Goal: Task Accomplishment & Management: Manage account settings

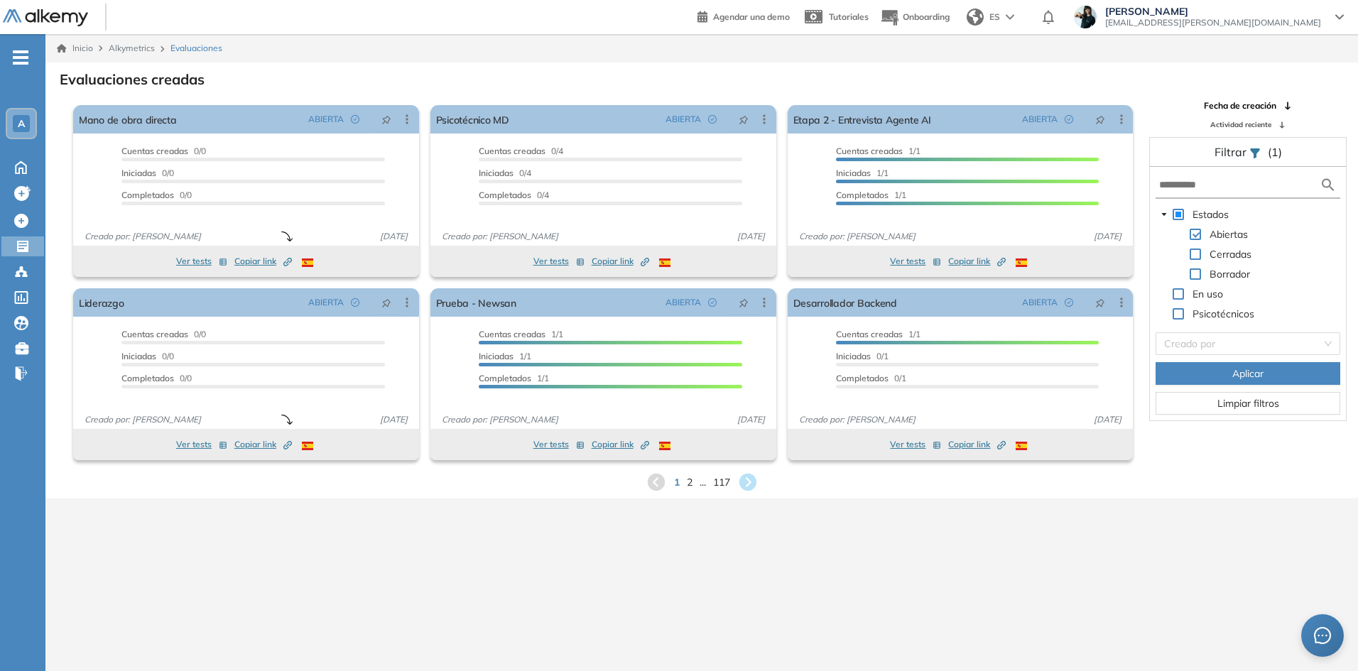
click at [1196, 253] on span at bounding box center [1194, 254] width 11 height 11
click at [1194, 174] on form at bounding box center [1247, 186] width 185 height 26
click at [1184, 186] on input "text" at bounding box center [1239, 185] width 160 height 15
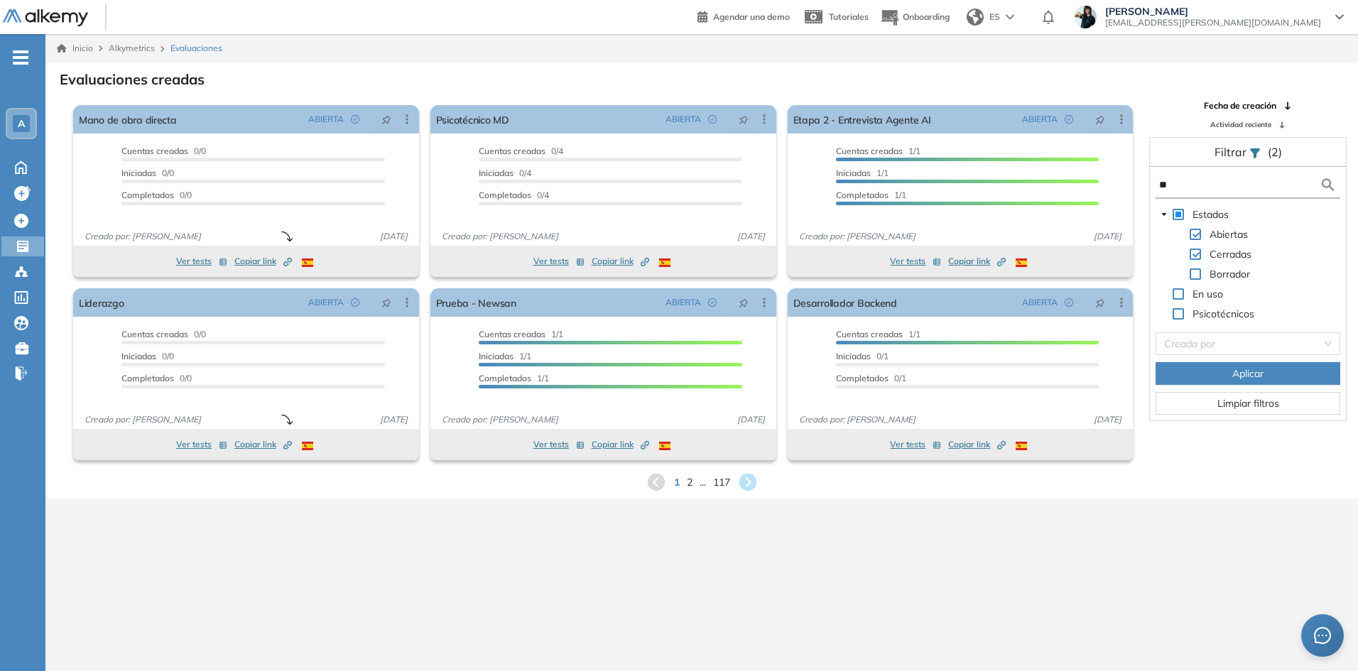
type input "**"
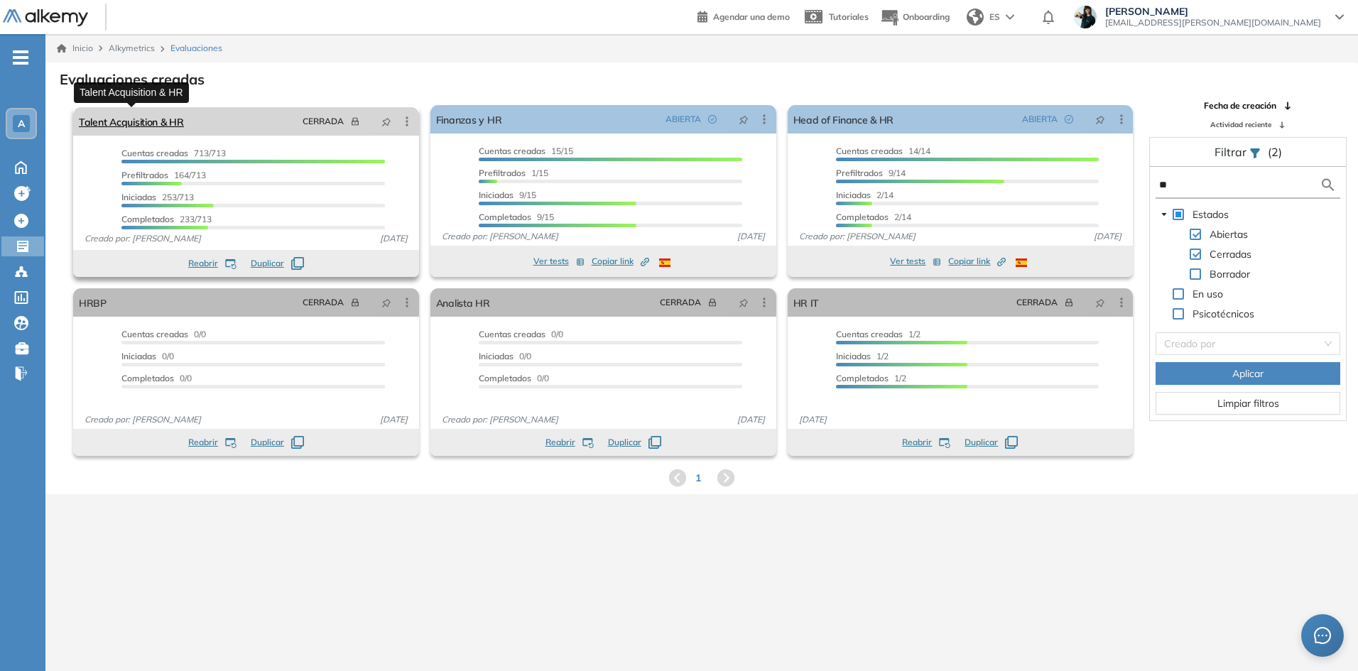
click at [181, 122] on link "Talent Acquisition & HR" at bounding box center [131, 121] width 105 height 28
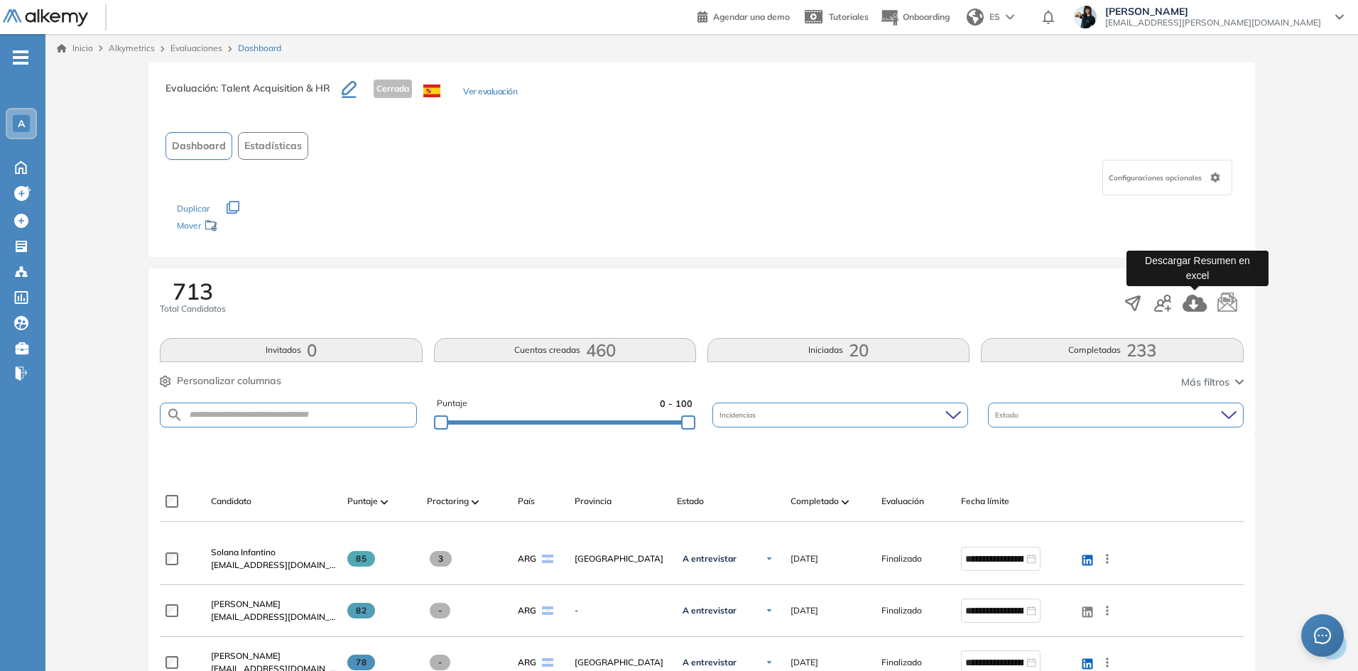
click at [1186, 303] on icon "button" at bounding box center [1194, 303] width 24 height 17
click at [201, 48] on link "Evaluaciones" at bounding box center [196, 48] width 52 height 11
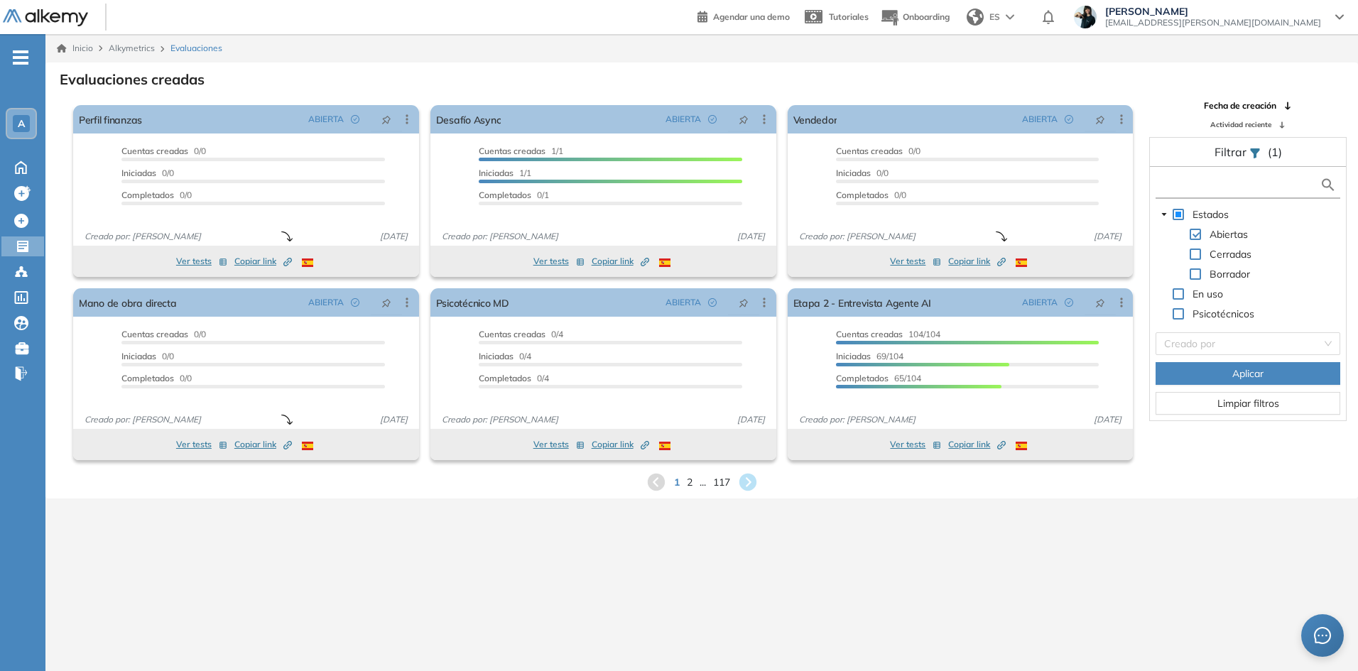
click at [1204, 183] on input "text" at bounding box center [1239, 185] width 160 height 15
type input "*******"
click at [1228, 373] on button "Aplicar" at bounding box center [1247, 373] width 185 height 23
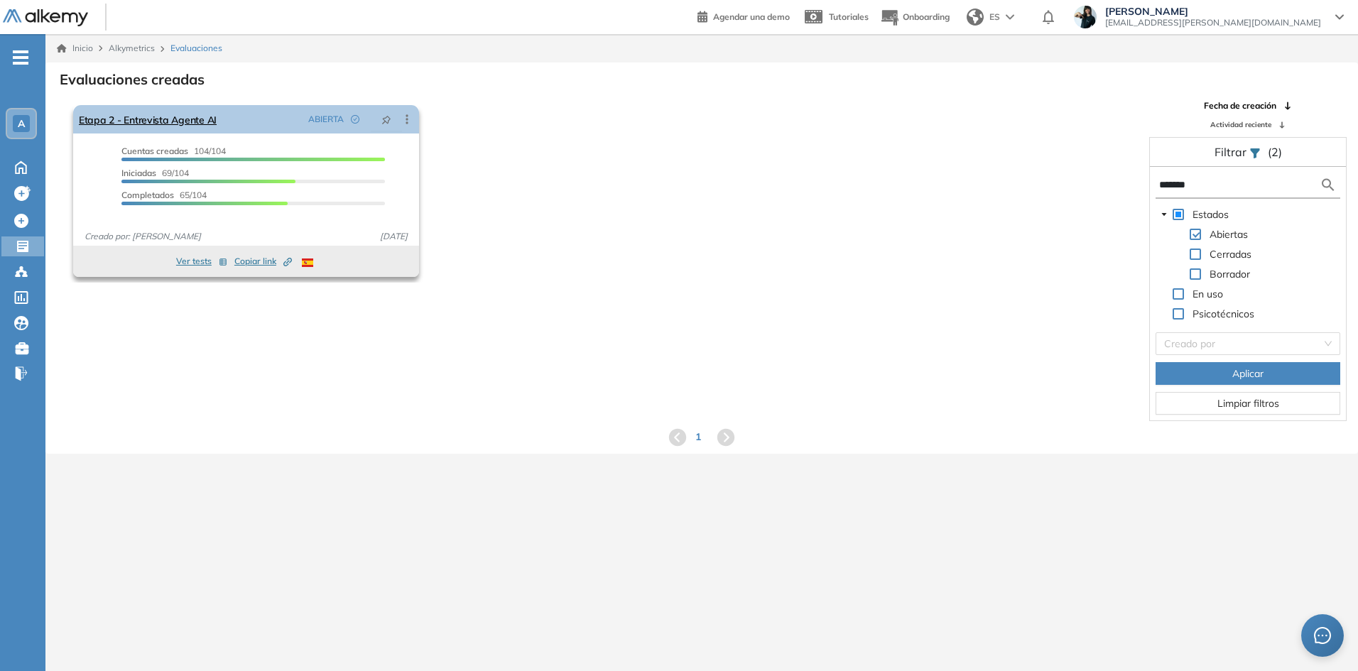
click at [251, 119] on div "Etapa 2 - Entrevista Agente AI ABIERTA Editar Los siguientes tests ya no están …" at bounding box center [246, 119] width 346 height 28
click at [204, 124] on link "Etapa 2 - Entrevista Agente AI" at bounding box center [148, 119] width 138 height 28
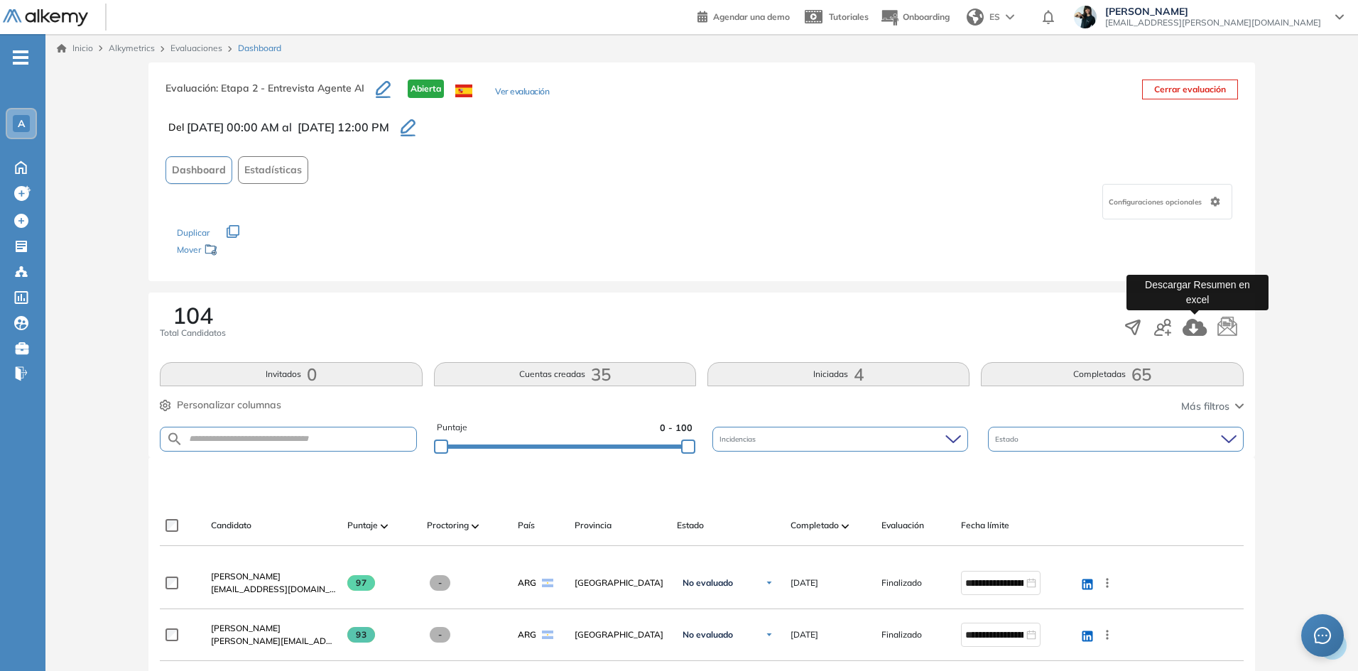
click at [1188, 323] on icon "button" at bounding box center [1194, 327] width 24 height 17
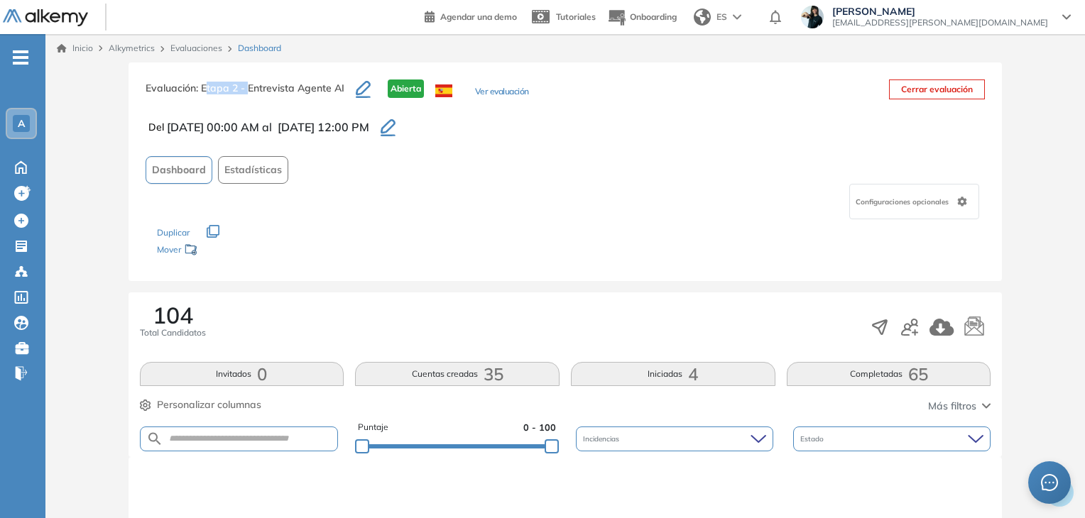
drag, startPoint x: 205, startPoint y: 88, endPoint x: 249, endPoint y: 88, distance: 44.0
click at [249, 88] on span ": Etapa 2 - Entrevista Agente AI" at bounding box center [270, 88] width 148 height 13
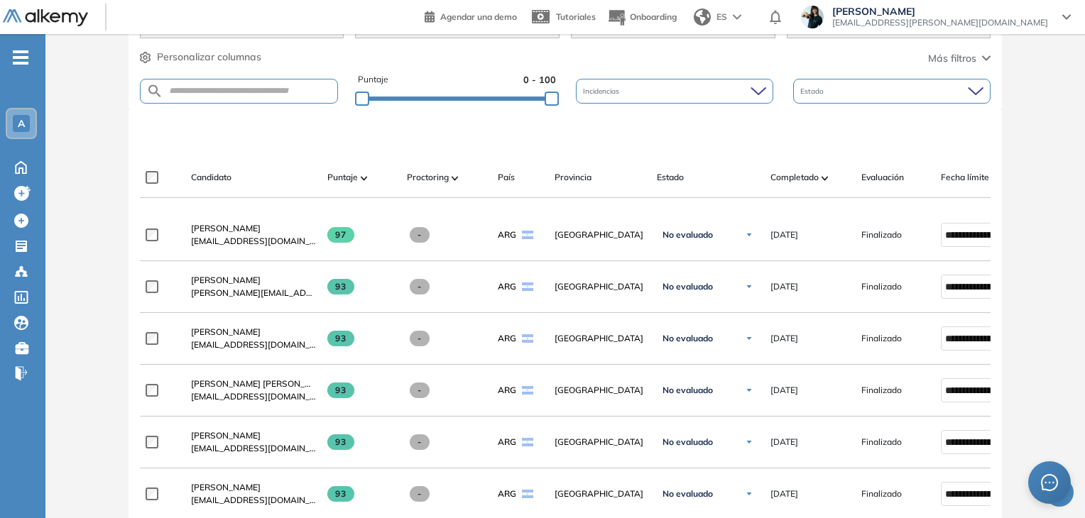
scroll to position [355, 0]
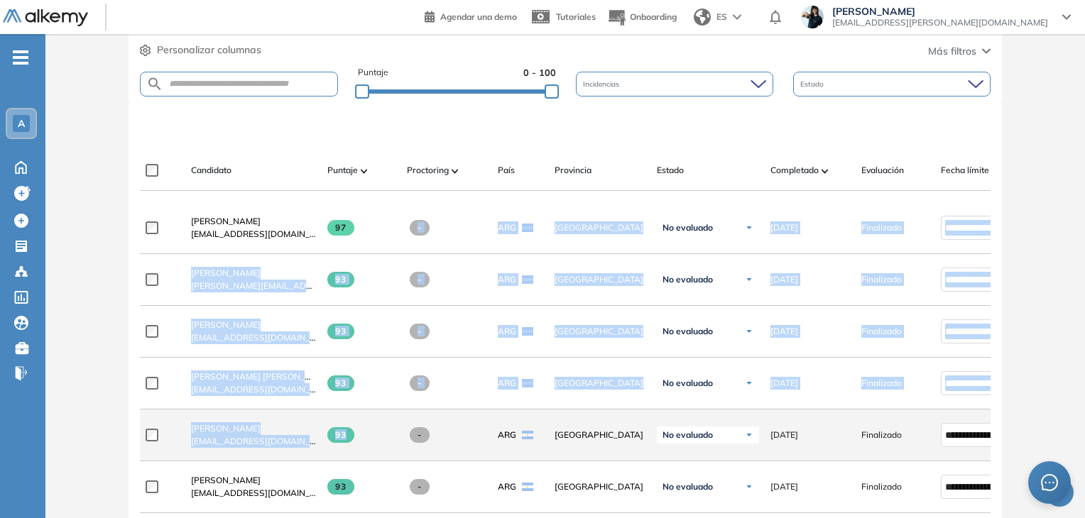
drag, startPoint x: 369, startPoint y: 231, endPoint x: 381, endPoint y: 418, distance: 187.1
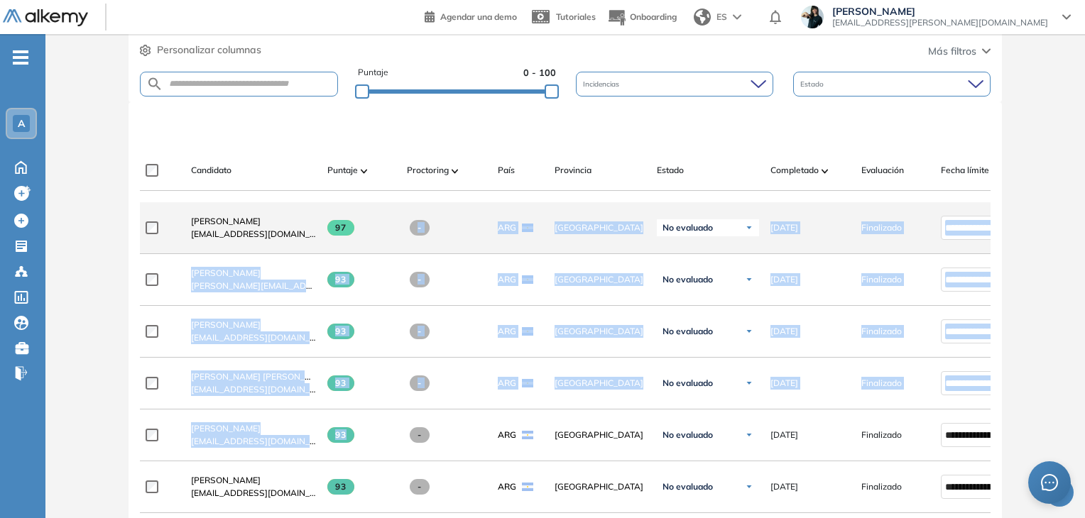
click at [385, 215] on div "97" at bounding box center [356, 228] width 80 height 38
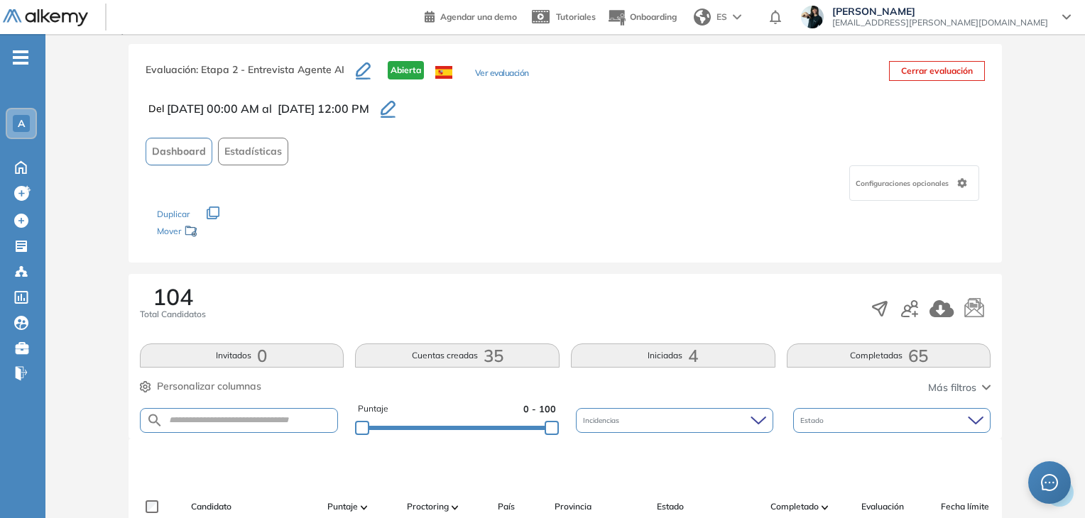
scroll to position [0, 0]
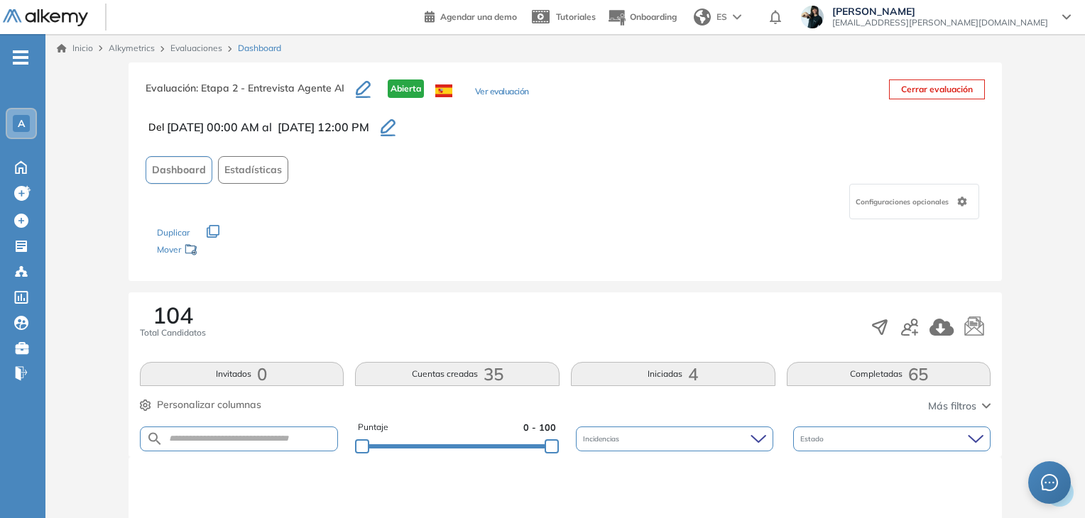
click at [222, 84] on span ": Etapa 2 - Entrevista Agente AI" at bounding box center [270, 88] width 148 height 13
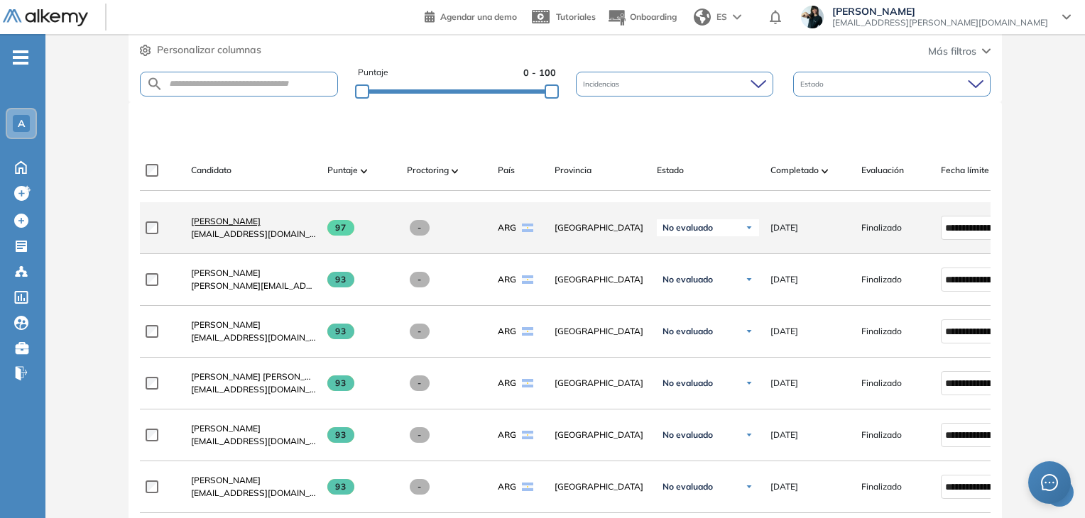
click at [261, 225] on span "[PERSON_NAME]" at bounding box center [226, 221] width 70 height 11
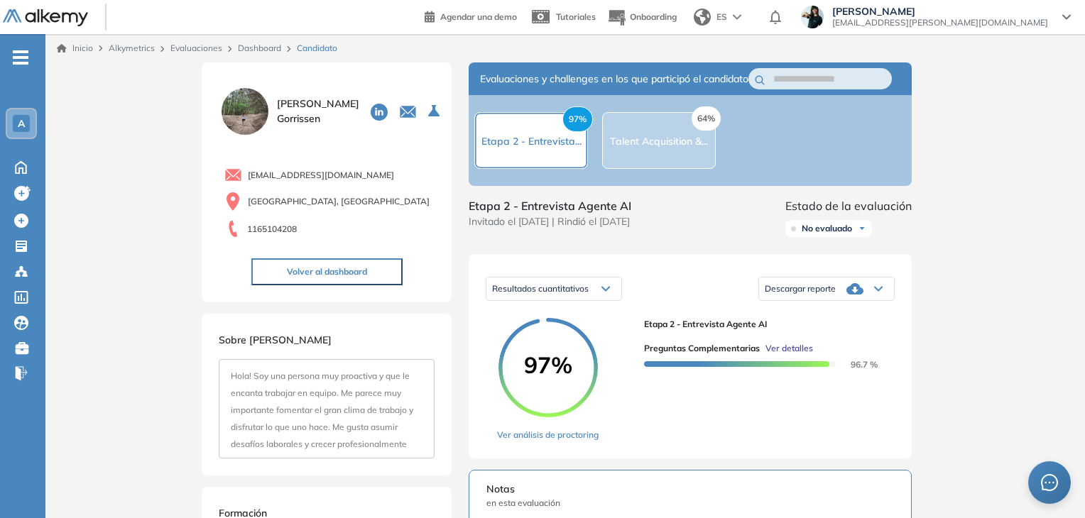
click at [796, 355] on span "Ver detalles" at bounding box center [789, 348] width 48 height 13
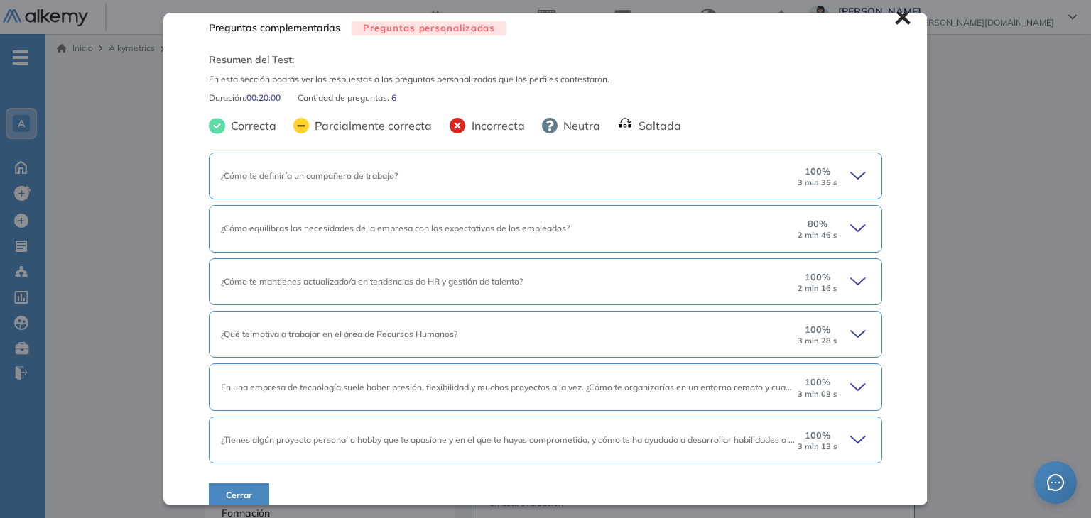
scroll to position [30, 0]
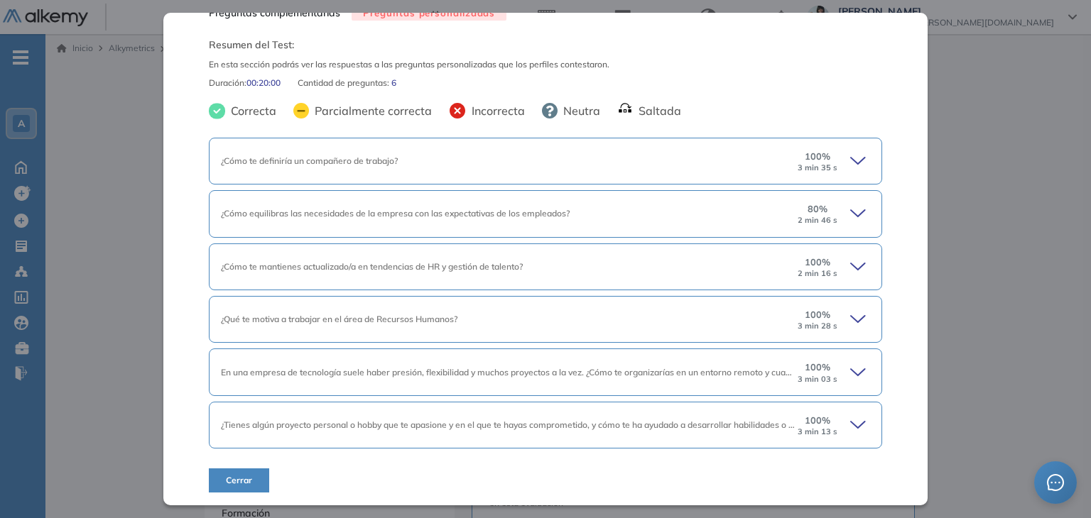
click at [850, 160] on icon at bounding box center [860, 161] width 20 height 20
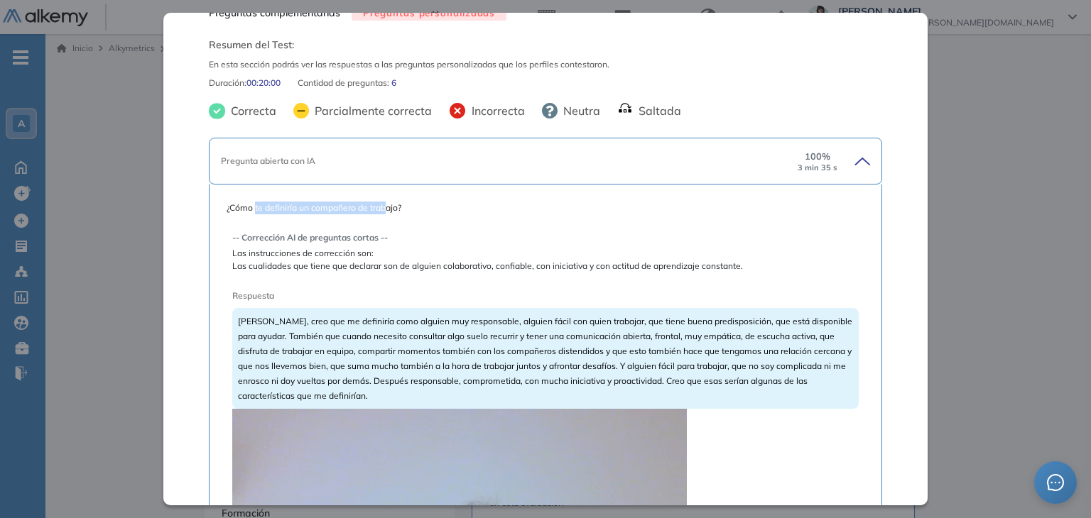
drag, startPoint x: 256, startPoint y: 204, endPoint x: 385, endPoint y: 214, distance: 129.6
click at [385, 214] on span "¿Cómo te definiría un compañero de trabajo?" at bounding box center [545, 208] width 637 height 13
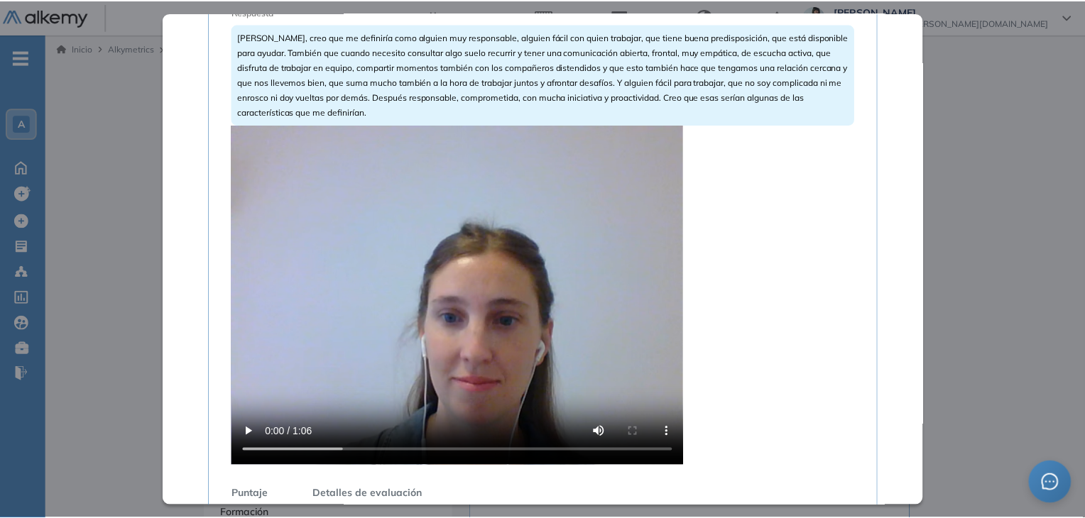
scroll to position [385, 0]
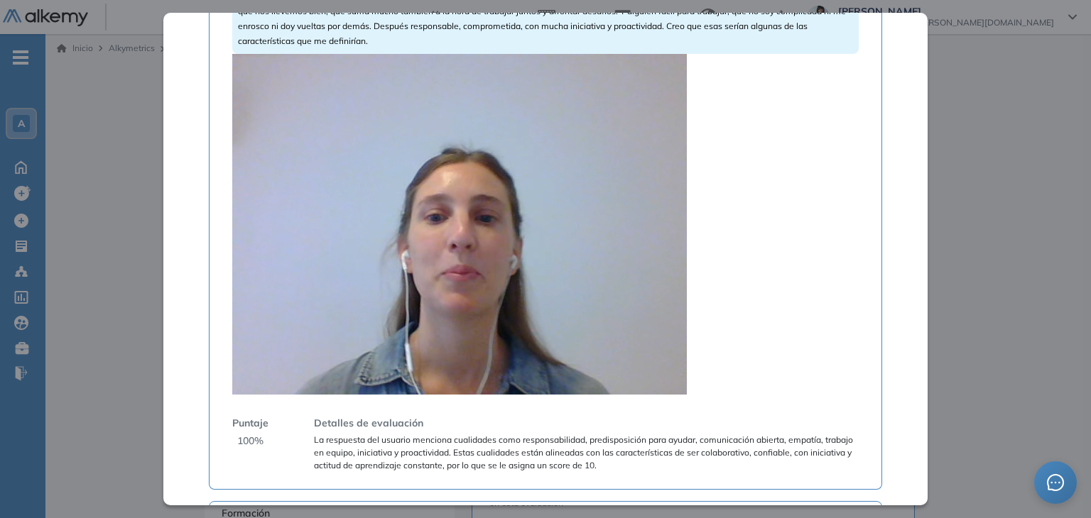
click at [633, 165] on video at bounding box center [459, 224] width 454 height 341
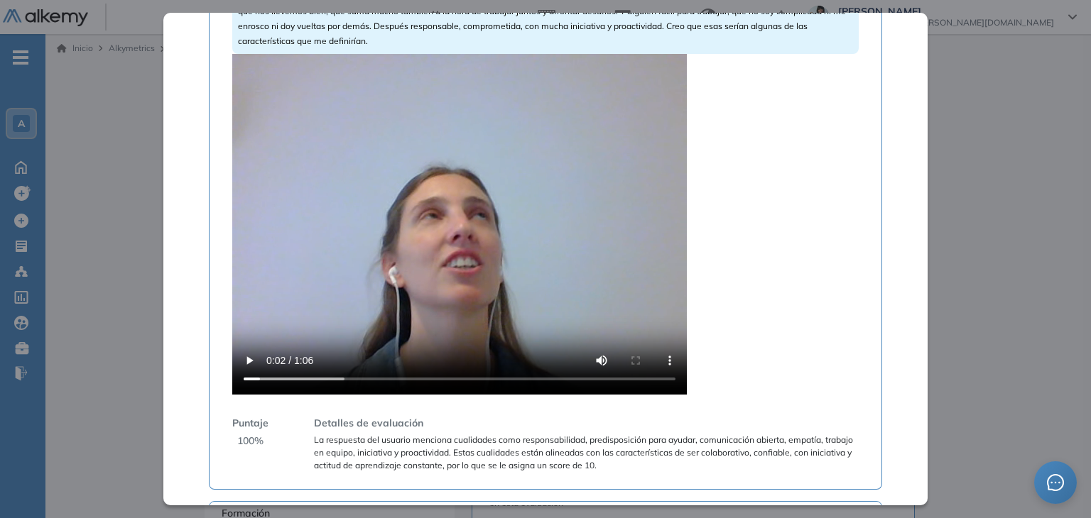
click at [1014, 143] on div "Inicio Alkymetrics Evaluaciones Dashboard Candidato Preguntas complementarias P…" at bounding box center [567, 516] width 1045 height 964
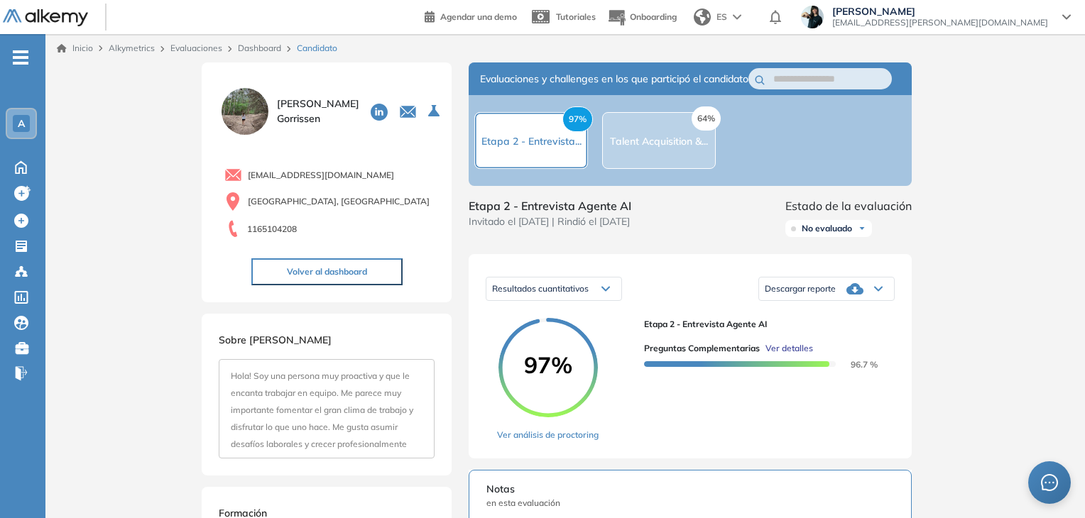
scroll to position [0, 0]
drag, startPoint x: 285, startPoint y: 104, endPoint x: 312, endPoint y: 104, distance: 27.0
click at [312, 104] on span "magdalena gorrissen" at bounding box center [318, 112] width 82 height 30
click at [258, 46] on link "Dashboard" at bounding box center [259, 48] width 43 height 11
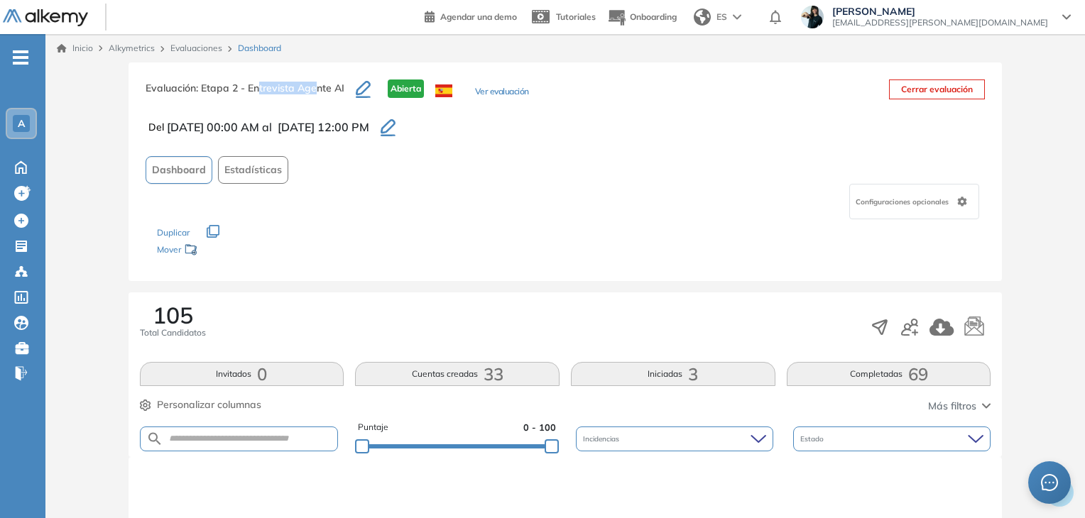
drag, startPoint x: 258, startPoint y: 90, endPoint x: 314, endPoint y: 89, distance: 55.4
click at [314, 89] on span ": Etapa 2 - Entrevista Agente AI" at bounding box center [270, 88] width 148 height 13
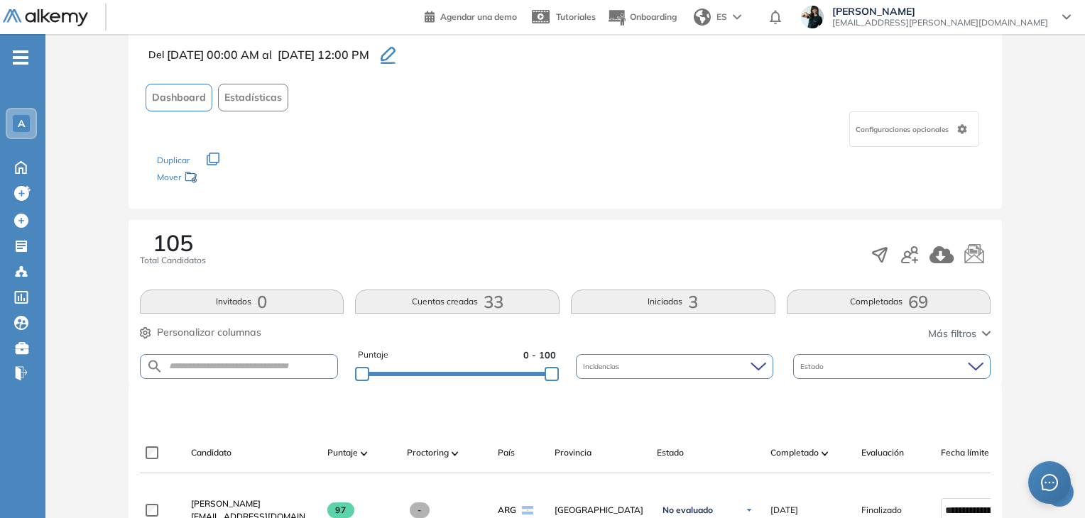
scroll to position [213, 0]
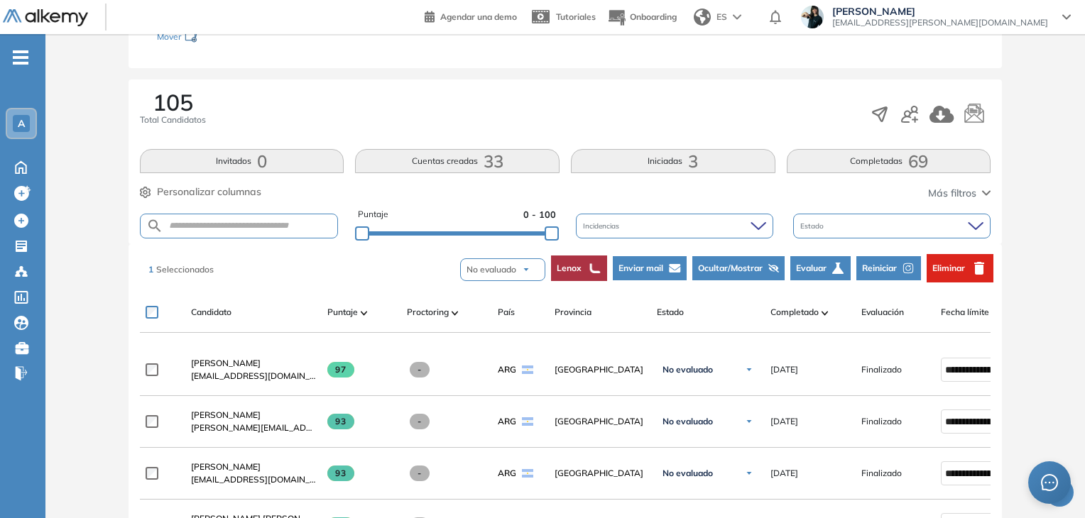
click at [633, 265] on span "Enviar mail" at bounding box center [640, 268] width 45 height 13
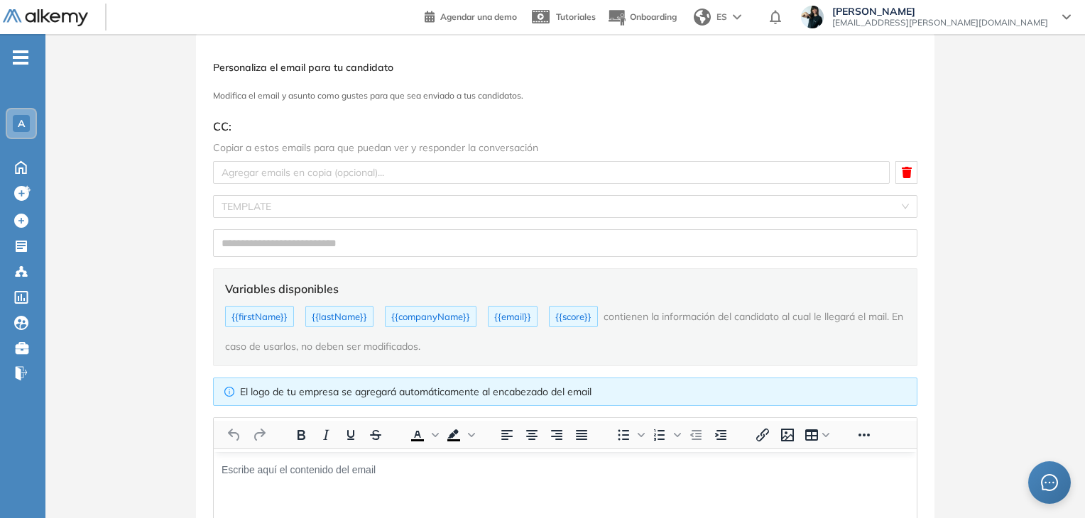
scroll to position [0, 0]
drag, startPoint x: 211, startPoint y: 123, endPoint x: 220, endPoint y: 123, distance: 9.2
click at [220, 123] on div "Personaliza el email para tu candidato Modifica el email y asunto como gustes p…" at bounding box center [565, 401] width 738 height 736
click at [260, 168] on div at bounding box center [552, 172] width 670 height 17
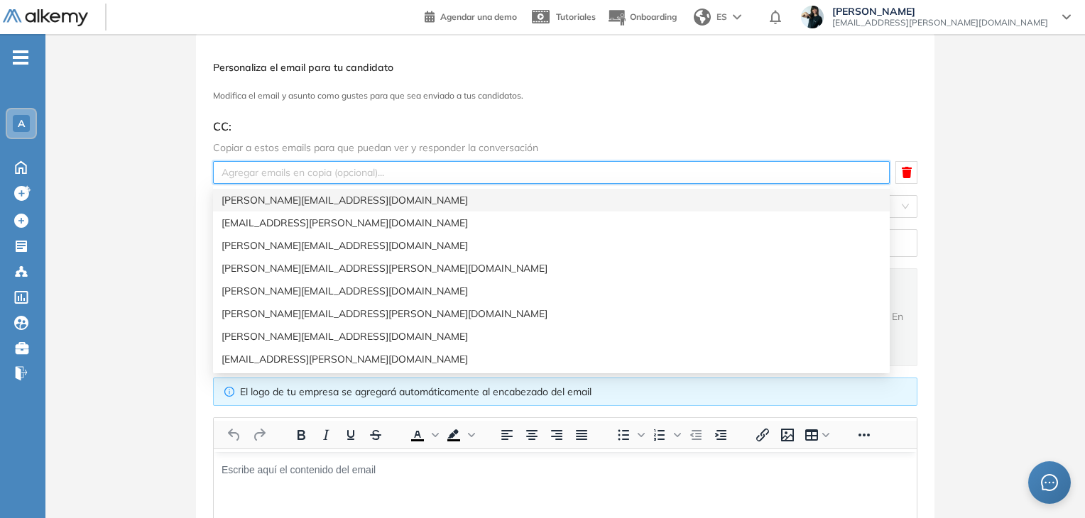
click at [192, 169] on div "Personaliza el email para tu candidato Modifica el email y asunto como gustes p…" at bounding box center [564, 401] width 1039 height 736
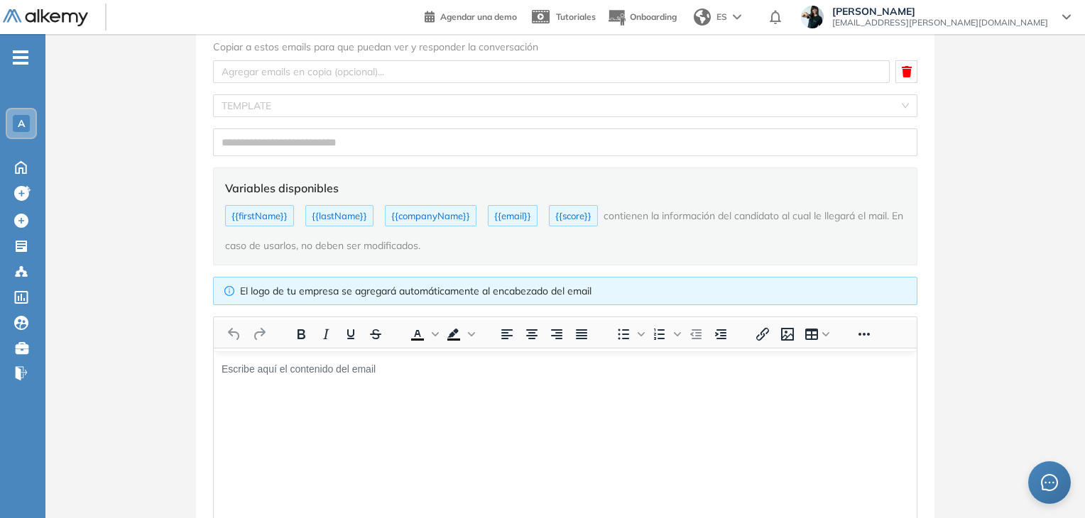
scroll to position [242, 0]
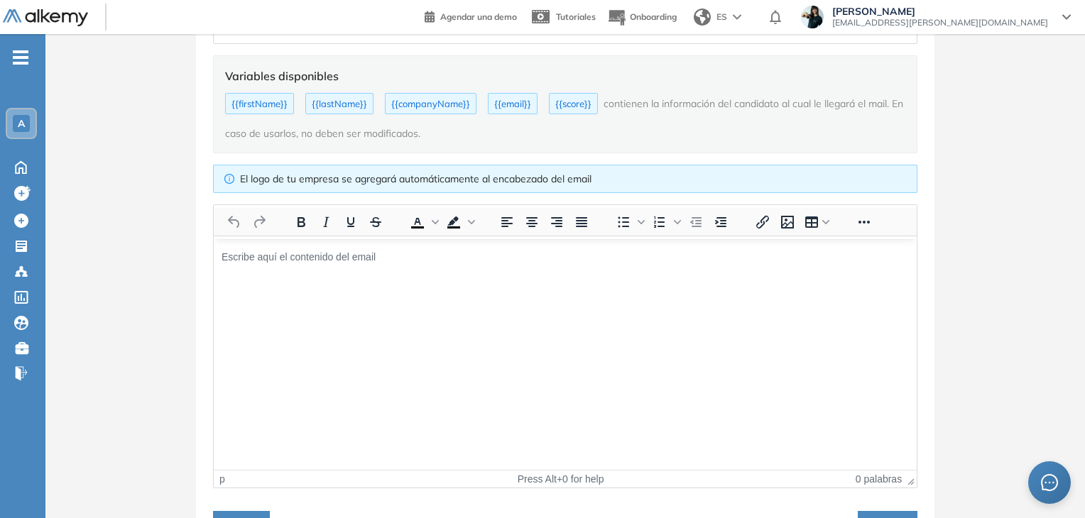
click at [378, 274] on html at bounding box center [565, 257] width 703 height 36
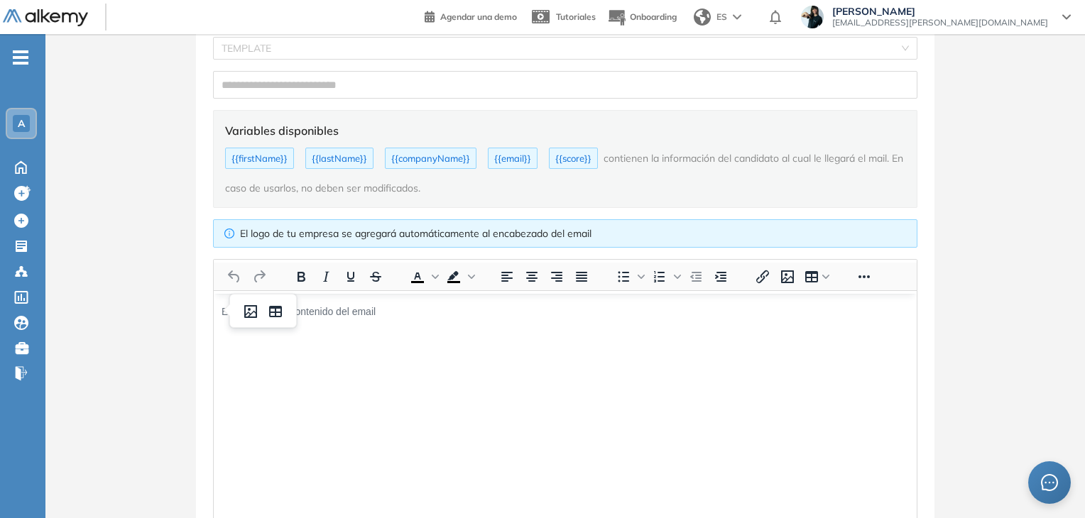
scroll to position [171, 0]
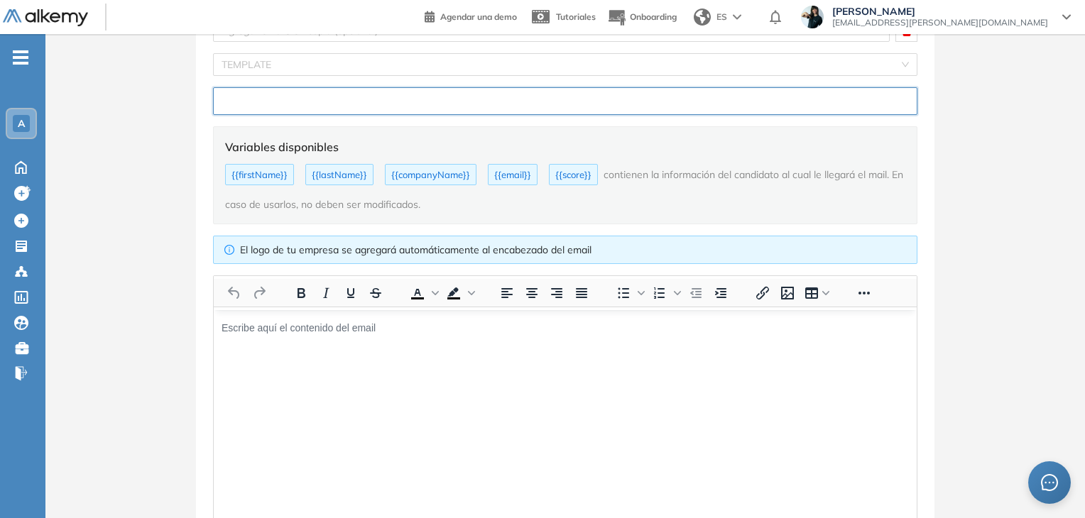
click at [287, 94] on input "text" at bounding box center [565, 101] width 704 height 28
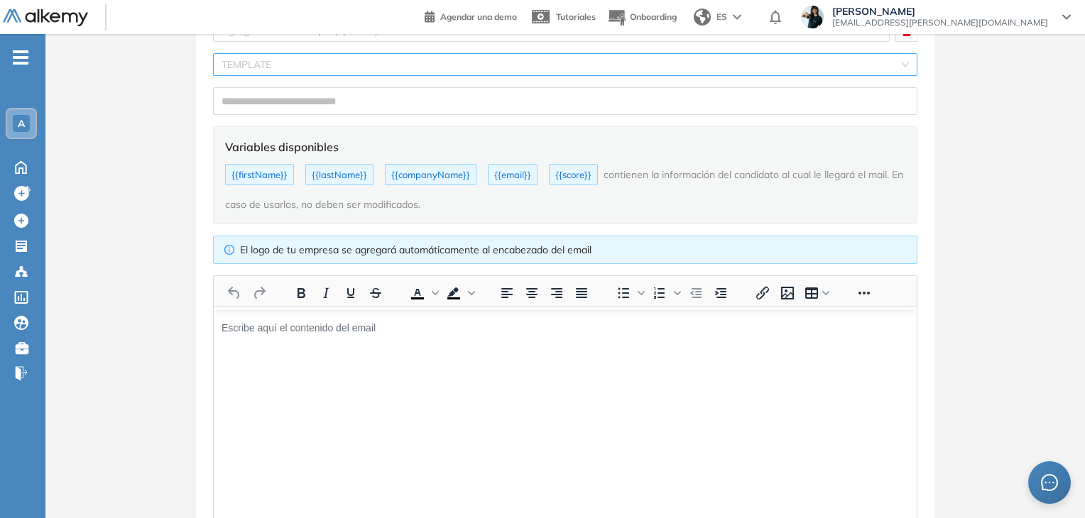
click at [280, 58] on input "search" at bounding box center [560, 64] width 677 height 21
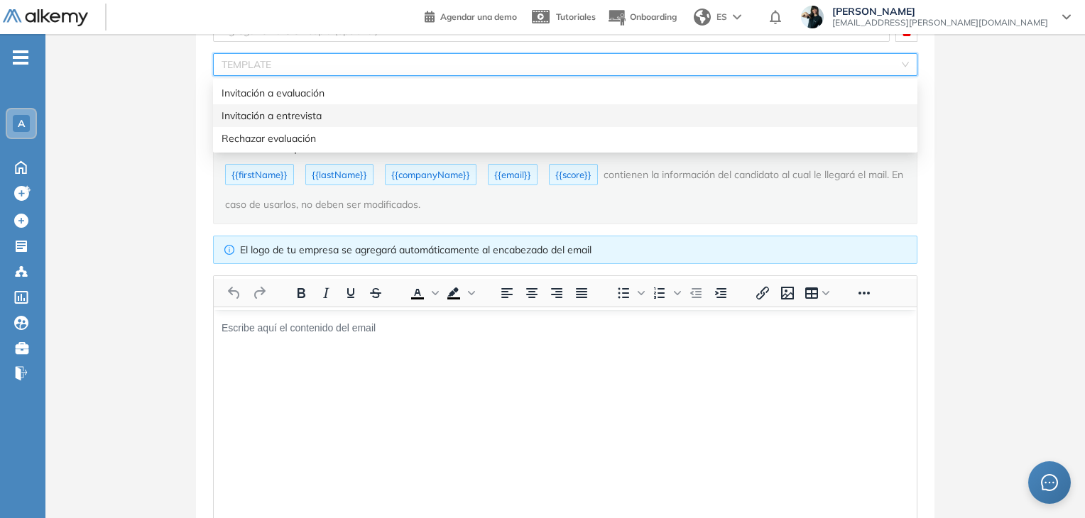
click at [280, 111] on div "Invitación a entrevista" at bounding box center [565, 116] width 687 height 16
type input "**********"
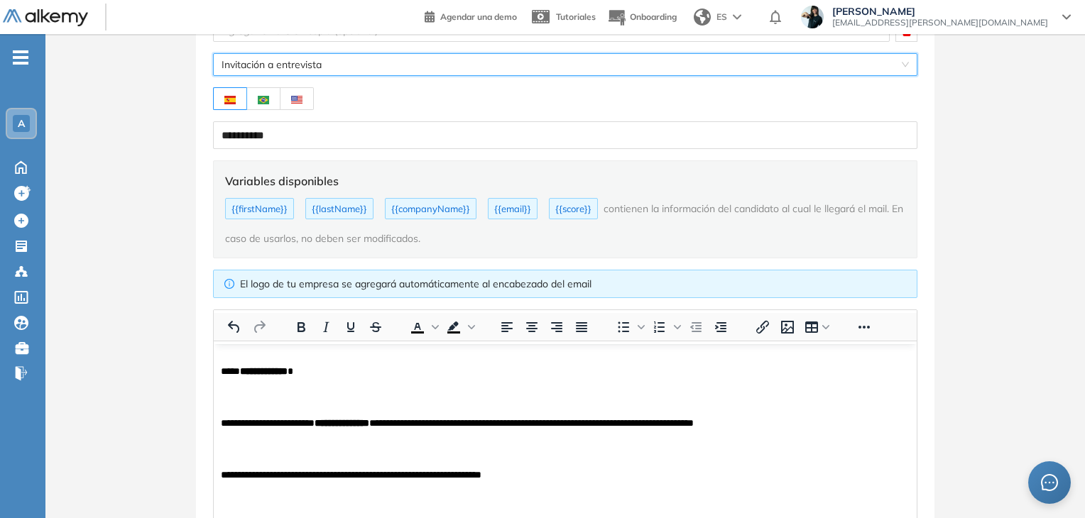
scroll to position [0, 0]
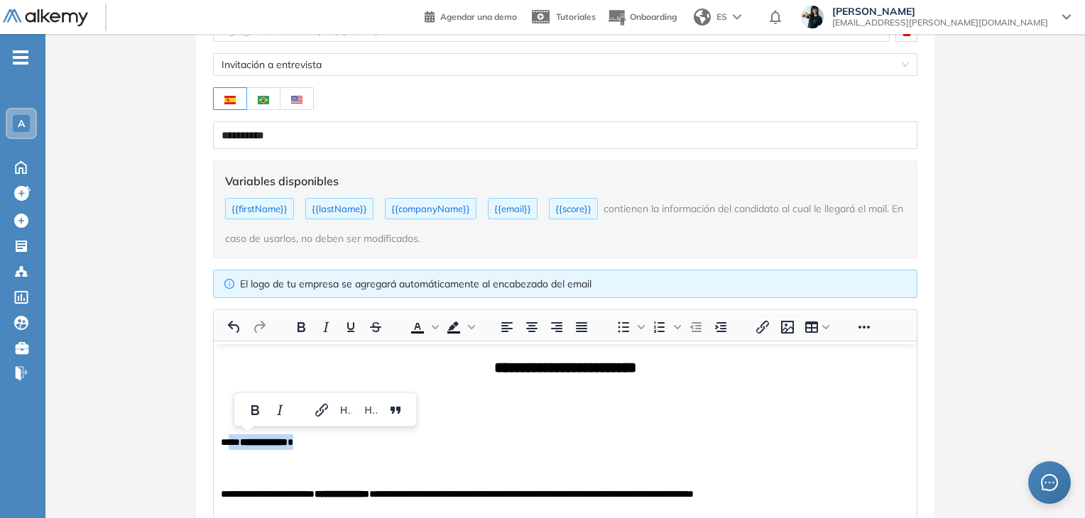
drag, startPoint x: 323, startPoint y: 449, endPoint x: 332, endPoint y: 444, distance: 10.5
click at [332, 444] on p "**********" at bounding box center [560, 442] width 678 height 16
click at [594, 419] on p "Área de texto enriquecido. Pulse ALT-0 para abrir la ayuda." at bounding box center [565, 408] width 689 height 32
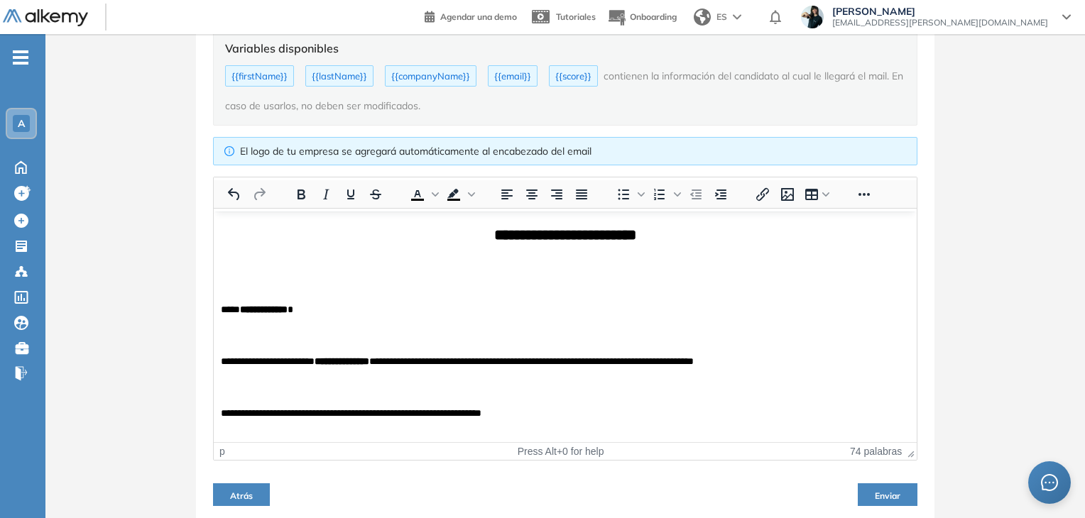
scroll to position [313, 0]
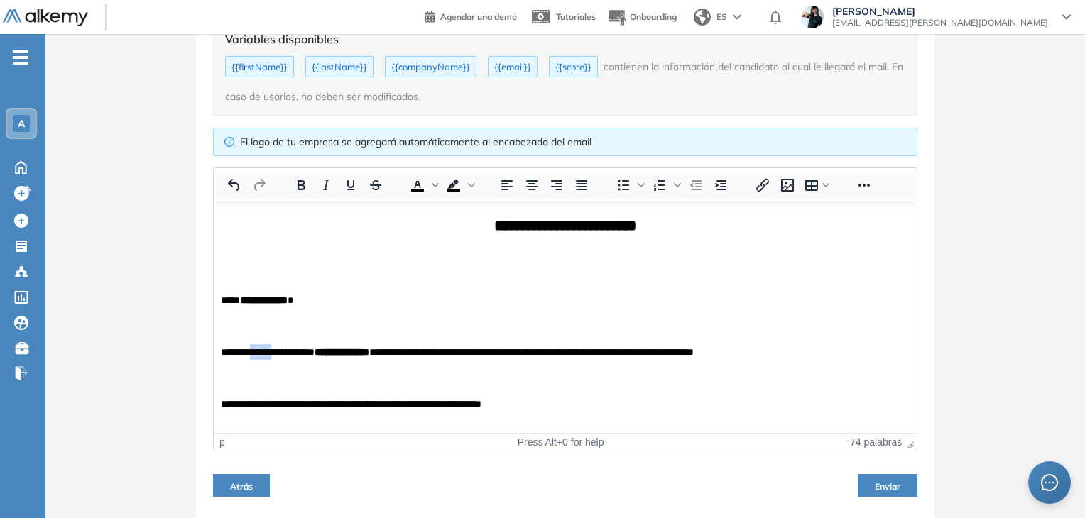
drag, startPoint x: 258, startPoint y: 351, endPoint x: 280, endPoint y: 351, distance: 22.7
click at [280, 351] on p "**********" at bounding box center [560, 352] width 678 height 16
click at [543, 344] on p "**********" at bounding box center [560, 352] width 678 height 16
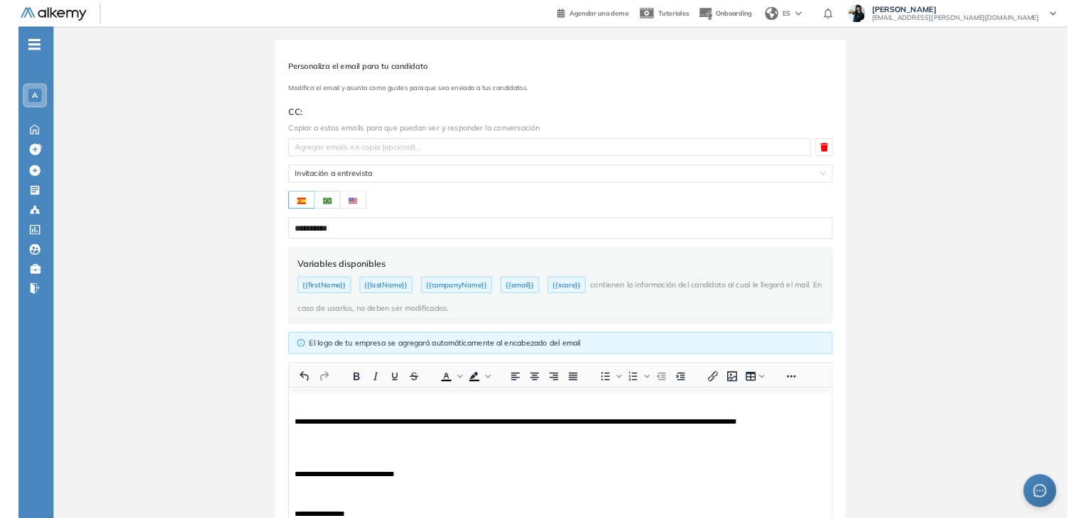
scroll to position [0, 0]
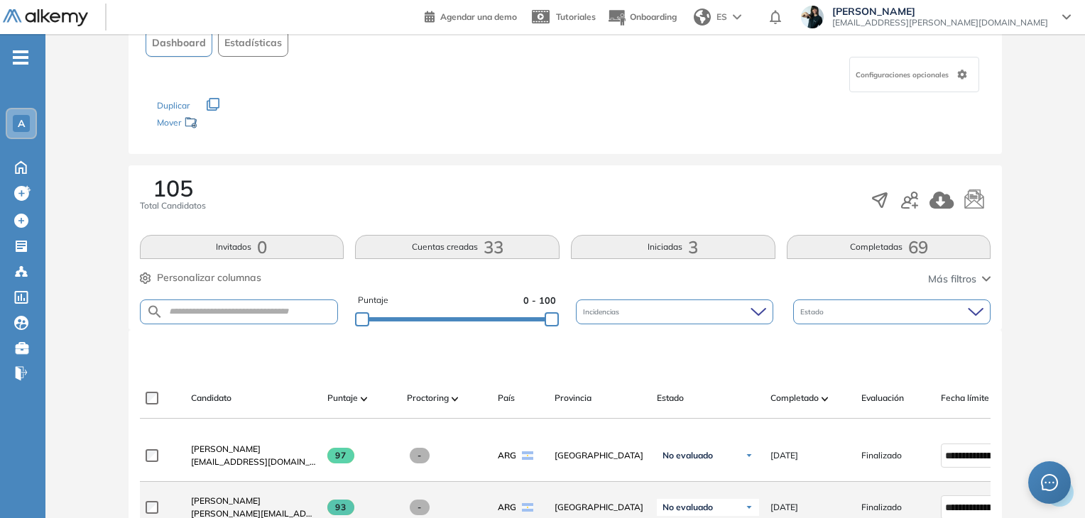
scroll to position [284, 0]
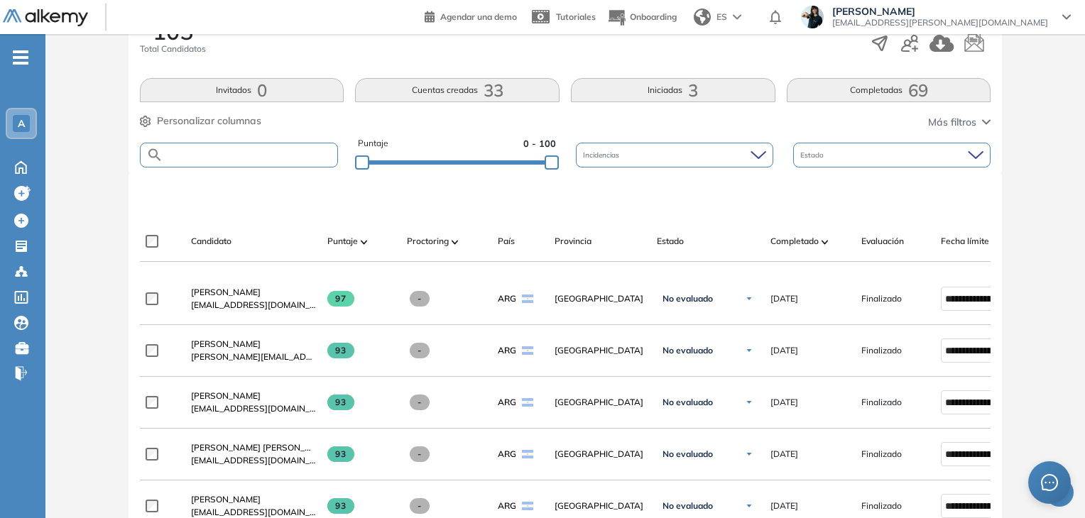
click at [201, 153] on input "text" at bounding box center [250, 155] width 175 height 11
paste input "**********"
type input "**********"
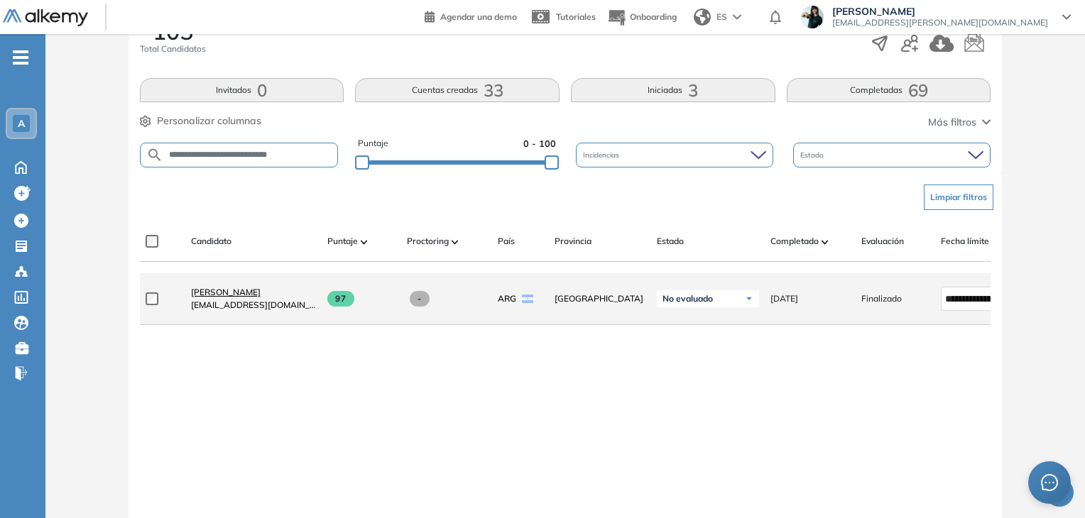
click at [224, 298] on span "[PERSON_NAME]" at bounding box center [226, 292] width 70 height 11
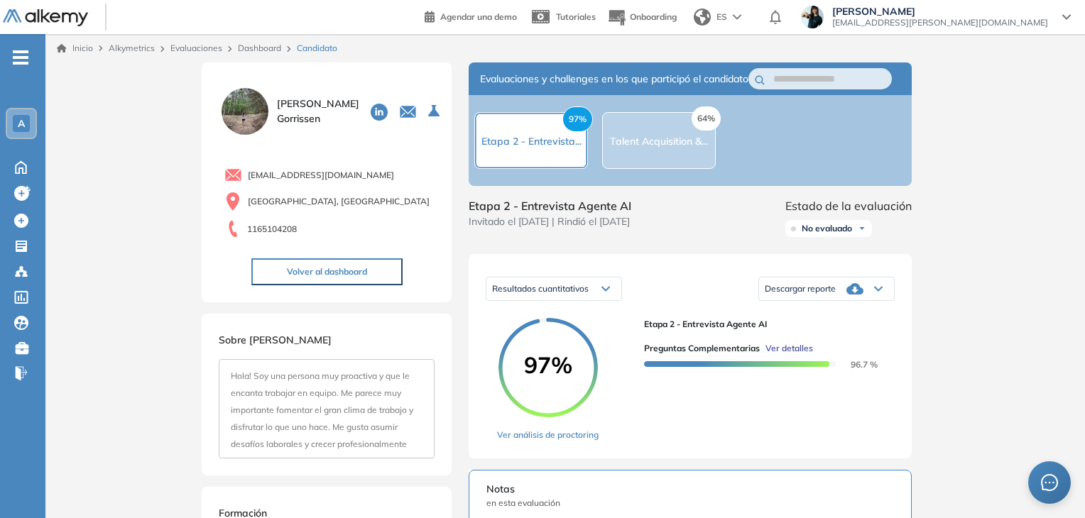
click at [795, 355] on span "Ver detalles" at bounding box center [789, 348] width 48 height 13
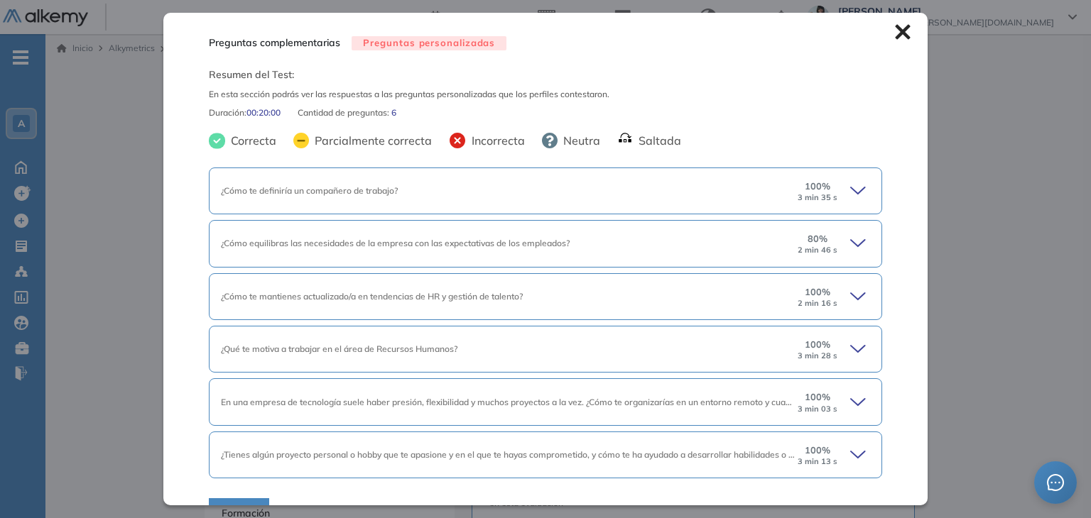
click at [851, 188] on icon at bounding box center [860, 191] width 20 height 20
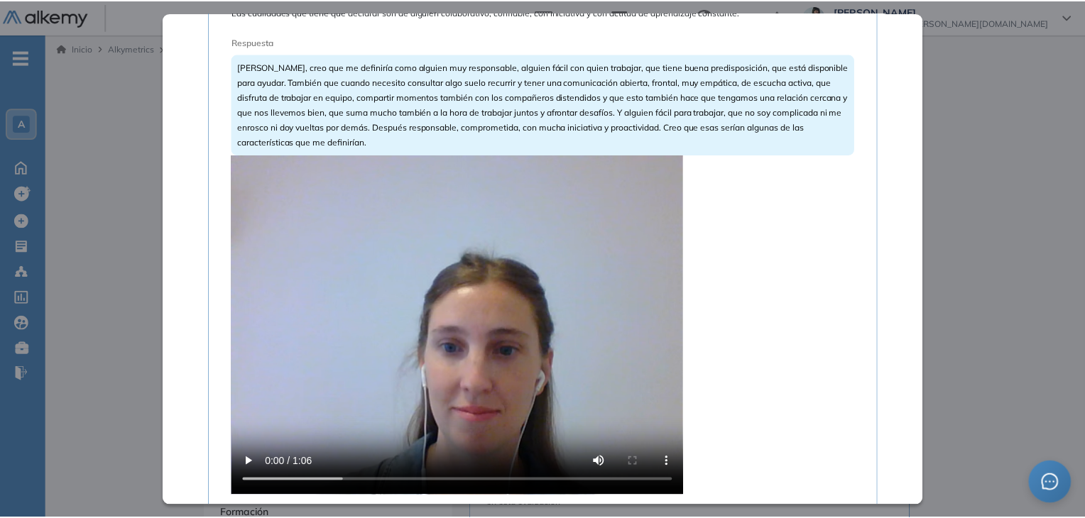
scroll to position [355, 0]
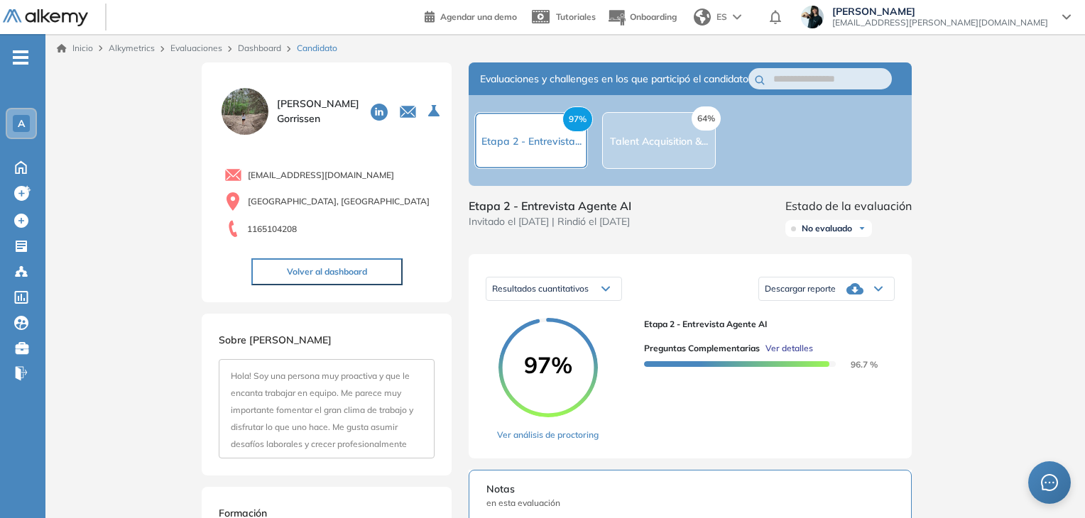
click at [986, 107] on div "Inicio Alkymetrics Evaluaciones Dashboard Candidato Preguntas complementarias P…" at bounding box center [564, 516] width 1039 height 964
click at [252, 43] on link "Dashboard" at bounding box center [259, 48] width 43 height 11
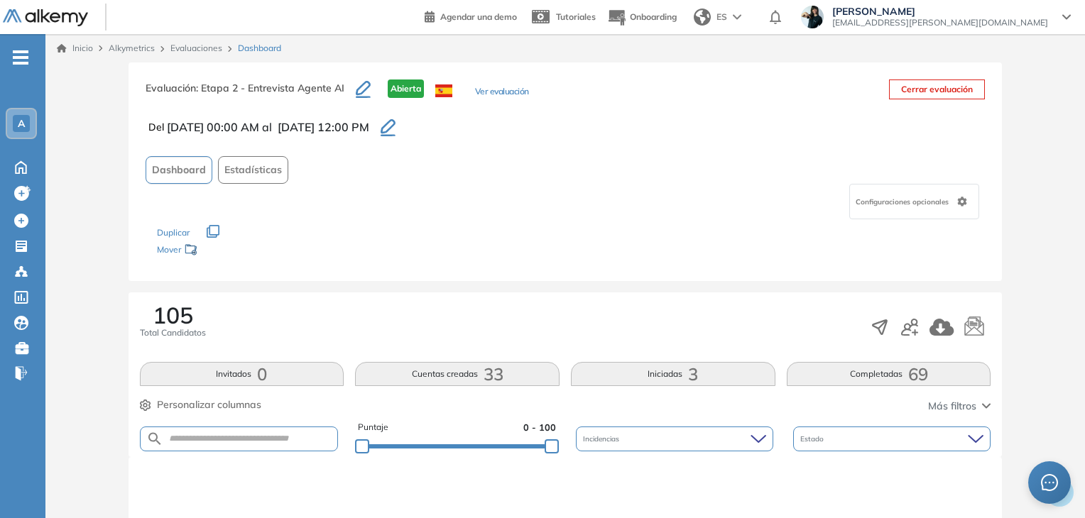
click at [249, 432] on form at bounding box center [239, 439] width 199 height 25
click at [236, 436] on input "text" at bounding box center [250, 439] width 175 height 11
paste input "**********"
type input "**********"
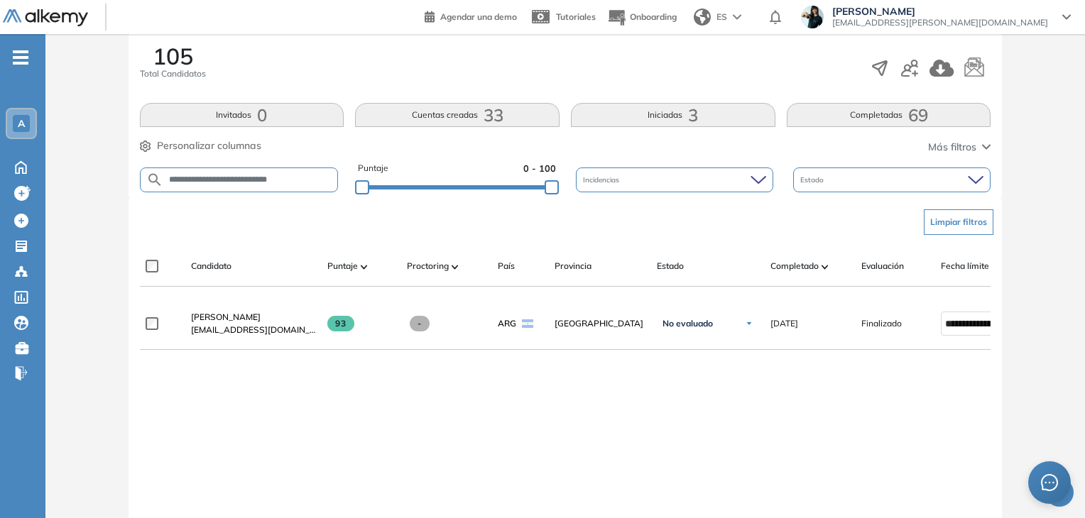
scroll to position [284, 0]
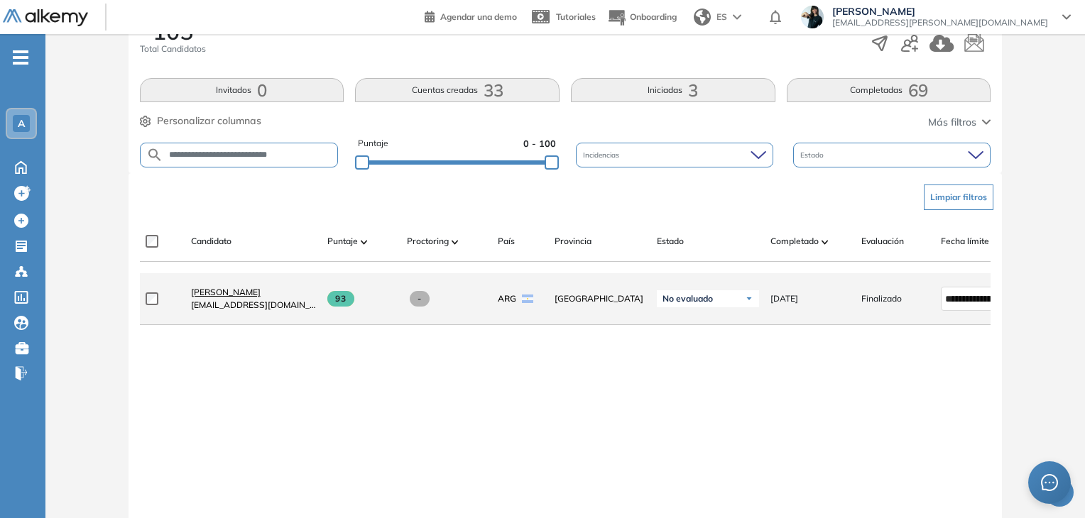
click at [206, 298] on span "[PERSON_NAME]" at bounding box center [226, 292] width 70 height 11
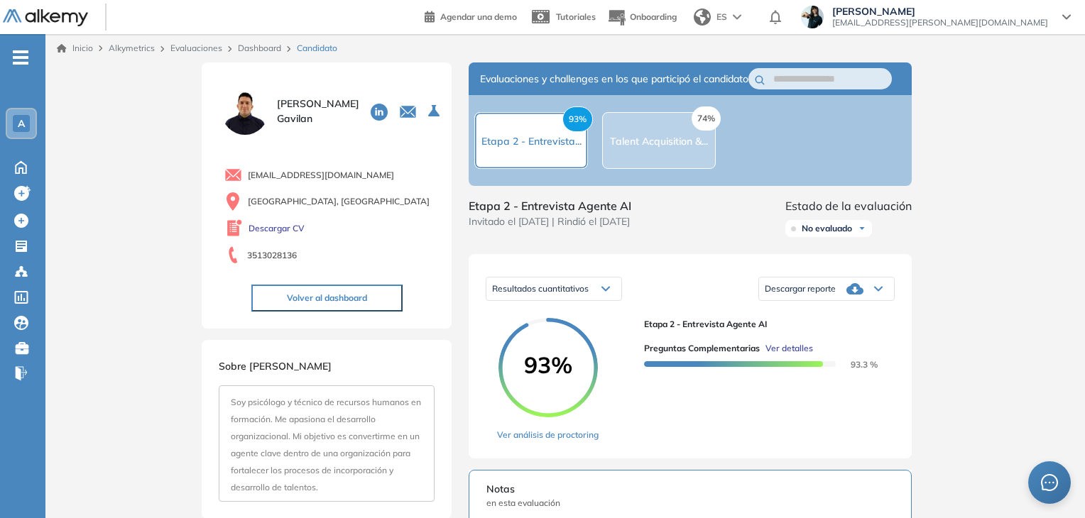
click at [800, 355] on span "Ver detalles" at bounding box center [789, 348] width 48 height 13
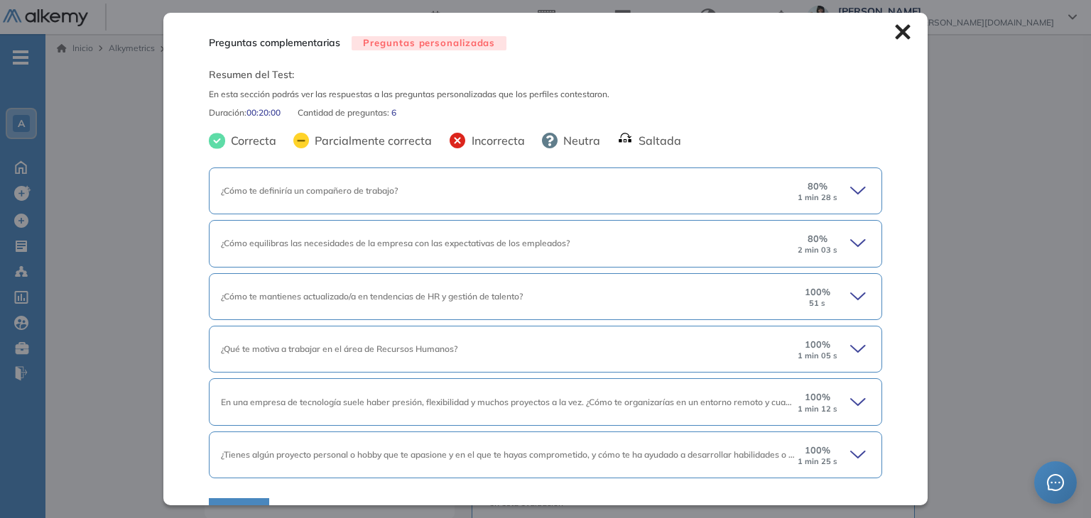
click at [857, 187] on icon at bounding box center [860, 191] width 20 height 20
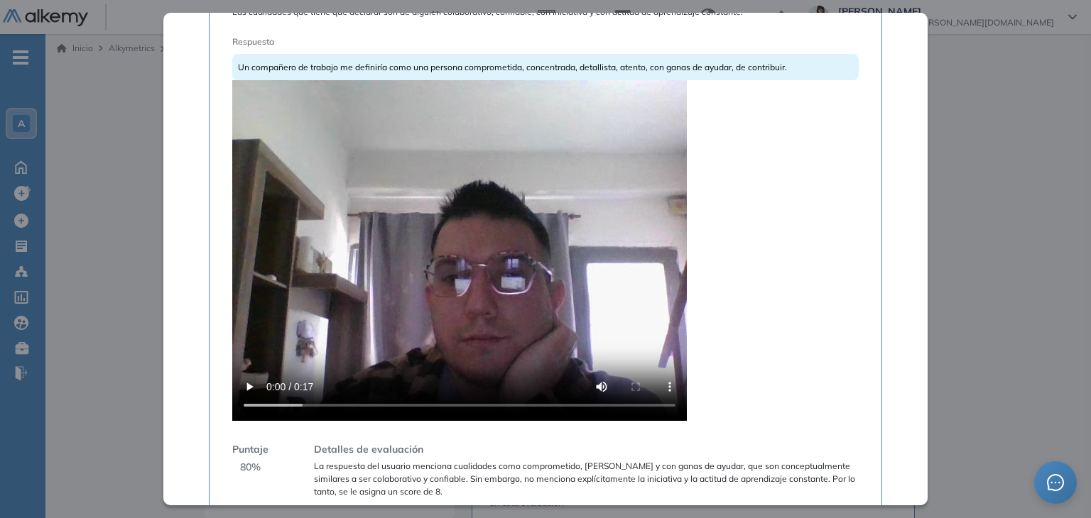
scroll to position [622, 0]
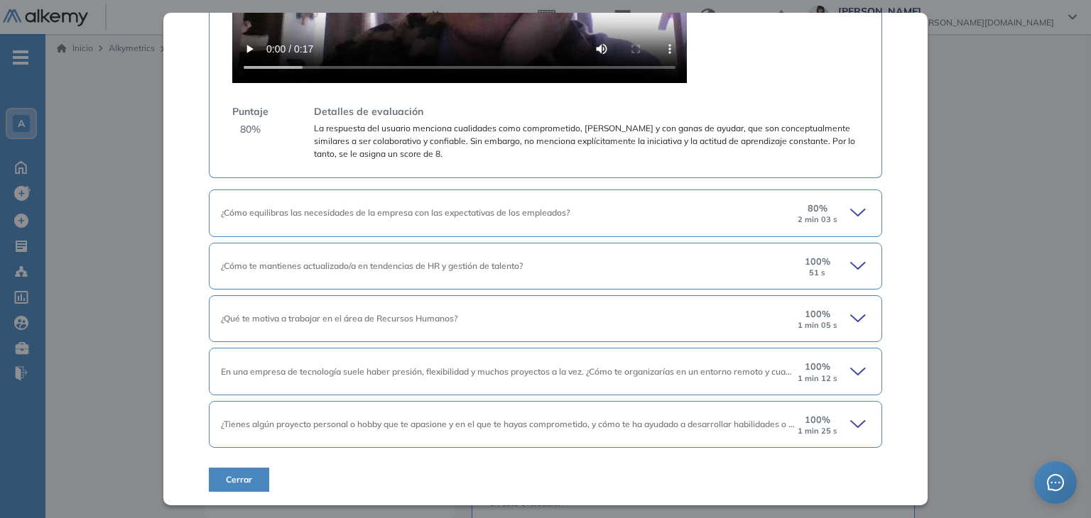
click at [850, 415] on icon at bounding box center [860, 425] width 20 height 20
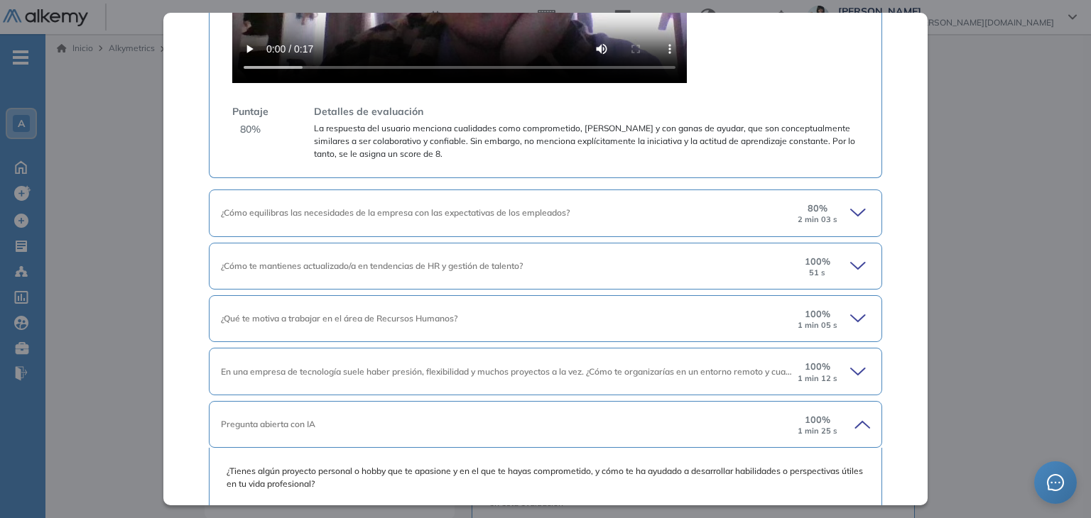
click at [850, 208] on icon at bounding box center [860, 213] width 20 height 20
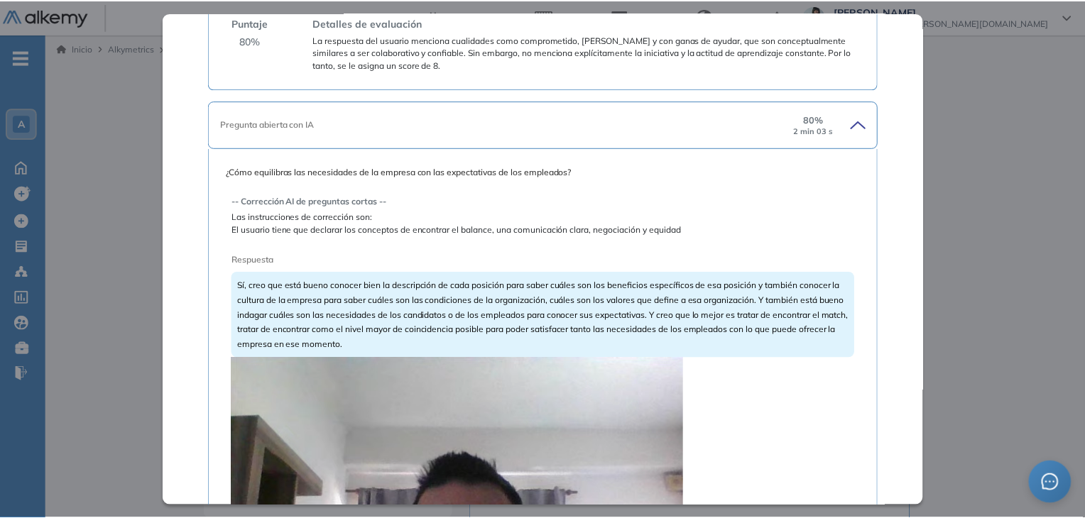
scroll to position [906, 0]
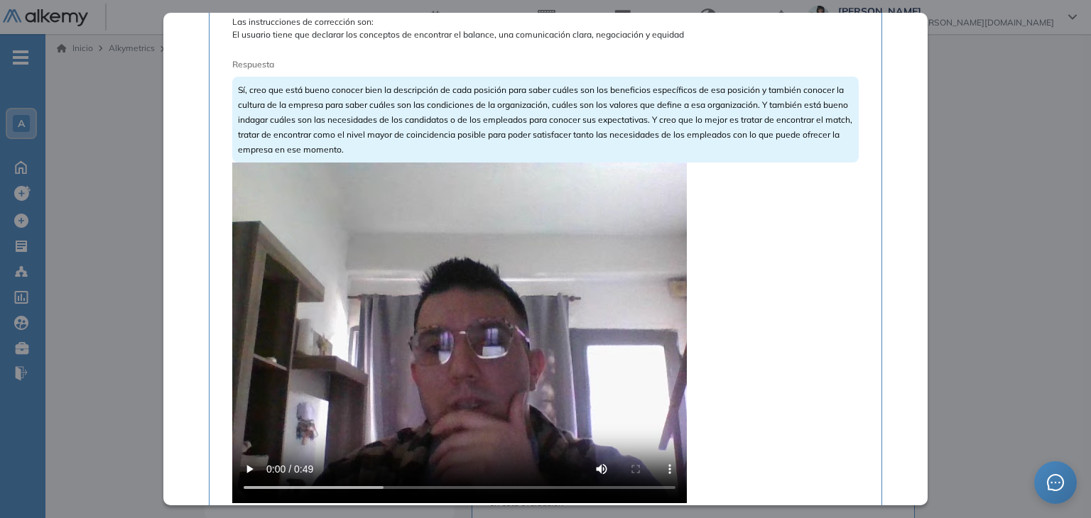
click at [310, 386] on video at bounding box center [459, 333] width 454 height 341
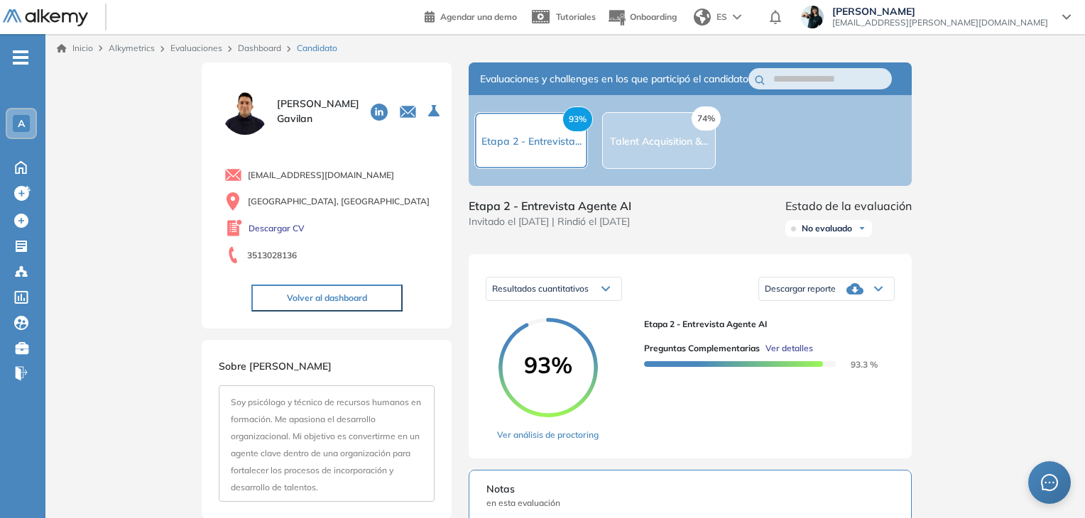
click at [251, 46] on link "Dashboard" at bounding box center [259, 48] width 43 height 11
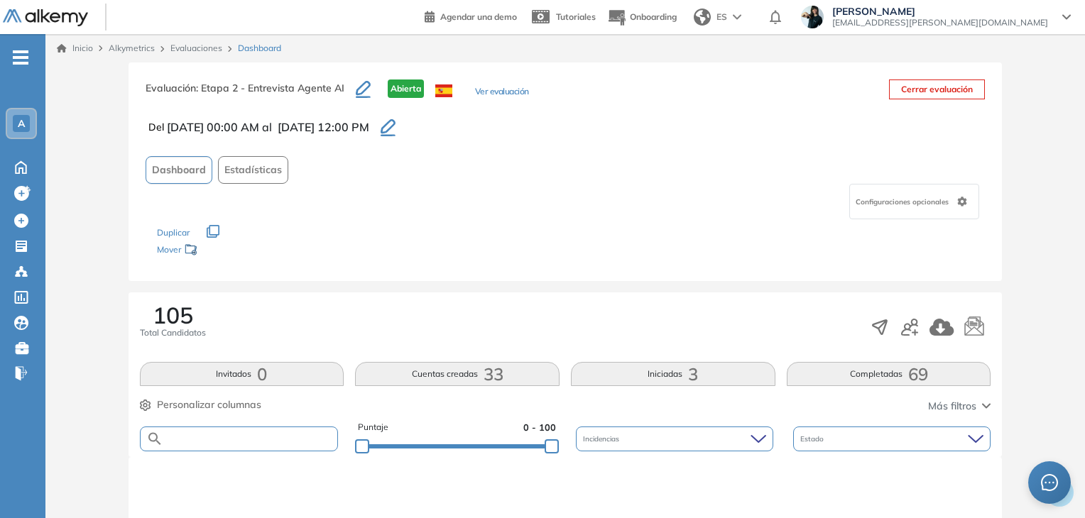
click at [185, 437] on input "text" at bounding box center [250, 439] width 175 height 11
paste input "**********"
type input "**********"
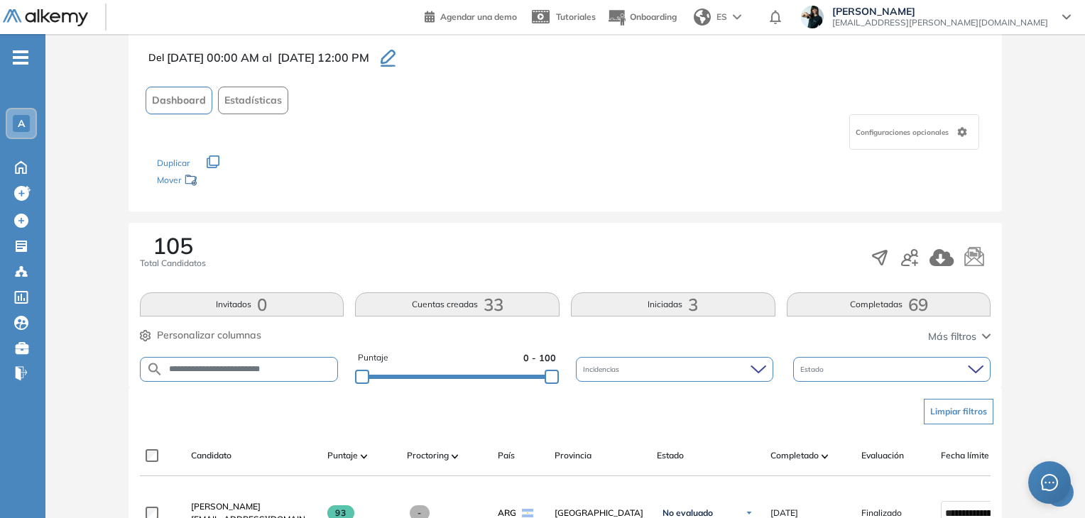
scroll to position [142, 0]
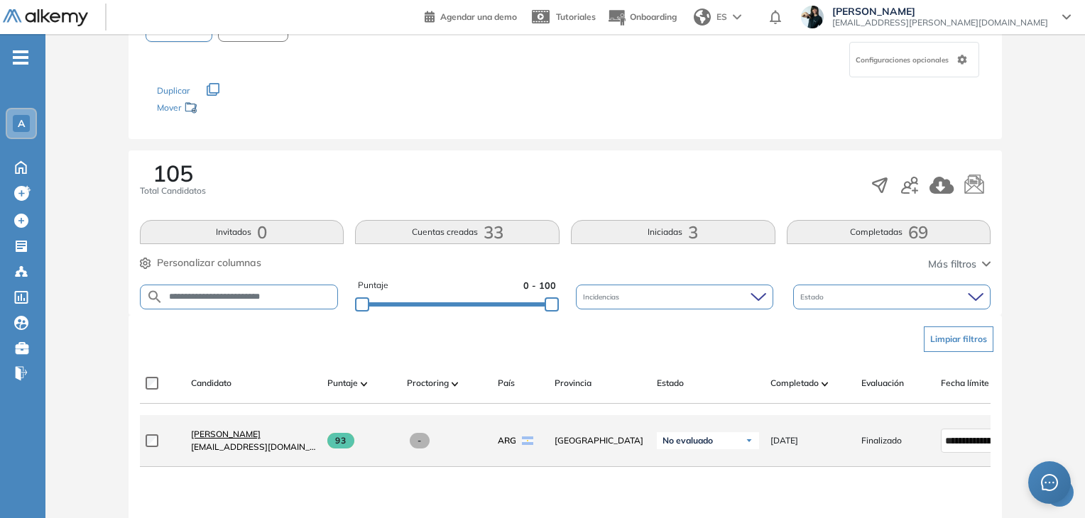
click at [230, 435] on span "[PERSON_NAME]" at bounding box center [226, 434] width 70 height 11
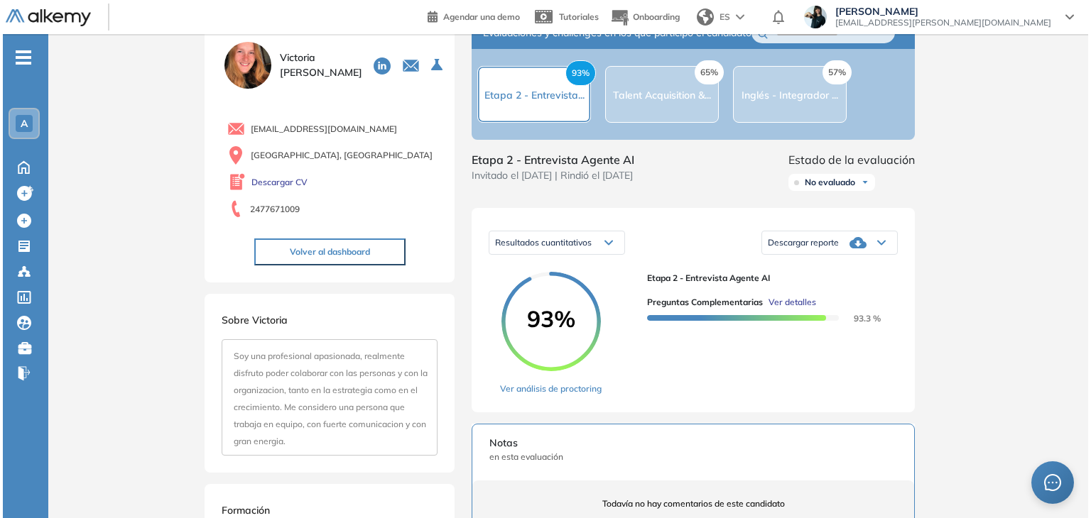
scroll to position [71, 0]
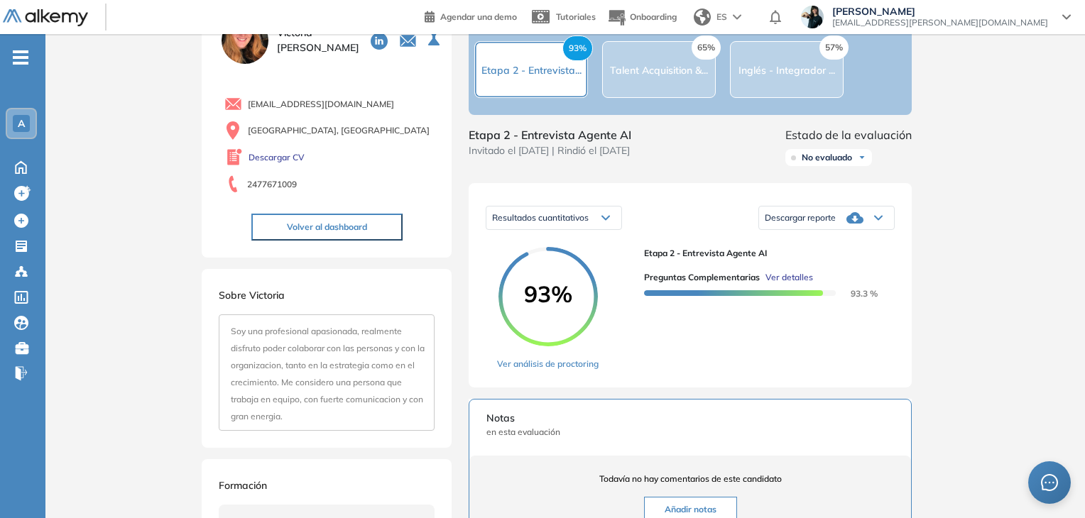
click at [793, 284] on span "Ver detalles" at bounding box center [789, 277] width 48 height 13
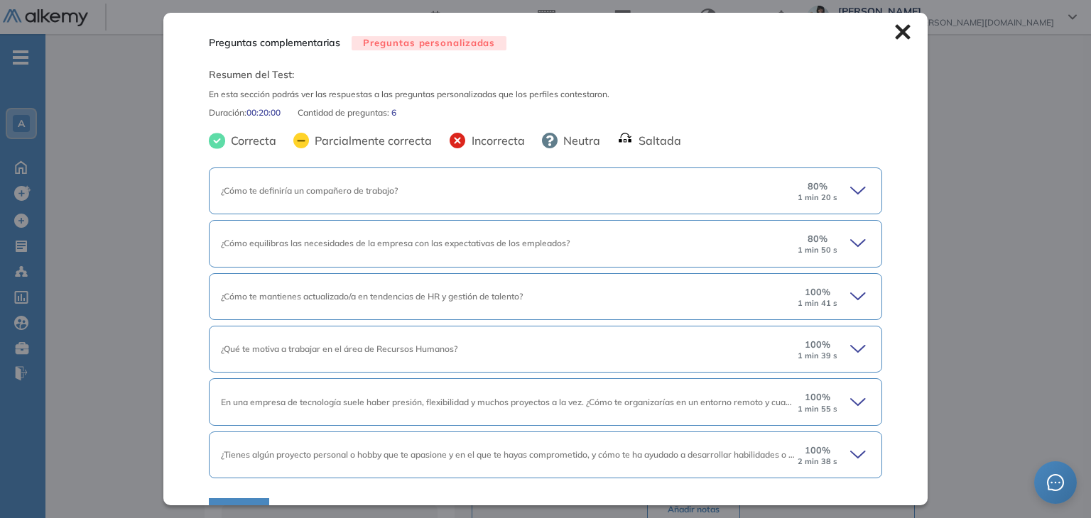
click at [852, 186] on icon at bounding box center [860, 191] width 20 height 20
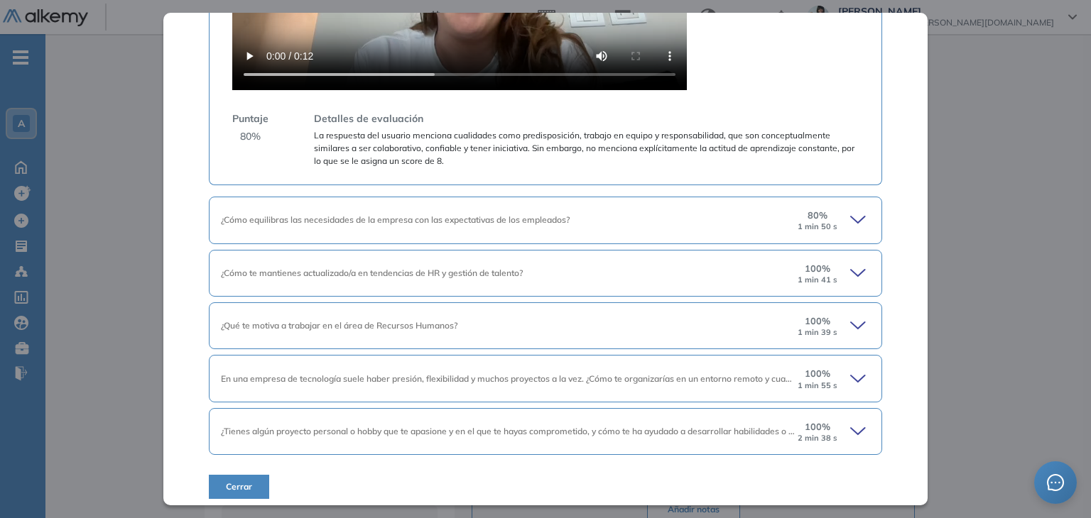
scroll to position [622, 0]
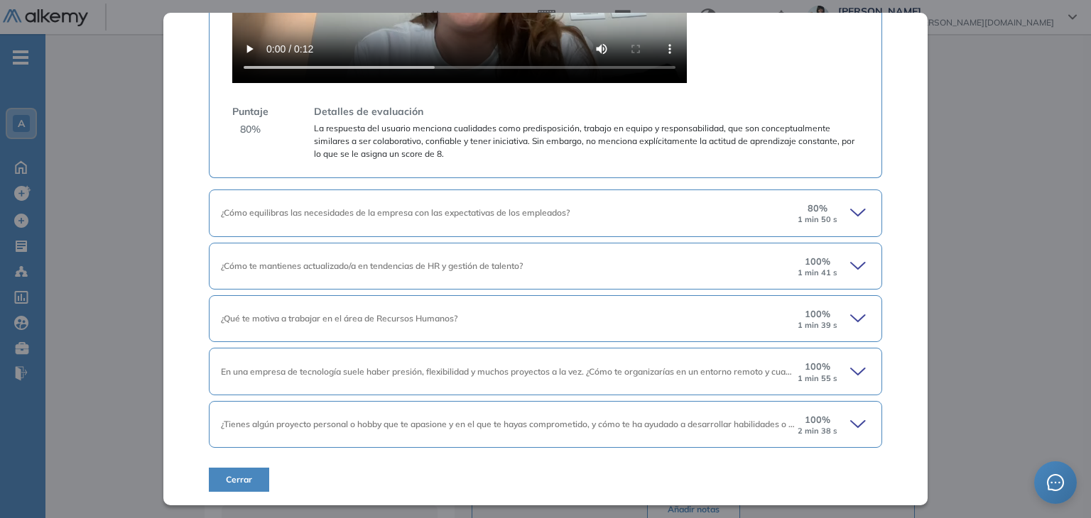
click at [852, 418] on icon at bounding box center [860, 425] width 20 height 20
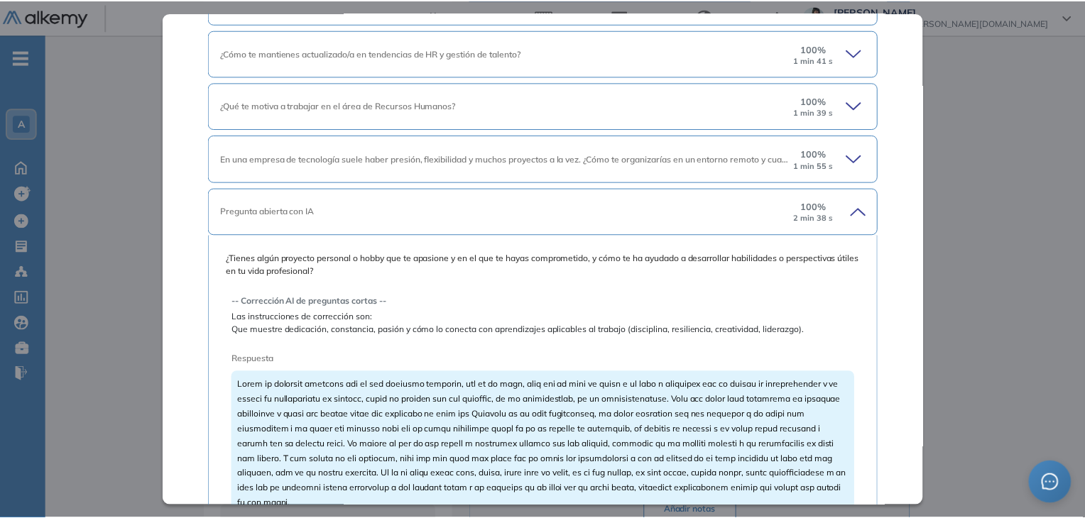
scroll to position [764, 0]
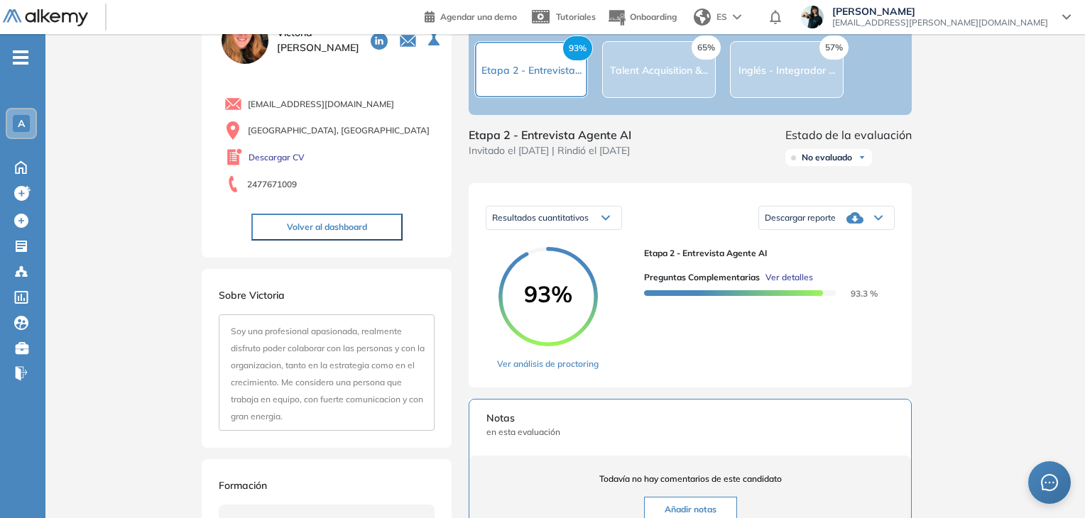
click at [1000, 111] on div "Inicio Alkymetrics Evaluaciones Dashboard Candidato Preguntas complementarias P…" at bounding box center [564, 445] width 1039 height 964
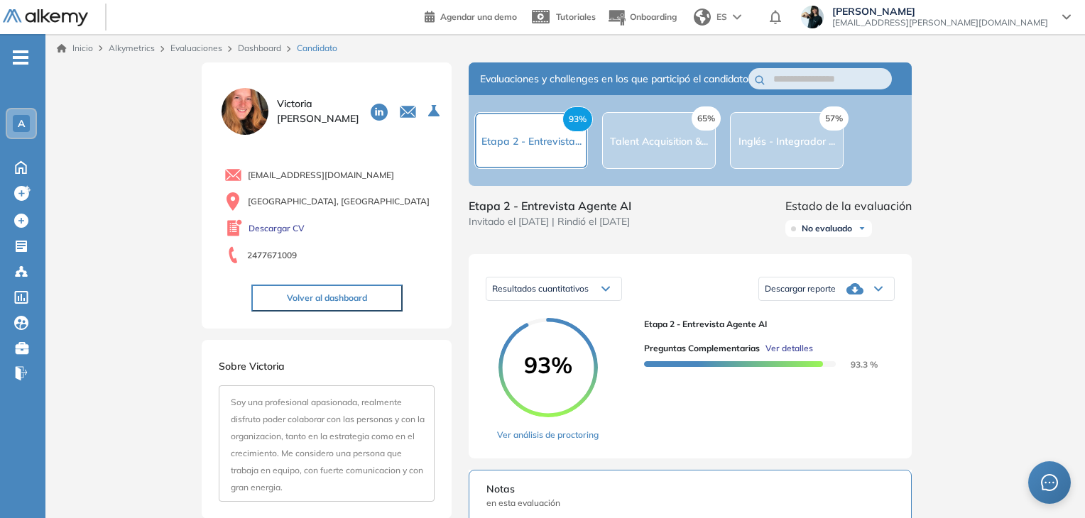
click at [258, 45] on link "Dashboard" at bounding box center [259, 48] width 43 height 11
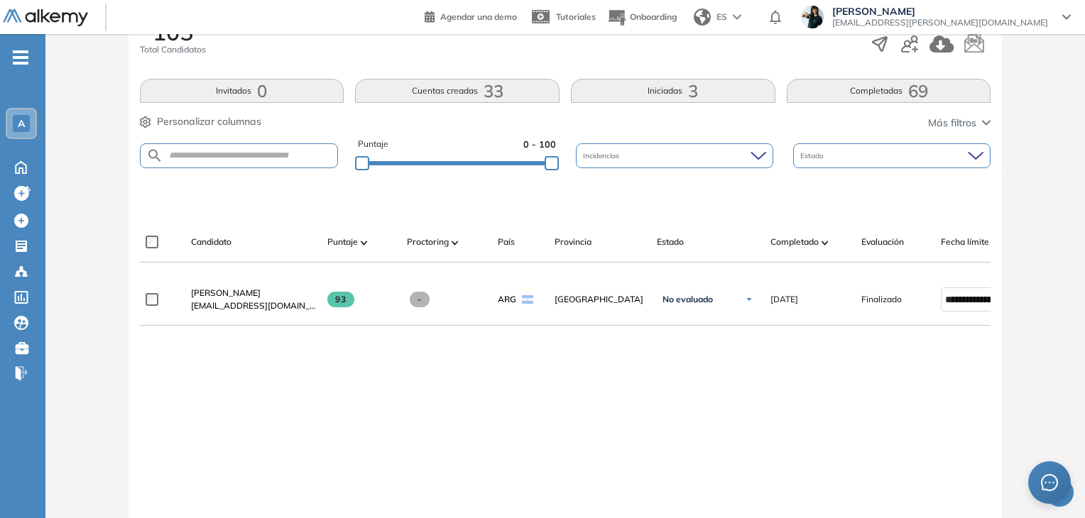
scroll to position [284, 0]
click at [209, 154] on input "text" at bounding box center [250, 155] width 175 height 11
paste input "**********"
type input "**********"
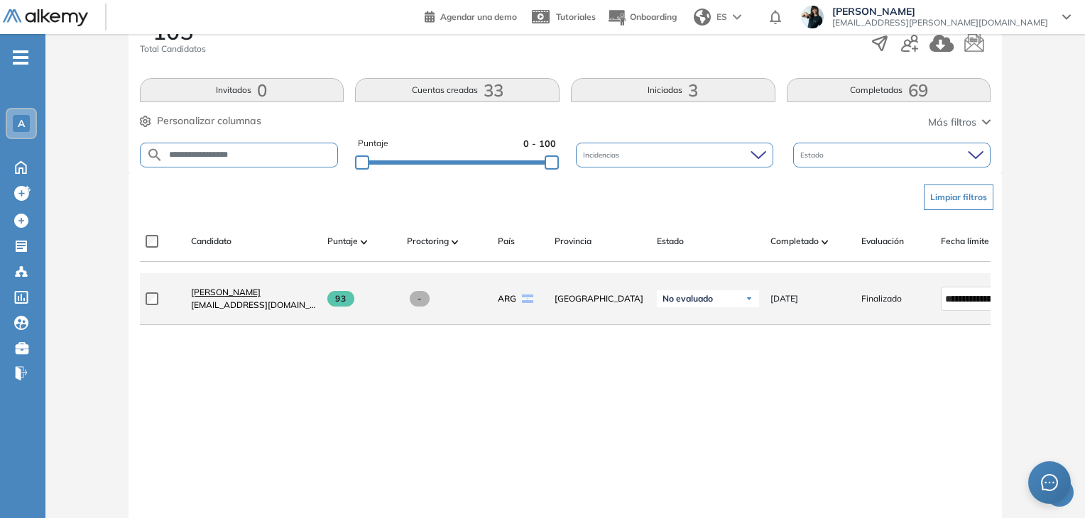
click at [236, 298] on span "[PERSON_NAME]" at bounding box center [226, 292] width 70 height 11
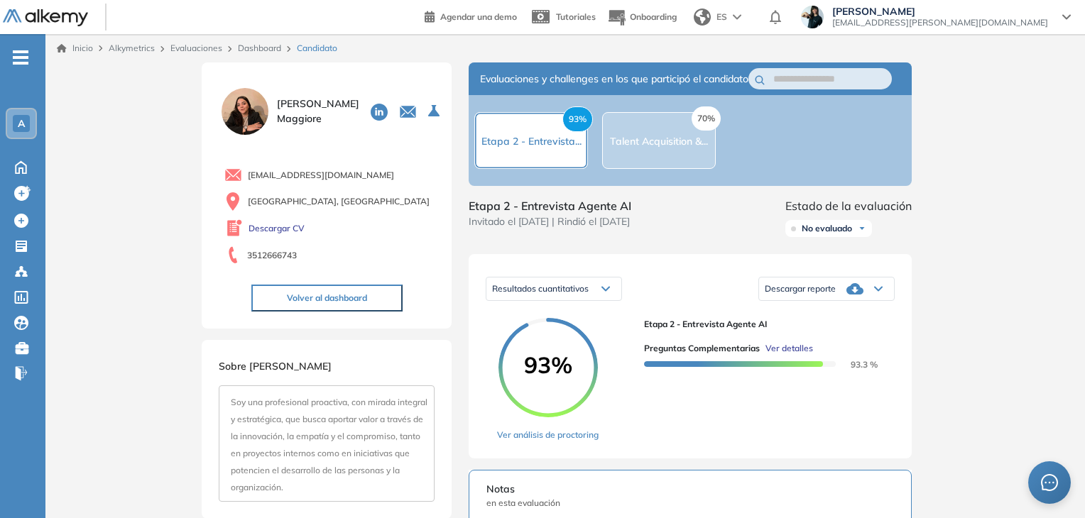
click at [790, 355] on span "Ver detalles" at bounding box center [789, 348] width 48 height 13
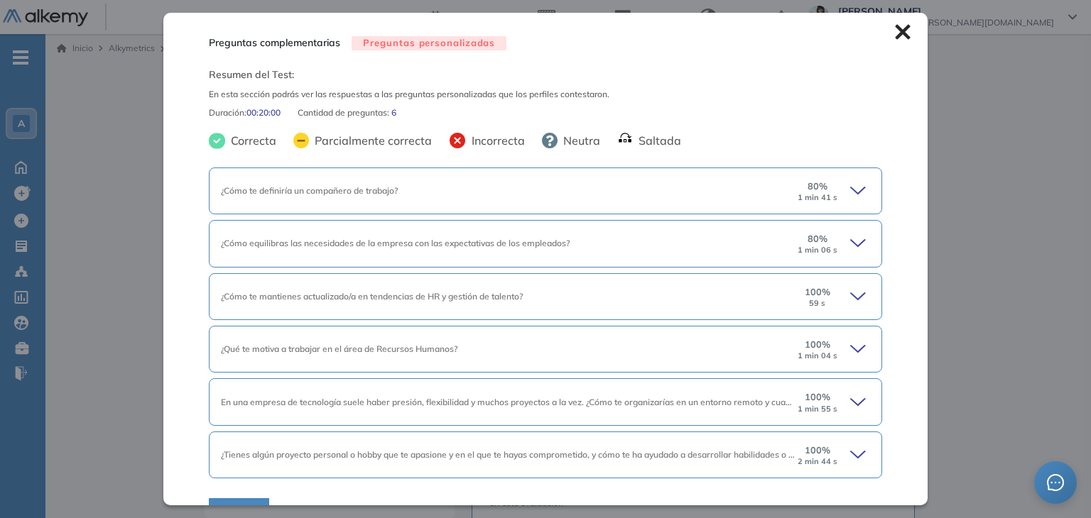
click at [850, 191] on icon at bounding box center [860, 191] width 20 height 20
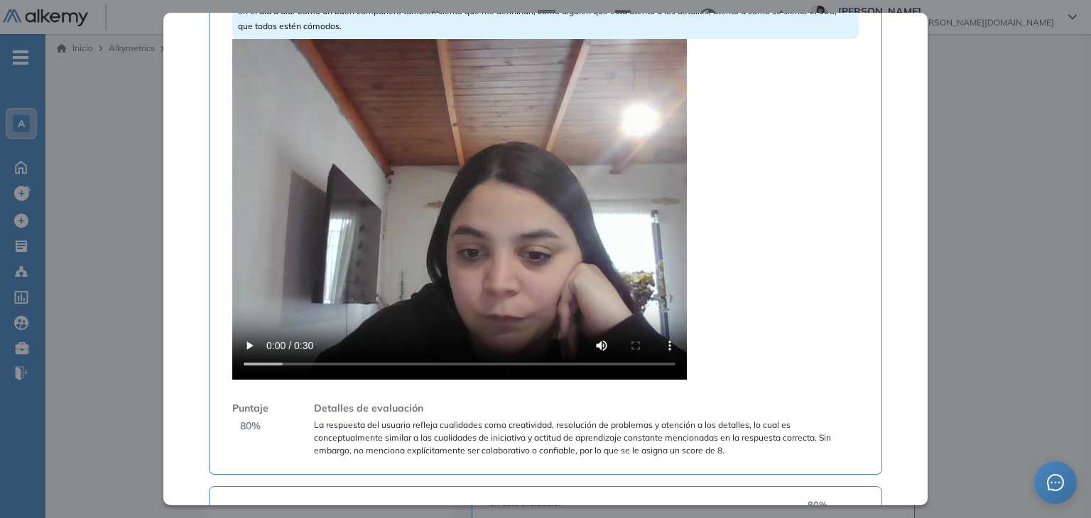
scroll to position [652, 0]
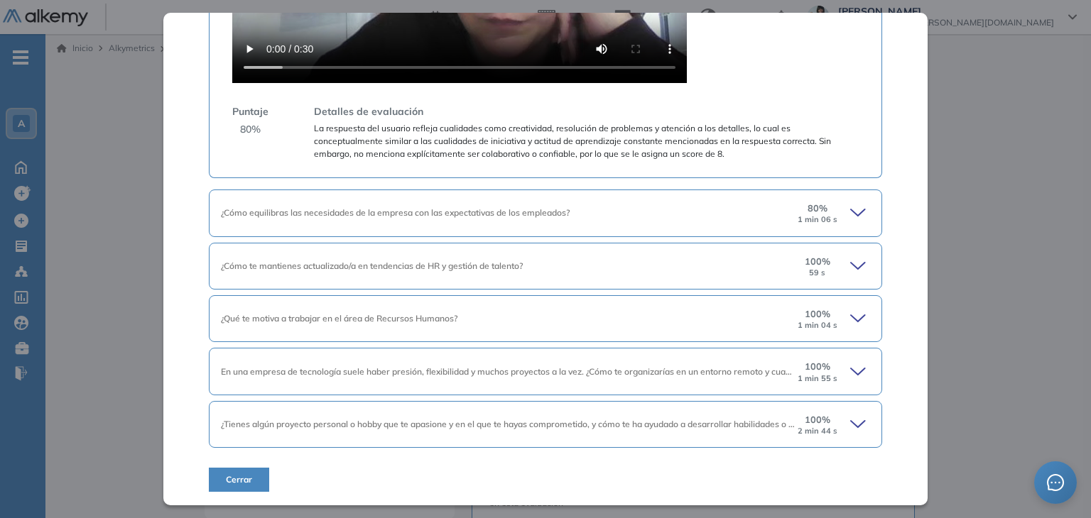
click at [775, 426] on span "¿Tienes algún proyecto personal o hobby que te apasione y en el que te hayas co…" at bounding box center [587, 424] width 732 height 11
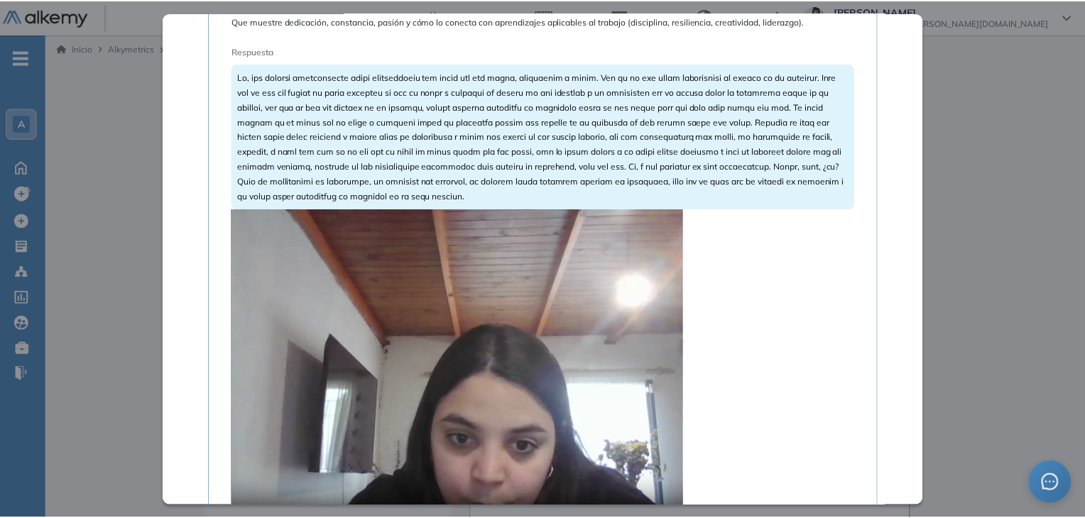
scroll to position [1291, 0]
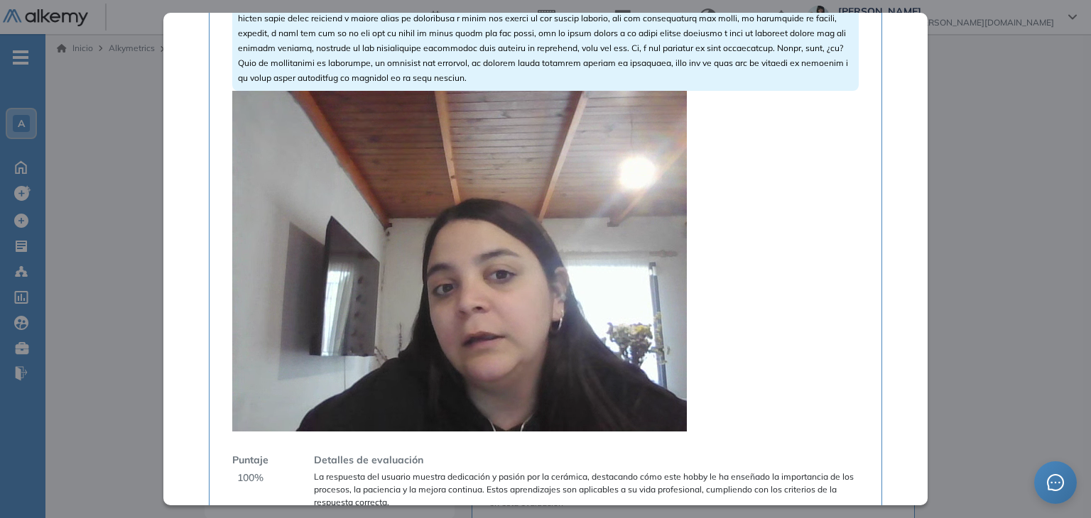
click at [1042, 167] on div "Inicio Alkymetrics Evaluaciones Dashboard Candidato Preguntas complementarias P…" at bounding box center [567, 516] width 1045 height 964
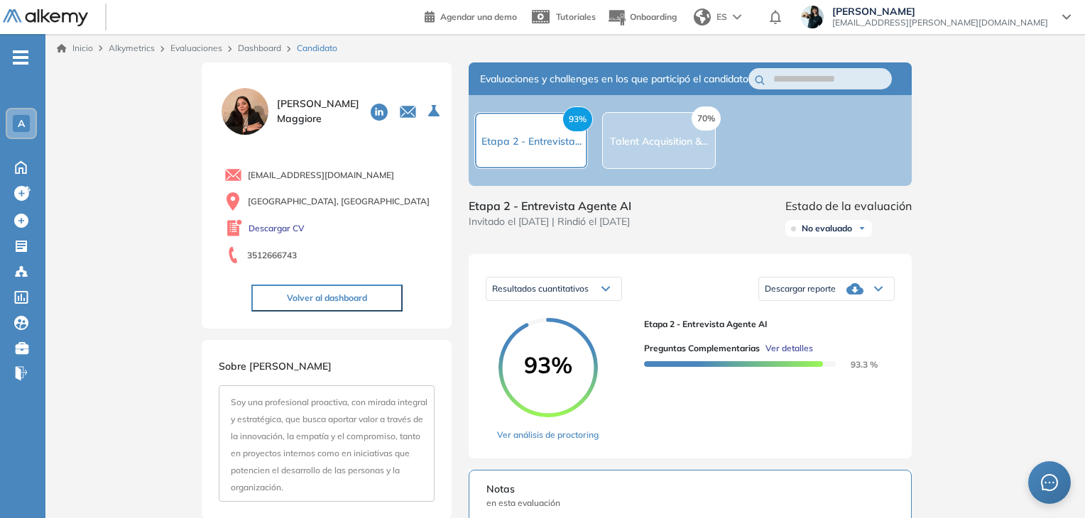
click at [256, 49] on link "Dashboard" at bounding box center [259, 48] width 43 height 11
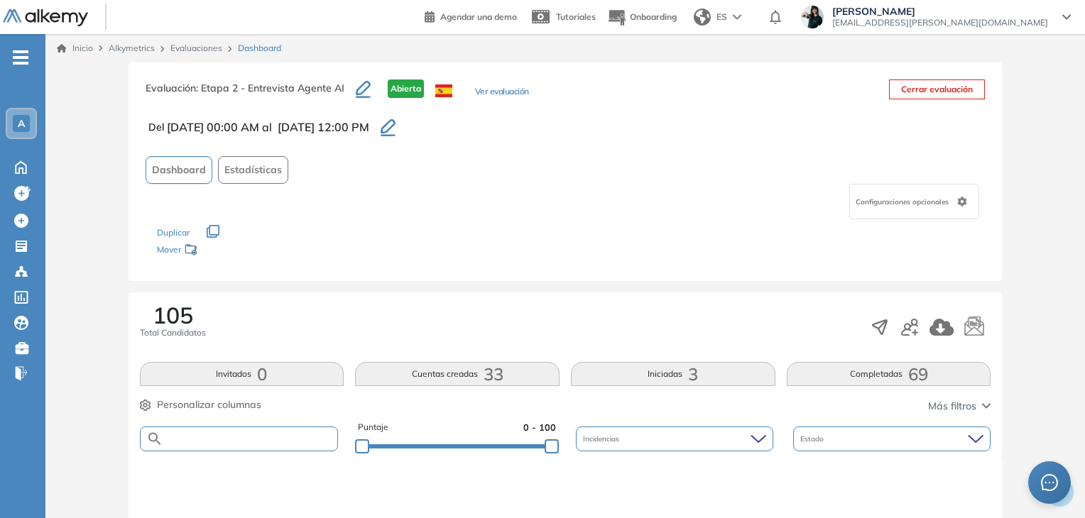
click at [246, 437] on input "text" at bounding box center [250, 439] width 175 height 11
paste input "**********"
type input "**********"
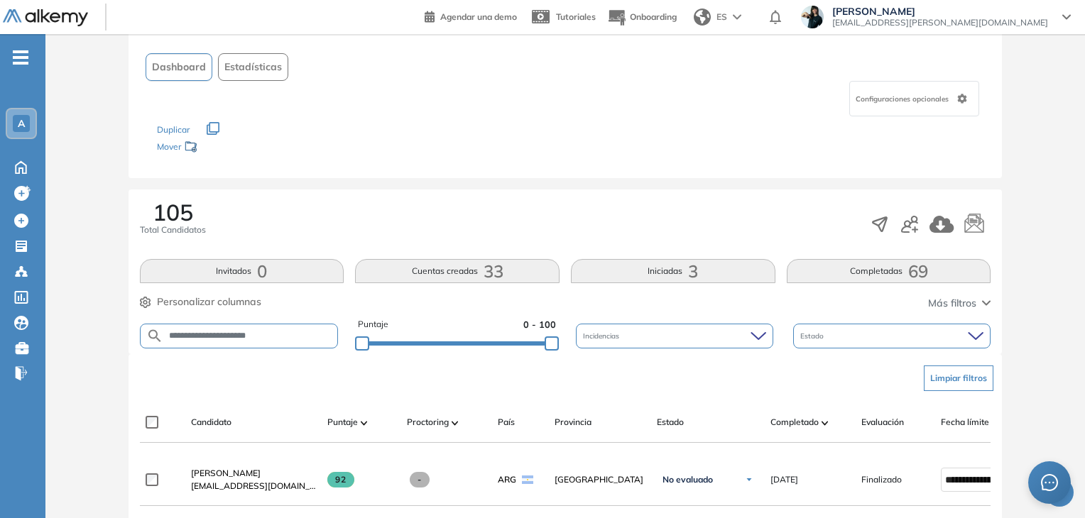
scroll to position [213, 0]
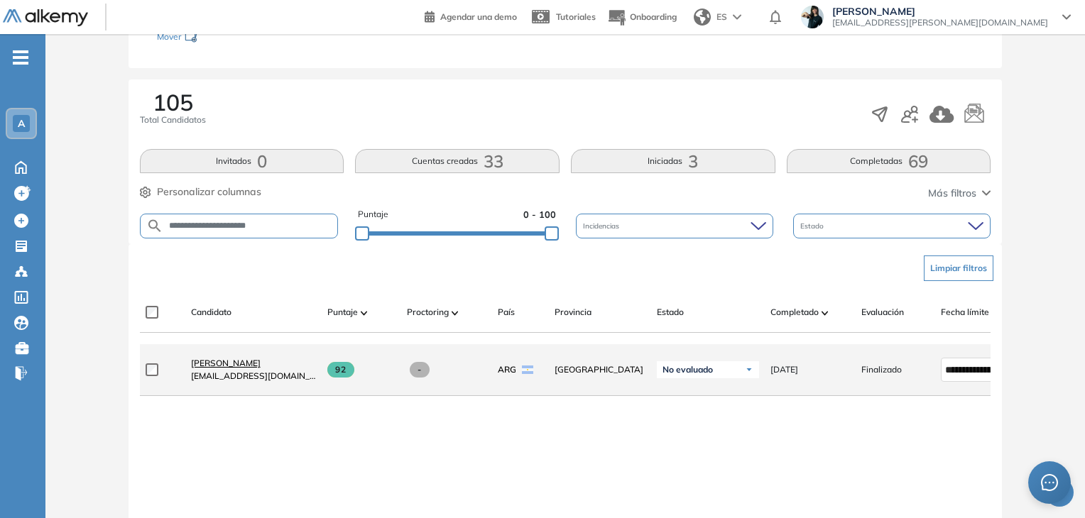
click at [258, 364] on span "[PERSON_NAME]" at bounding box center [226, 363] width 70 height 11
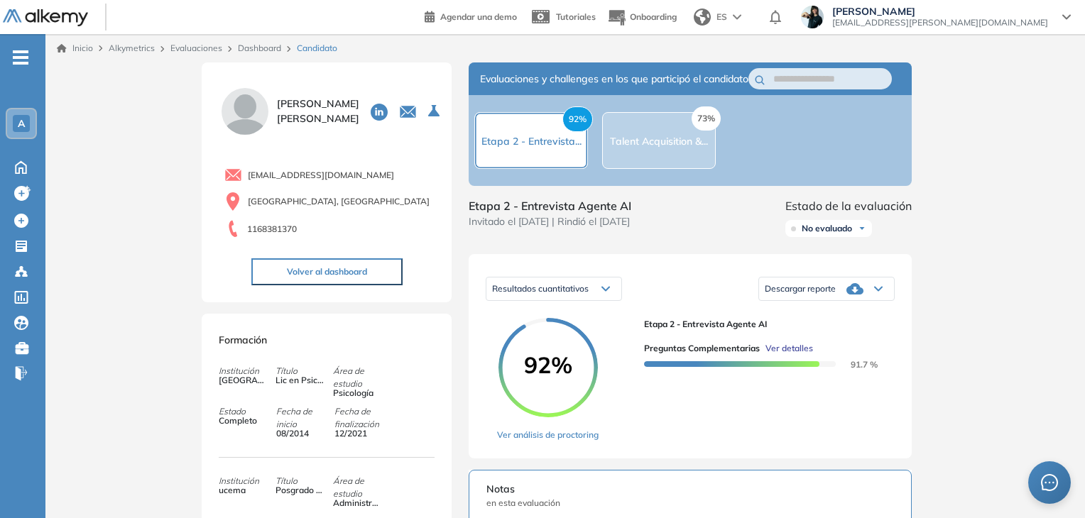
click at [792, 355] on span "Ver detalles" at bounding box center [789, 348] width 48 height 13
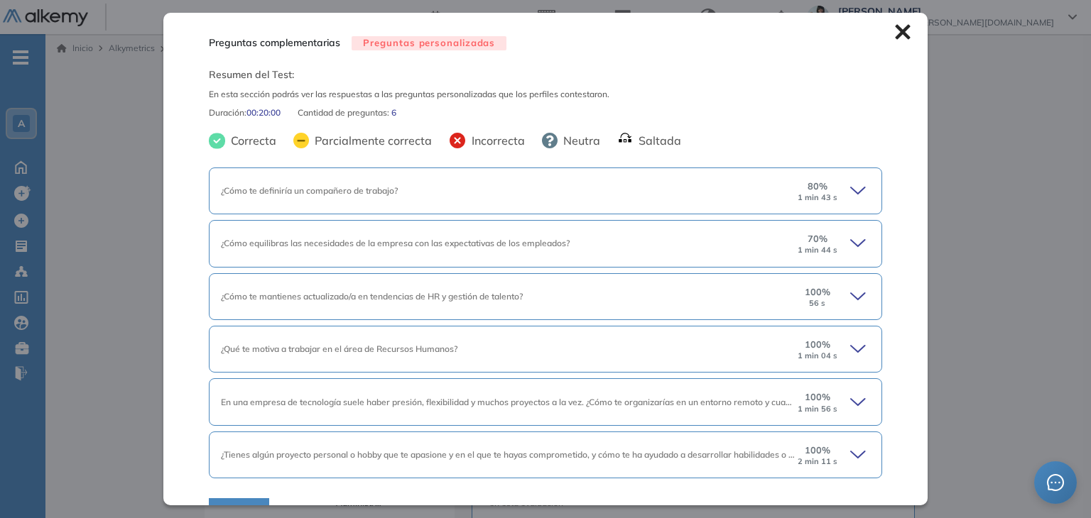
click at [852, 186] on icon at bounding box center [860, 191] width 20 height 20
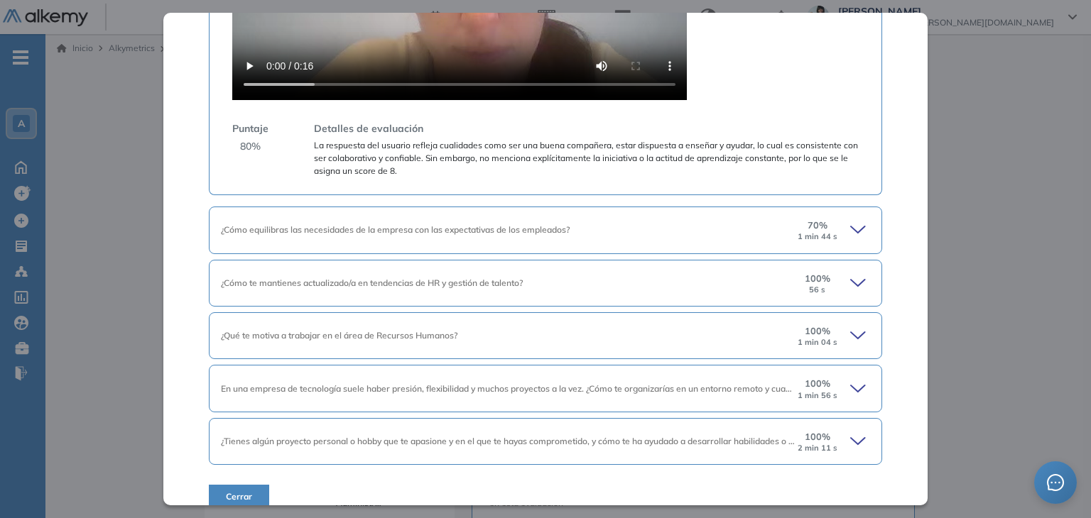
scroll to position [636, 0]
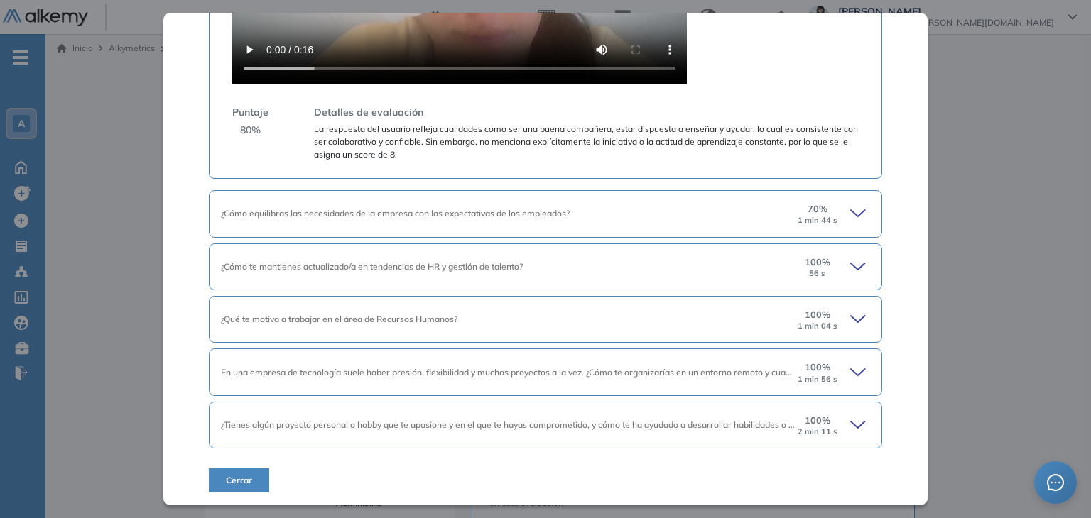
click at [851, 211] on icon at bounding box center [858, 213] width 14 height 6
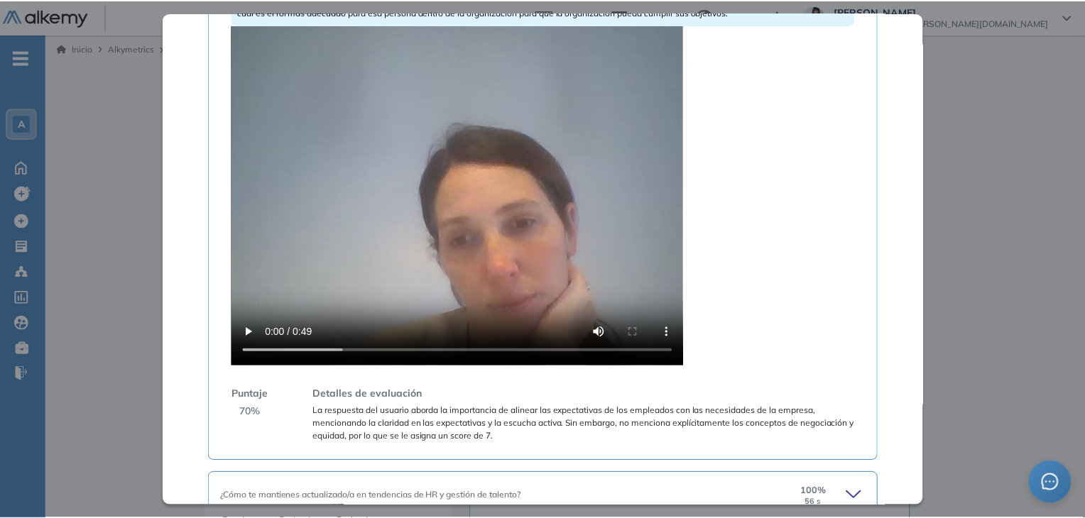
scroll to position [1062, 0]
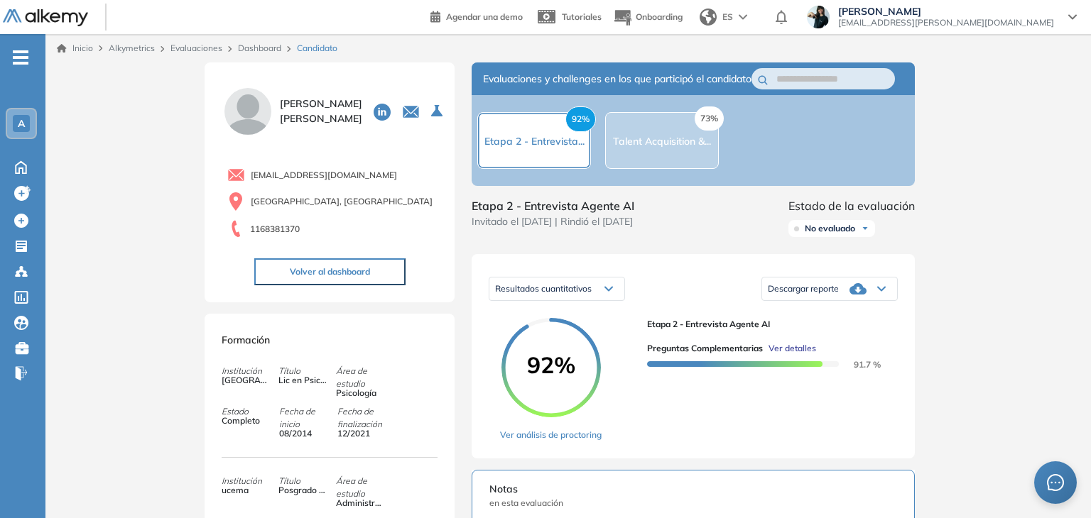
drag, startPoint x: 1003, startPoint y: 116, endPoint x: 982, endPoint y: 112, distance: 21.0
click at [997, 117] on div "Inicio Alkymetrics Evaluaciones Dashboard Candidato Preguntas complementarias P…" at bounding box center [567, 516] width 1045 height 964
click at [274, 46] on link "Dashboard" at bounding box center [259, 48] width 43 height 11
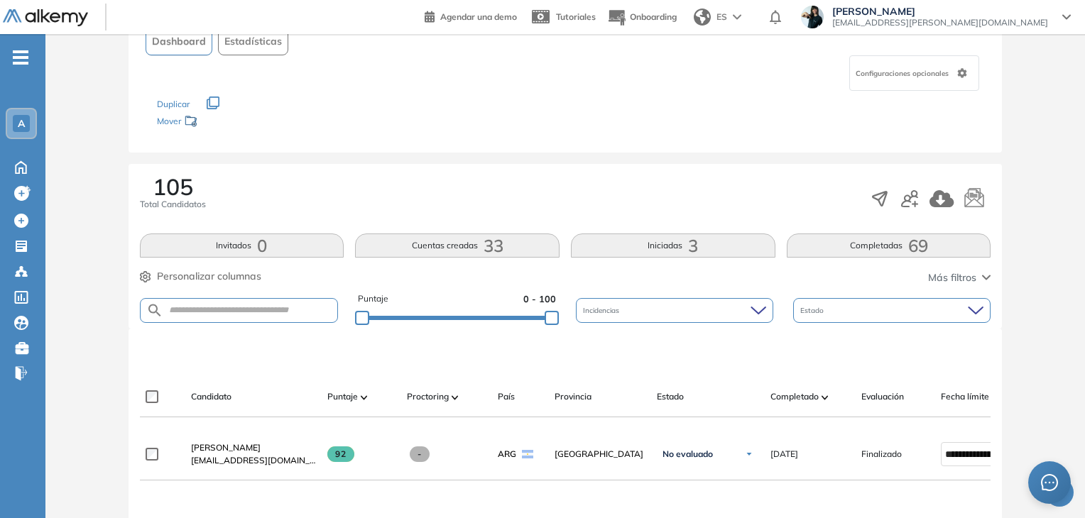
scroll to position [284, 0]
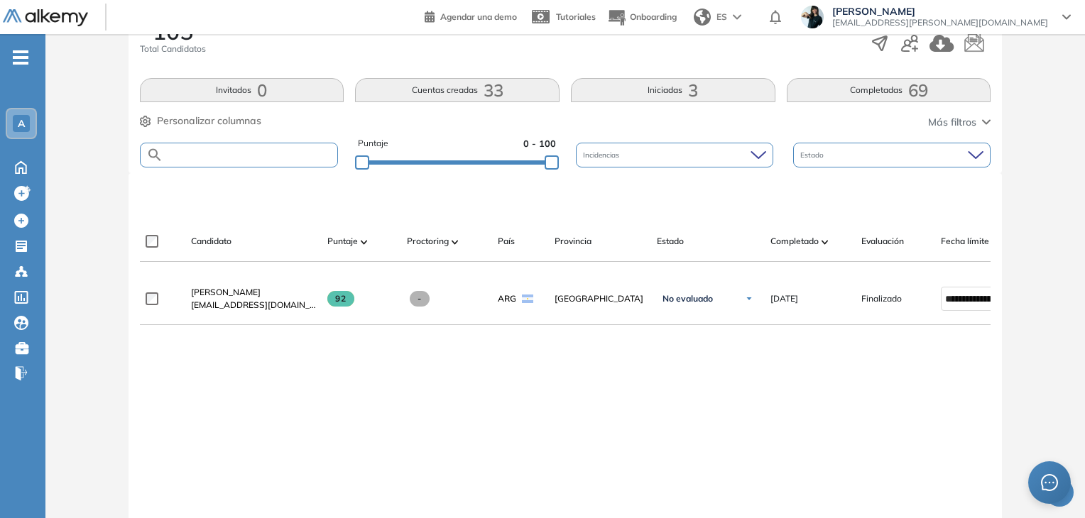
click at [244, 158] on input "text" at bounding box center [250, 155] width 175 height 11
paste input "**********"
type input "**********"
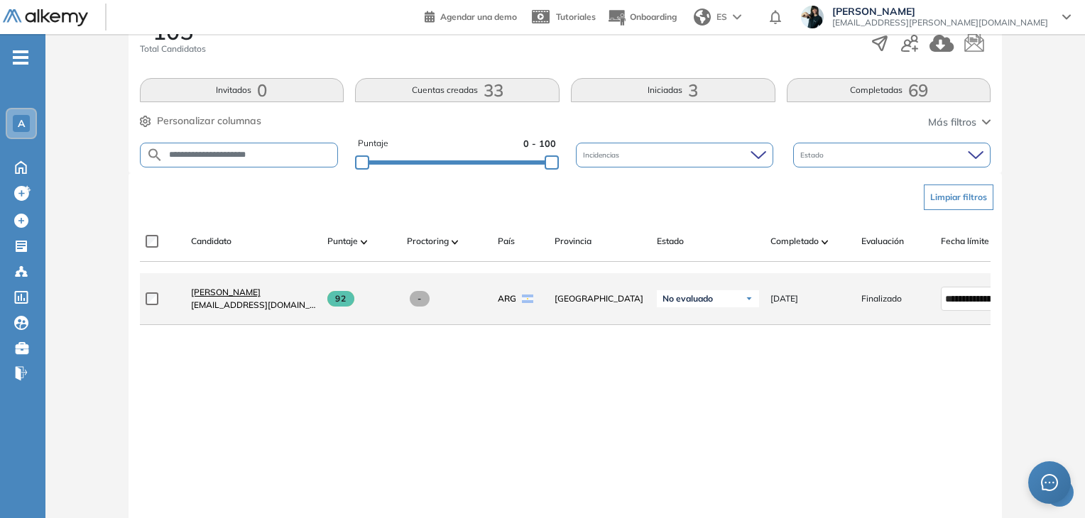
click at [213, 295] on span "[PERSON_NAME]" at bounding box center [226, 292] width 70 height 11
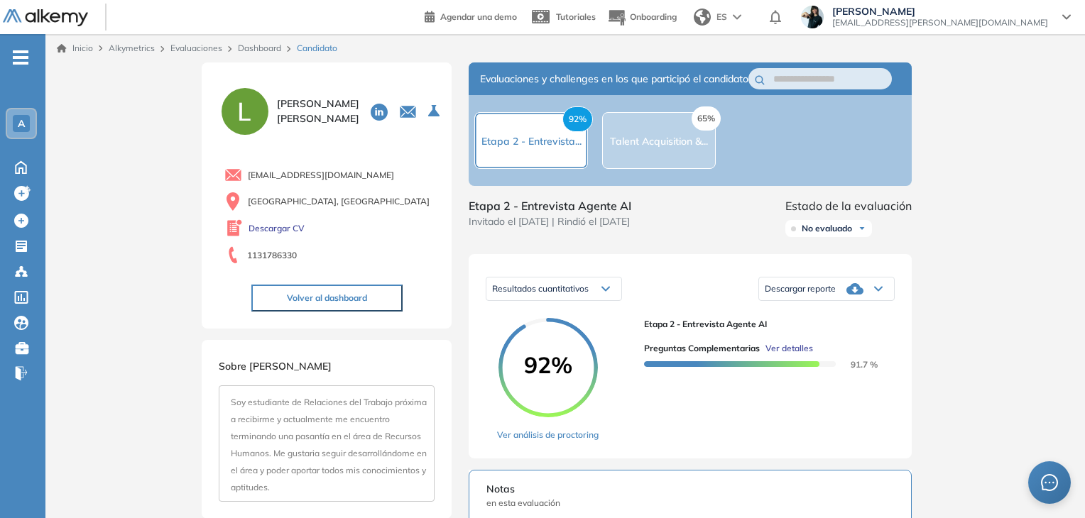
click at [800, 355] on span "Ver detalles" at bounding box center [789, 348] width 48 height 13
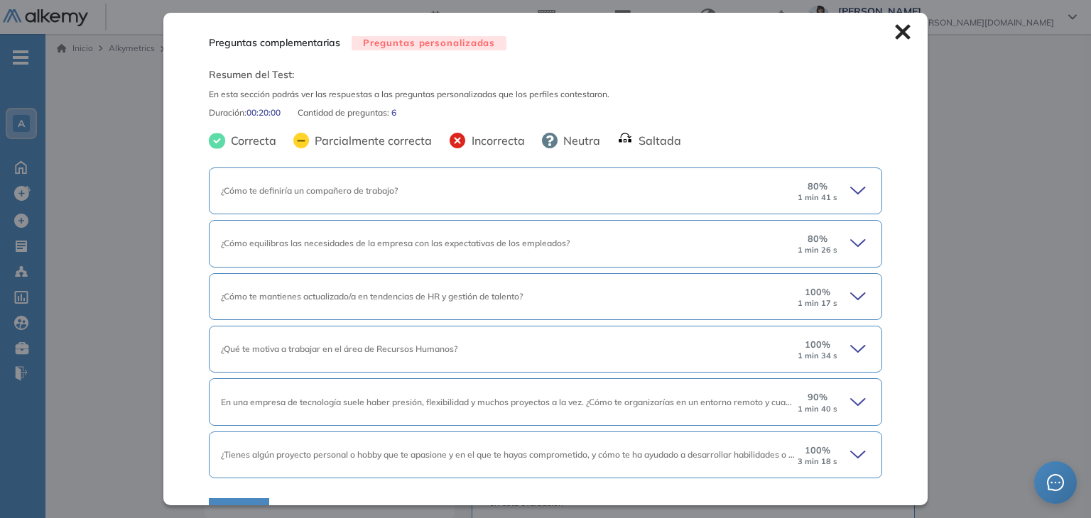
click at [851, 188] on icon at bounding box center [858, 190] width 14 height 6
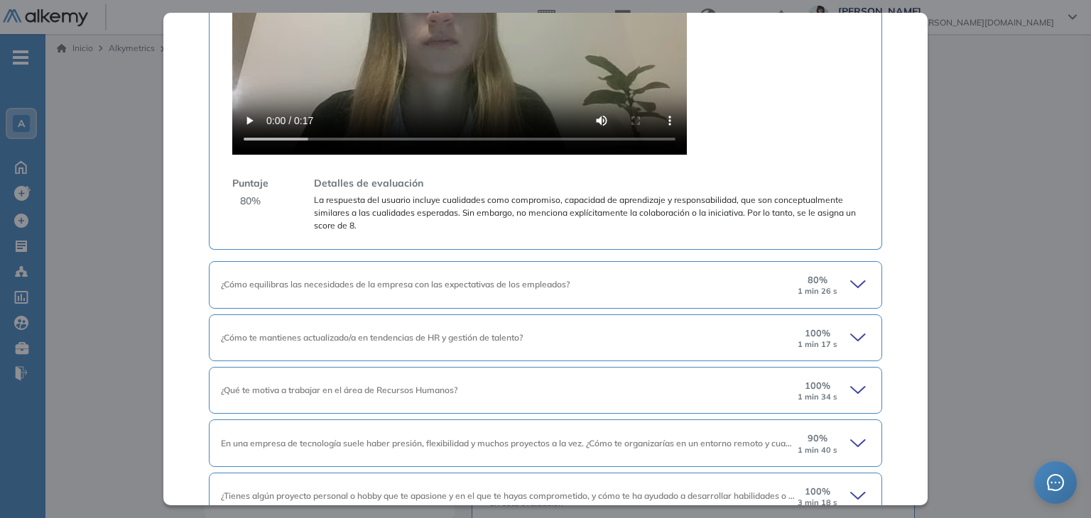
scroll to position [568, 0]
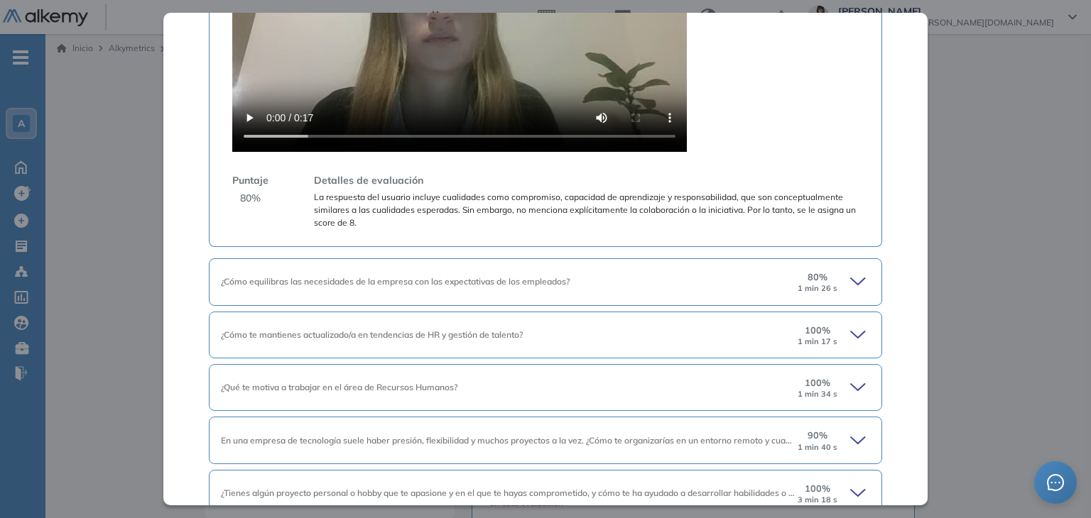
click at [851, 274] on icon at bounding box center [860, 282] width 20 height 20
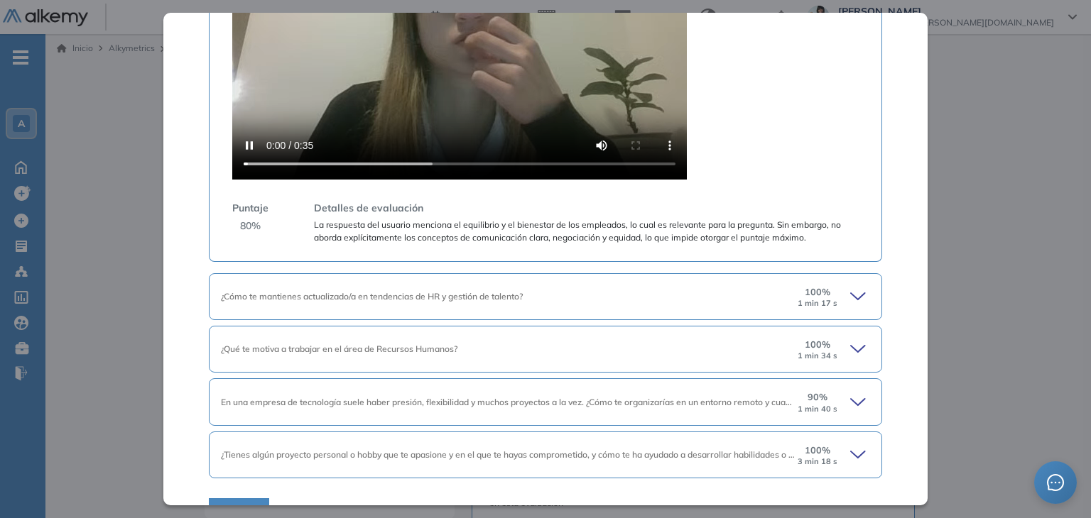
scroll to position [1260, 0]
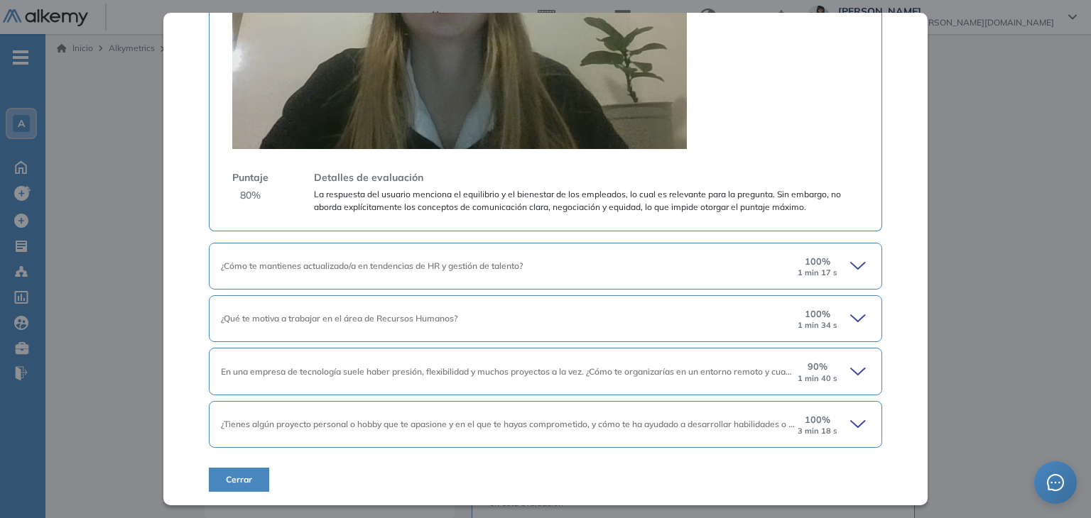
click at [851, 421] on icon at bounding box center [858, 424] width 14 height 6
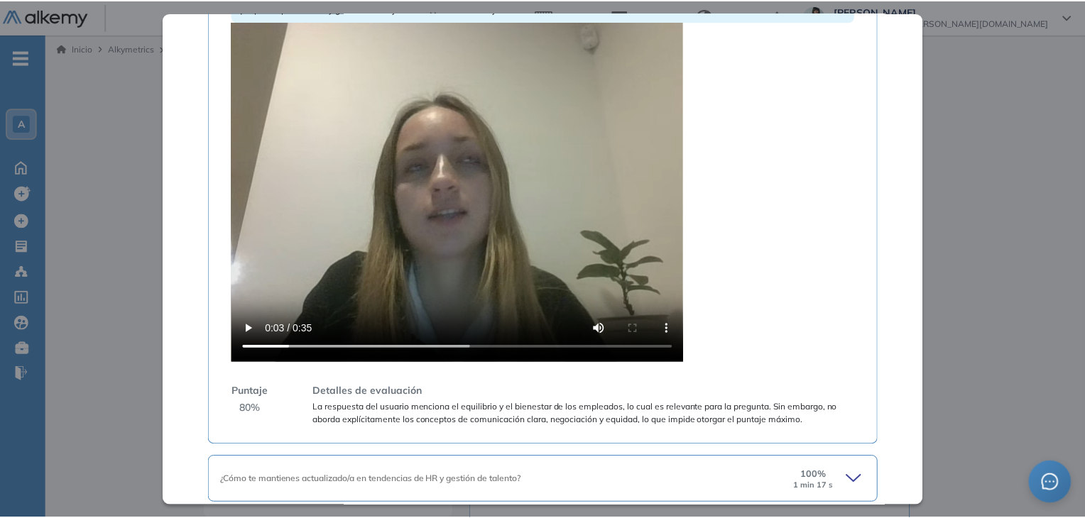
scroll to position [1118, 0]
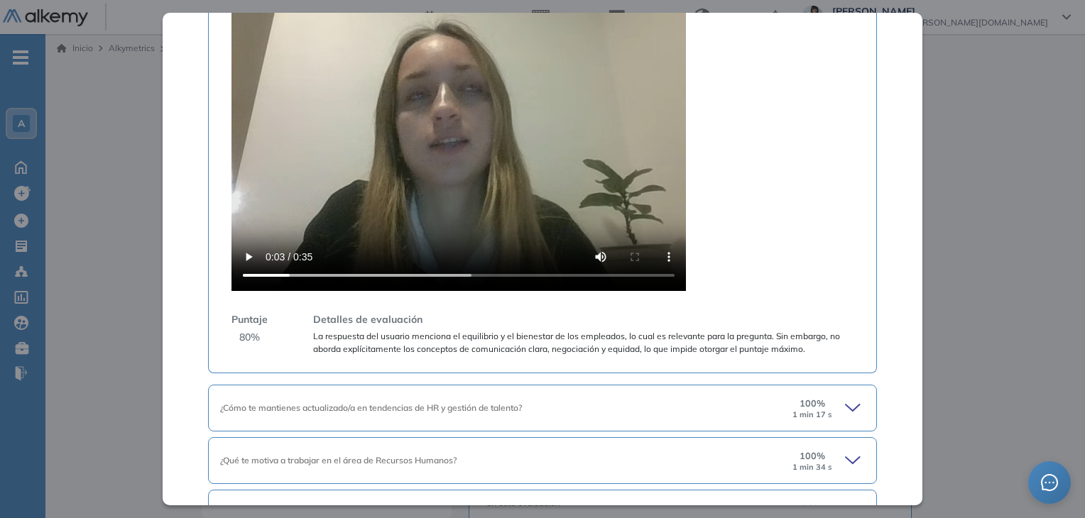
click at [971, 155] on div "Inicio Alkymetrics Evaluaciones Dashboard Candidato Preguntas complementarias P…" at bounding box center [564, 516] width 1039 height 964
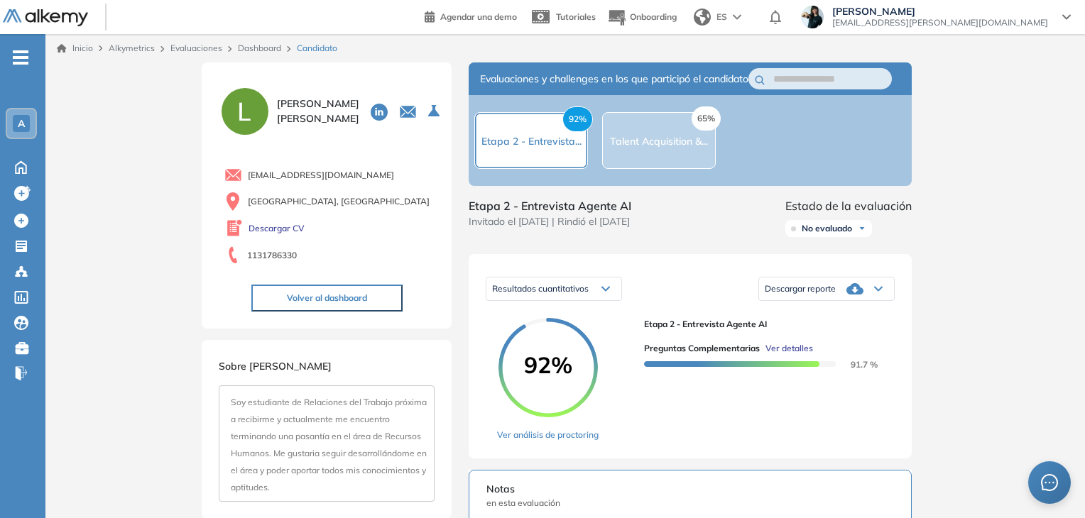
click at [252, 43] on link "Dashboard" at bounding box center [259, 48] width 43 height 11
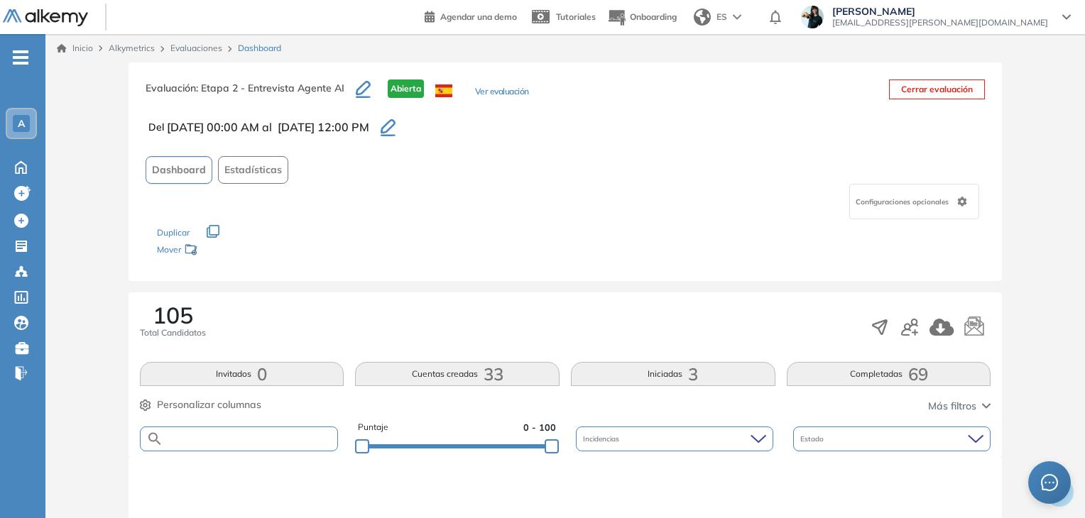
click at [179, 436] on input "text" at bounding box center [250, 439] width 175 height 11
paste input "**********"
type input "**********"
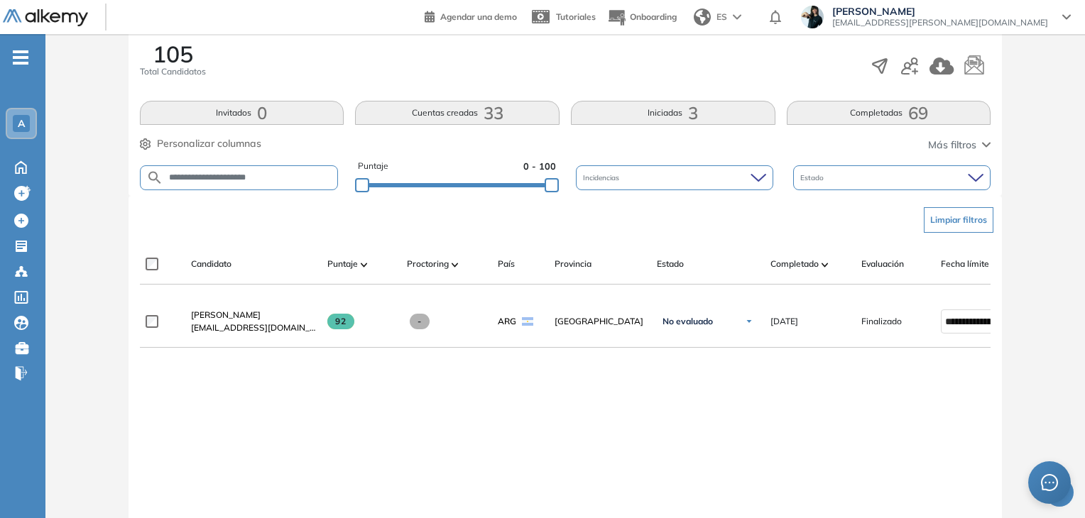
scroll to position [284, 0]
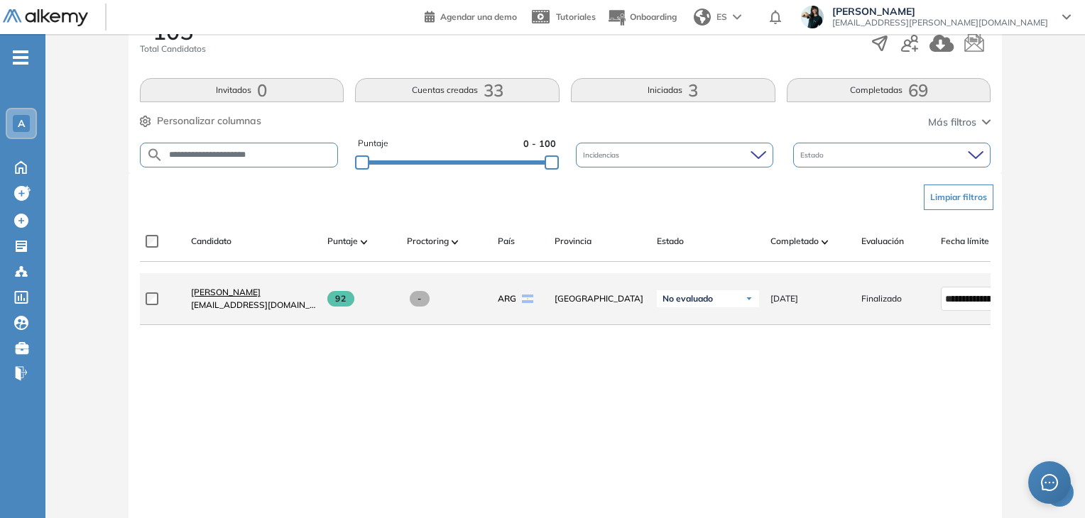
click at [232, 296] on span "[PERSON_NAME]" at bounding box center [226, 292] width 70 height 11
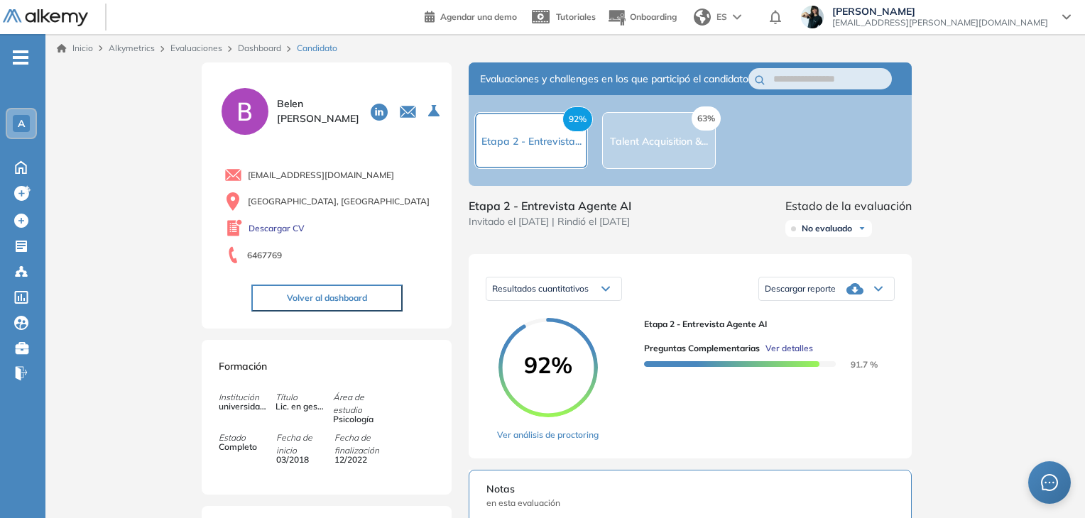
click at [775, 355] on span "Ver detalles" at bounding box center [789, 348] width 48 height 13
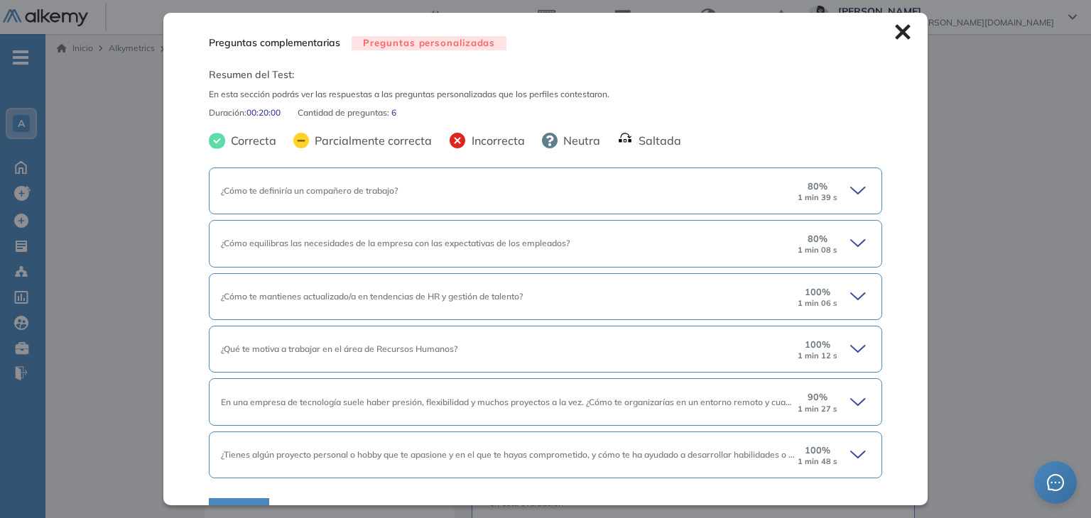
click at [550, 197] on div "¿Cómo te definiría un compañero de trabajo?" at bounding box center [508, 191] width 574 height 13
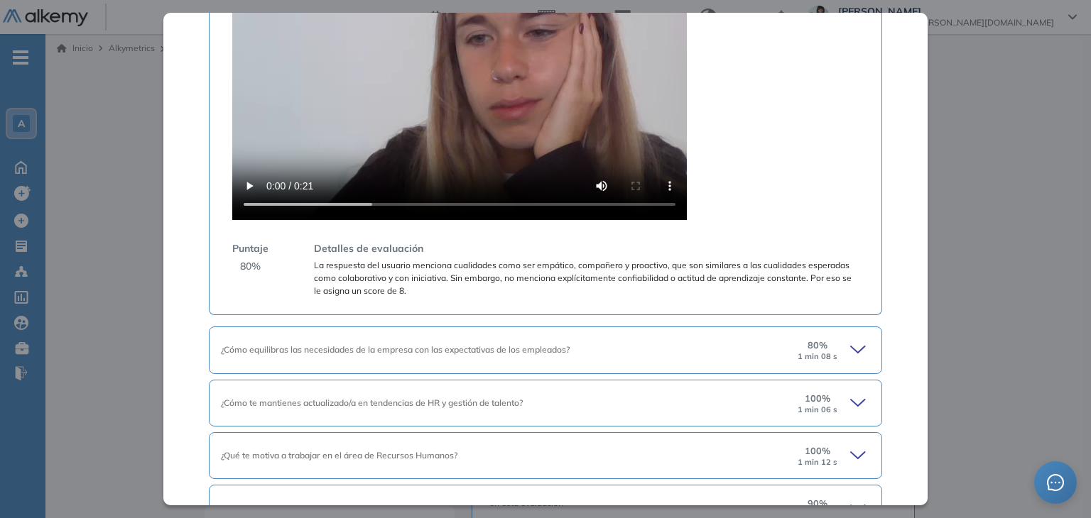
scroll to position [636, 0]
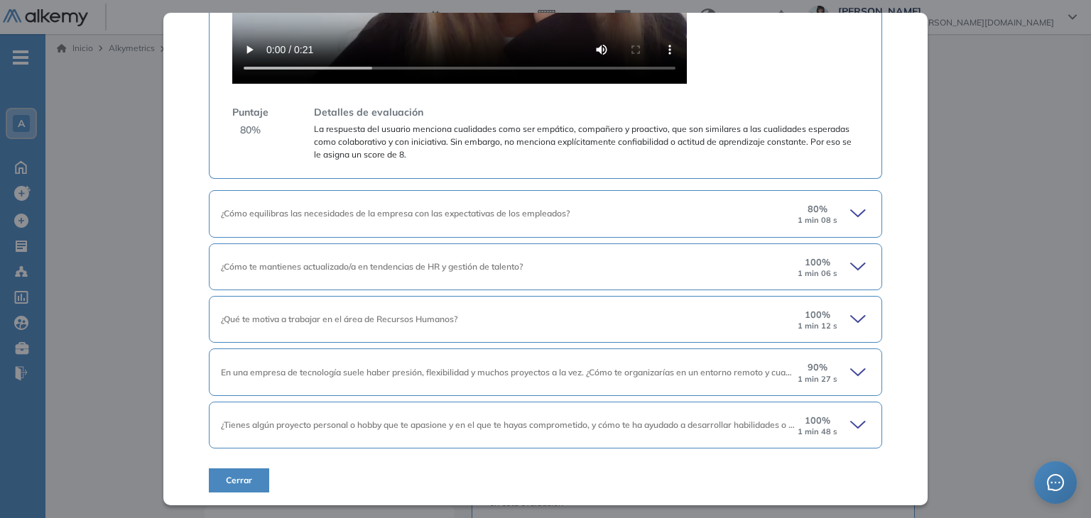
click at [439, 424] on span "¿Tienes algún proyecto personal o hobby que te apasione y en el que te hayas co…" at bounding box center [587, 425] width 732 height 11
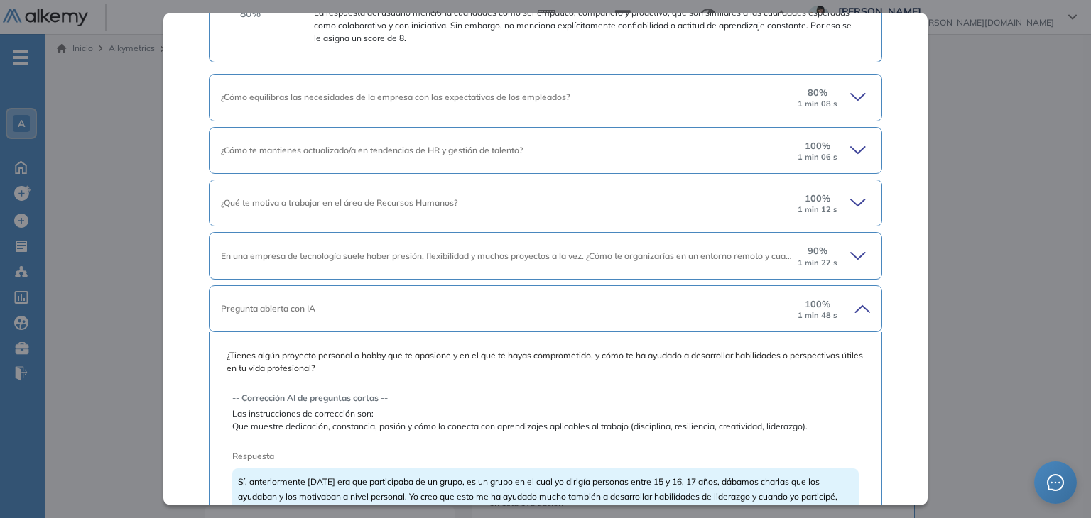
scroll to position [733, 0]
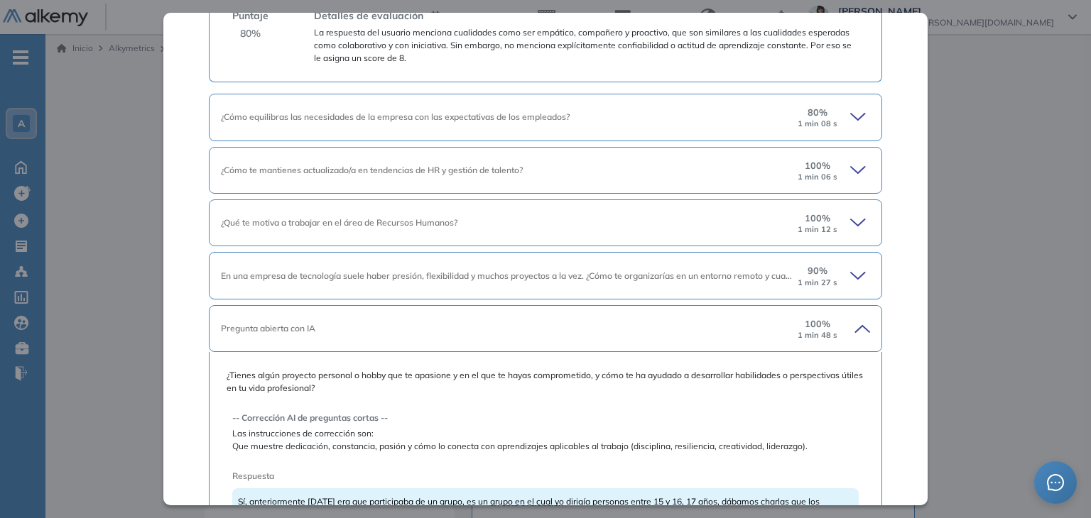
click at [851, 271] on icon at bounding box center [860, 276] width 20 height 20
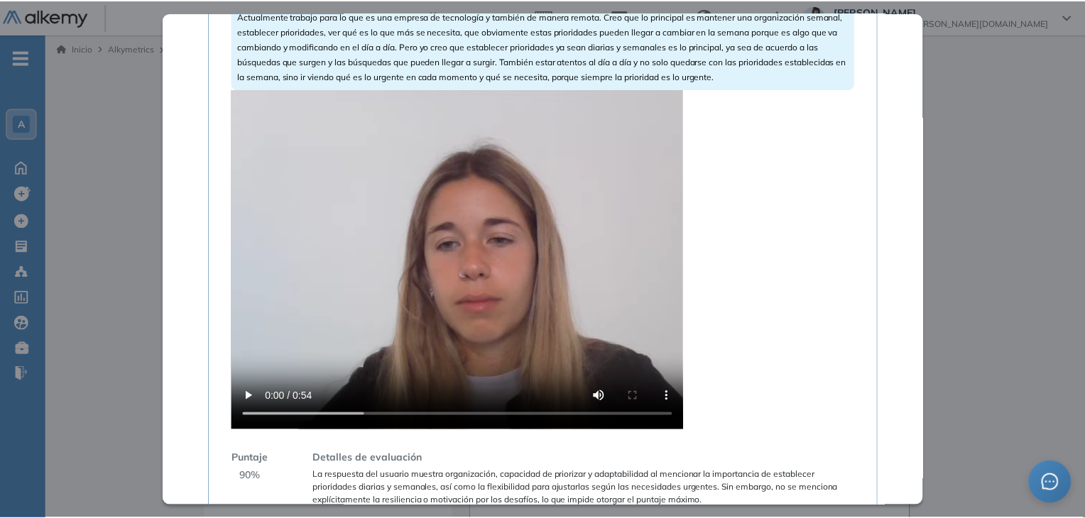
scroll to position [1159, 0]
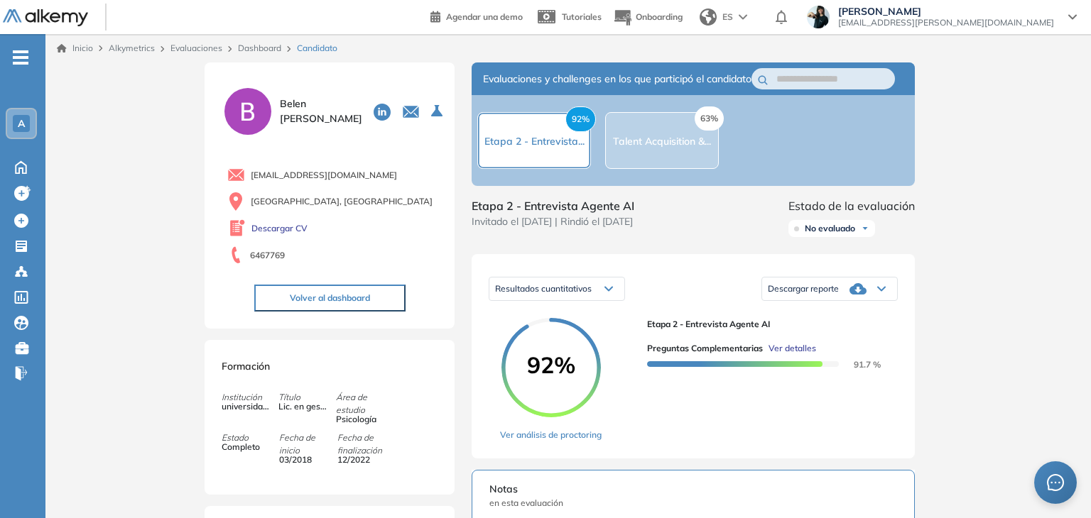
click at [994, 150] on div "Inicio Alkymetrics Evaluaciones Dashboard Candidato Preguntas complementarias P…" at bounding box center [567, 516] width 1045 height 964
click at [261, 48] on link "Dashboard" at bounding box center [259, 48] width 43 height 11
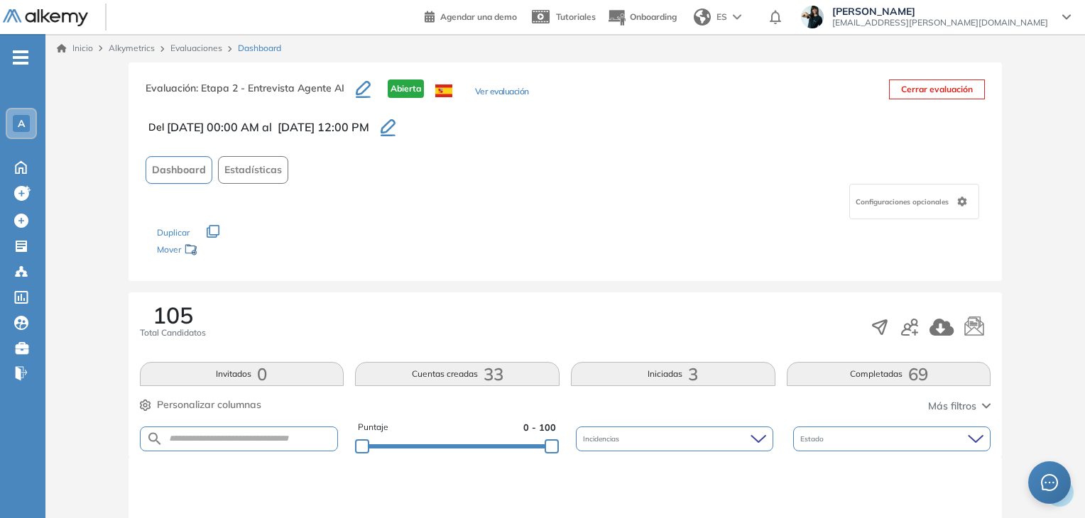
click at [190, 444] on form at bounding box center [239, 439] width 199 height 25
click at [190, 435] on input "text" at bounding box center [250, 439] width 175 height 11
paste input "**********"
type input "**********"
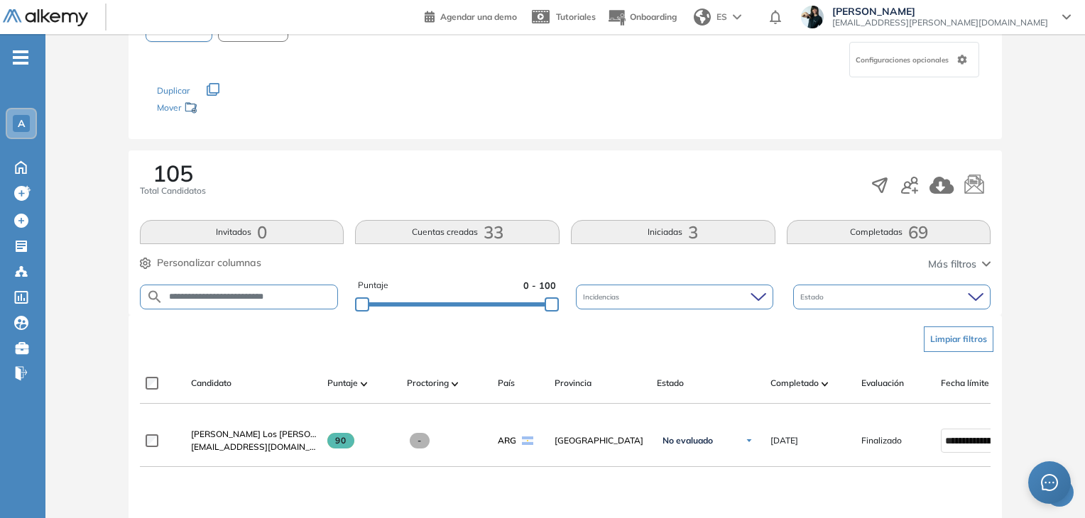
scroll to position [284, 0]
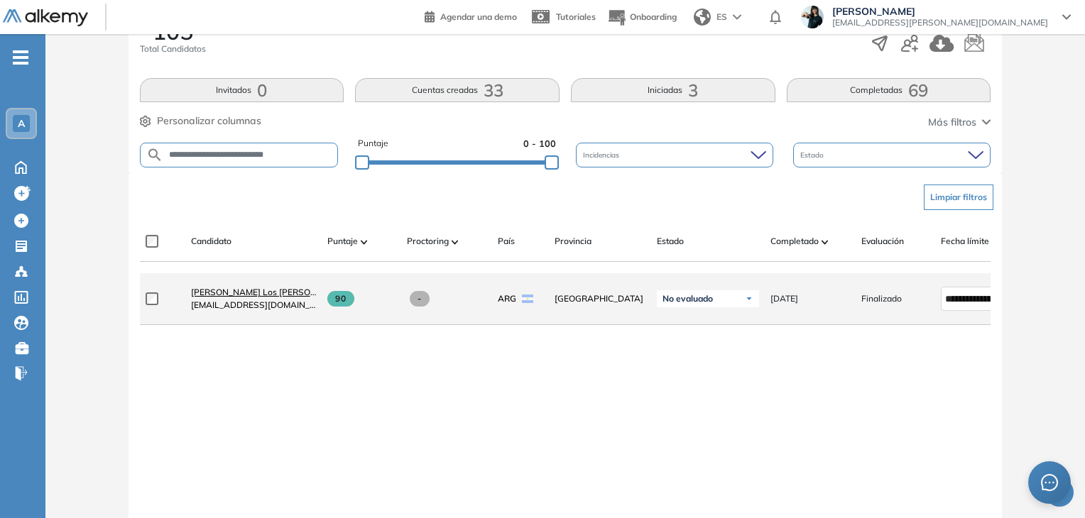
click at [264, 298] on span "[PERSON_NAME] Los [PERSON_NAME]" at bounding box center [270, 292] width 158 height 11
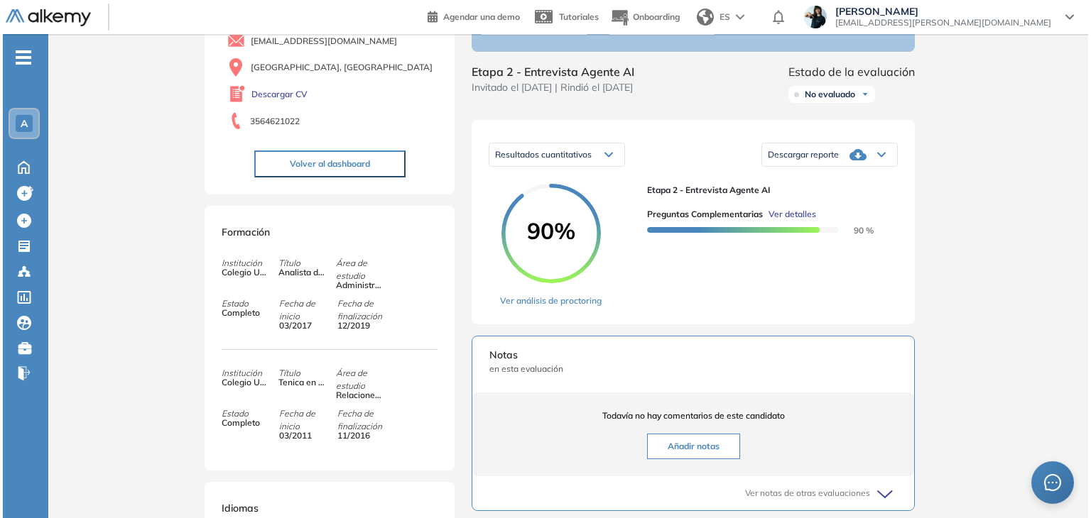
scroll to position [142, 0]
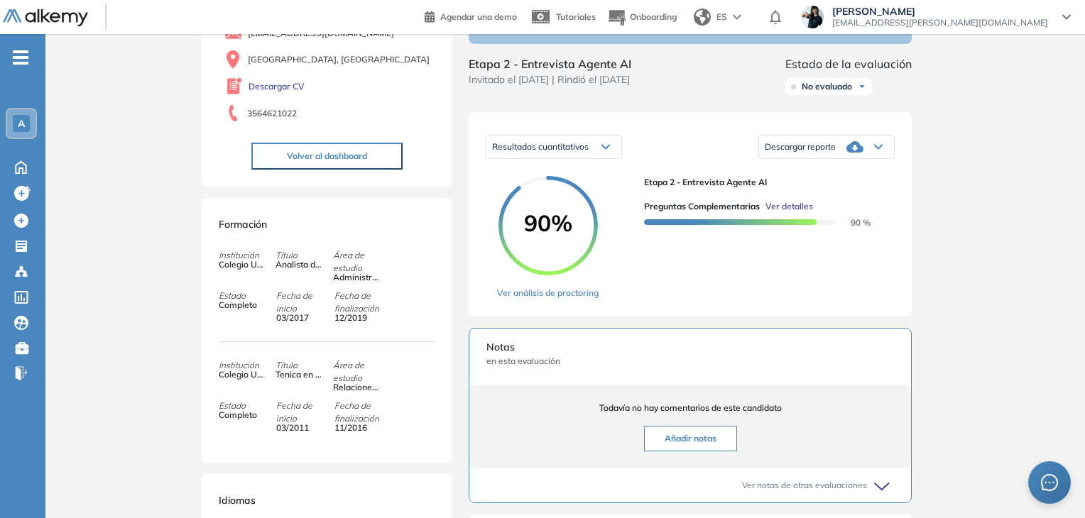
click at [798, 213] on span "Ver detalles" at bounding box center [789, 206] width 48 height 13
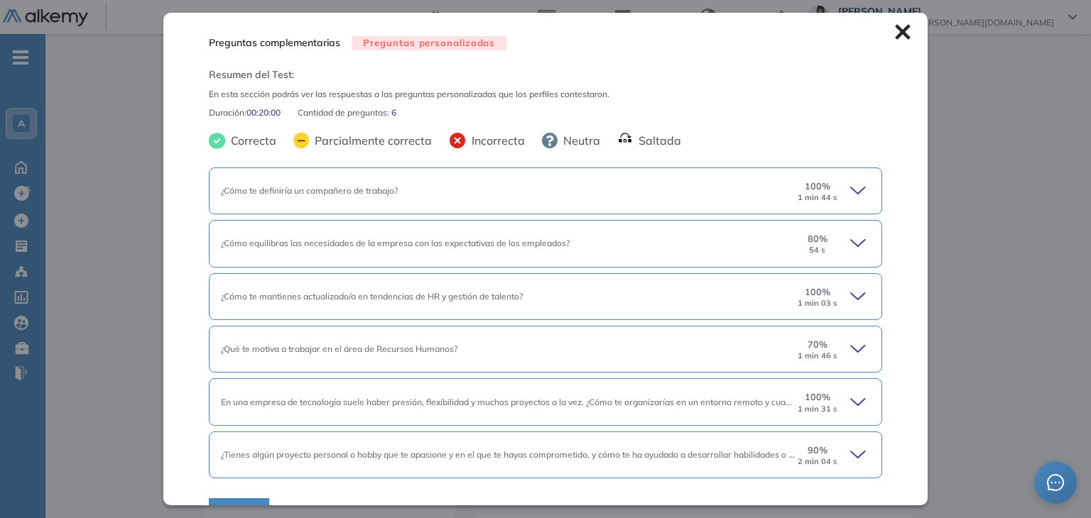
drag, startPoint x: 845, startPoint y: 182, endPoint x: 792, endPoint y: 189, distance: 52.9
click at [850, 182] on icon at bounding box center [860, 191] width 20 height 20
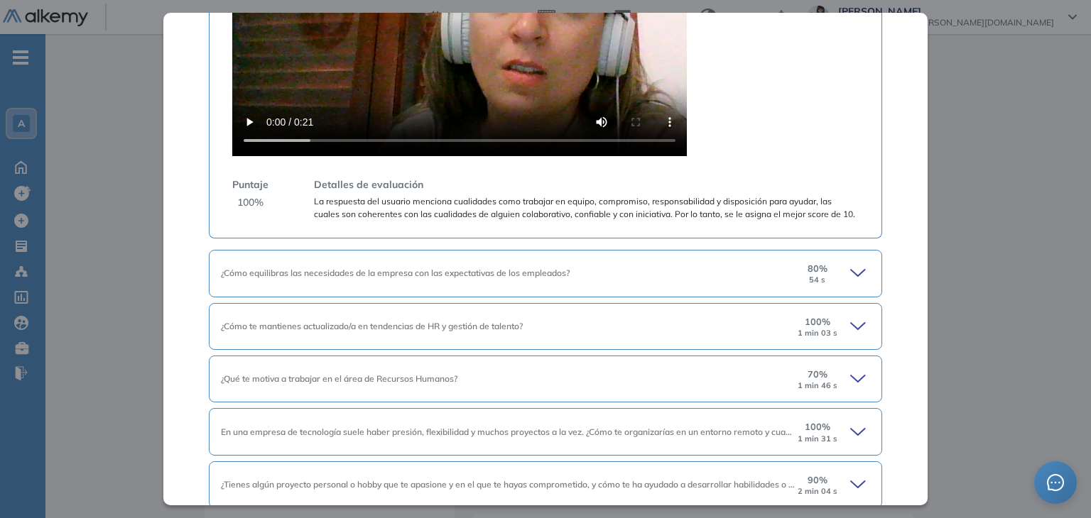
scroll to position [636, 0]
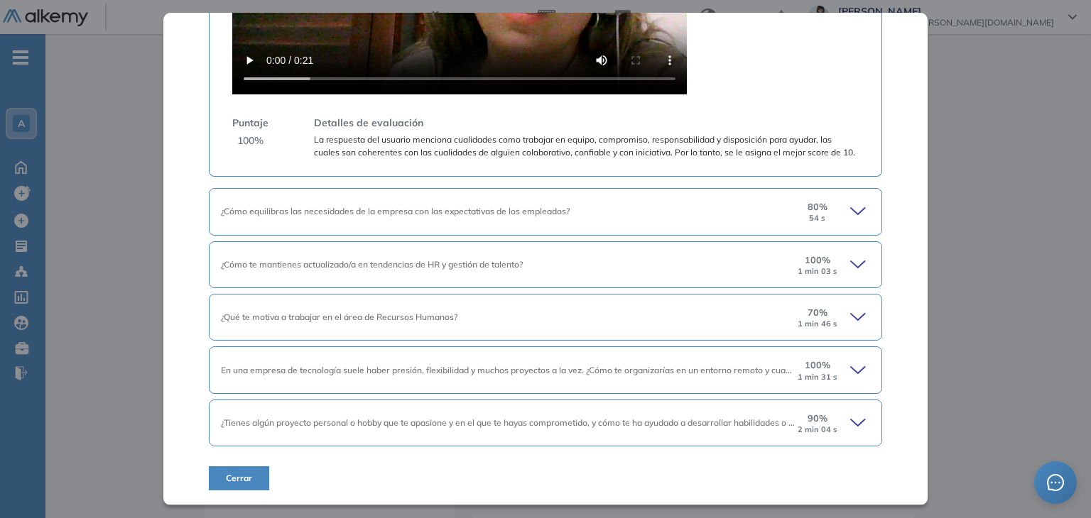
drag, startPoint x: 849, startPoint y: 315, endPoint x: 838, endPoint y: 318, distance: 11.7
click at [850, 315] on icon at bounding box center [860, 317] width 20 height 20
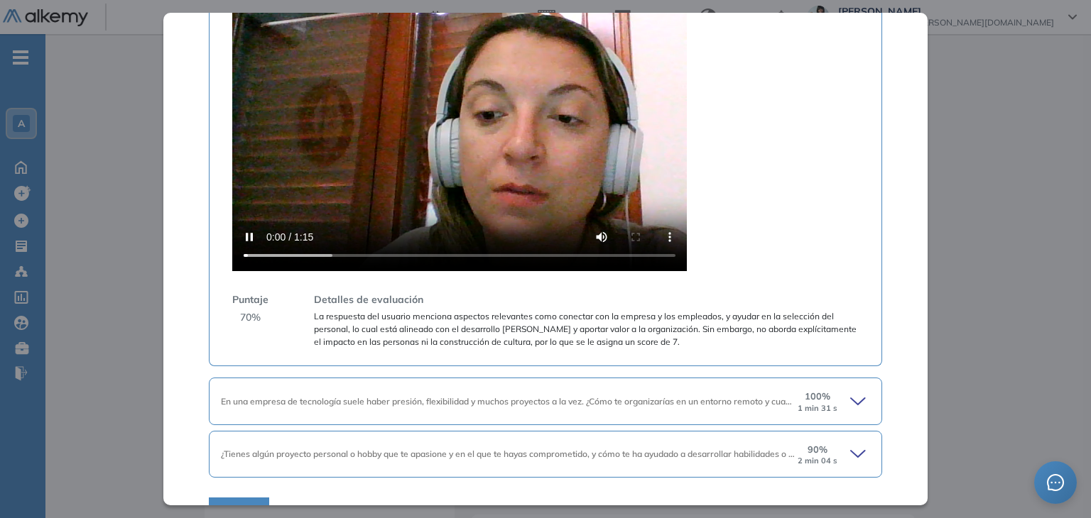
scroll to position [1318, 0]
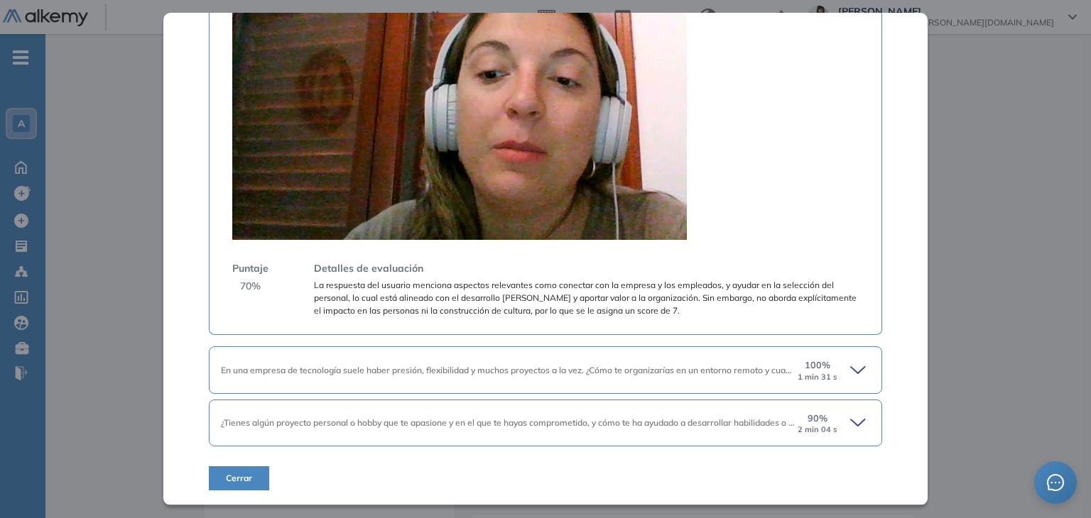
click at [851, 422] on icon at bounding box center [858, 423] width 14 height 6
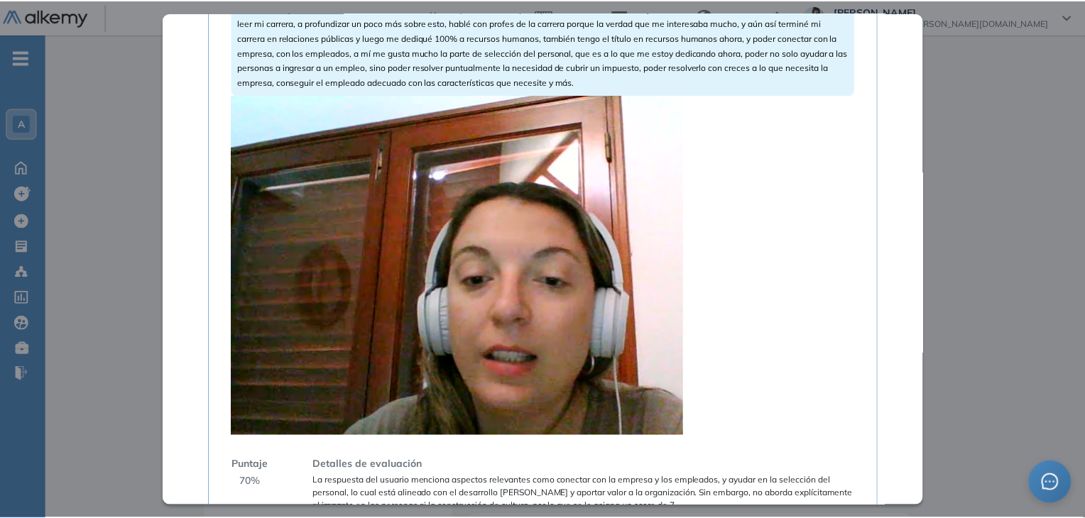
scroll to position [1105, 0]
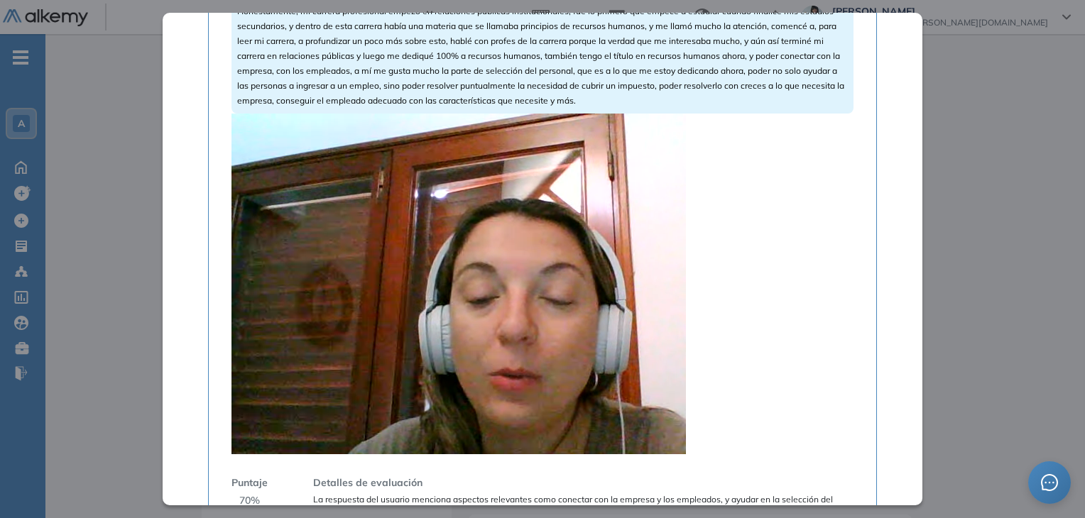
click at [966, 155] on div "Inicio Alkymetrics Evaluaciones Dashboard Candidato Preguntas complementarias P…" at bounding box center [564, 374] width 1039 height 964
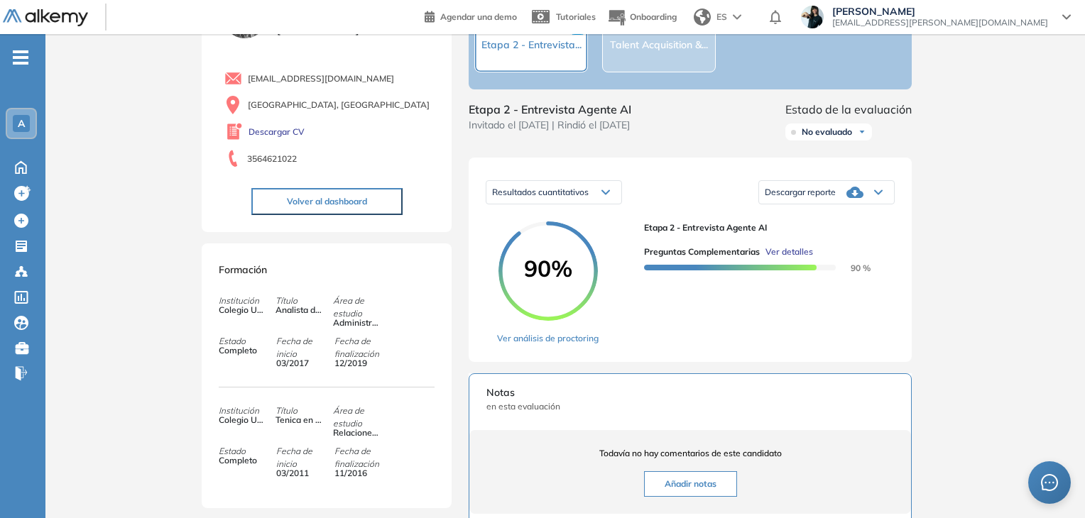
scroll to position [0, 0]
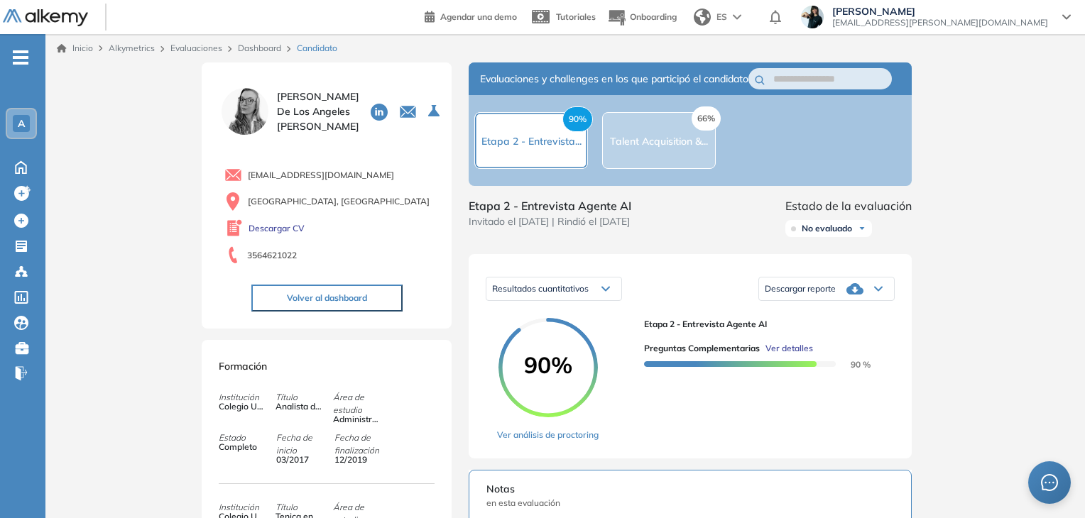
click at [274, 46] on link "Dashboard" at bounding box center [259, 48] width 43 height 11
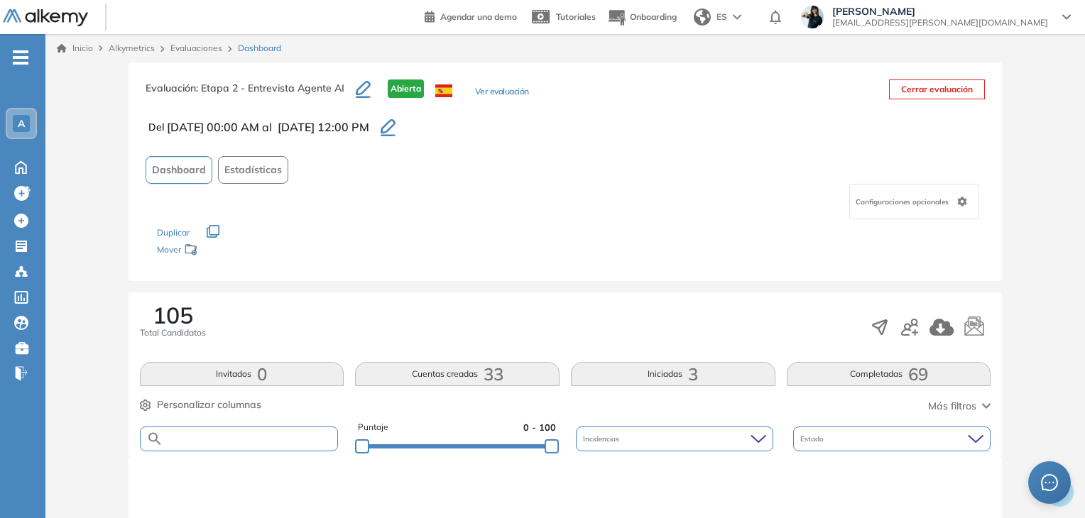
click at [251, 443] on input "text" at bounding box center [250, 439] width 175 height 11
paste input "**********"
type input "**********"
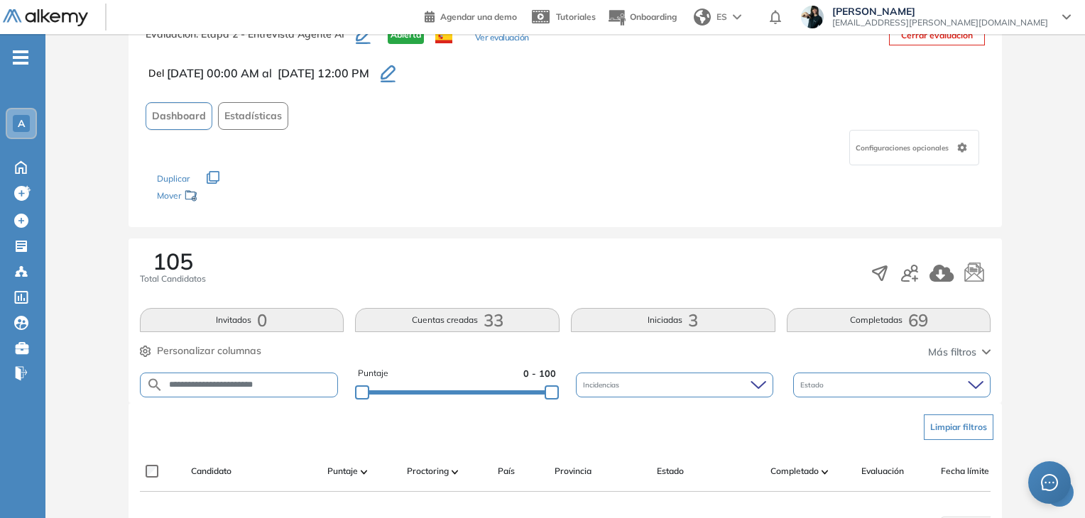
scroll to position [213, 0]
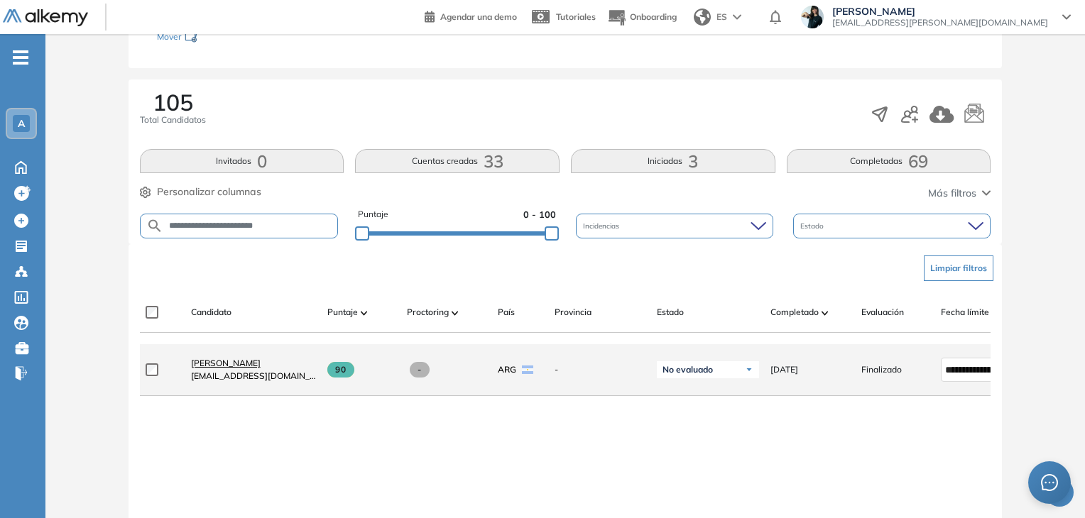
click at [234, 364] on span "[PERSON_NAME]" at bounding box center [226, 363] width 70 height 11
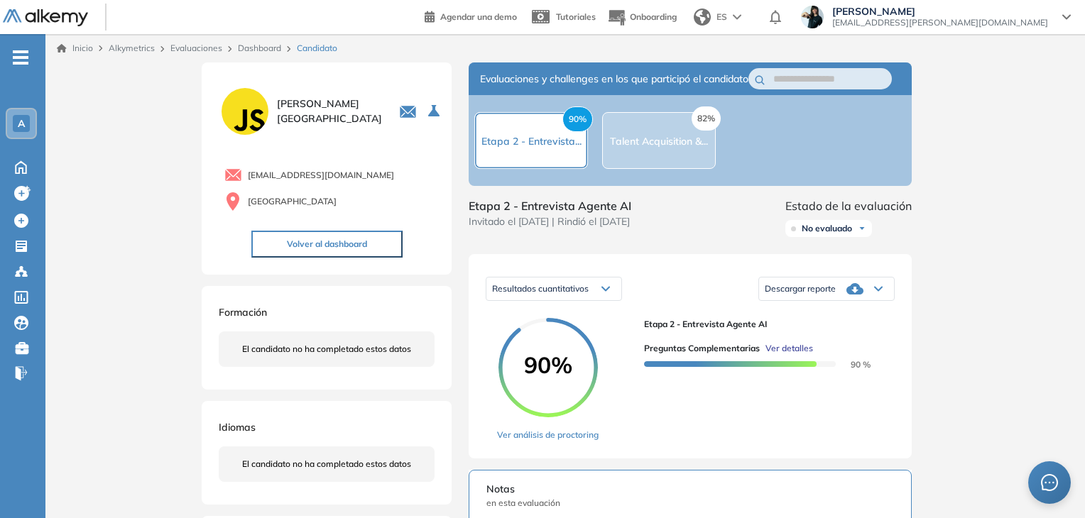
click at [787, 355] on span "Ver detalles" at bounding box center [789, 348] width 48 height 13
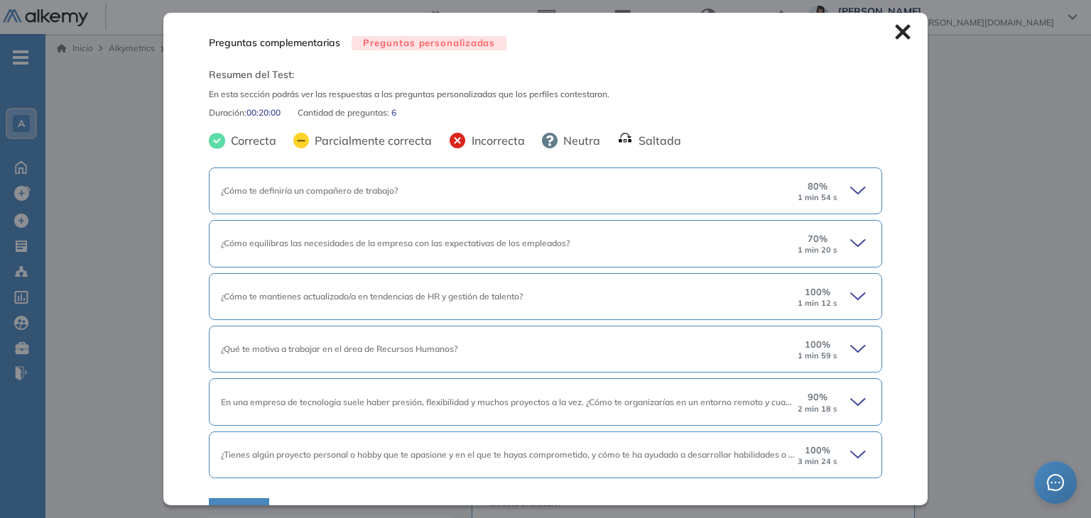
drag, startPoint x: 847, startPoint y: 187, endPoint x: 809, endPoint y: 191, distance: 37.8
click at [850, 187] on icon at bounding box center [860, 191] width 20 height 20
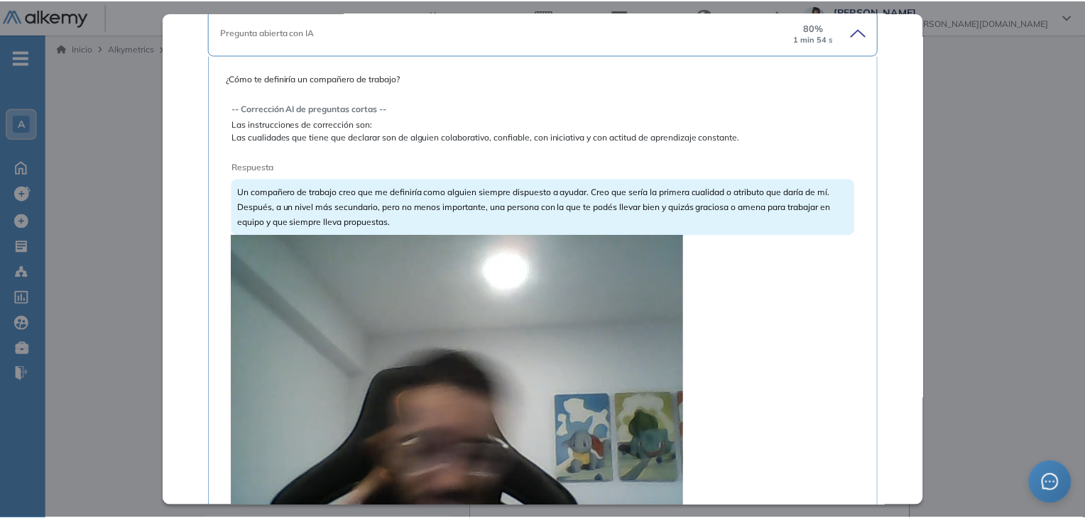
scroll to position [284, 0]
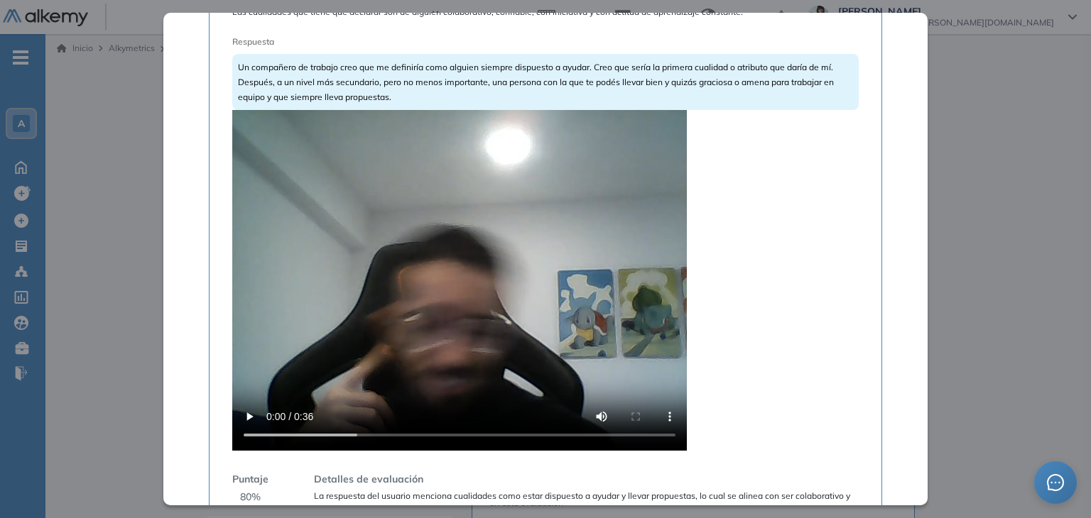
click at [1013, 102] on div "Inicio Alkymetrics Evaluaciones Dashboard Candidato Preguntas complementarias P…" at bounding box center [567, 516] width 1045 height 964
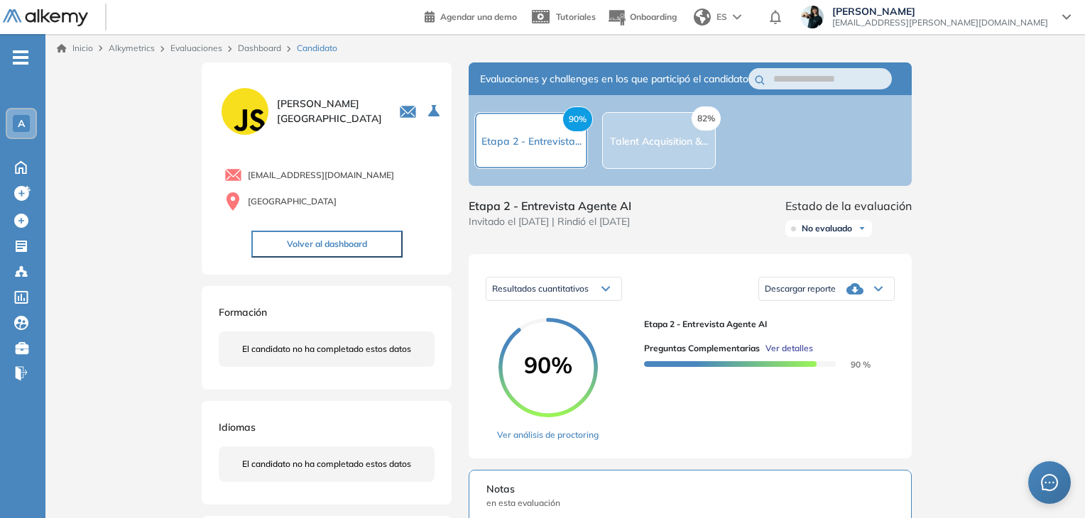
click at [268, 48] on link "Dashboard" at bounding box center [259, 48] width 43 height 11
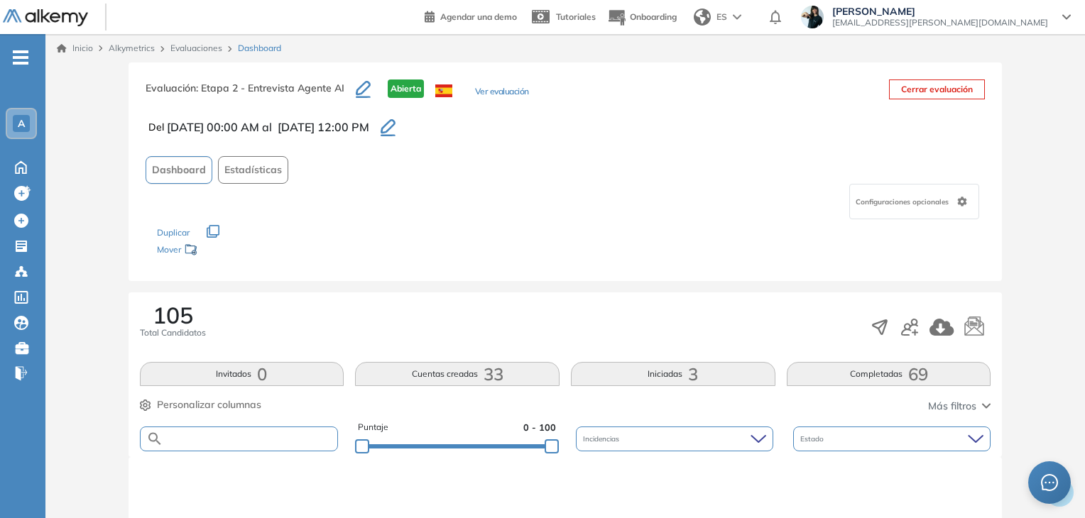
click at [225, 440] on input "text" at bounding box center [250, 439] width 175 height 11
paste input "**********"
type input "**********"
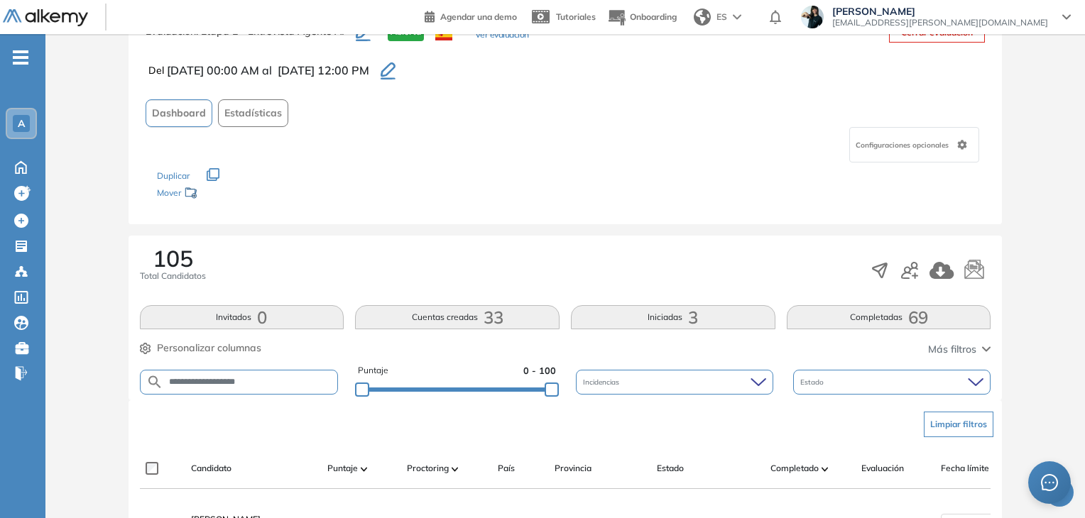
scroll to position [142, 0]
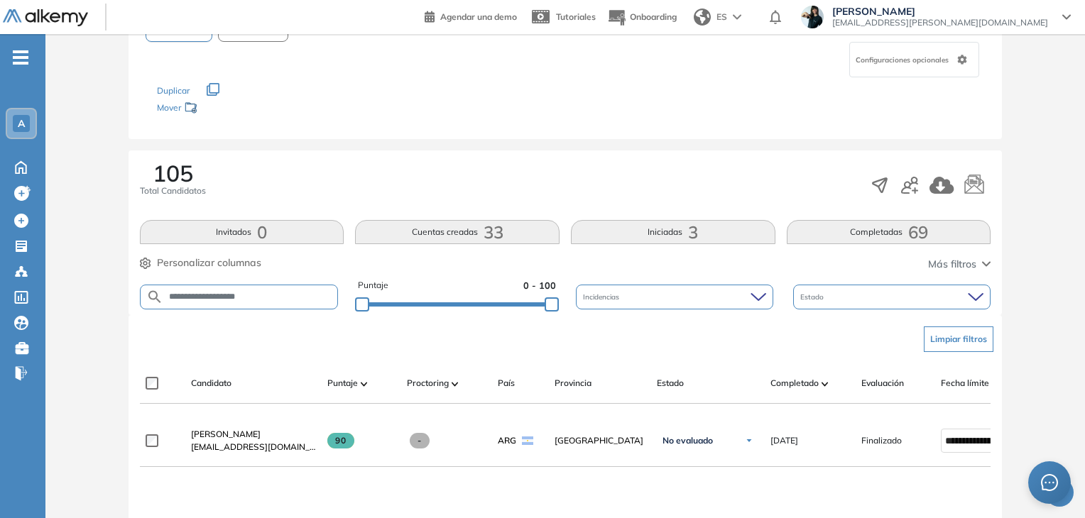
click at [237, 440] on span "[PERSON_NAME]" at bounding box center [226, 434] width 70 height 11
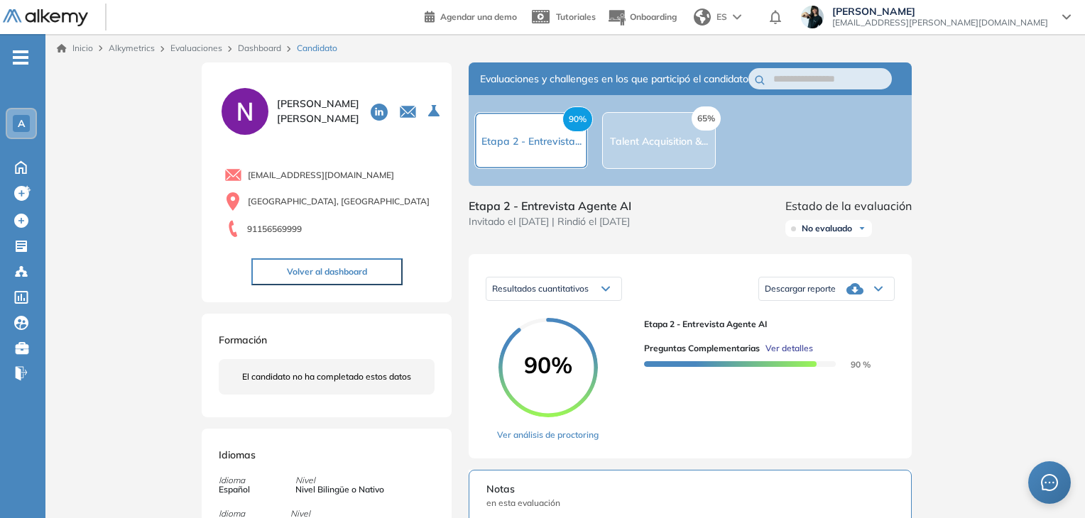
click at [785, 355] on span "Ver detalles" at bounding box center [789, 348] width 48 height 13
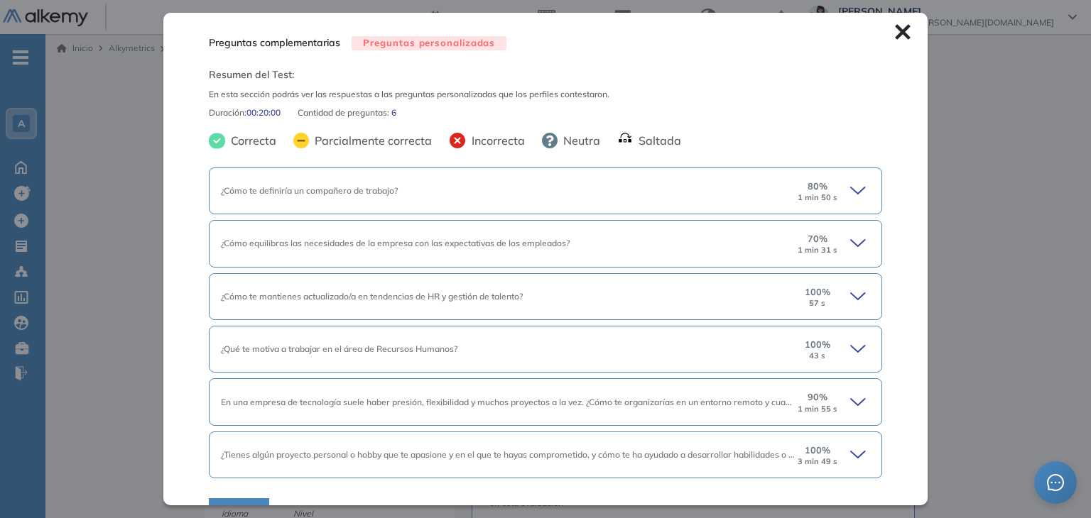
click at [850, 191] on icon at bounding box center [860, 191] width 20 height 20
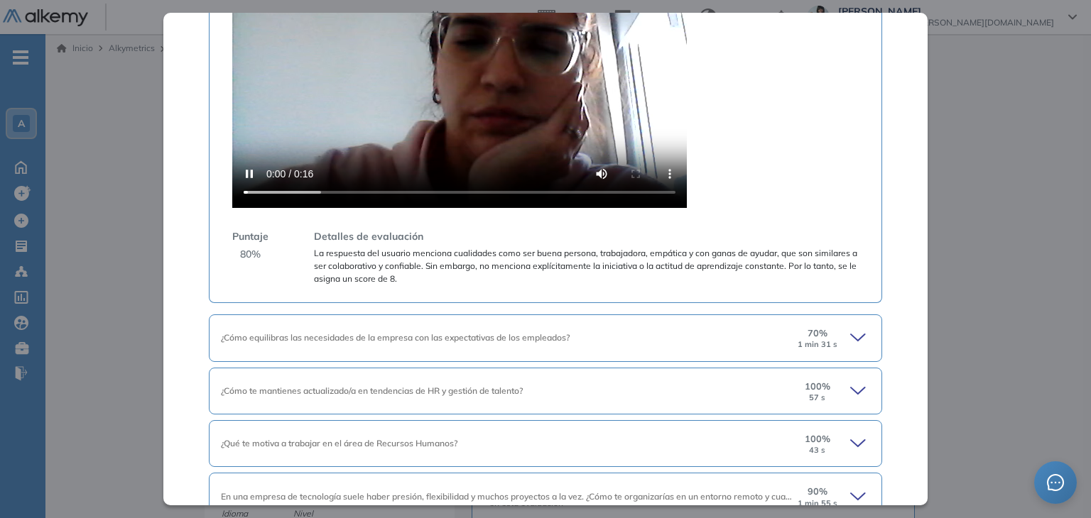
scroll to position [426, 0]
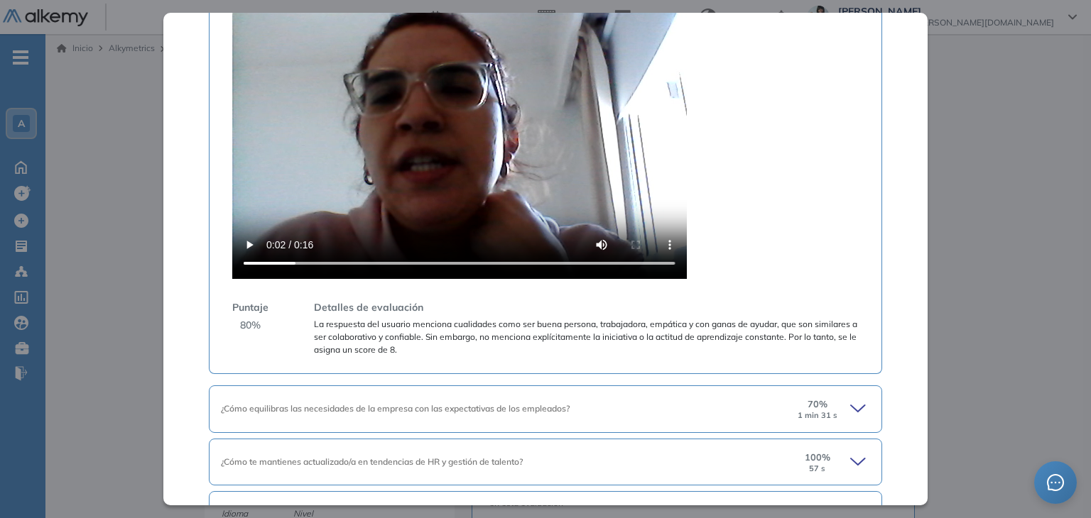
click at [850, 406] on icon at bounding box center [860, 409] width 20 height 20
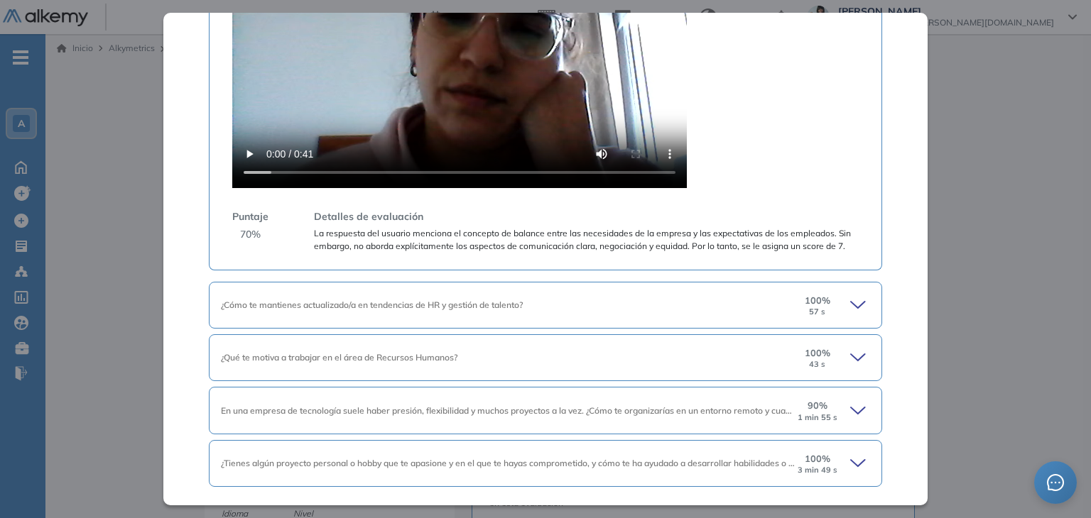
scroll to position [1260, 0]
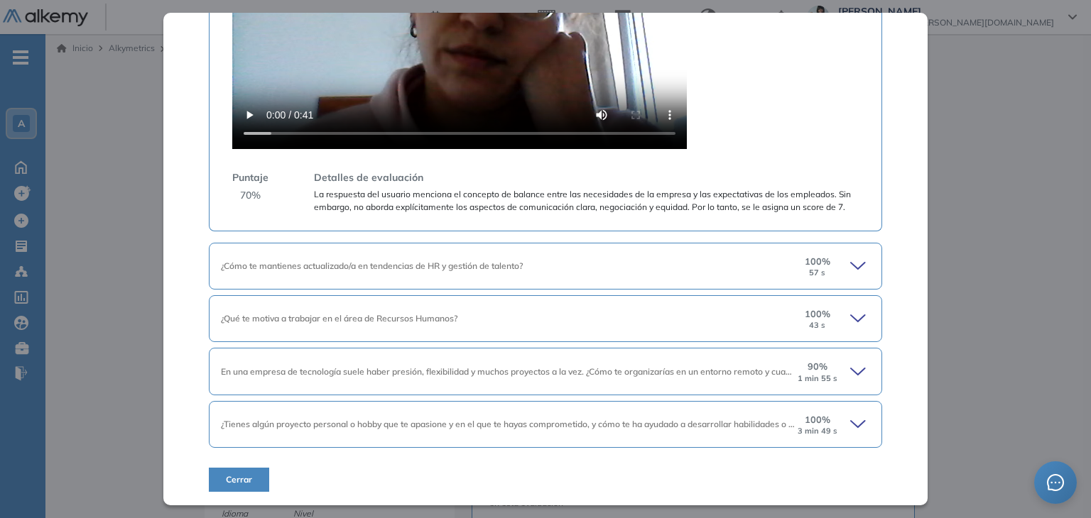
click at [850, 365] on icon at bounding box center [860, 372] width 20 height 20
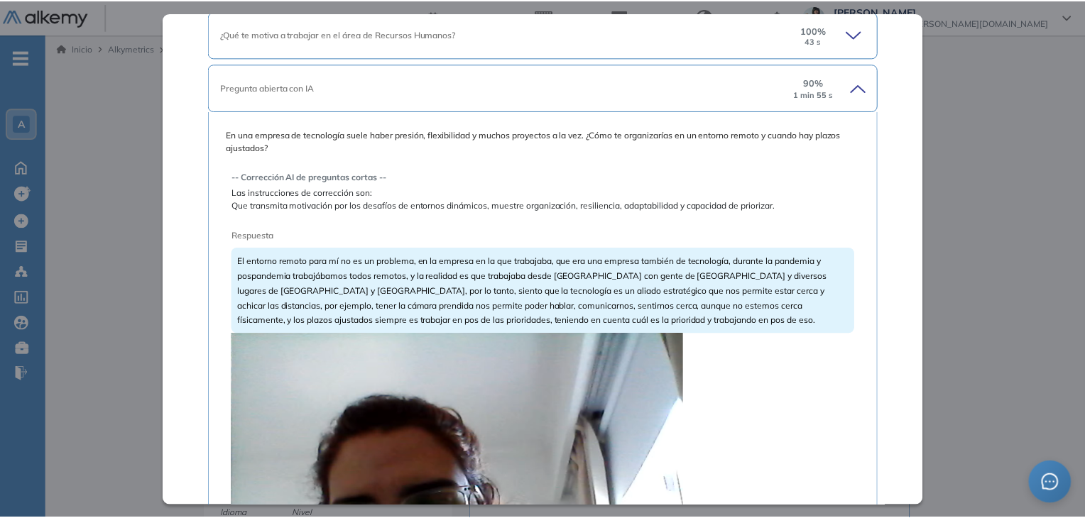
scroll to position [1757, 0]
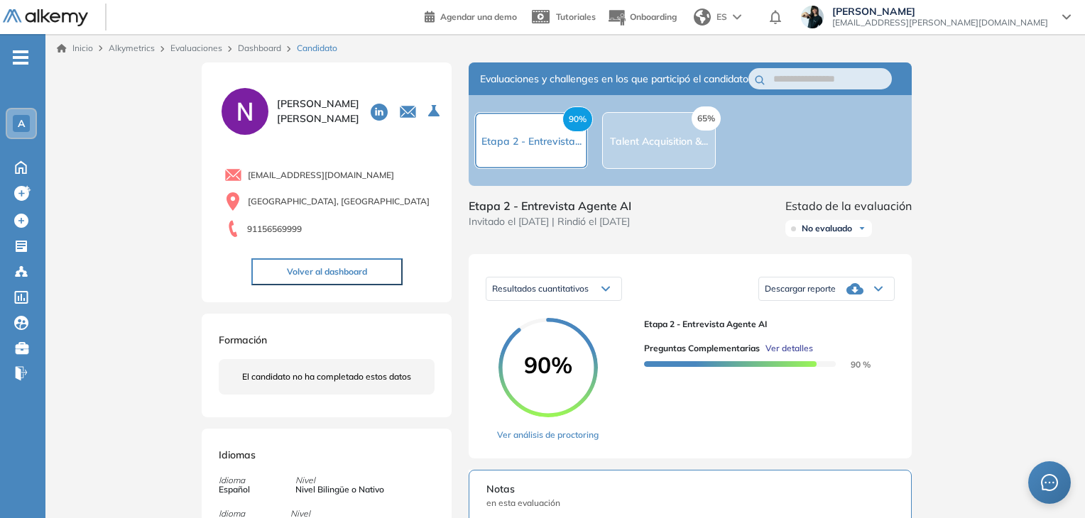
drag, startPoint x: 997, startPoint y: 140, endPoint x: 951, endPoint y: 148, distance: 46.2
click at [987, 142] on div "Inicio Alkymetrics Evaluaciones Dashboard Candidato Preguntas complementarias P…" at bounding box center [564, 516] width 1039 height 964
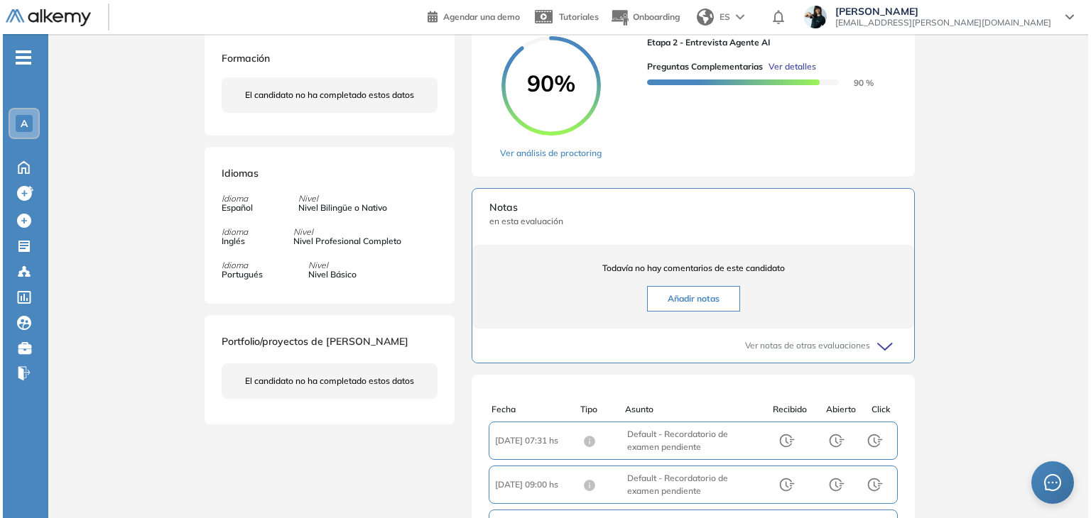
scroll to position [284, 0]
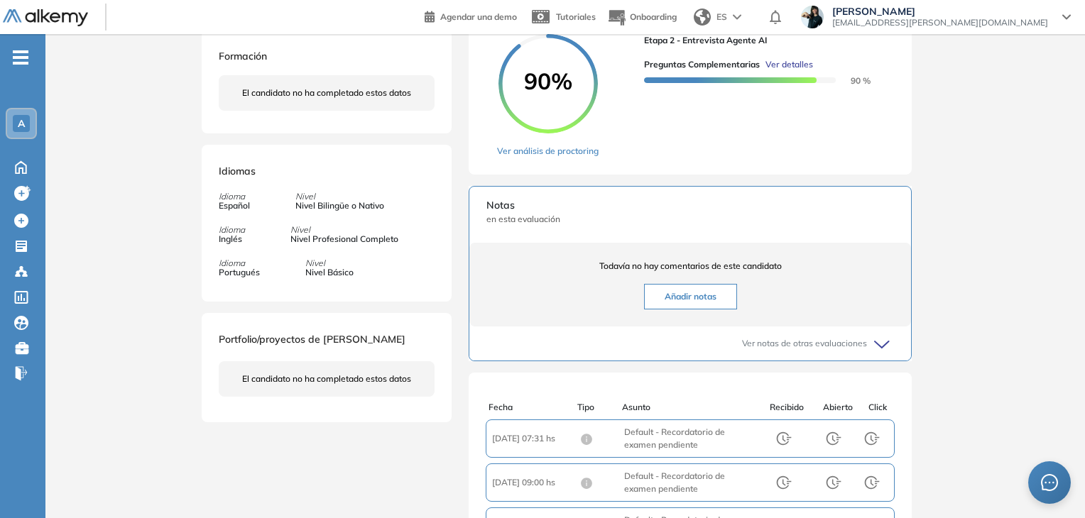
click at [776, 71] on span "Ver detalles" at bounding box center [789, 64] width 48 height 13
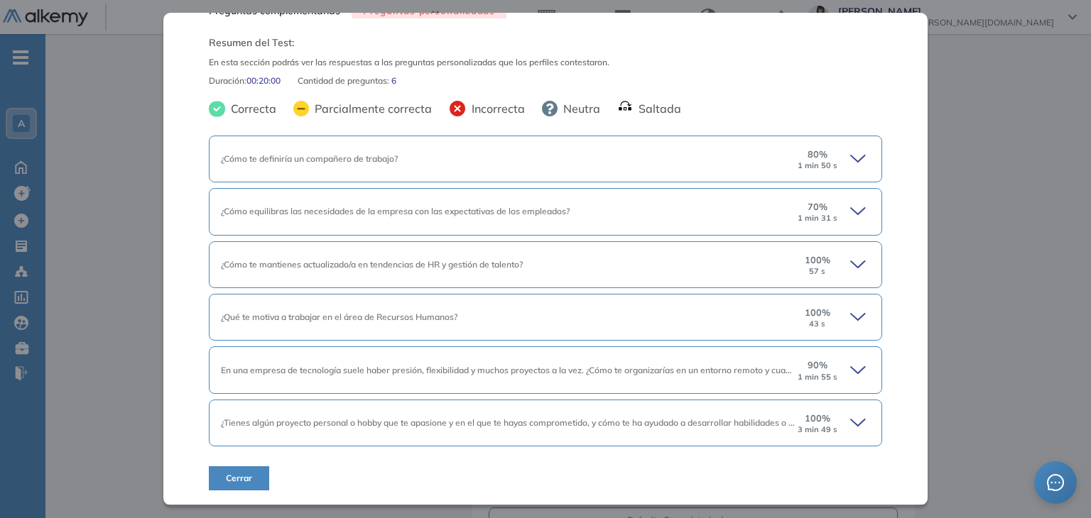
scroll to position [30, 0]
click at [850, 415] on icon at bounding box center [860, 425] width 20 height 20
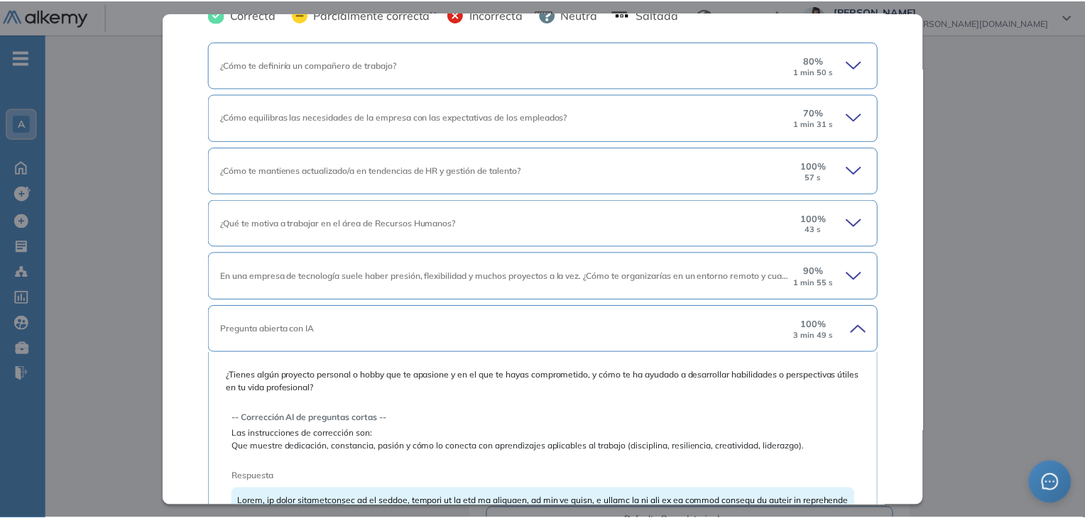
scroll to position [314, 0]
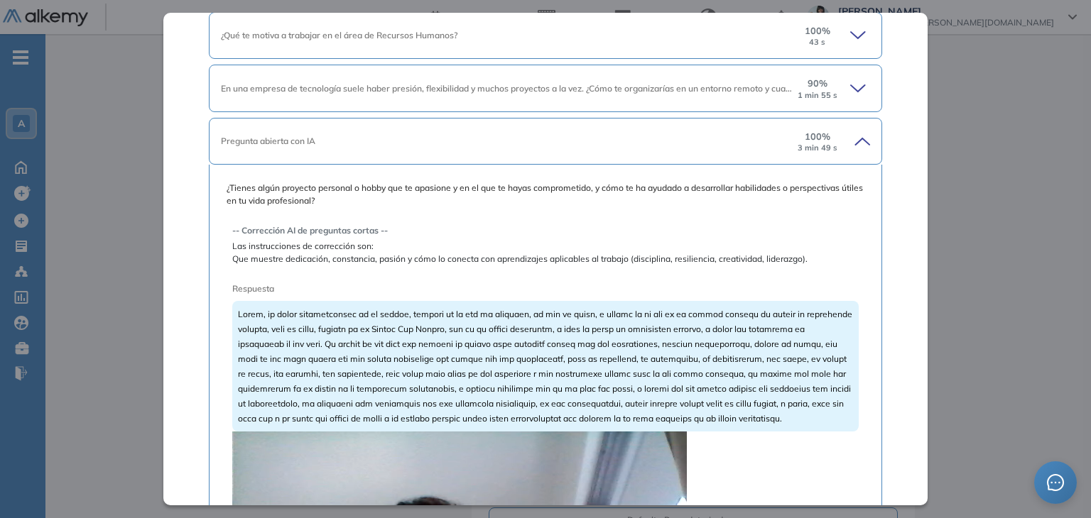
click at [295, 312] on span at bounding box center [545, 366] width 614 height 115
click at [966, 207] on div "Inicio Alkymetrics Evaluaciones Dashboard Candidato Preguntas complementarias P…" at bounding box center [567, 232] width 1045 height 964
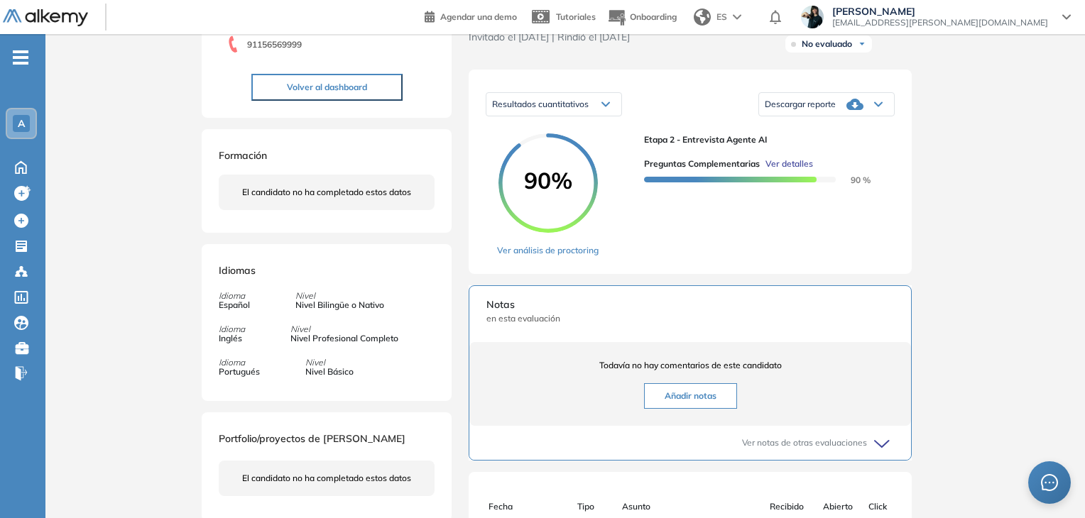
scroll to position [0, 0]
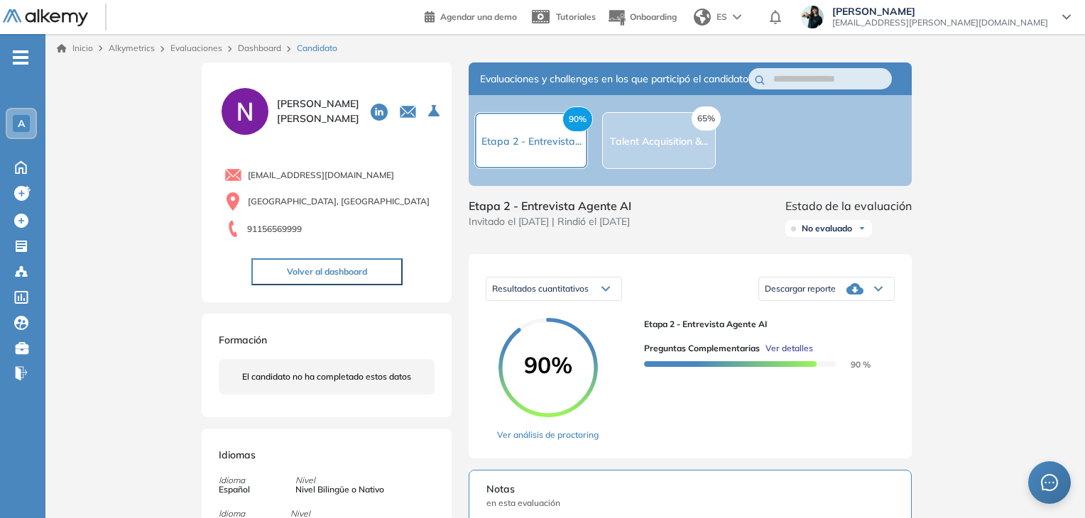
click at [261, 49] on link "Dashboard" at bounding box center [259, 48] width 43 height 11
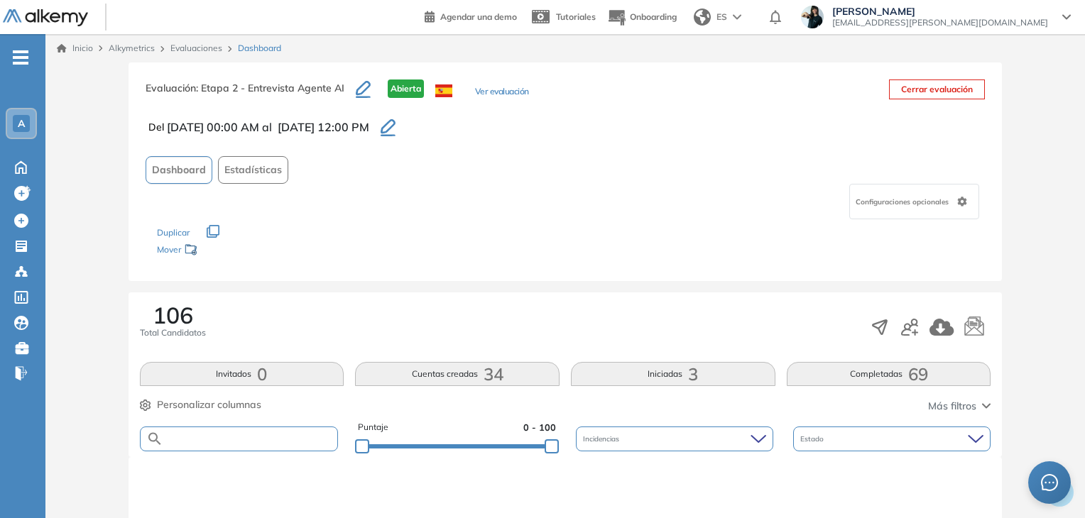
click at [241, 439] on input "text" at bounding box center [250, 439] width 175 height 11
paste input "**********"
type input "**********"
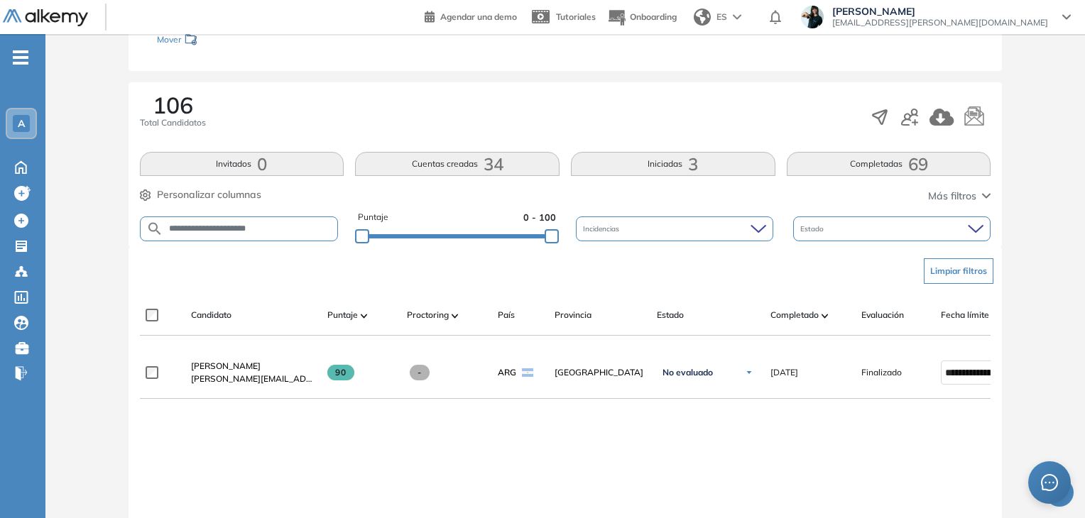
scroll to position [213, 0]
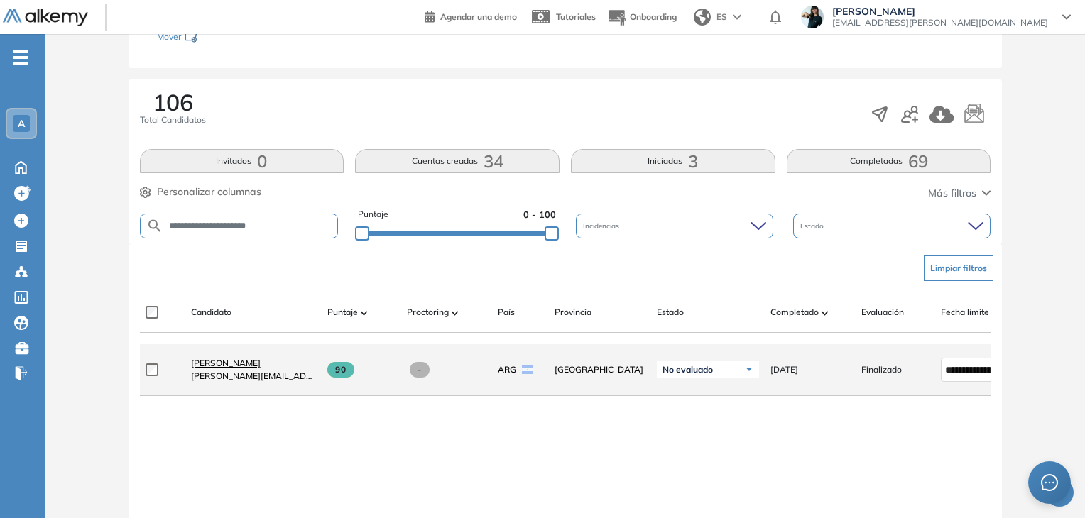
click at [215, 367] on span "[PERSON_NAME]" at bounding box center [226, 363] width 70 height 11
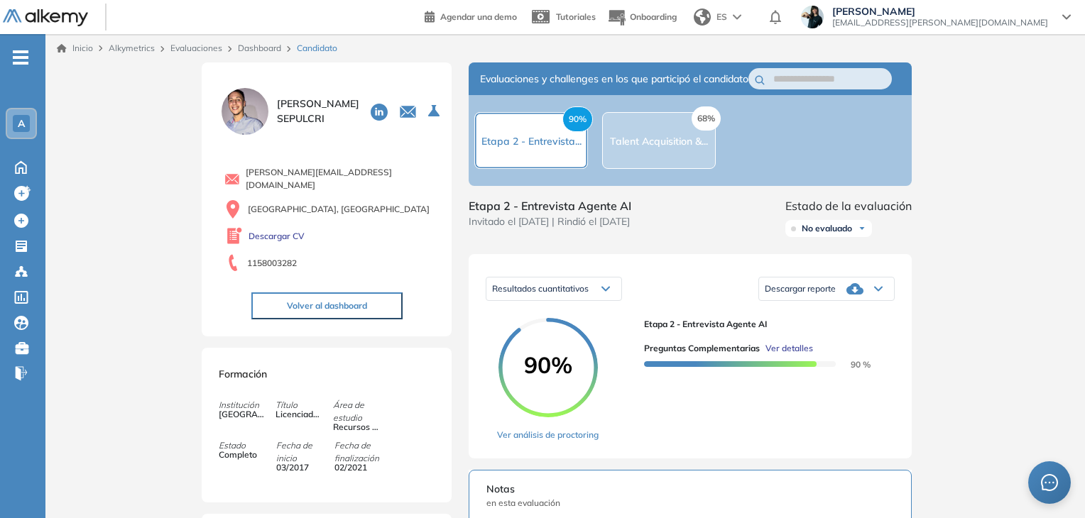
click at [787, 355] on span "Ver detalles" at bounding box center [789, 348] width 48 height 13
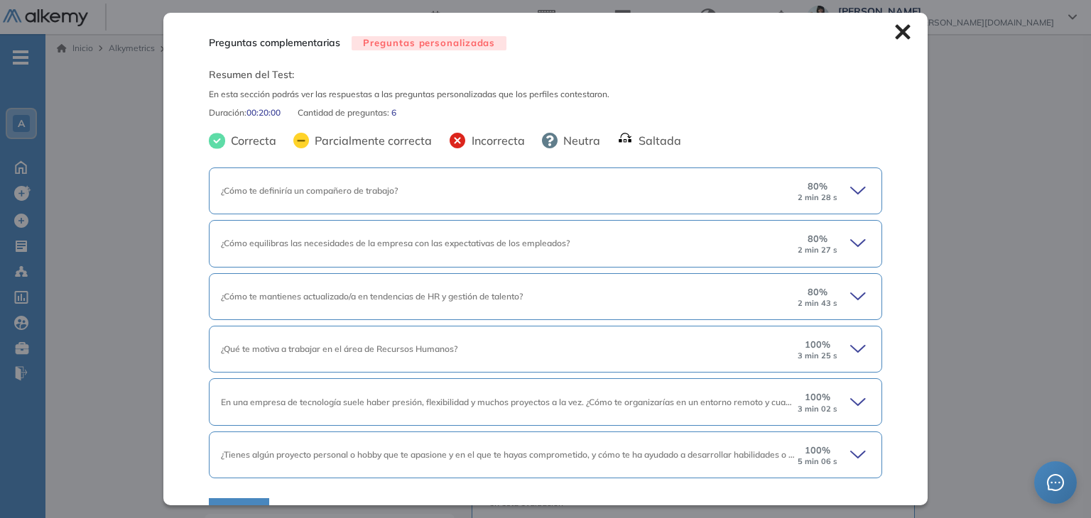
click at [784, 186] on div "¿Cómo te definiría un compañero de trabajo?" at bounding box center [508, 191] width 574 height 13
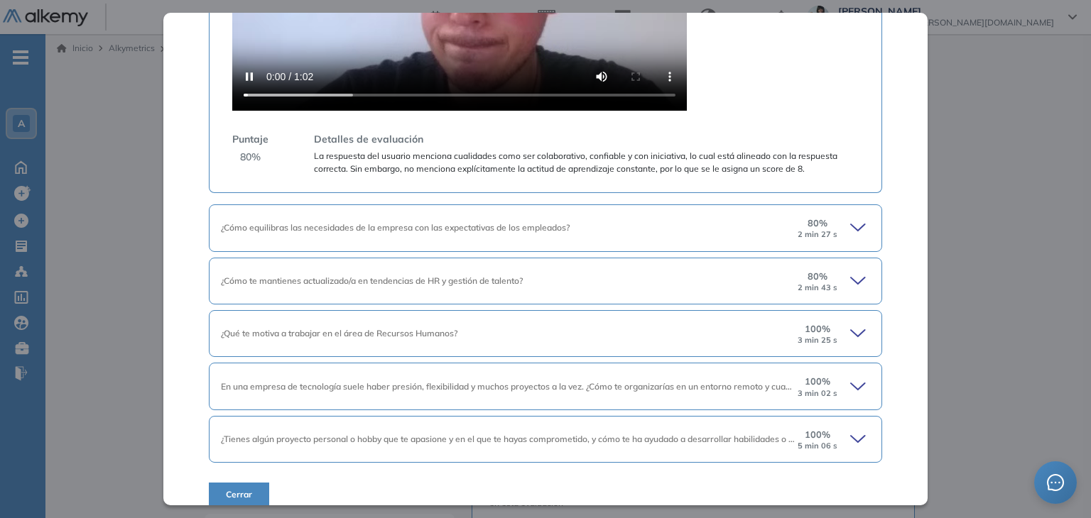
scroll to position [684, 0]
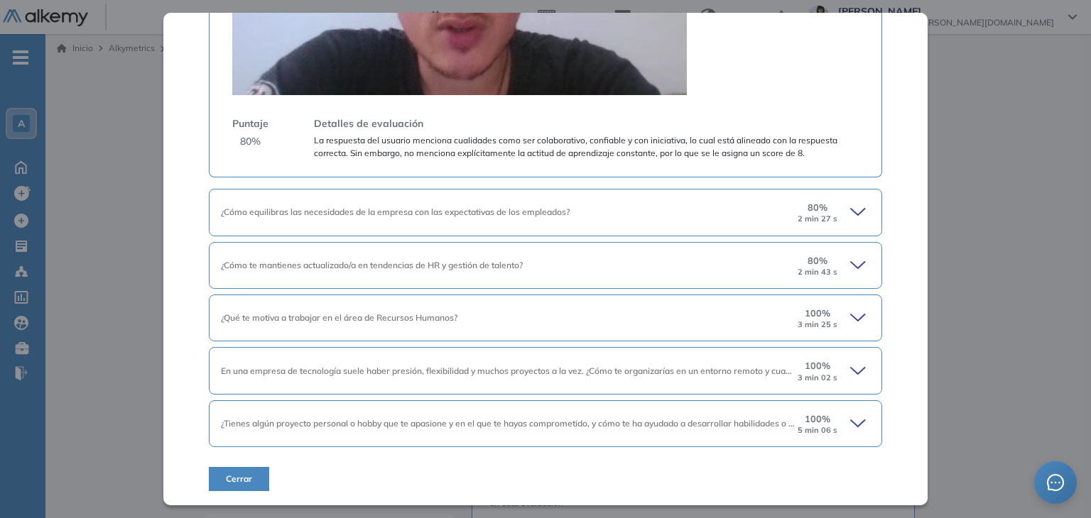
click at [851, 421] on icon at bounding box center [858, 423] width 14 height 6
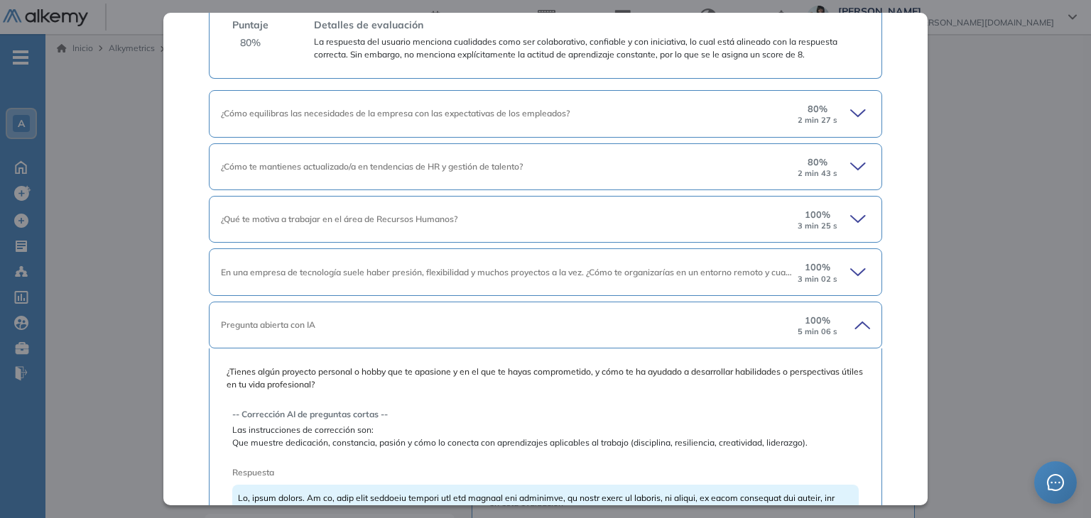
scroll to position [968, 0]
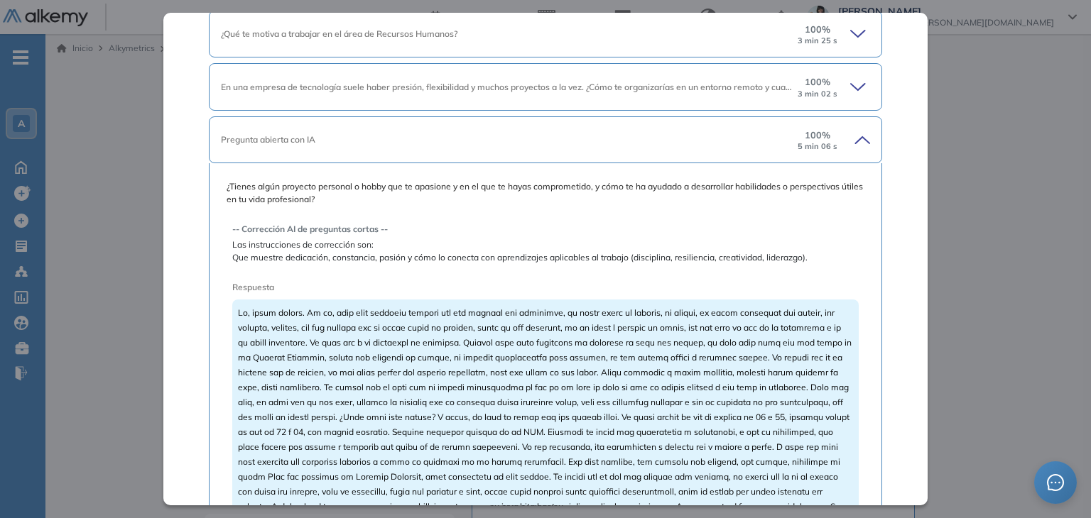
click at [850, 87] on icon at bounding box center [860, 87] width 20 height 20
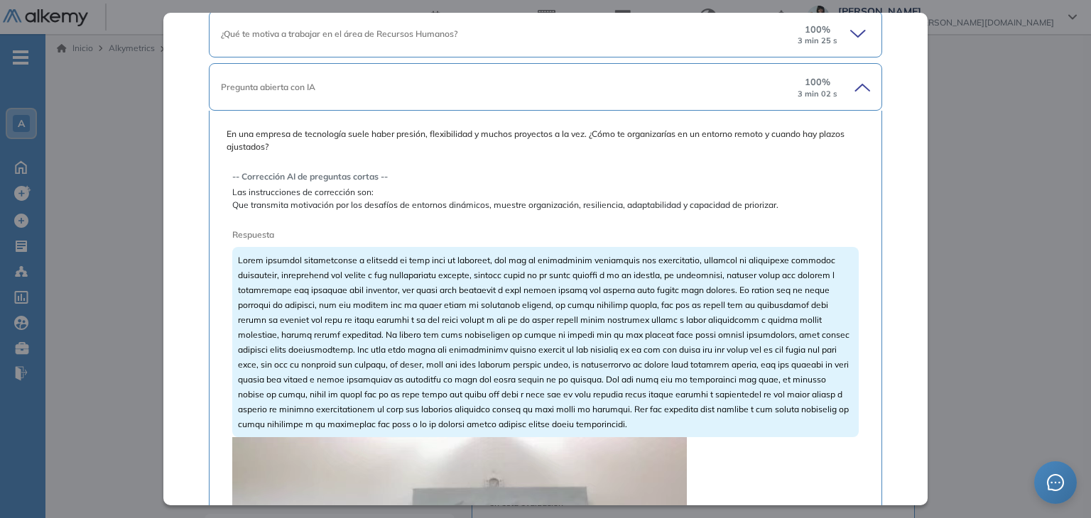
scroll to position [755, 0]
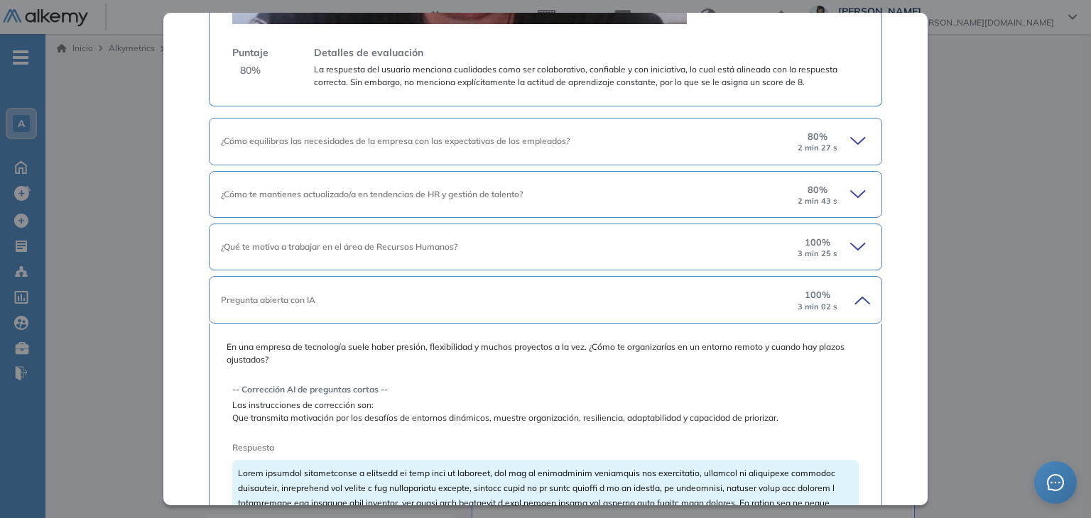
click at [850, 140] on icon at bounding box center [860, 141] width 20 height 20
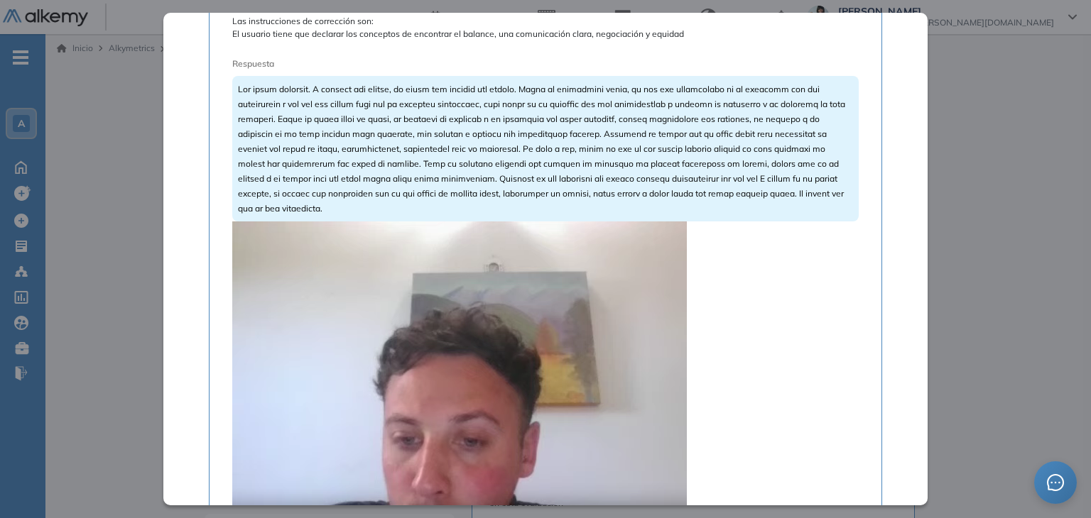
scroll to position [1111, 0]
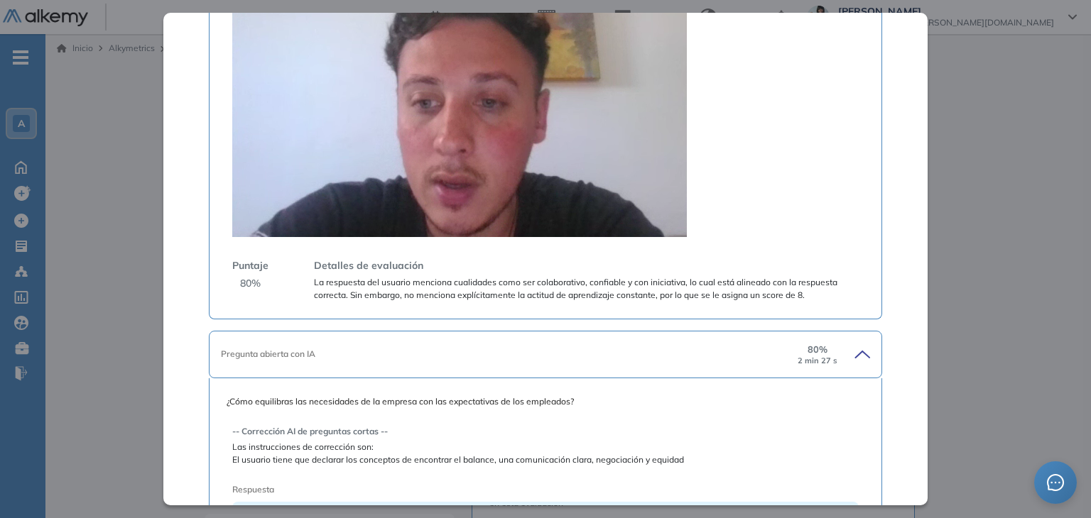
click at [497, 120] on video at bounding box center [459, 66] width 454 height 341
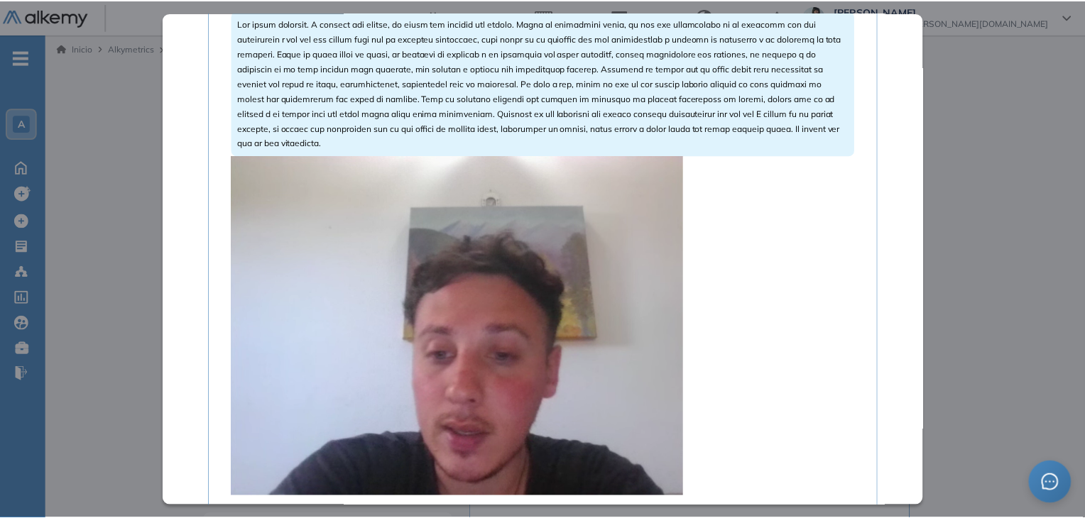
scroll to position [1039, 0]
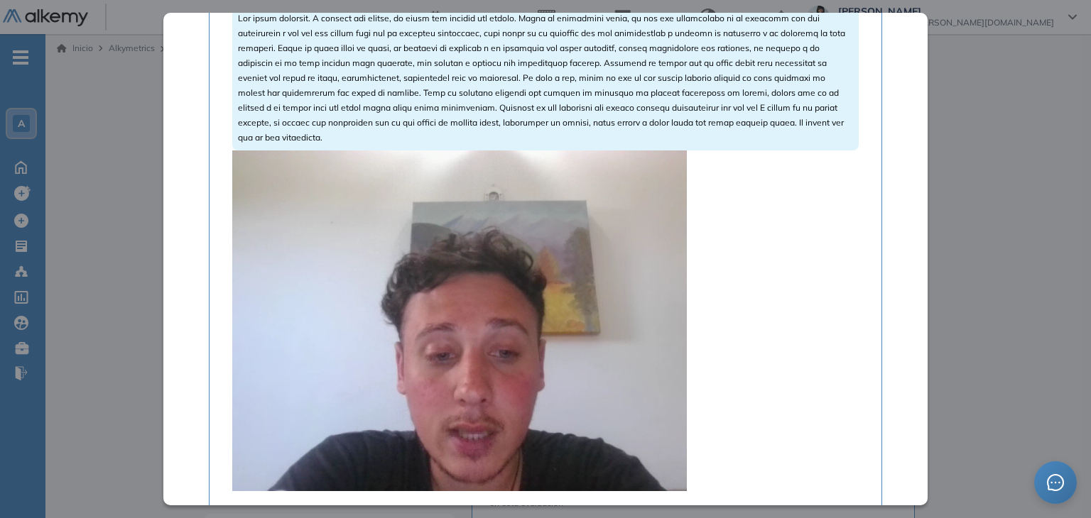
click at [520, 276] on video at bounding box center [459, 321] width 454 height 341
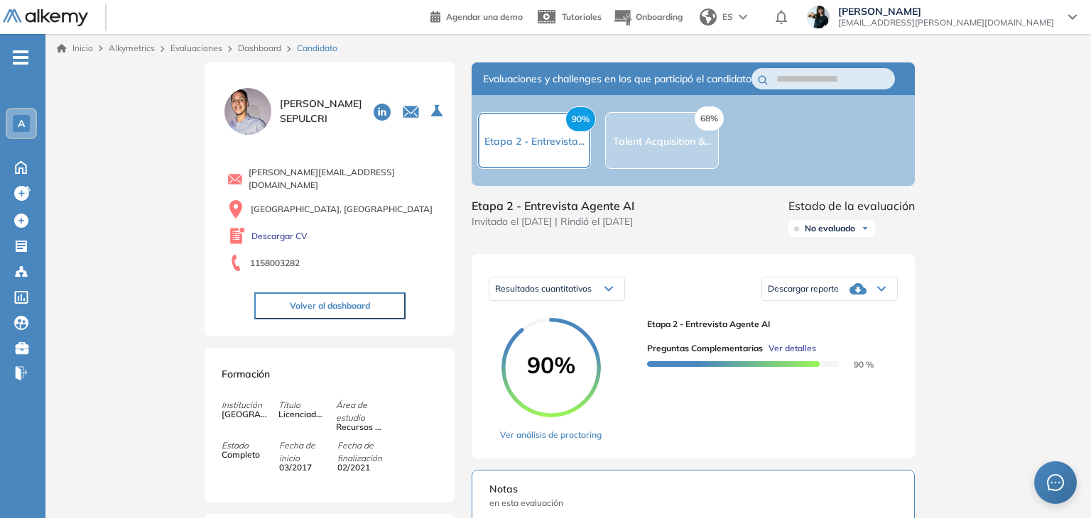
click at [1000, 130] on div "Inicio Alkymetrics Evaluaciones Dashboard Candidato Preguntas complementarias P…" at bounding box center [567, 516] width 1045 height 964
click at [257, 48] on link "Dashboard" at bounding box center [259, 48] width 43 height 11
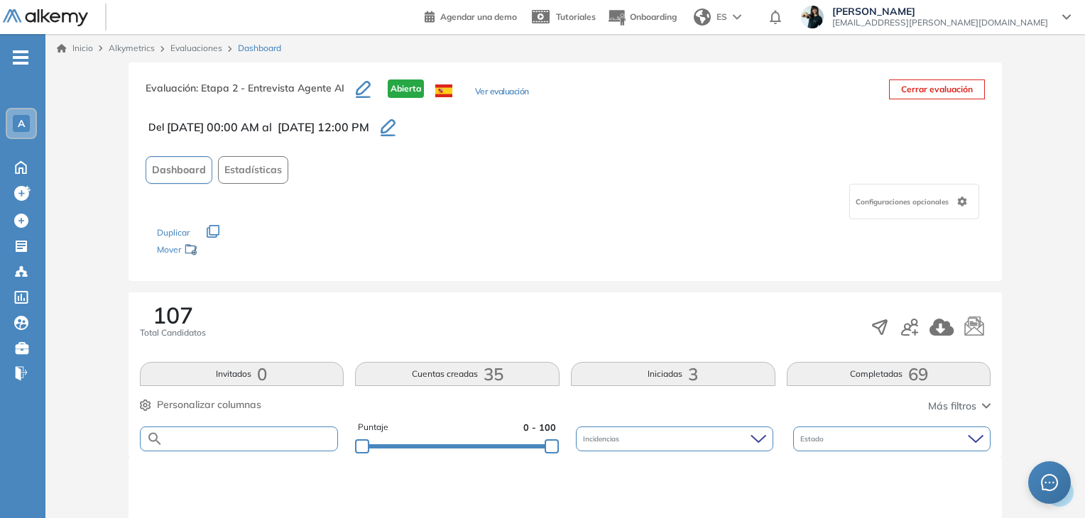
click at [187, 437] on input "text" at bounding box center [250, 439] width 175 height 11
paste input "**********"
type input "**********"
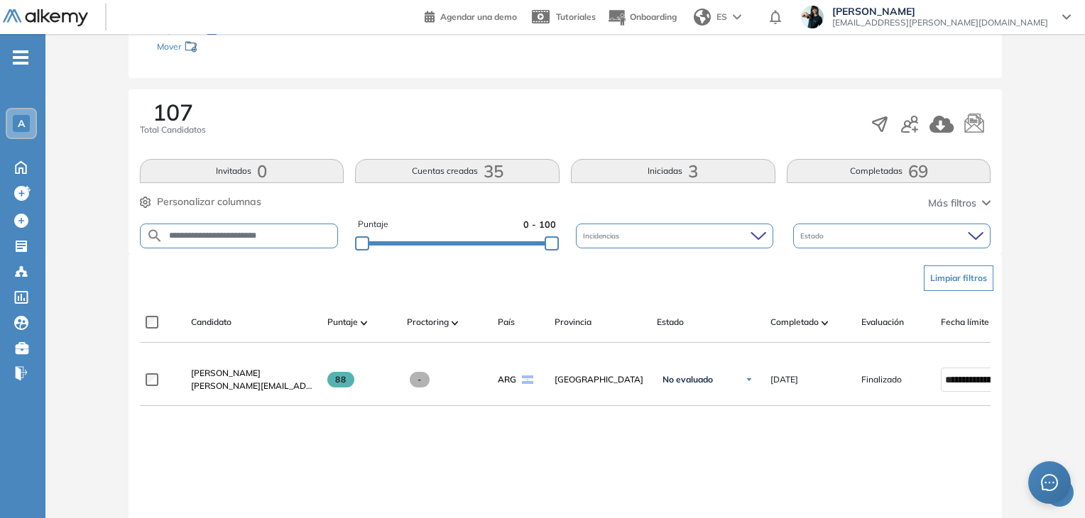
scroll to position [213, 0]
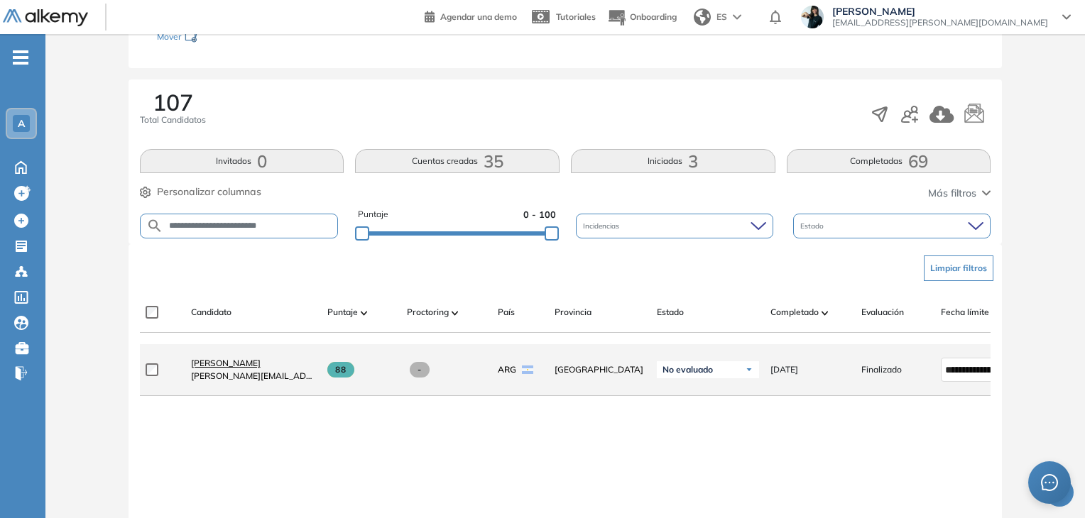
click at [205, 364] on span "[PERSON_NAME]" at bounding box center [226, 363] width 70 height 11
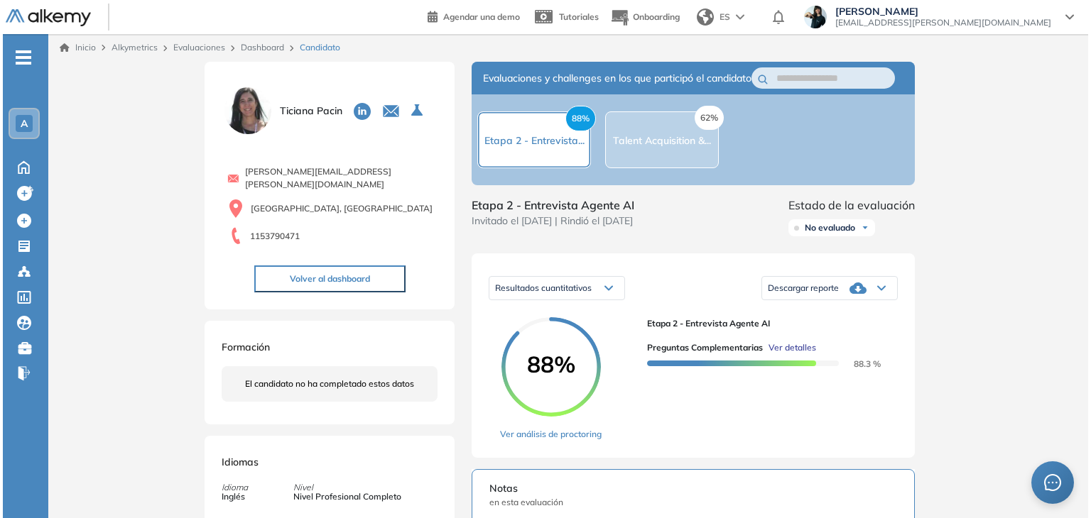
scroll to position [142, 0]
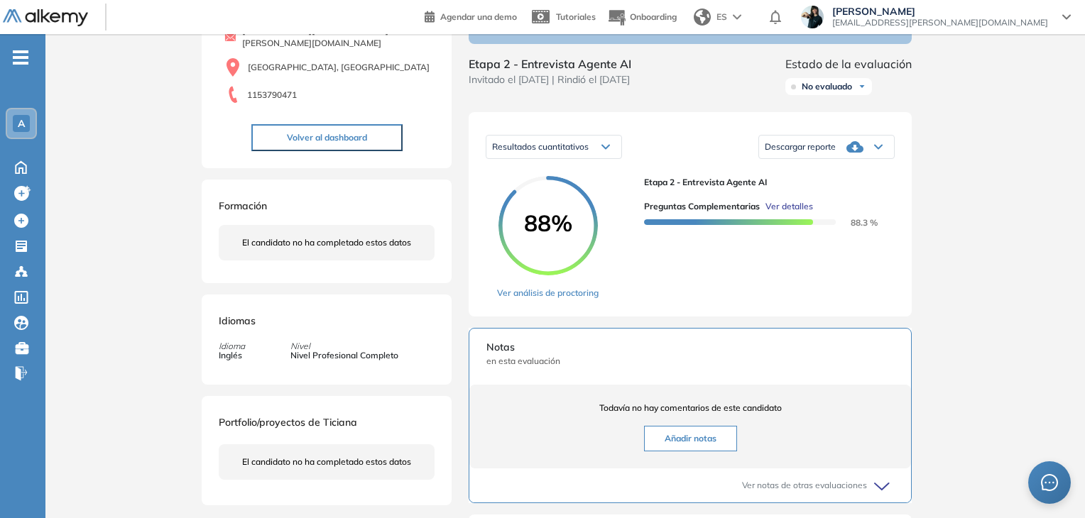
click at [798, 213] on span "Ver detalles" at bounding box center [789, 206] width 48 height 13
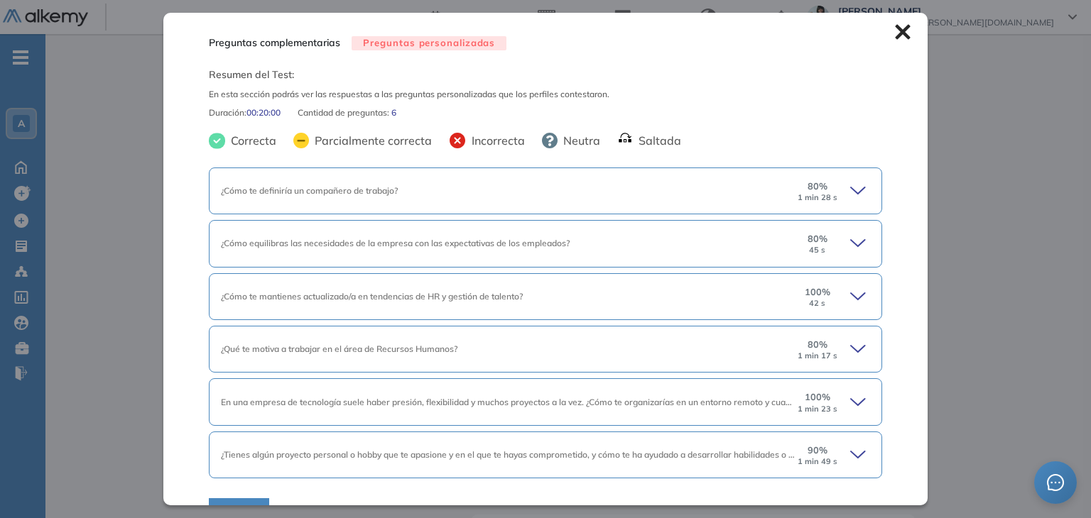
click at [558, 185] on div "¿Cómo te definiría un compañero de trabajo?" at bounding box center [508, 191] width 574 height 13
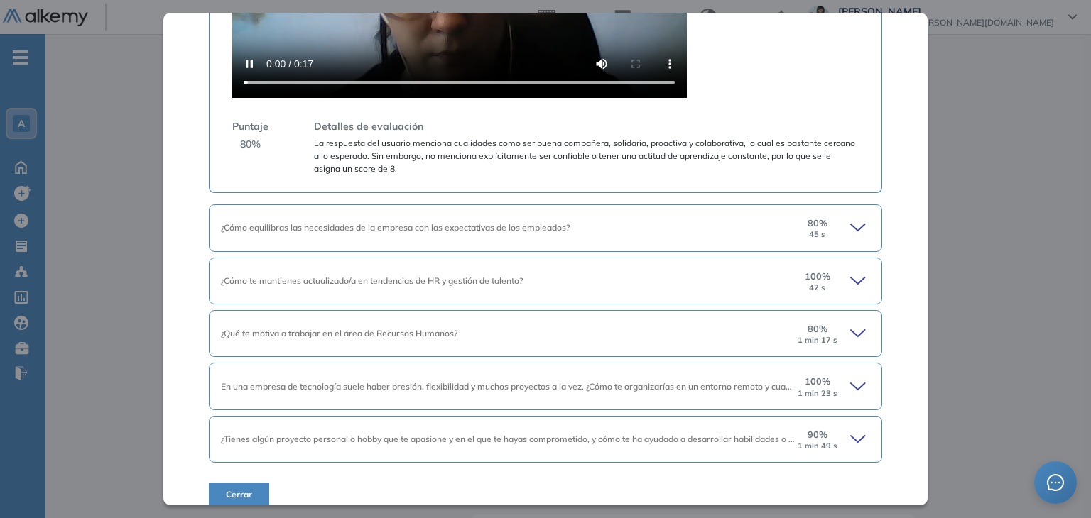
scroll to position [636, 0]
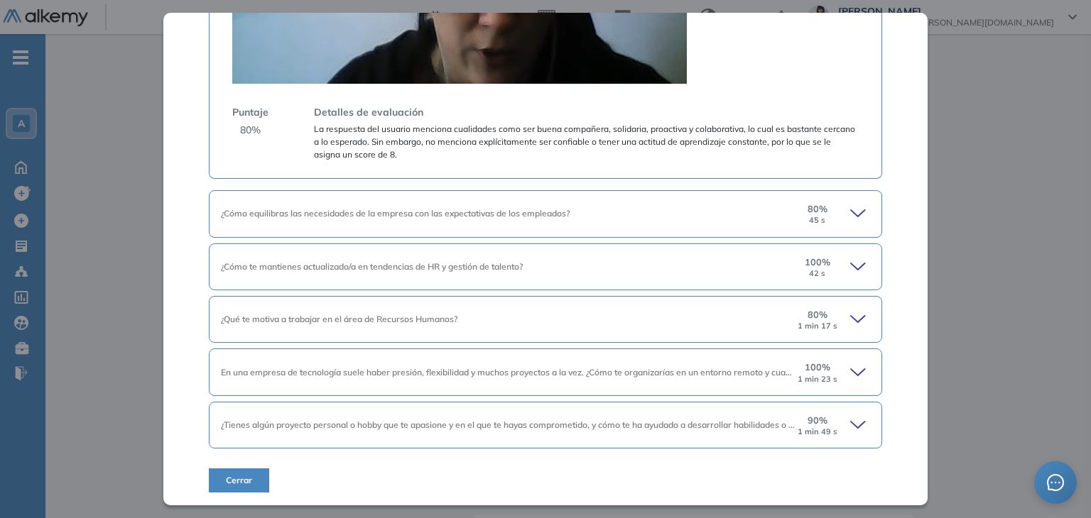
click at [853, 422] on icon at bounding box center [860, 425] width 20 height 20
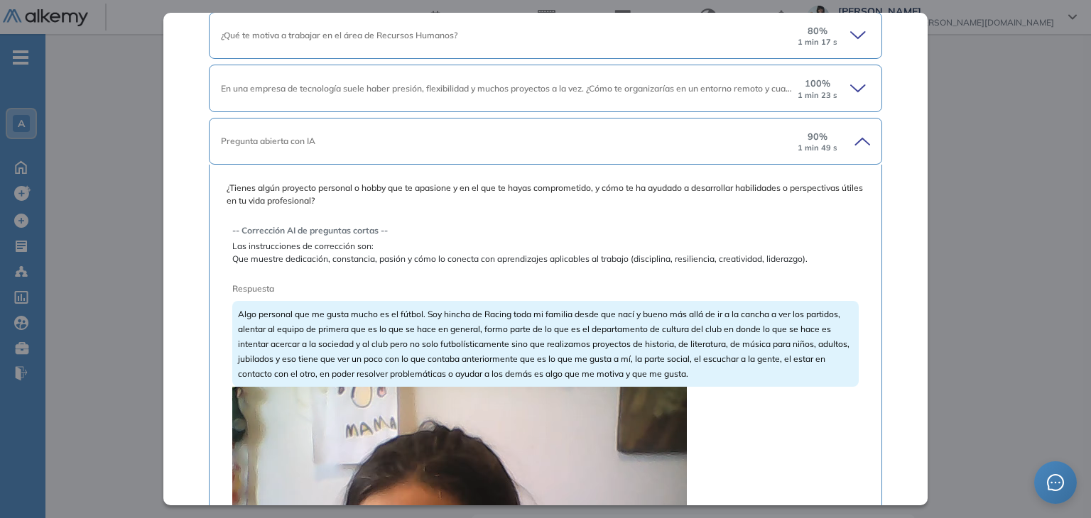
scroll to position [849, 0]
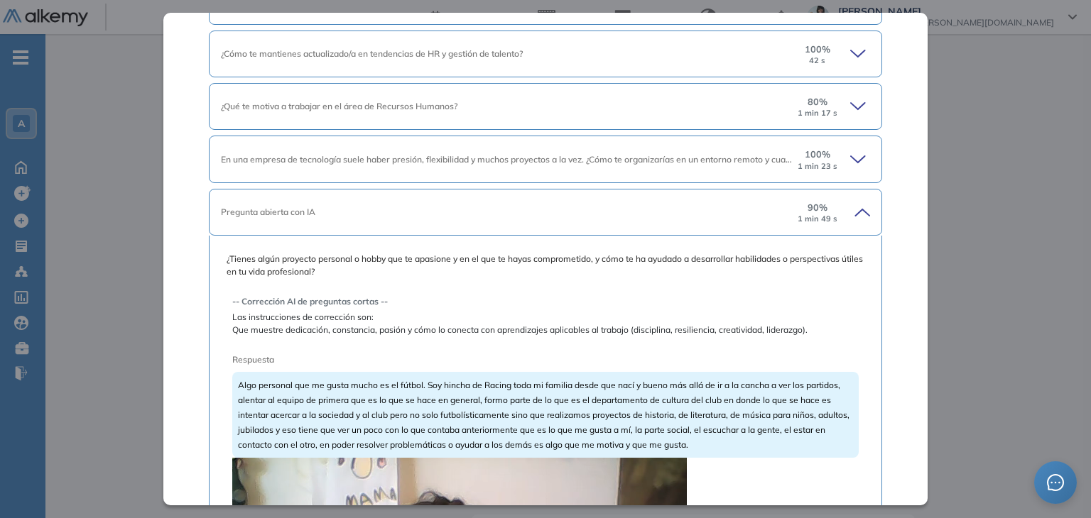
click at [850, 109] on icon at bounding box center [860, 107] width 20 height 20
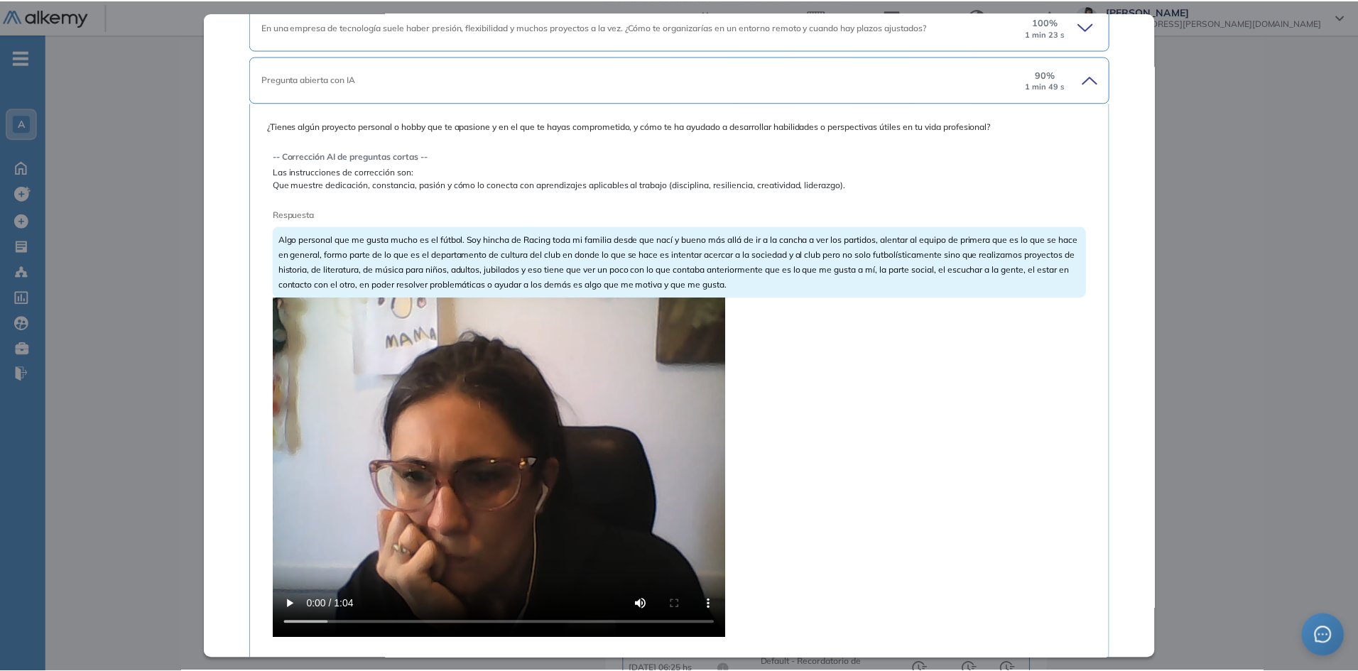
scroll to position [1649, 0]
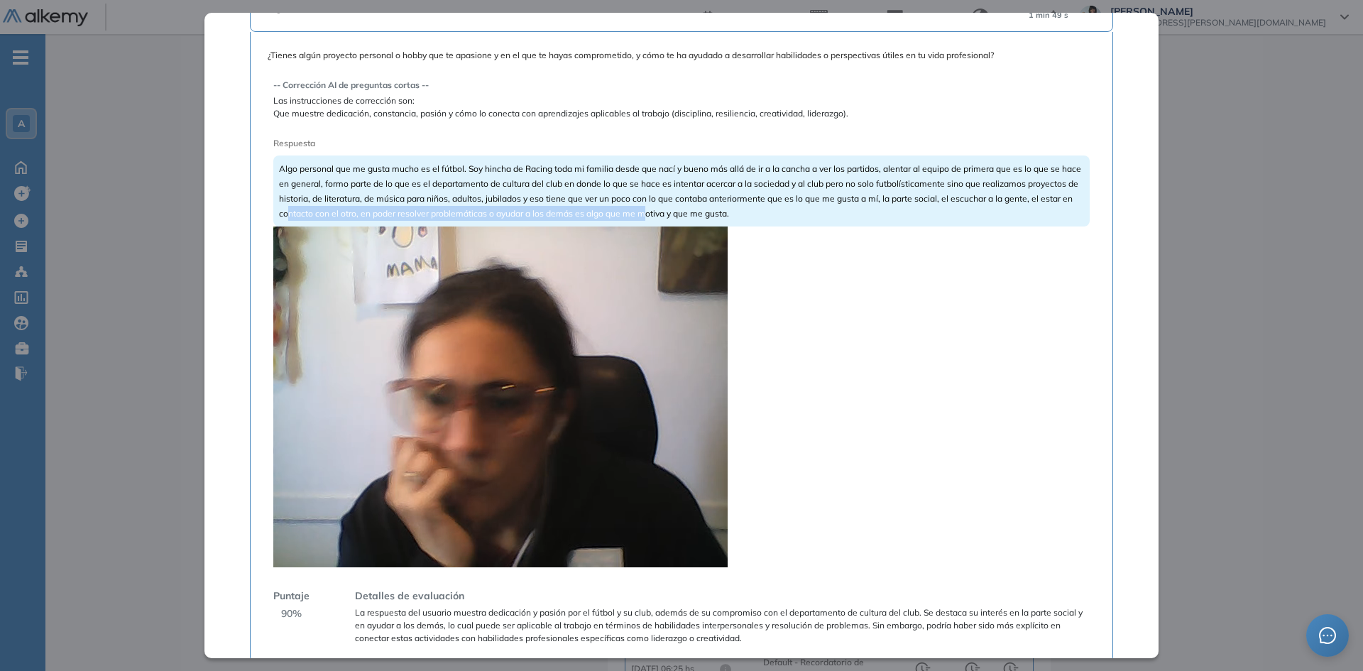
drag, startPoint x: 356, startPoint y: 211, endPoint x: 710, endPoint y: 214, distance: 353.6
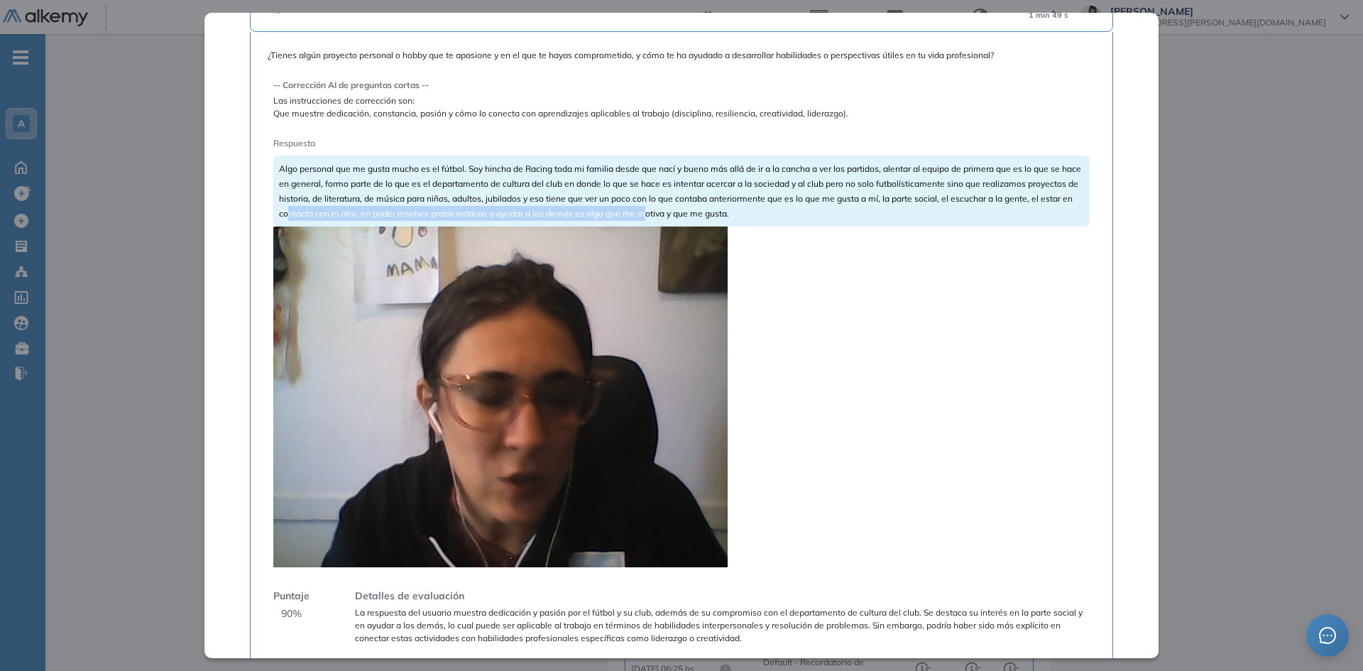
click at [710, 214] on span "Algo personal que me gusta mucho es el fútbol. Soy hincha de Racing toda mi fam…" at bounding box center [680, 190] width 802 height 55
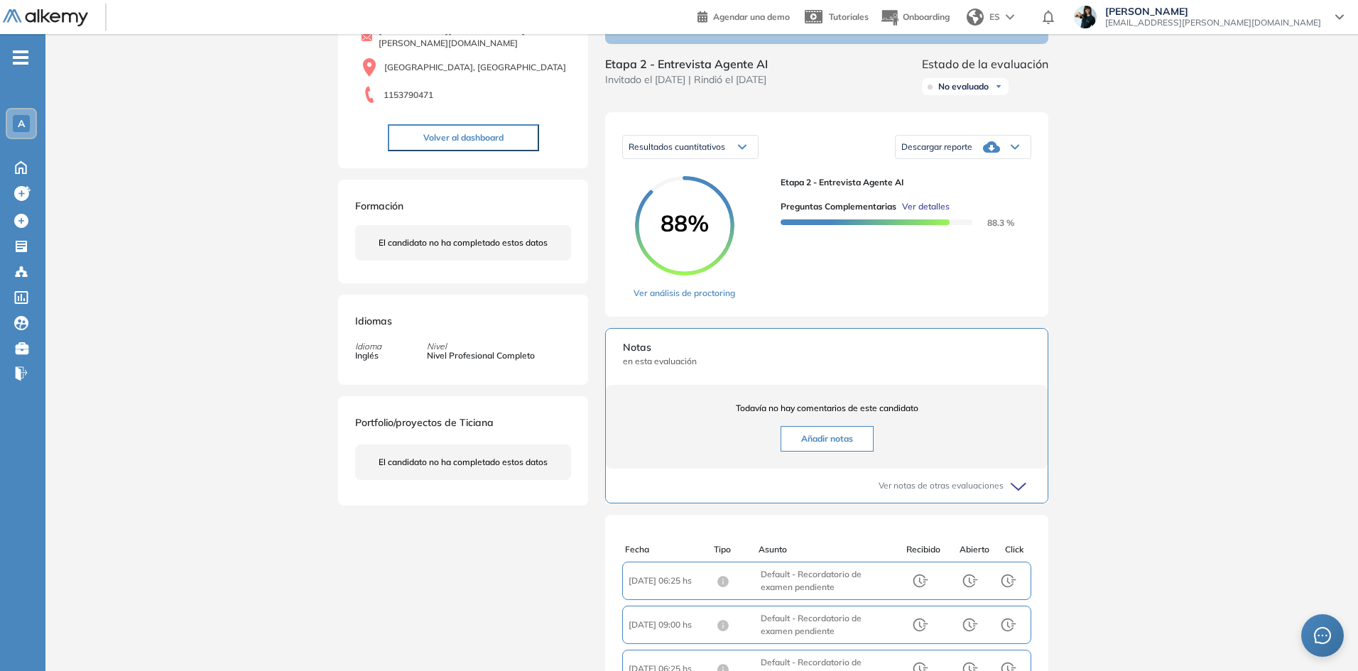
click at [1213, 184] on div "Inicio Alkymetrics Evaluaciones Dashboard Candidato Preguntas complementarias P…" at bounding box center [701, 374] width 1312 height 964
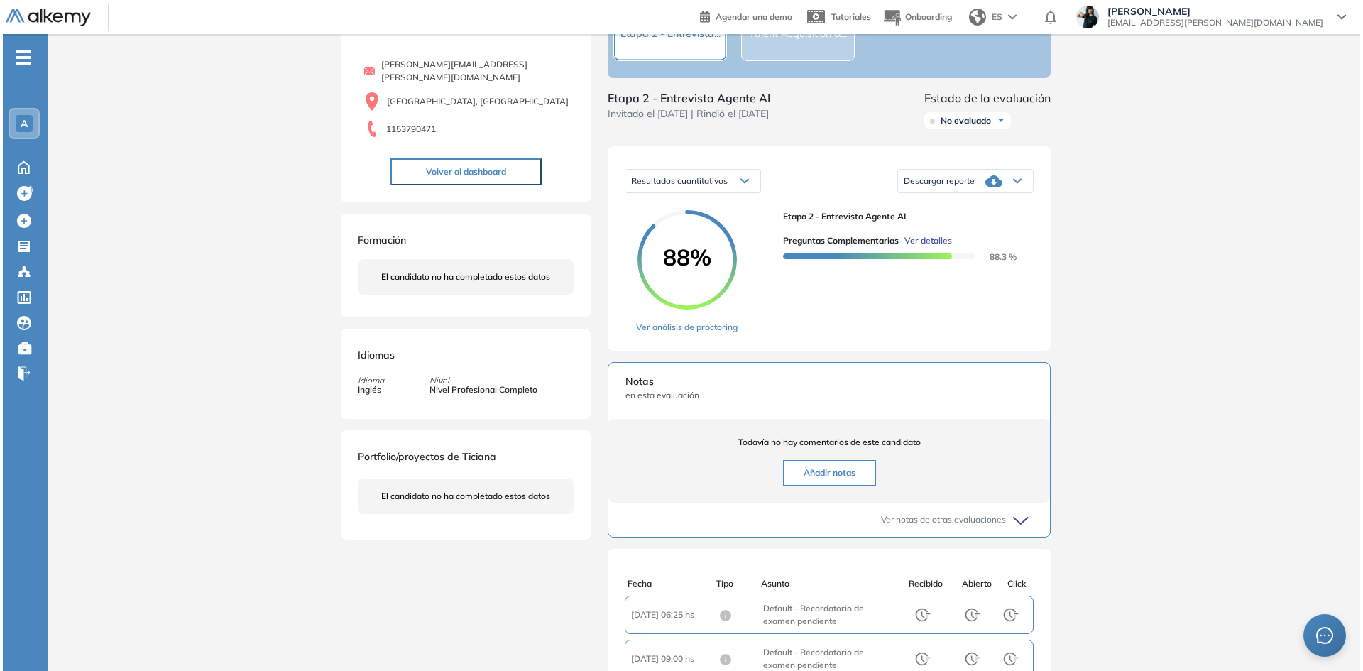
scroll to position [0, 0]
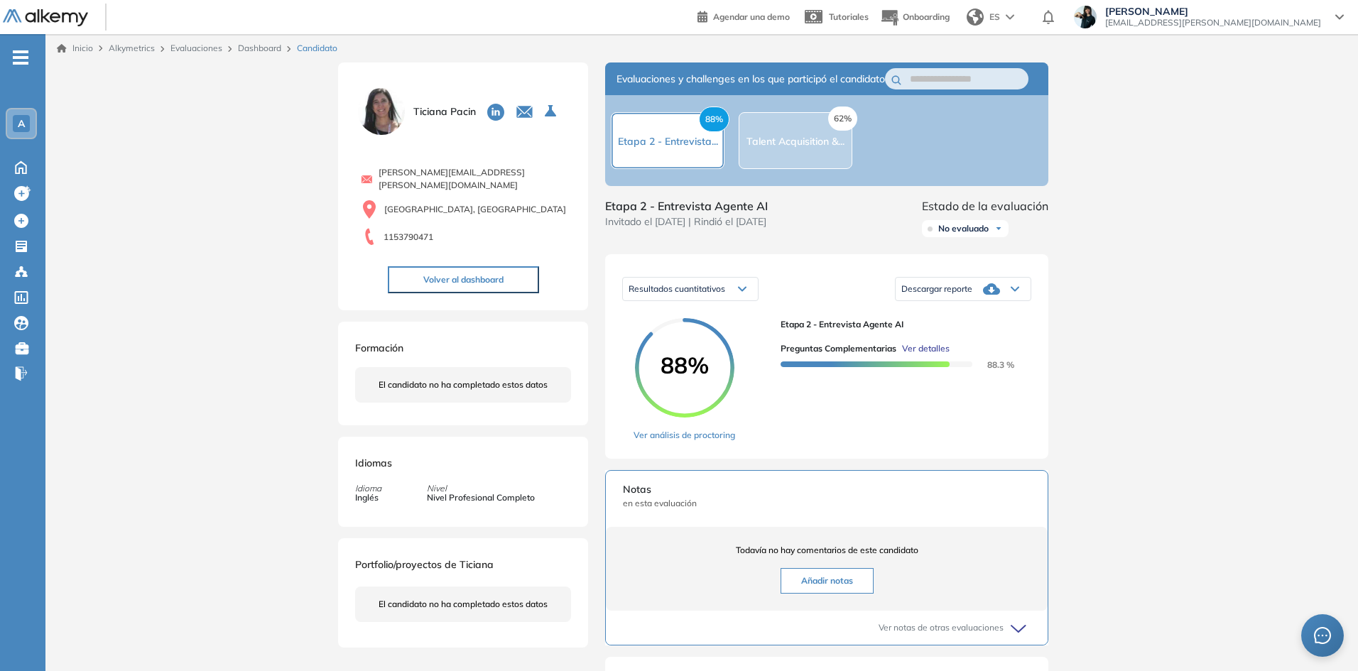
click at [249, 49] on link "Dashboard" at bounding box center [259, 48] width 43 height 11
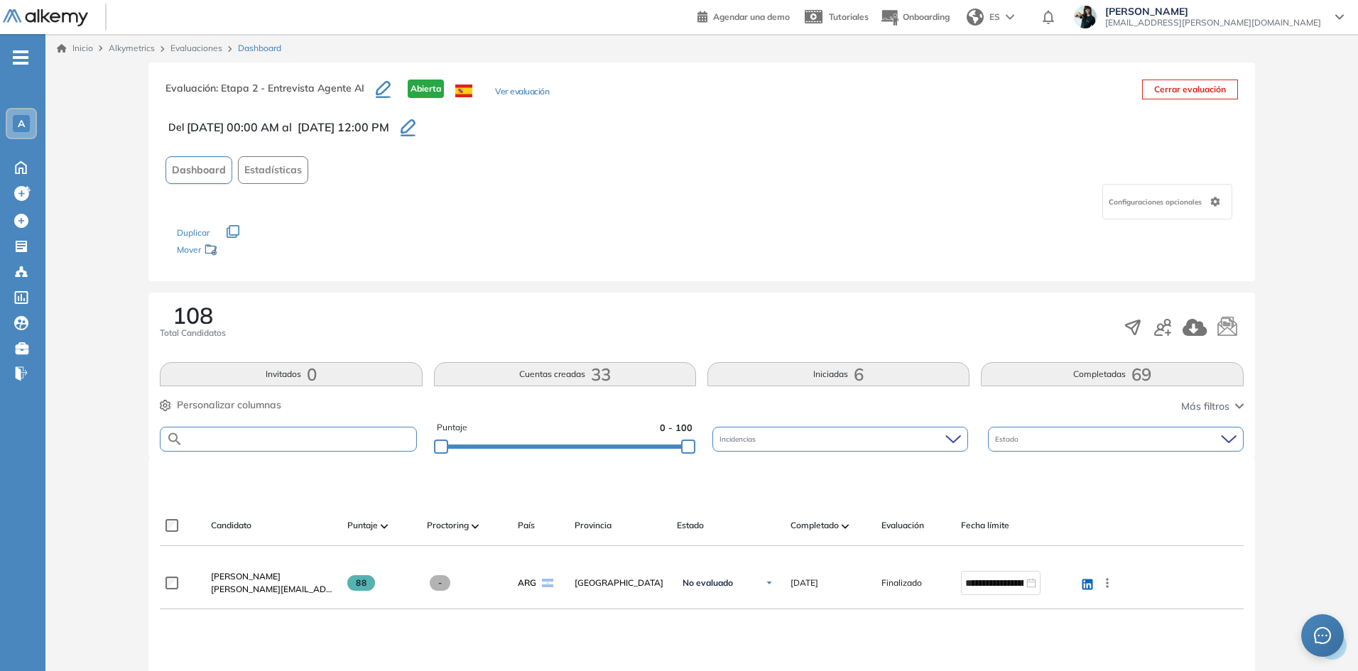
click at [247, 439] on input "text" at bounding box center [299, 439] width 232 height 11
paste input "**********"
type input "**********"
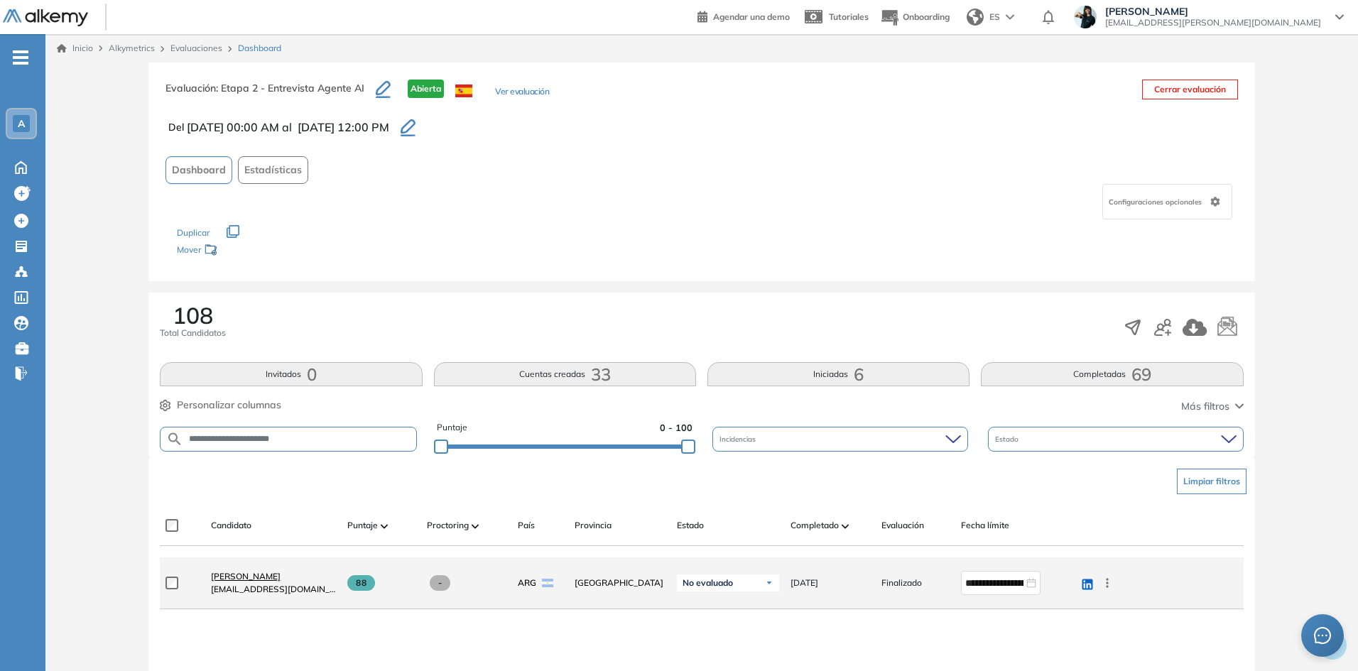
click at [234, 577] on span "[PERSON_NAME]" at bounding box center [246, 576] width 70 height 11
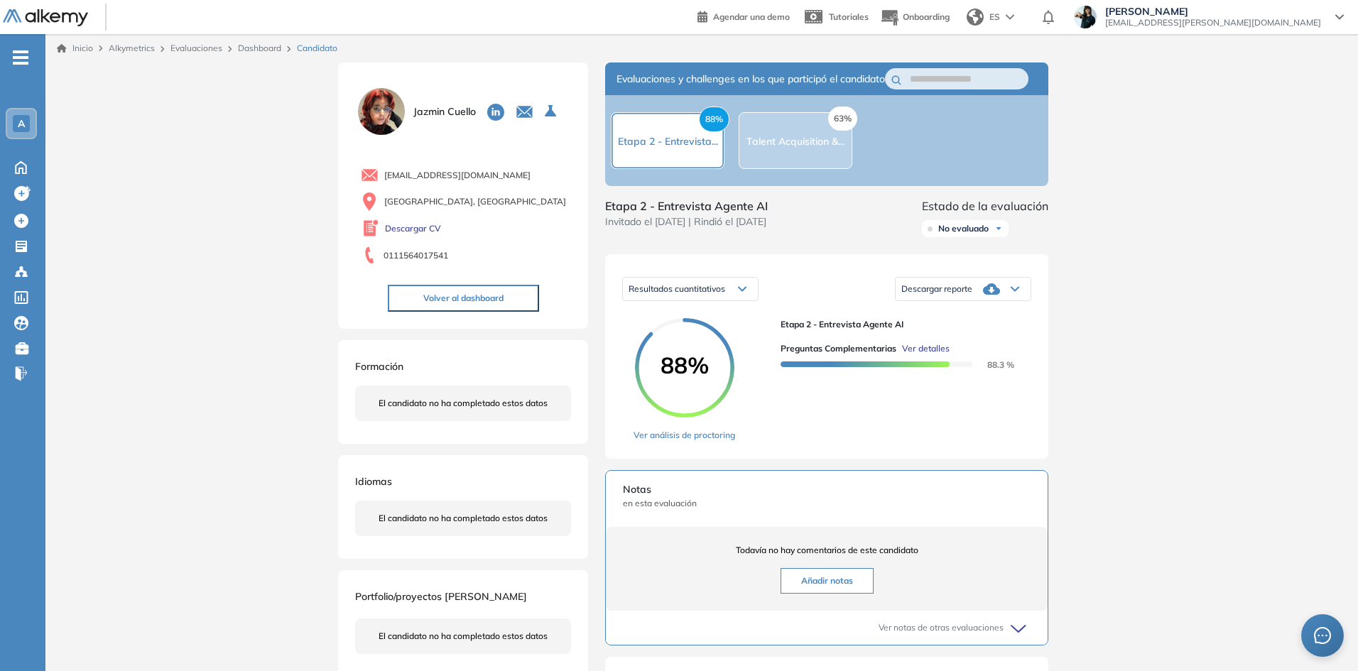
click at [919, 355] on span "Ver detalles" at bounding box center [926, 348] width 48 height 13
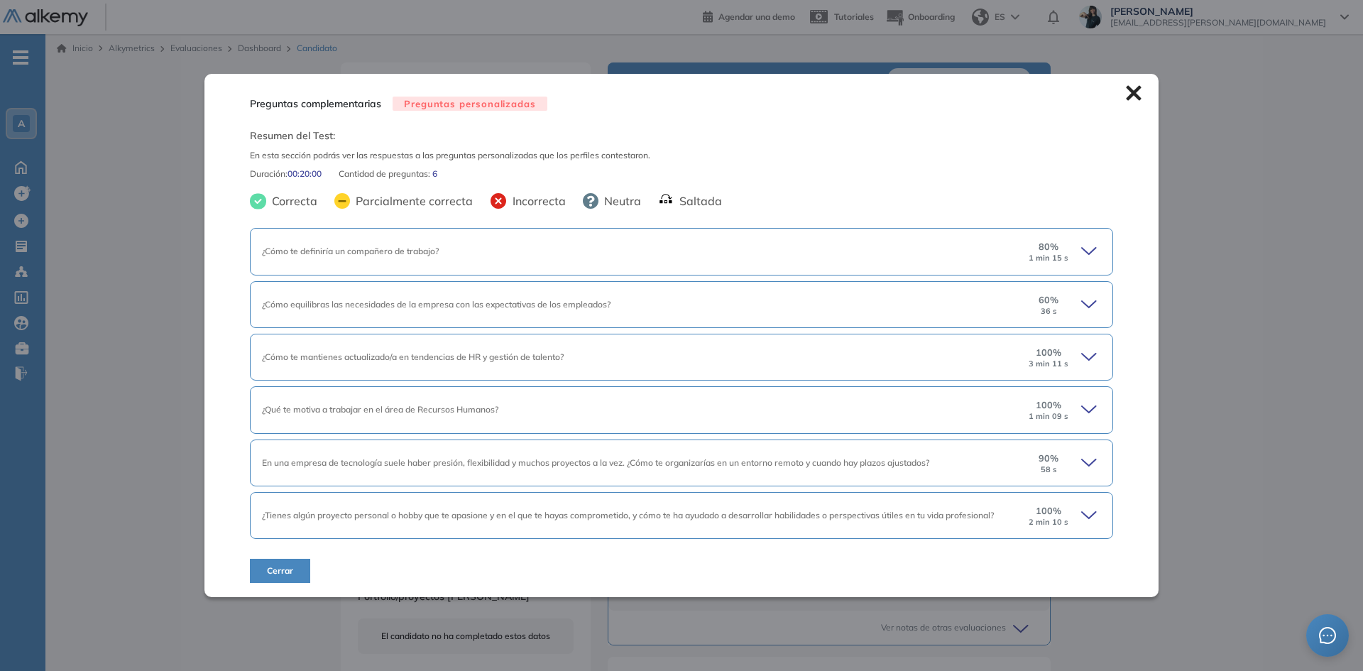
click at [542, 251] on div "¿Cómo te definiría un compañero de trabajo?" at bounding box center [639, 251] width 755 height 13
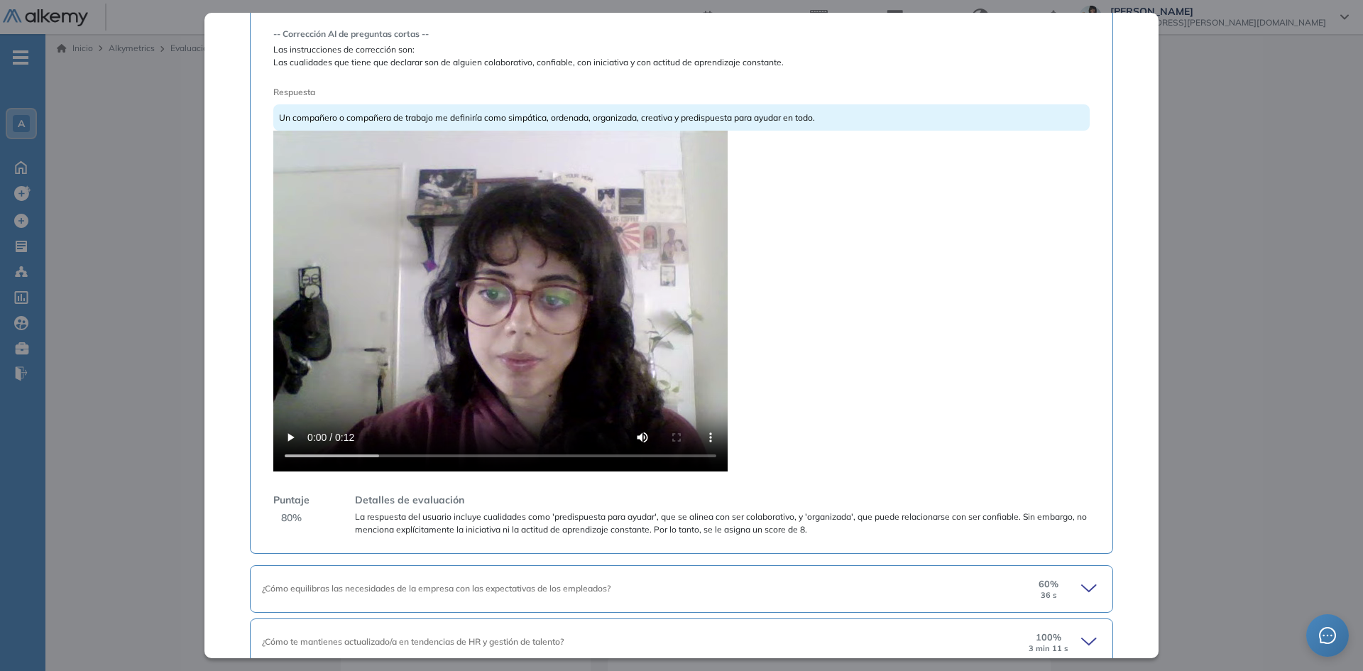
scroll to position [457, 0]
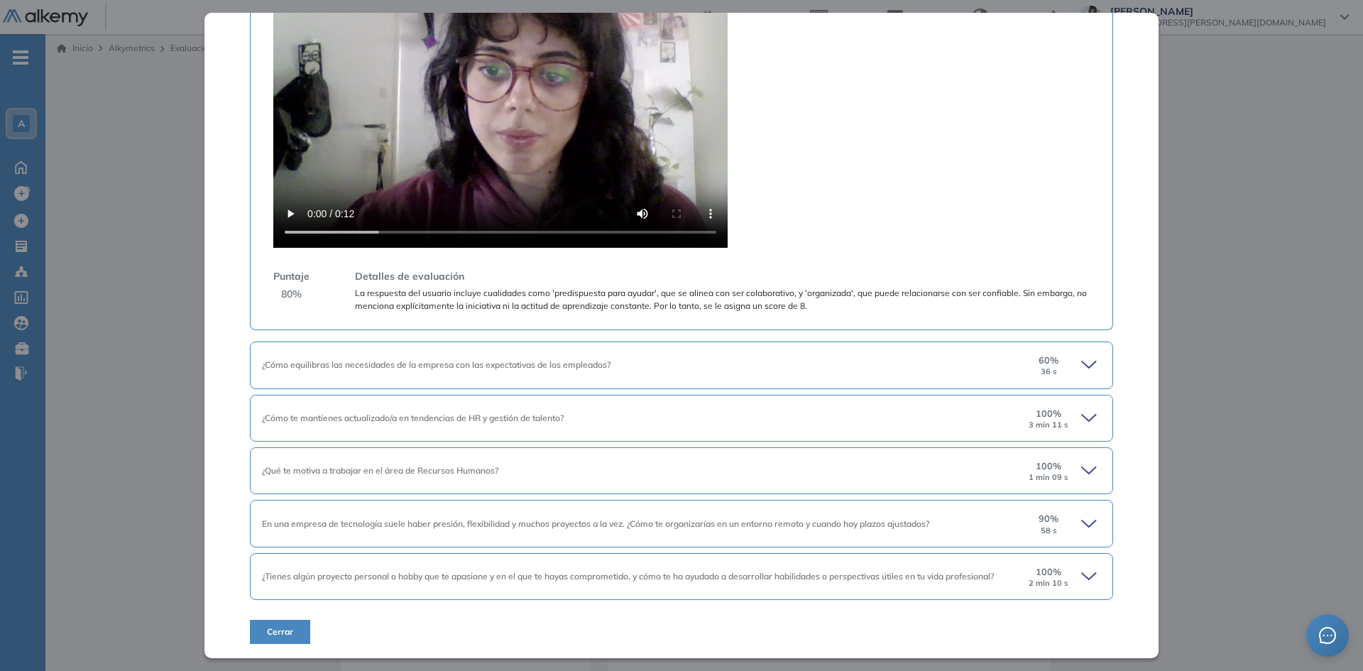
click at [1082, 577] on icon at bounding box center [1089, 576] width 14 height 6
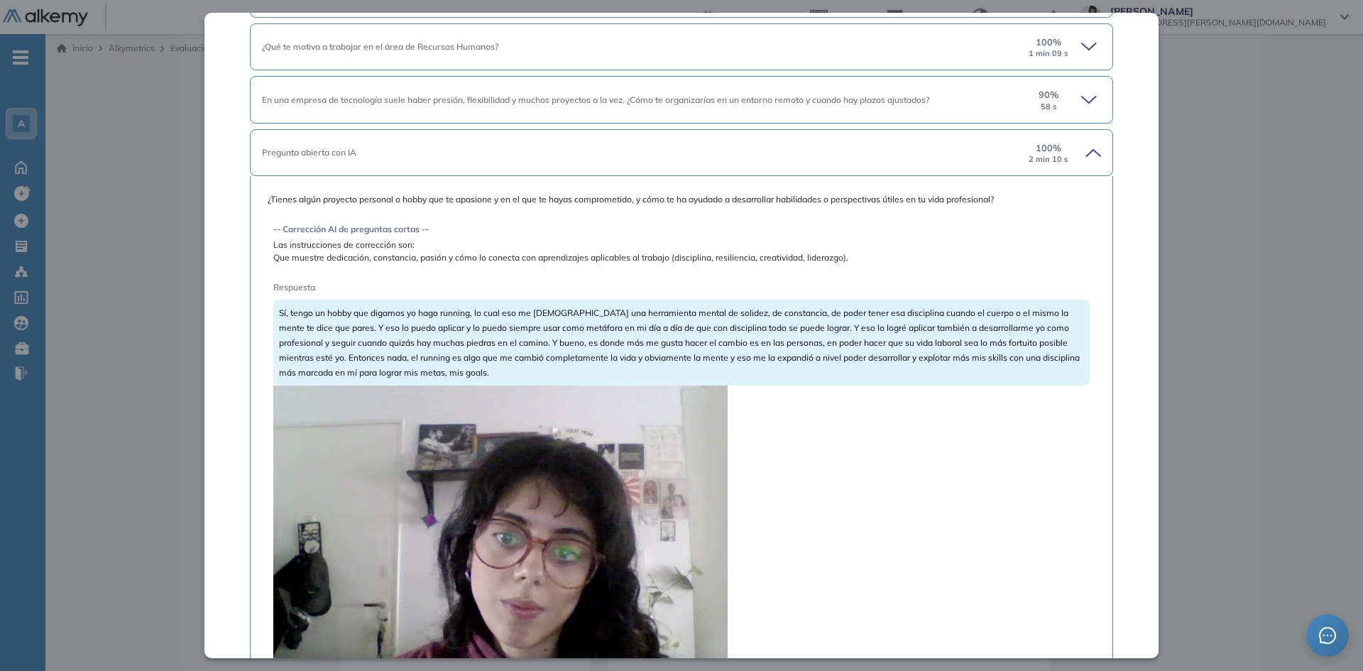
scroll to position [883, 0]
click at [555, 542] on video at bounding box center [500, 553] width 454 height 341
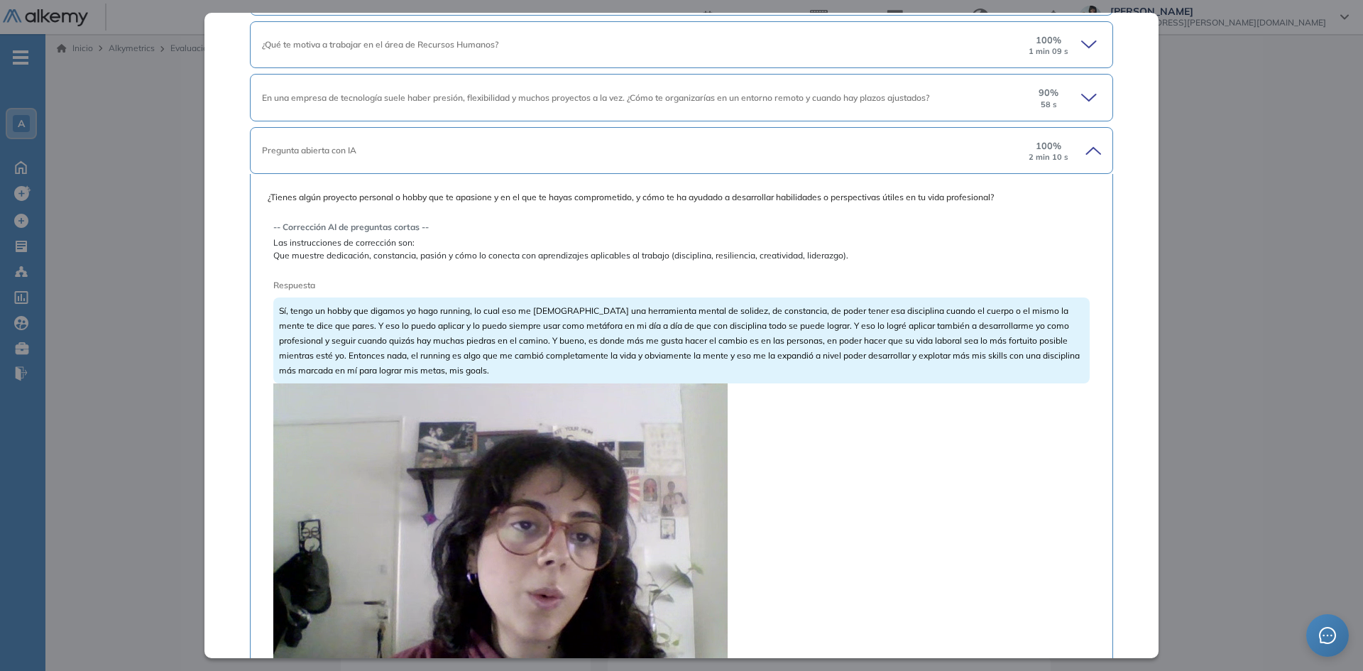
click at [1081, 95] on icon at bounding box center [1091, 98] width 20 height 20
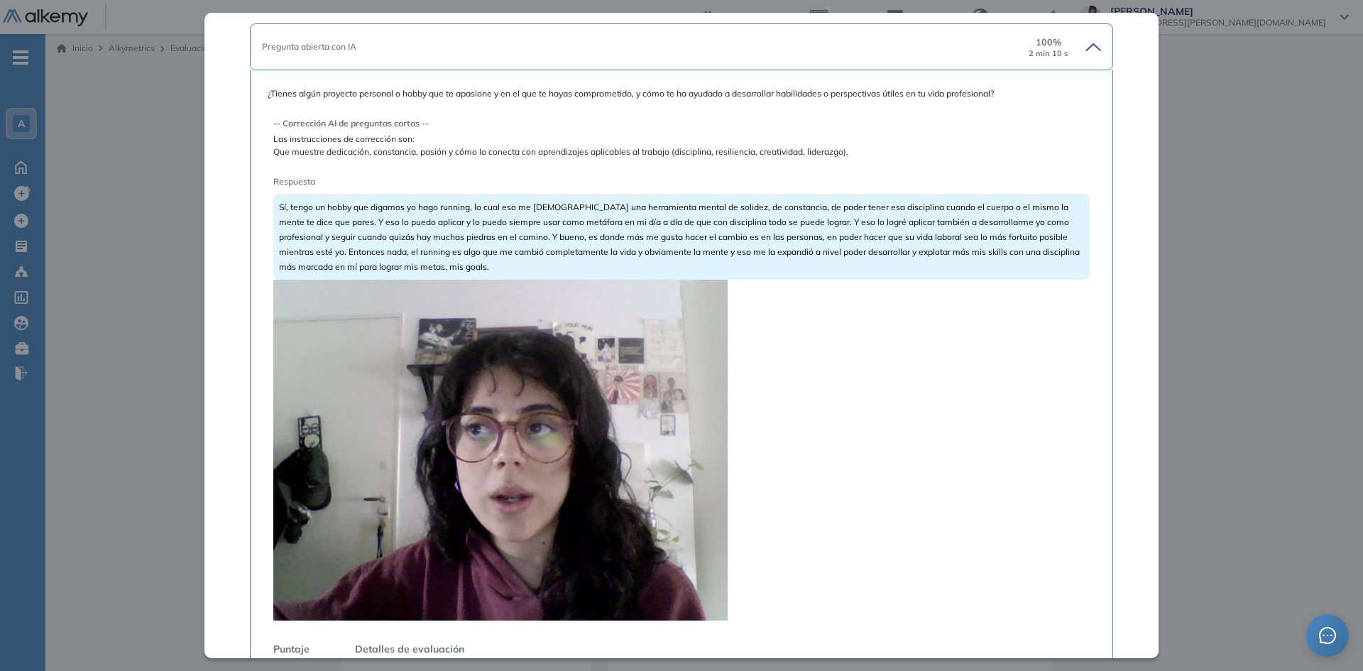
click at [563, 447] on video at bounding box center [500, 450] width 454 height 341
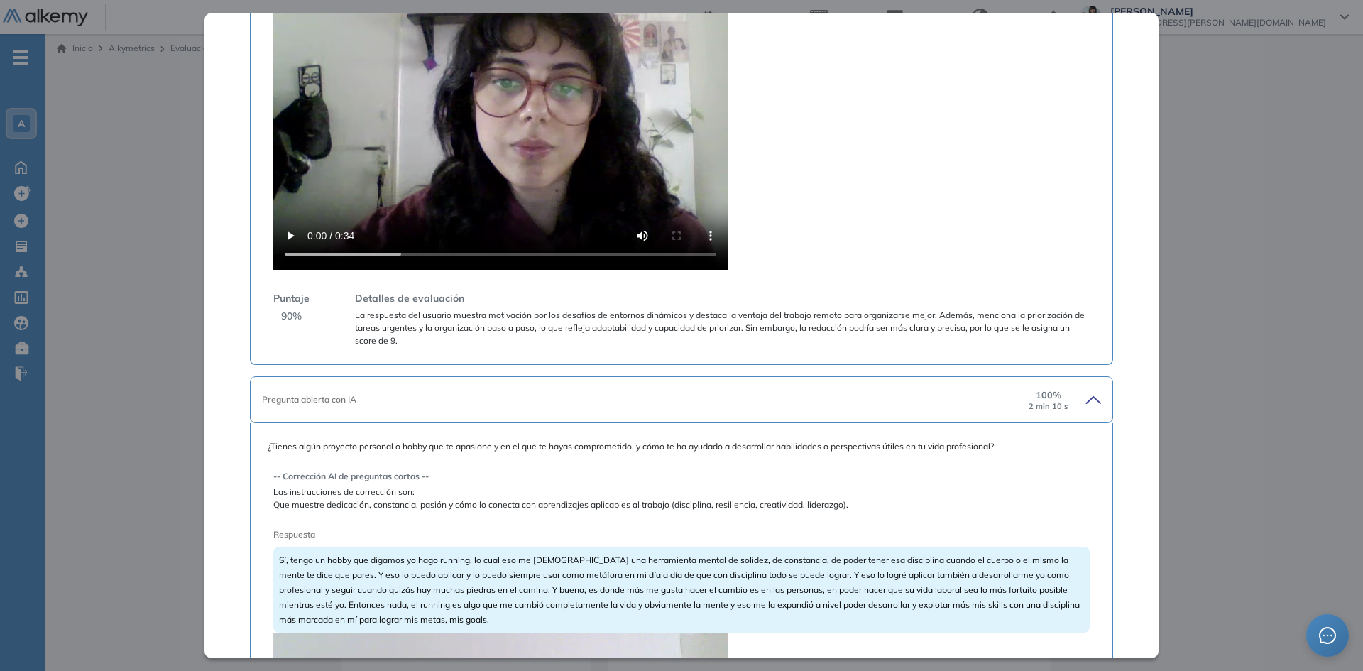
scroll to position [1238, 0]
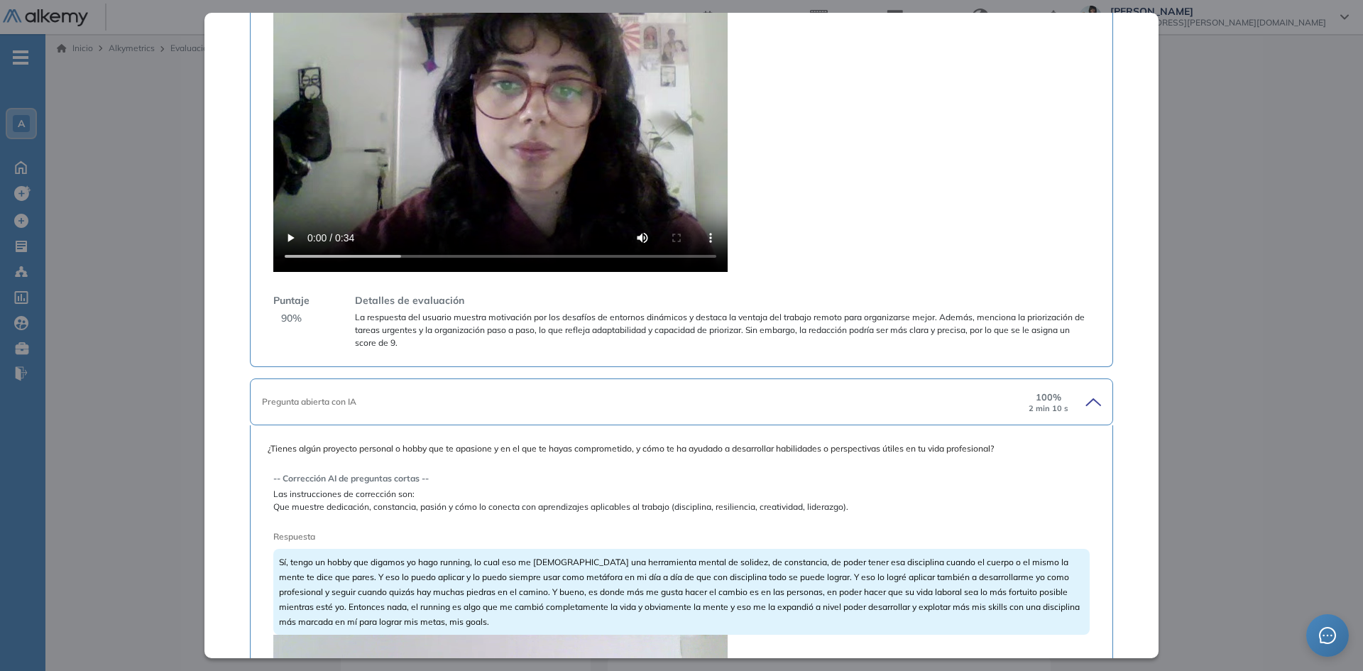
click at [484, 148] on video at bounding box center [500, 101] width 454 height 341
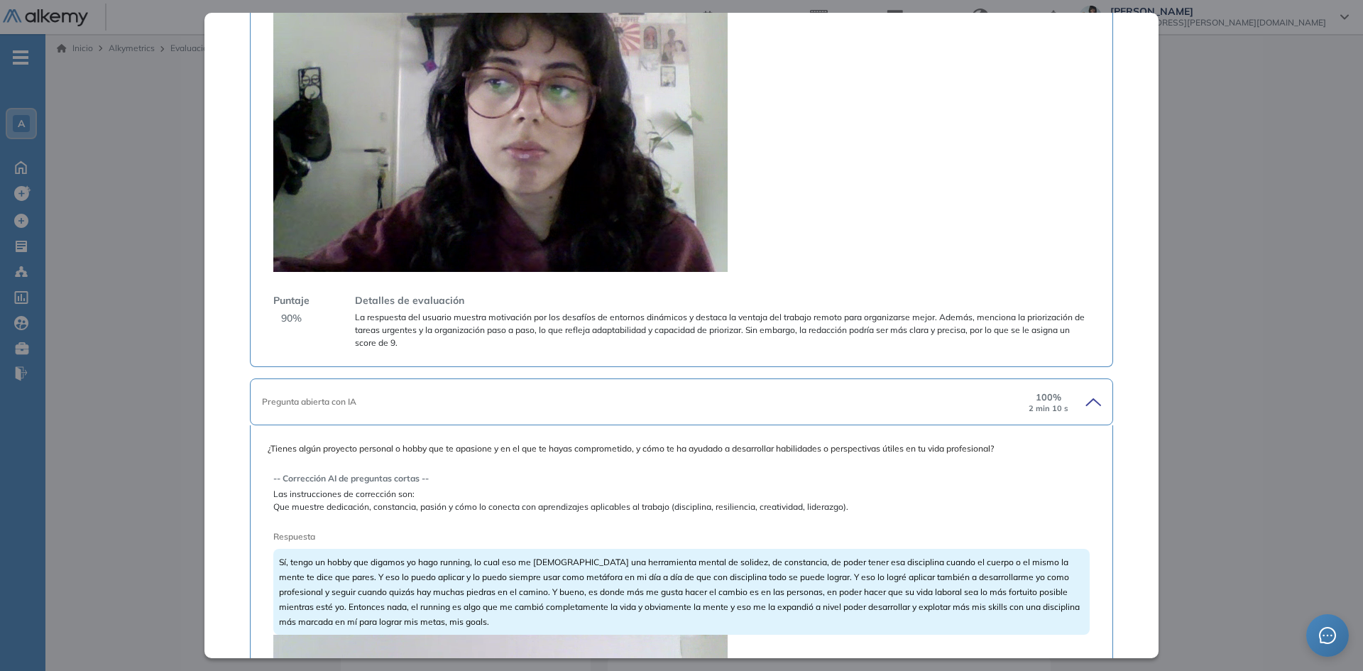
click at [479, 177] on video at bounding box center [500, 101] width 454 height 341
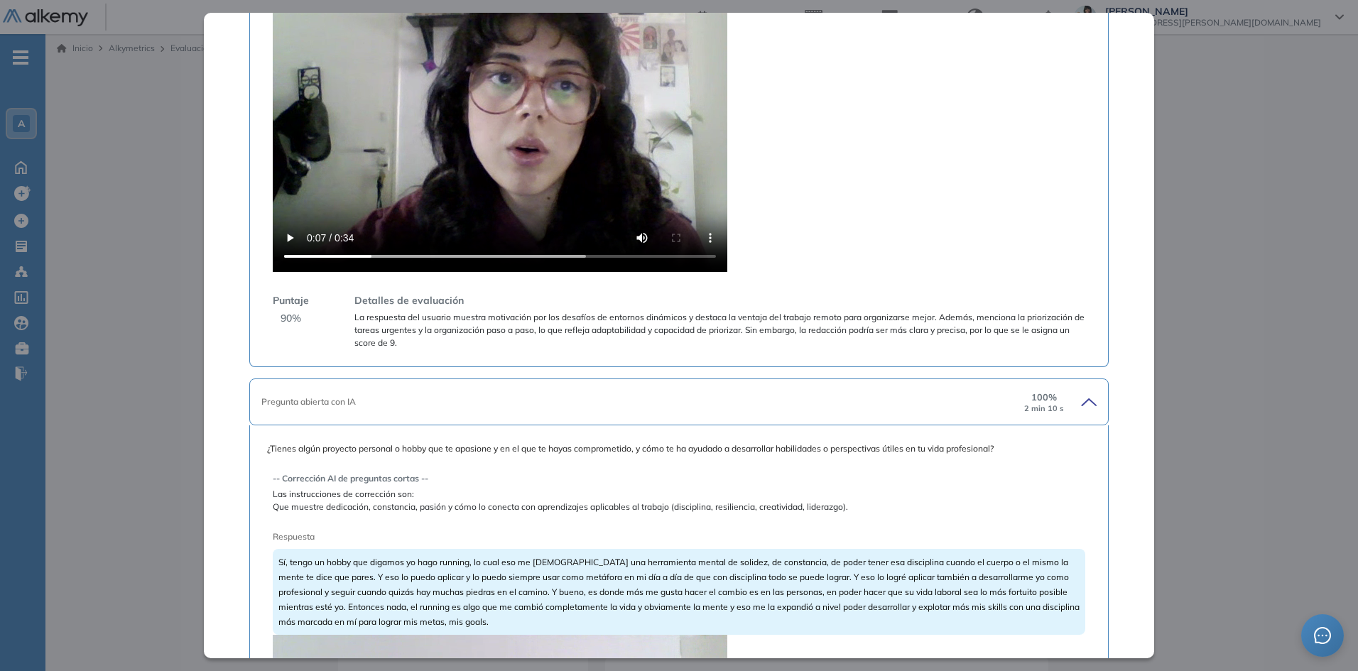
click at [140, 192] on div "Inicio Alkymetrics Evaluaciones Dashboard Candidato Preguntas complementarias P…" at bounding box center [701, 516] width 1312 height 964
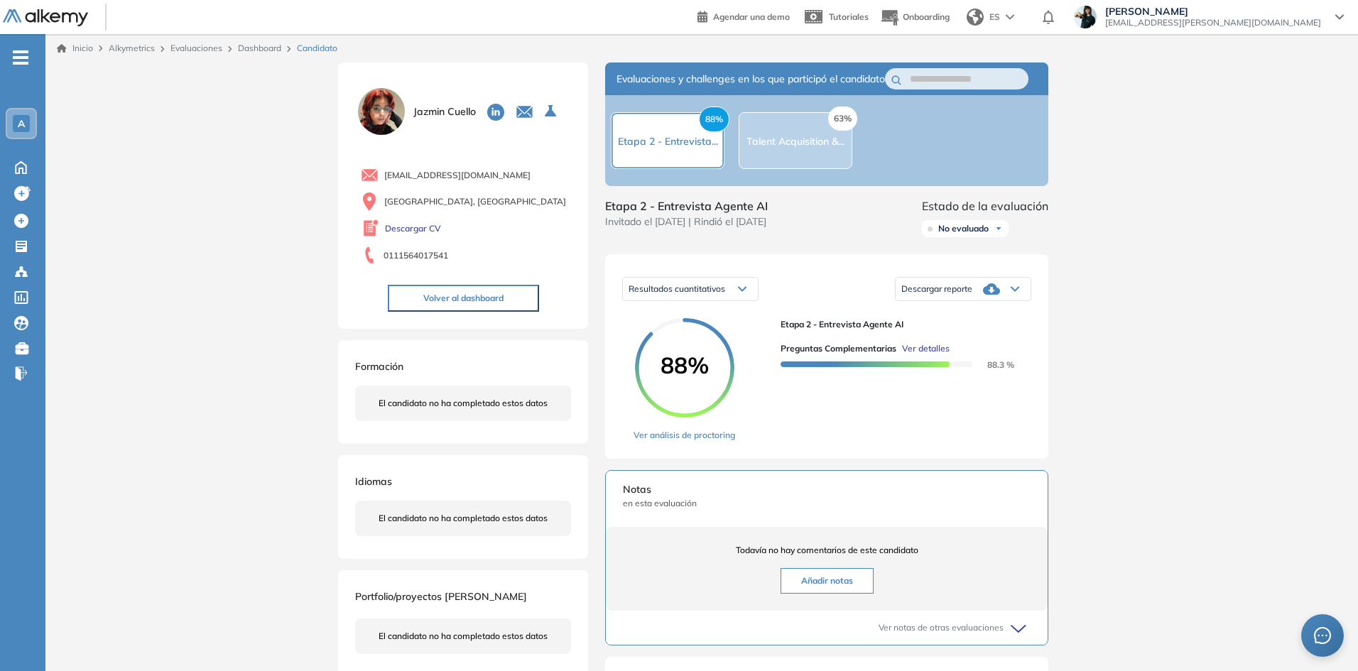
click at [267, 47] on link "Dashboard" at bounding box center [259, 48] width 43 height 11
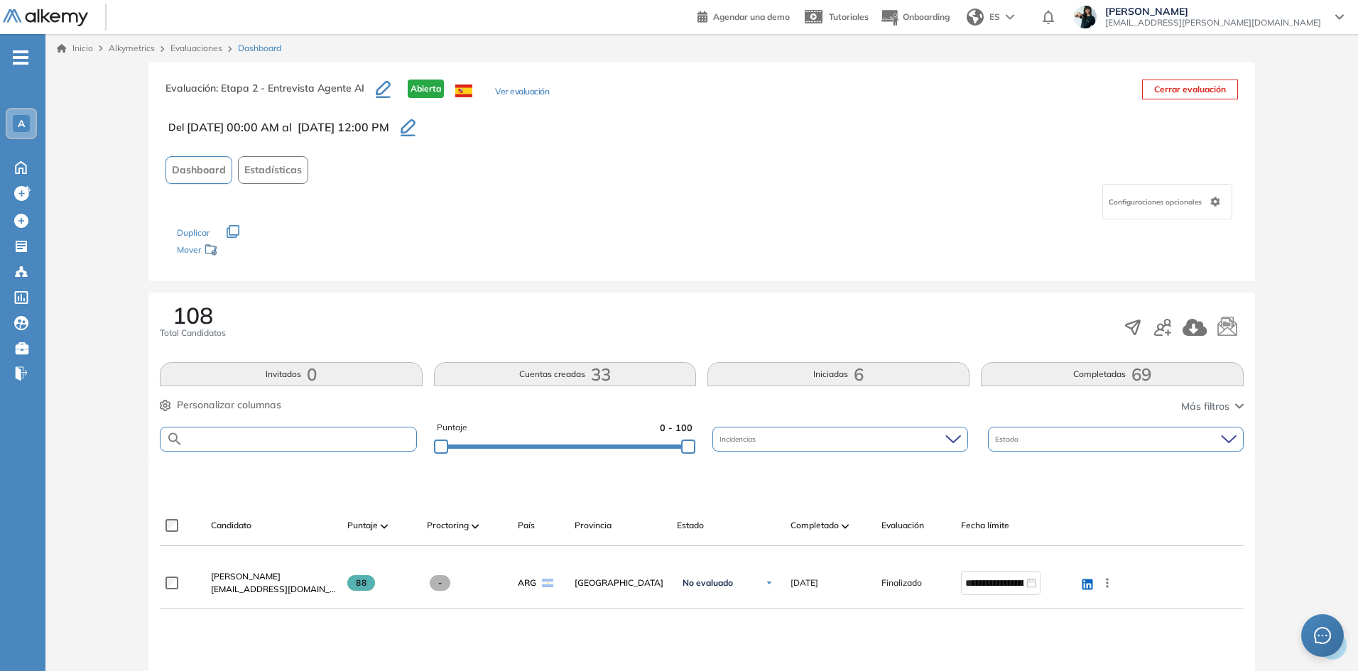
click at [211, 436] on input "text" at bounding box center [299, 439] width 232 height 11
paste input "**********"
type input "**********"
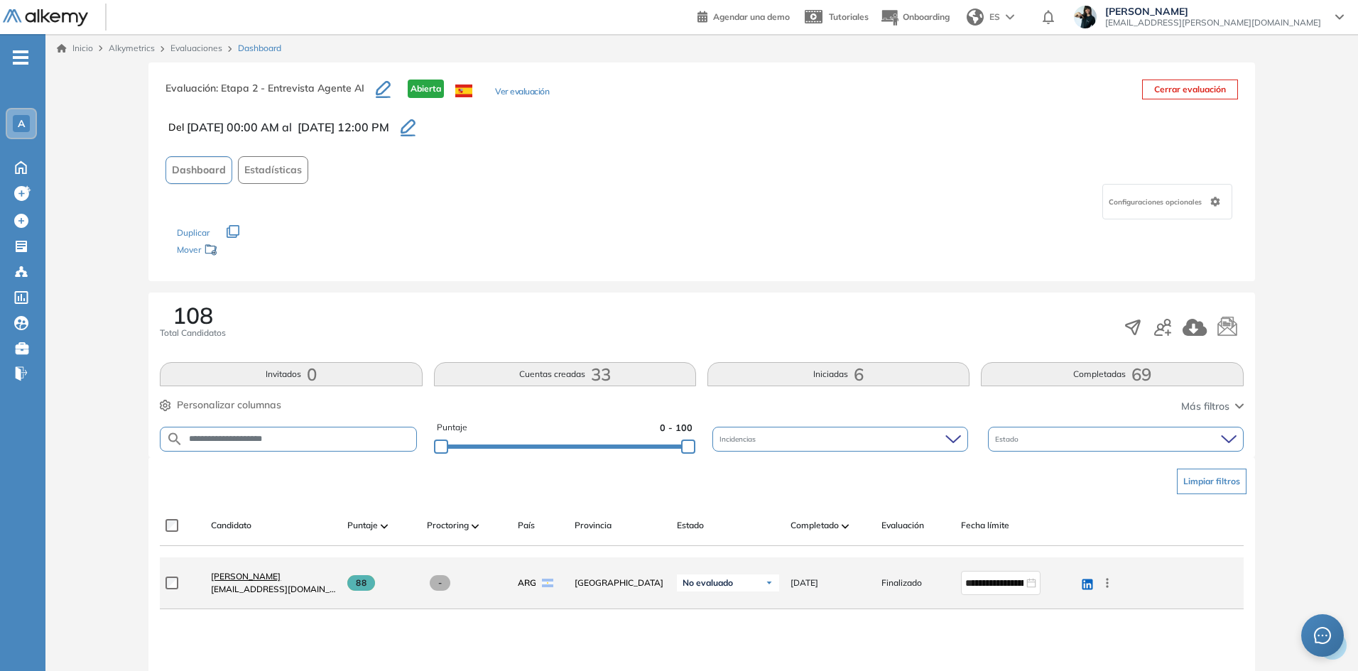
click at [236, 577] on span "[PERSON_NAME]" at bounding box center [246, 576] width 70 height 11
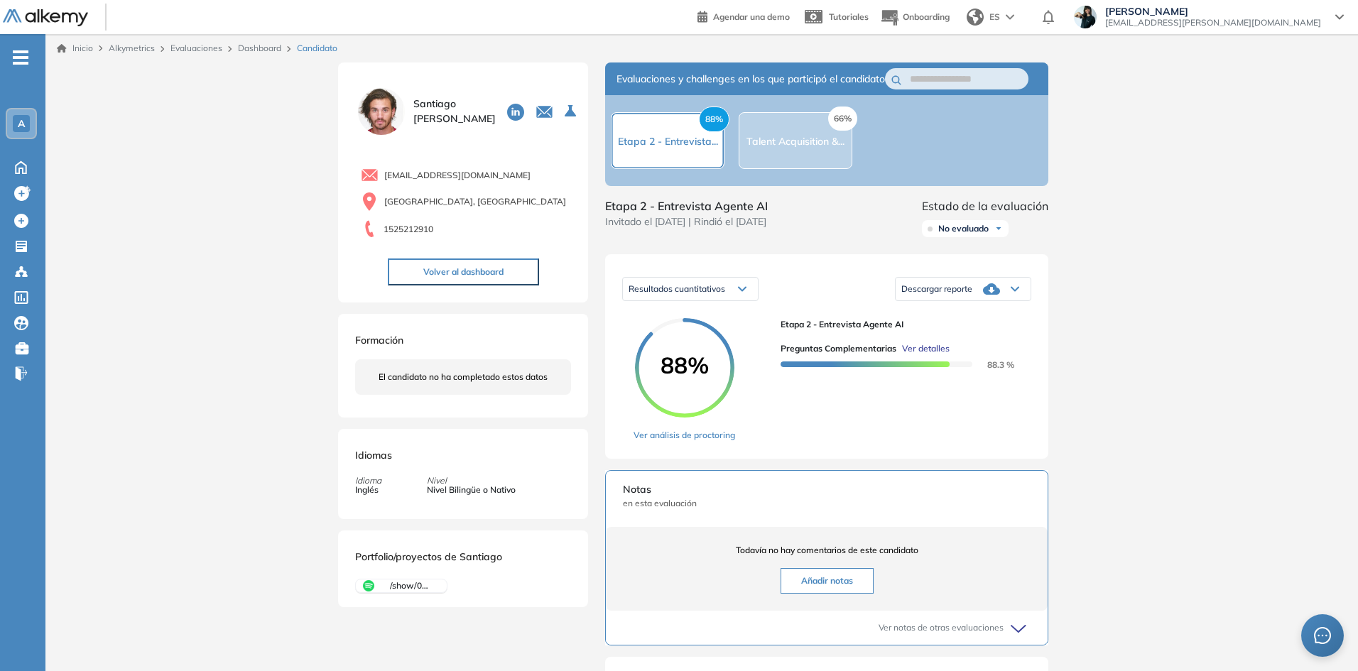
click at [921, 355] on span "Ver detalles" at bounding box center [926, 348] width 48 height 13
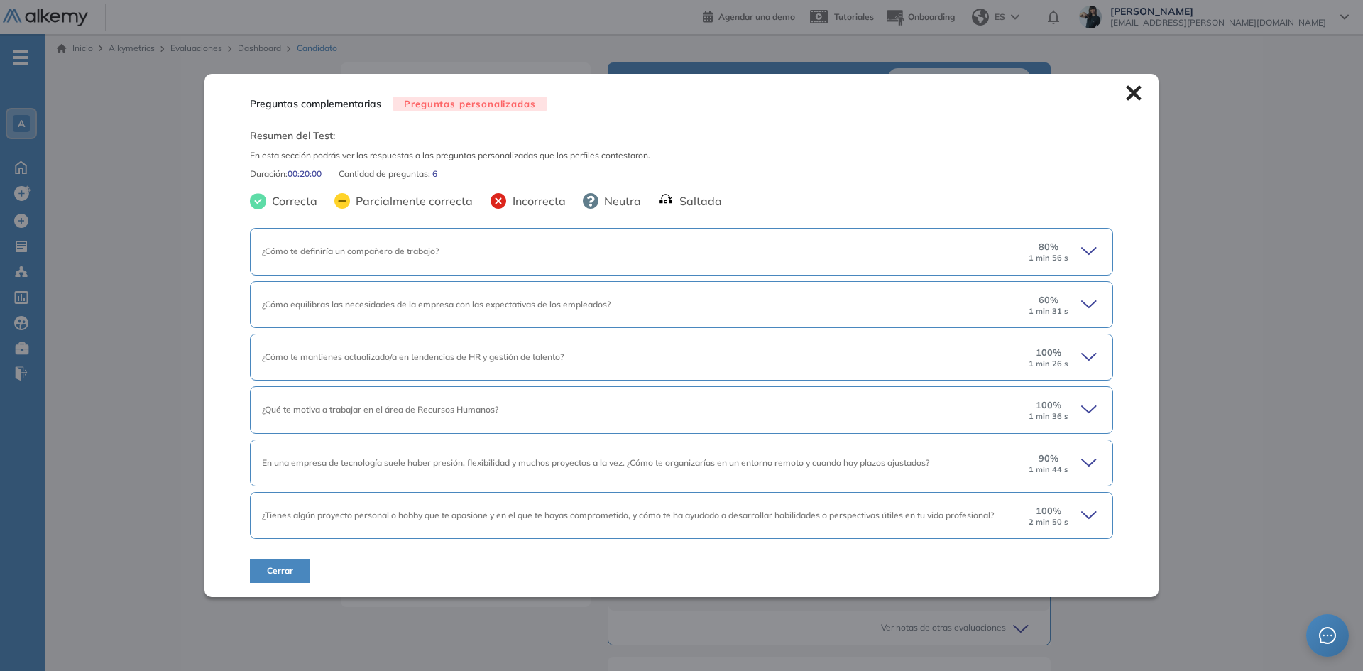
click at [1081, 250] on icon at bounding box center [1091, 251] width 20 height 20
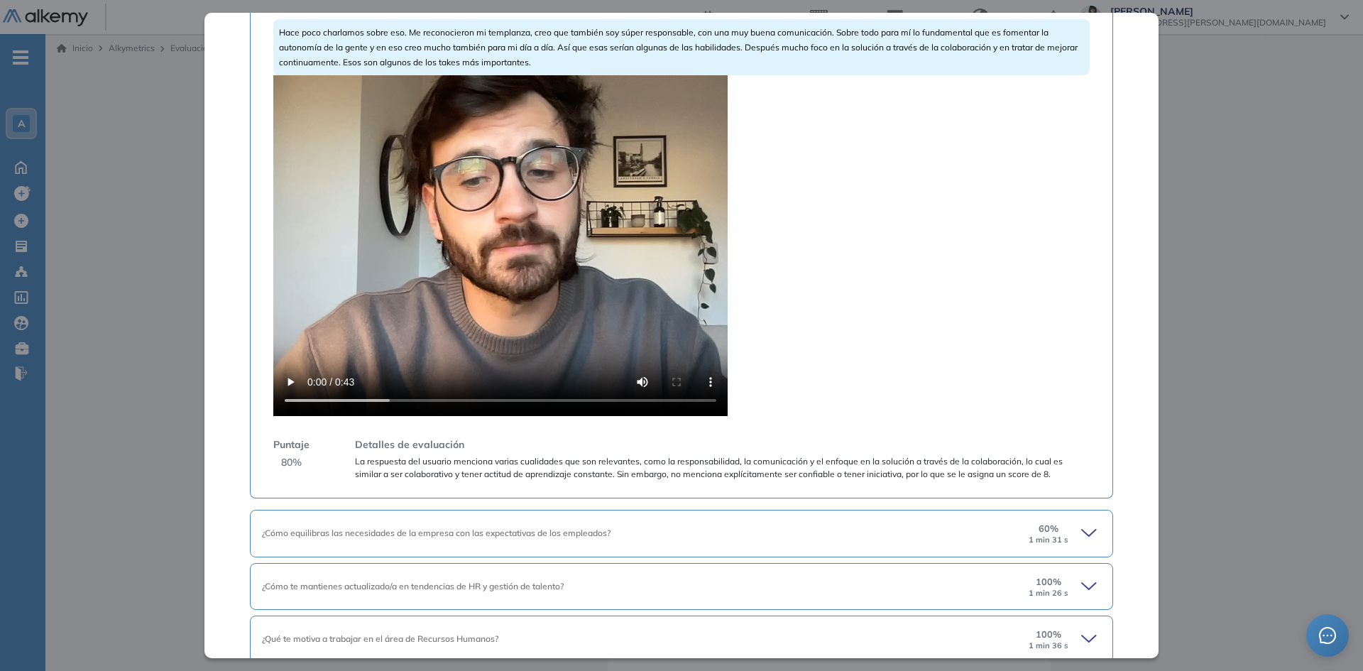
scroll to position [487, 0]
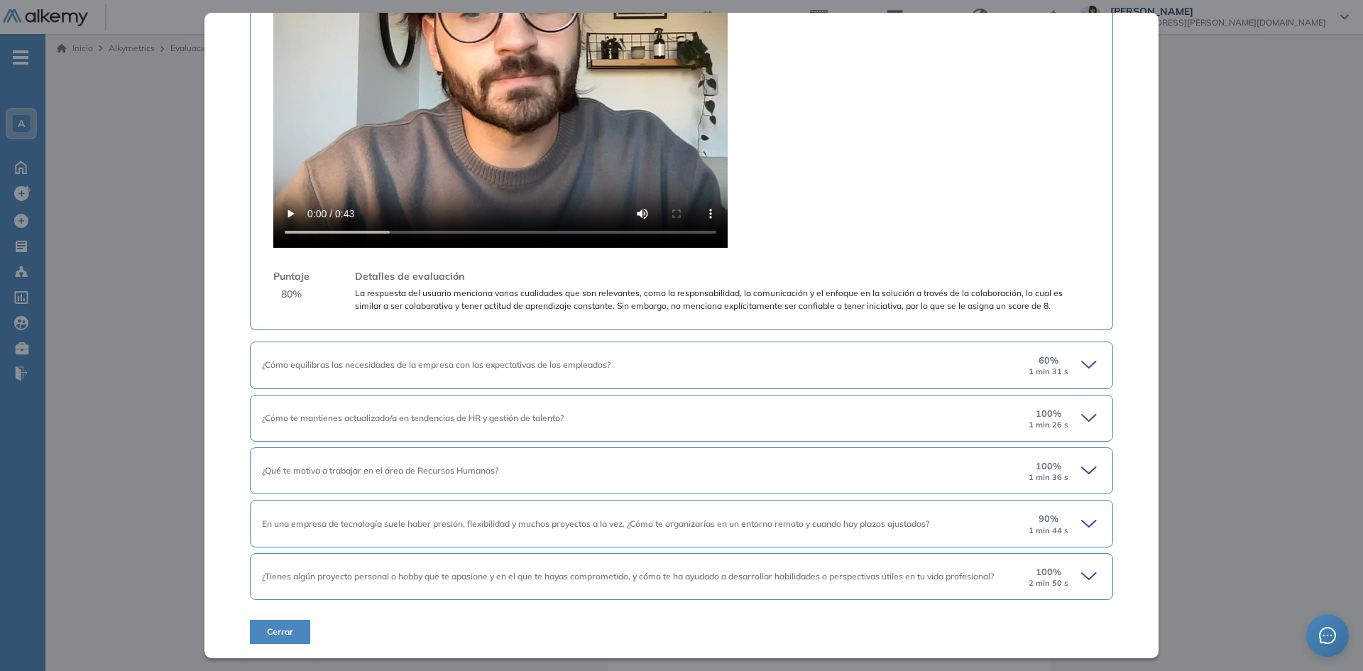
click at [1081, 567] on icon at bounding box center [1091, 577] width 20 height 20
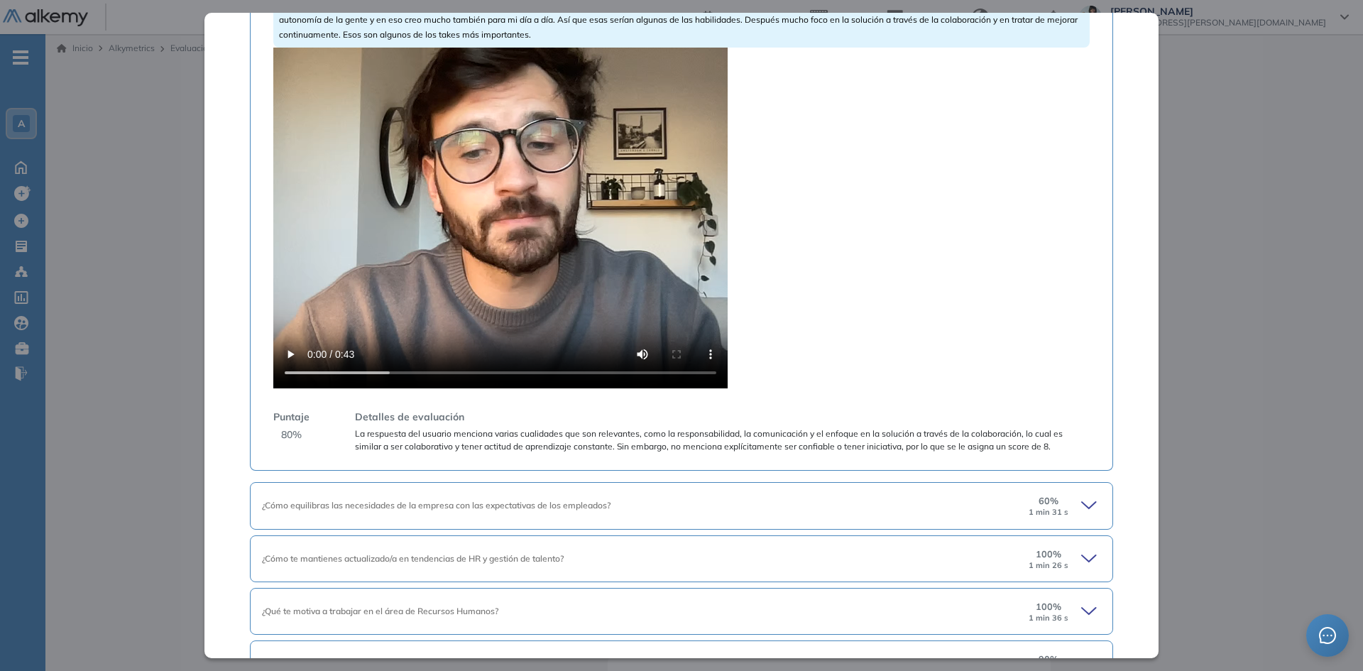
scroll to position [345, 0]
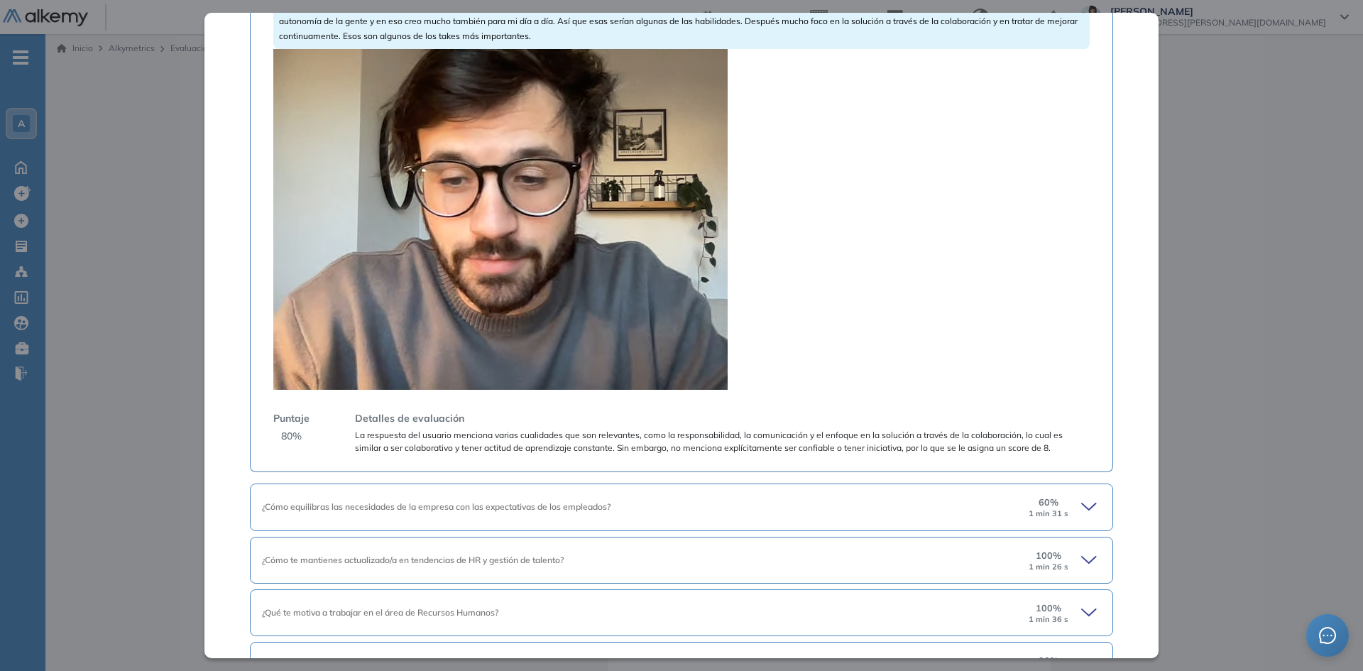
click at [1081, 501] on icon at bounding box center [1091, 507] width 20 height 20
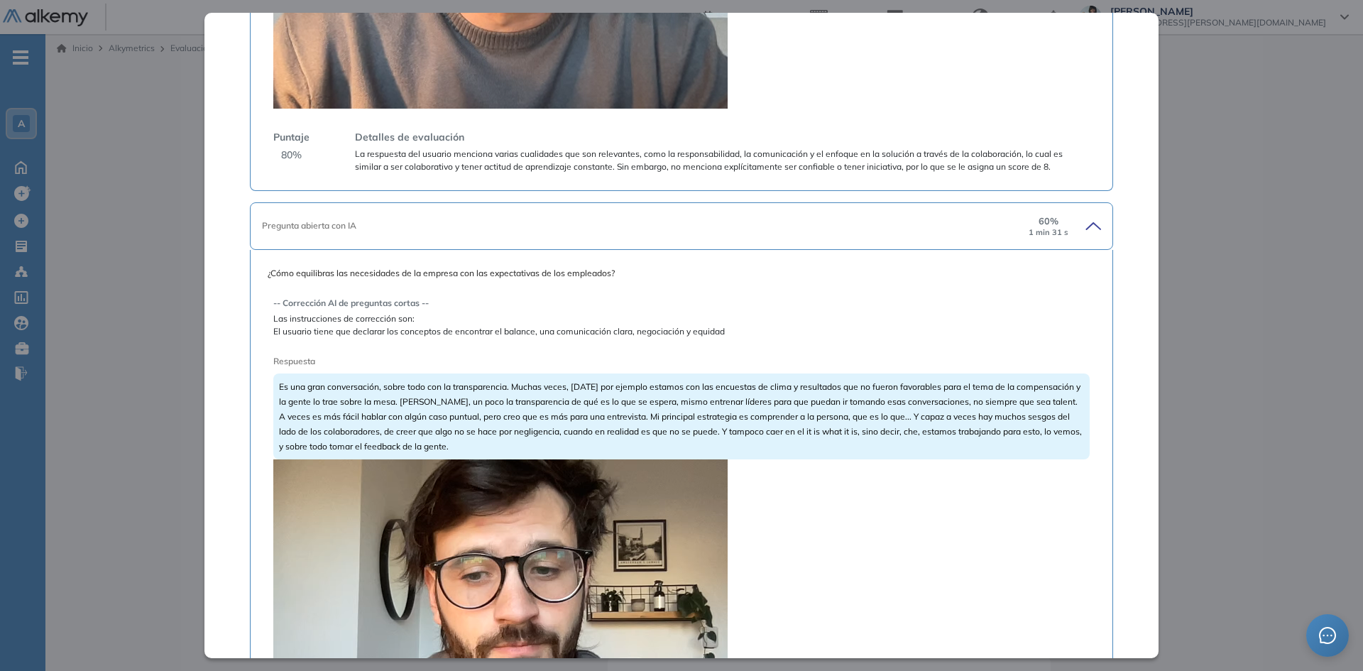
scroll to position [487, 0]
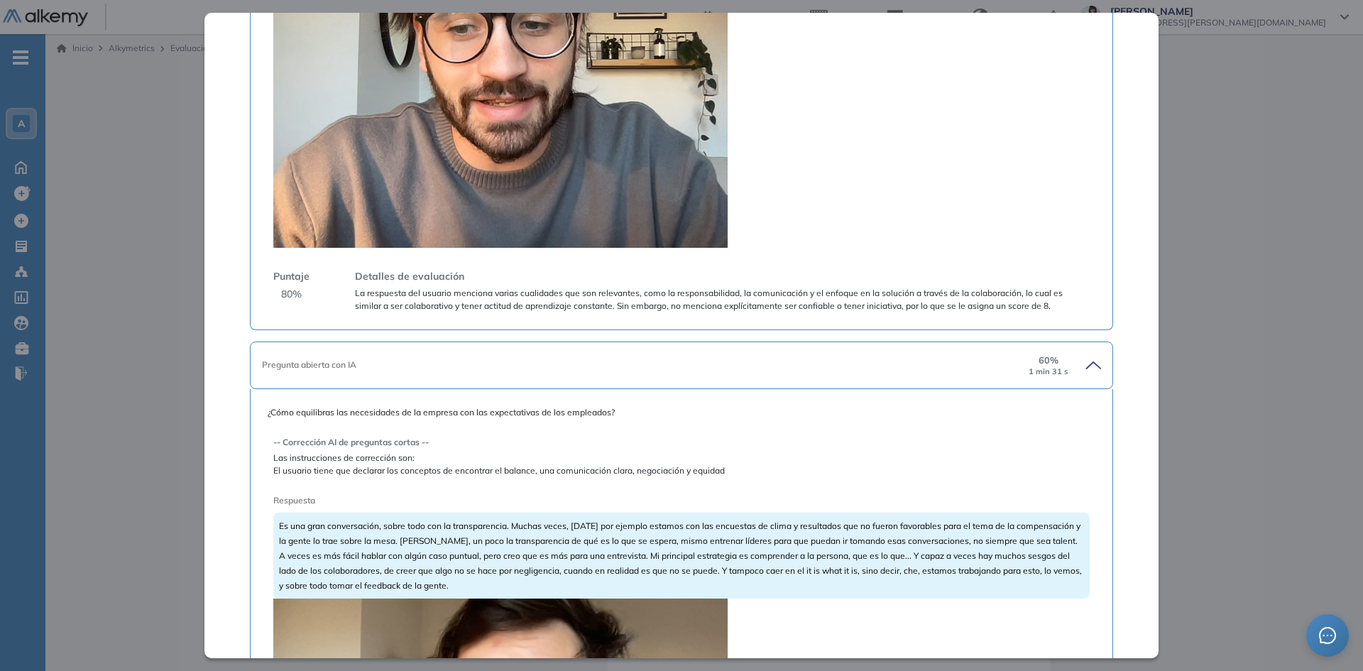
click at [491, 67] on video at bounding box center [500, 77] width 454 height 341
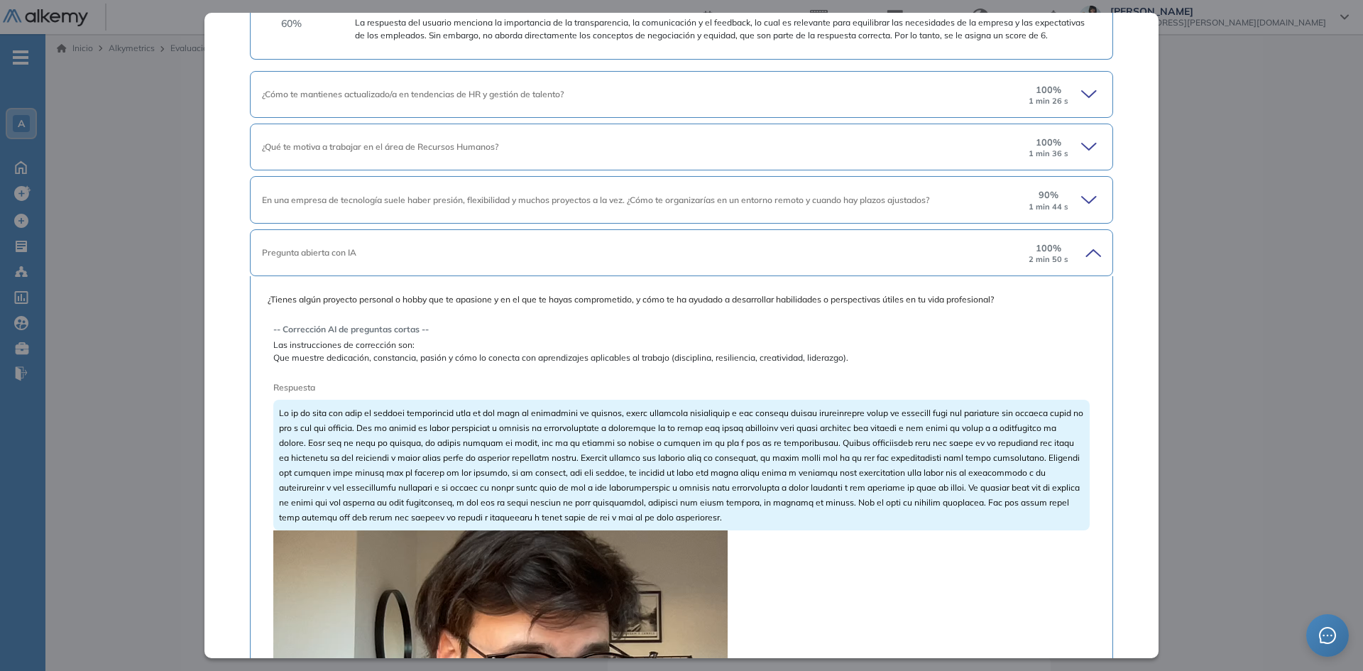
scroll to position [1694, 0]
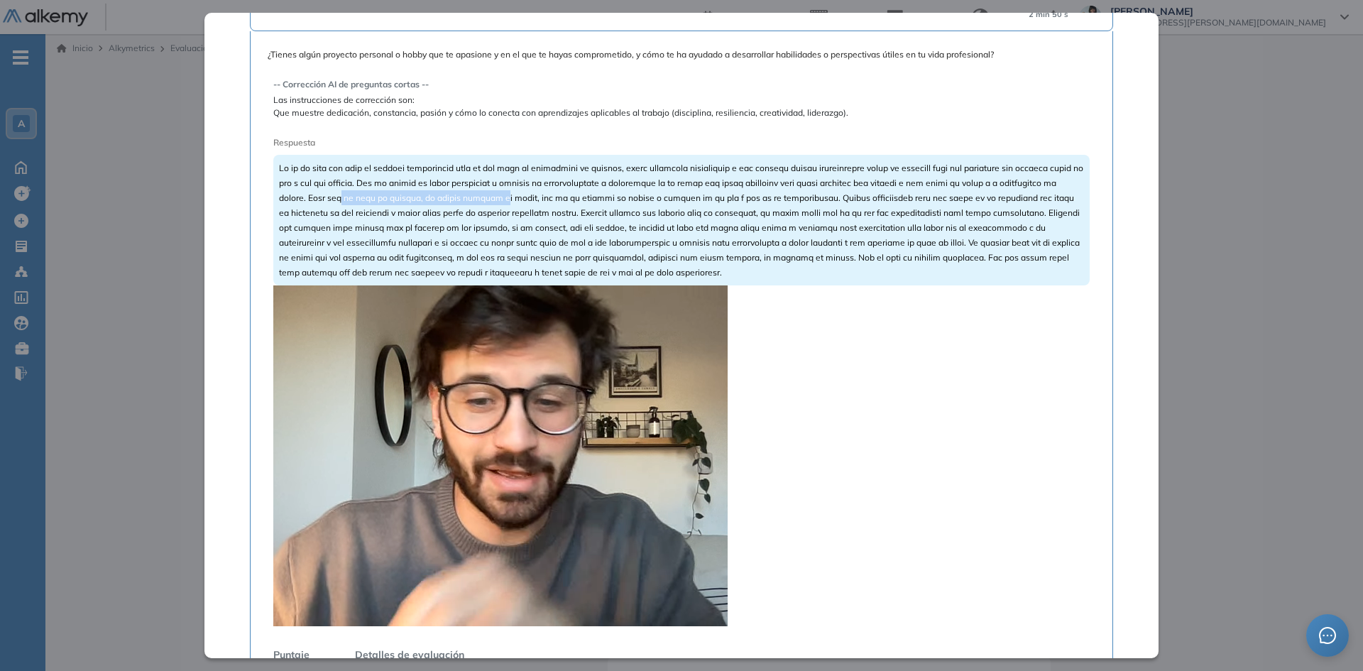
drag, startPoint x: 410, startPoint y: 216, endPoint x: 573, endPoint y: 218, distance: 162.6
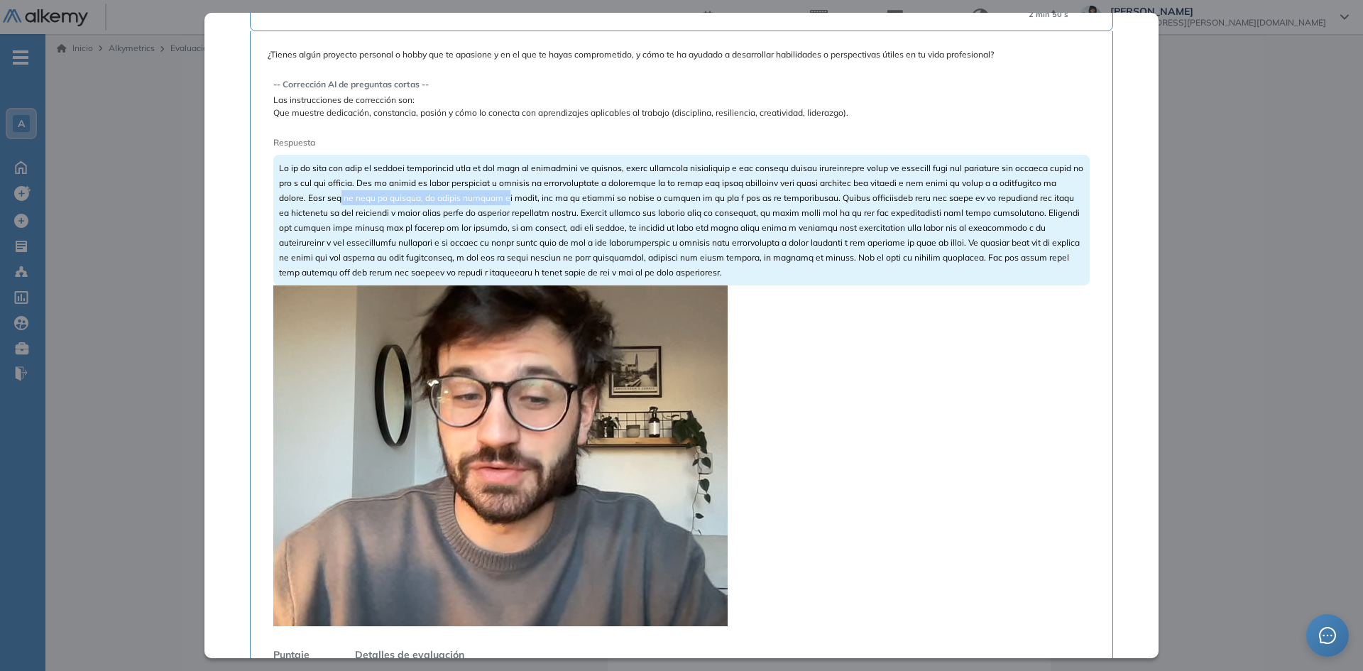
click at [573, 218] on div at bounding box center [681, 220] width 817 height 131
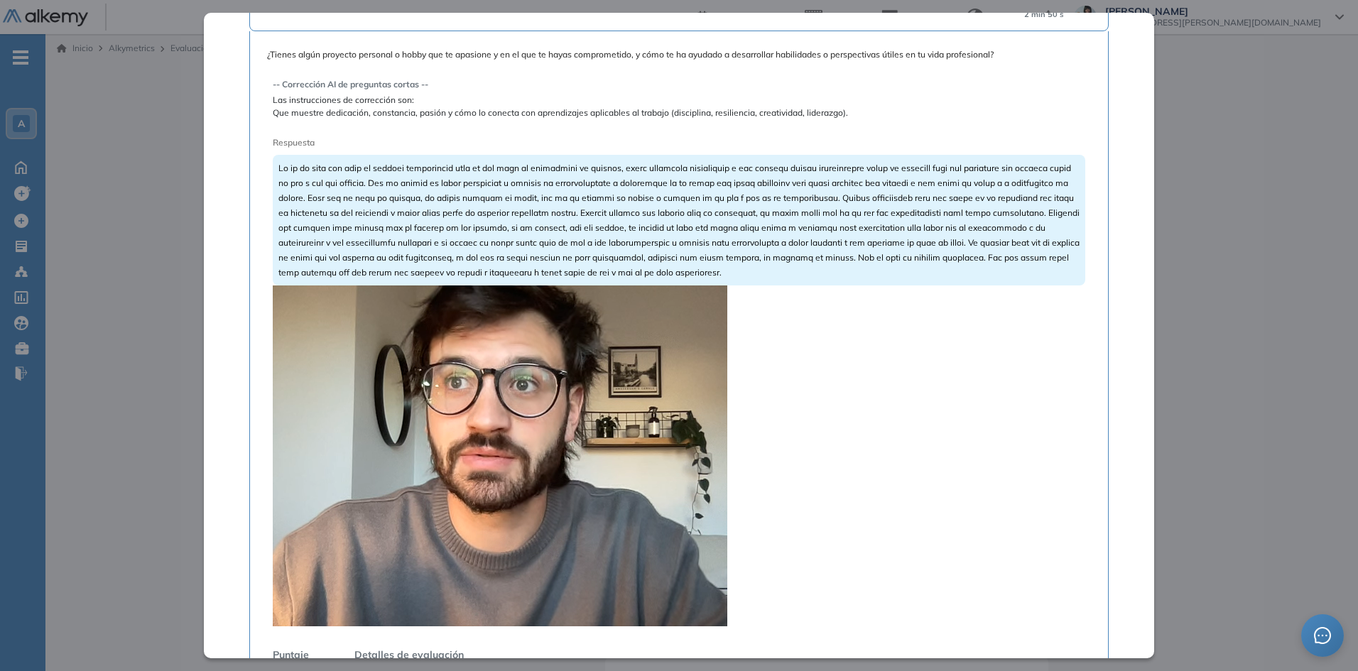
click at [173, 385] on div "Inicio Alkymetrics Evaluaciones Dashboard Candidato Preguntas complementarias P…" at bounding box center [701, 516] width 1312 height 964
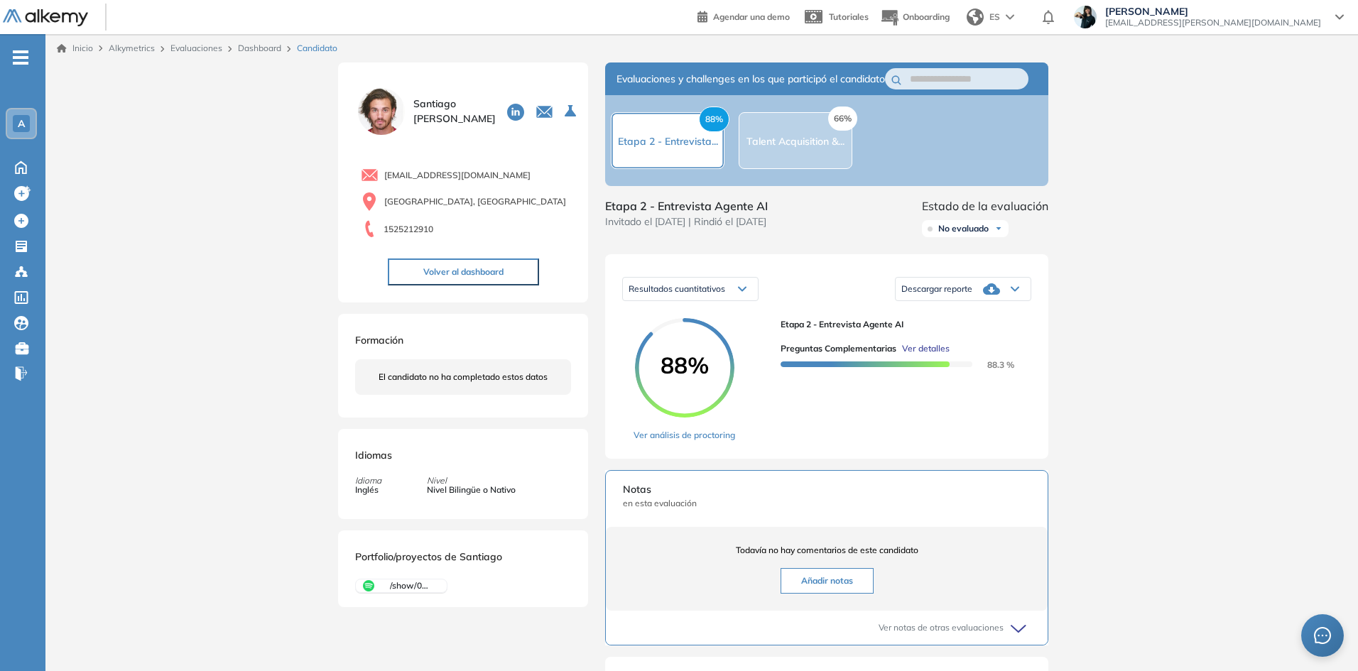
click at [266, 46] on link "Dashboard" at bounding box center [259, 48] width 43 height 11
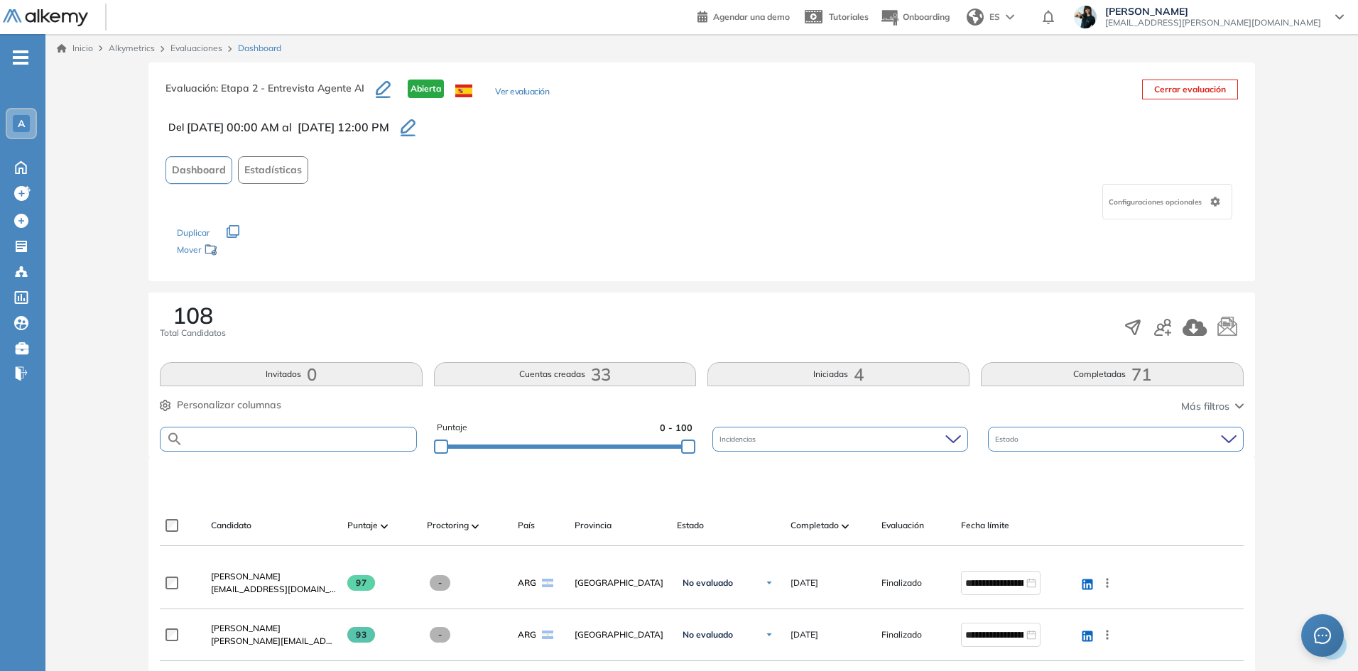
click at [258, 436] on input "text" at bounding box center [299, 439] width 232 height 11
paste input "**********"
type input "**********"
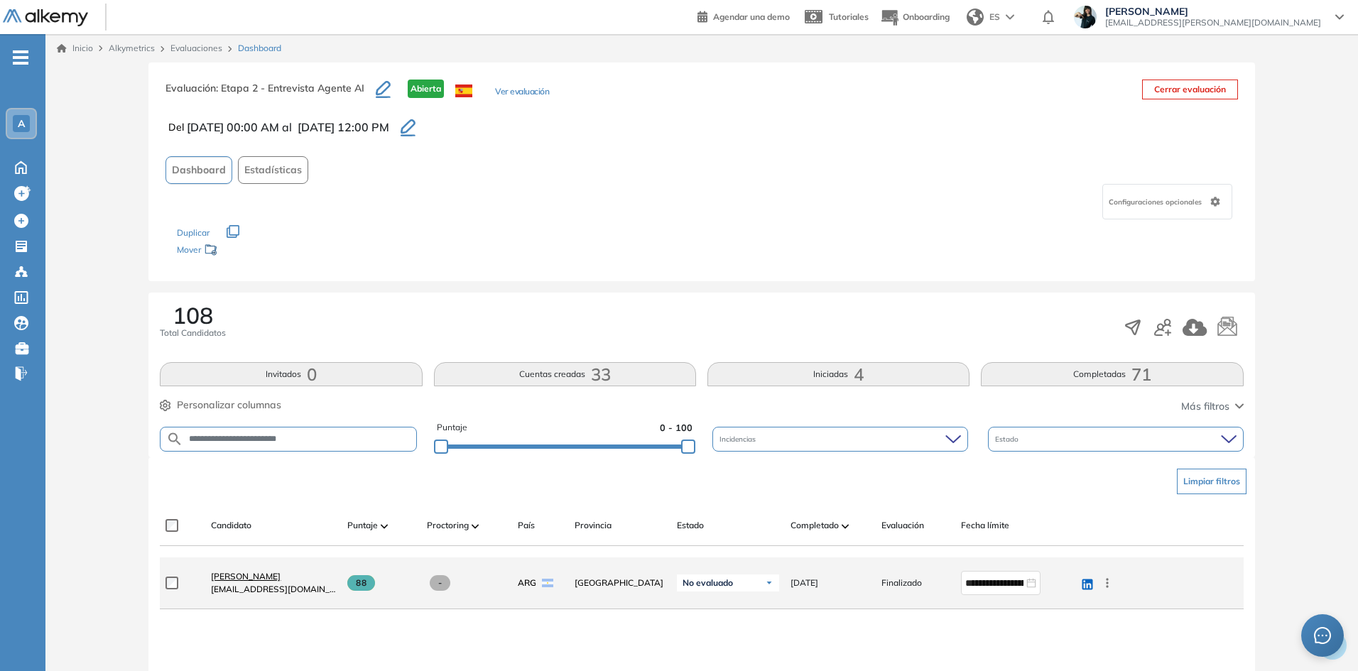
click at [256, 572] on span "[PERSON_NAME]" at bounding box center [246, 576] width 70 height 11
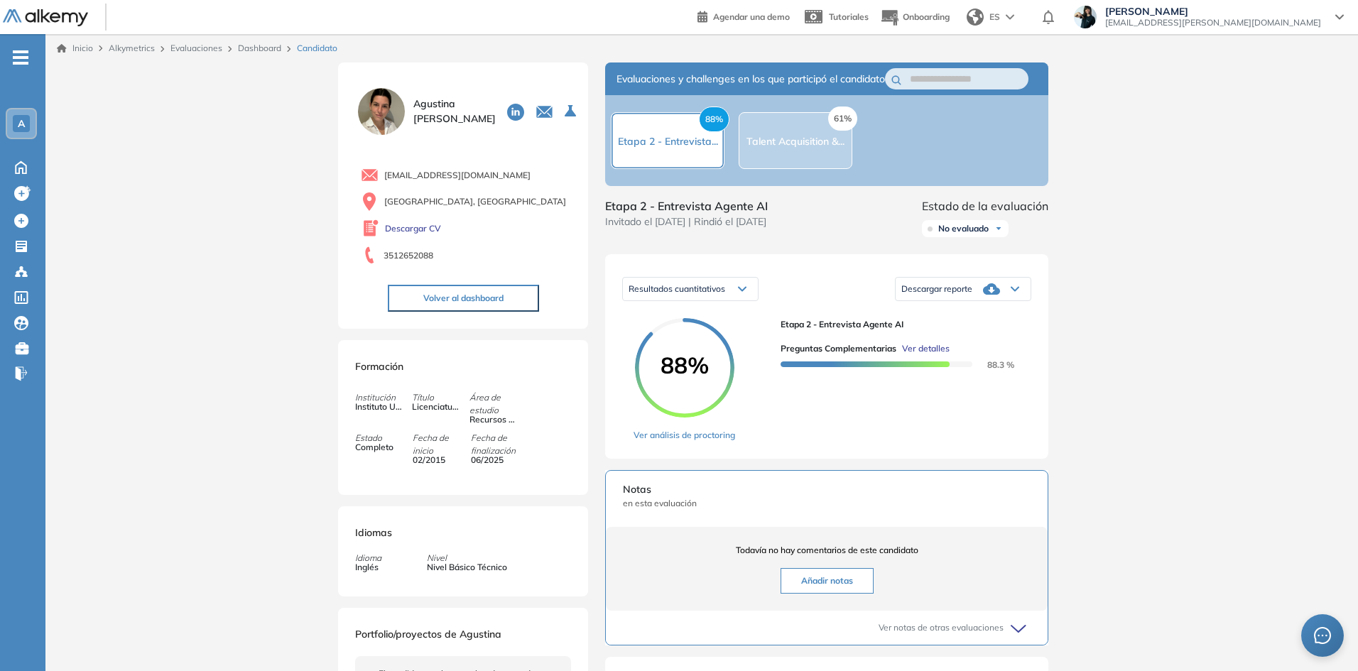
click at [924, 355] on span "Ver detalles" at bounding box center [926, 348] width 48 height 13
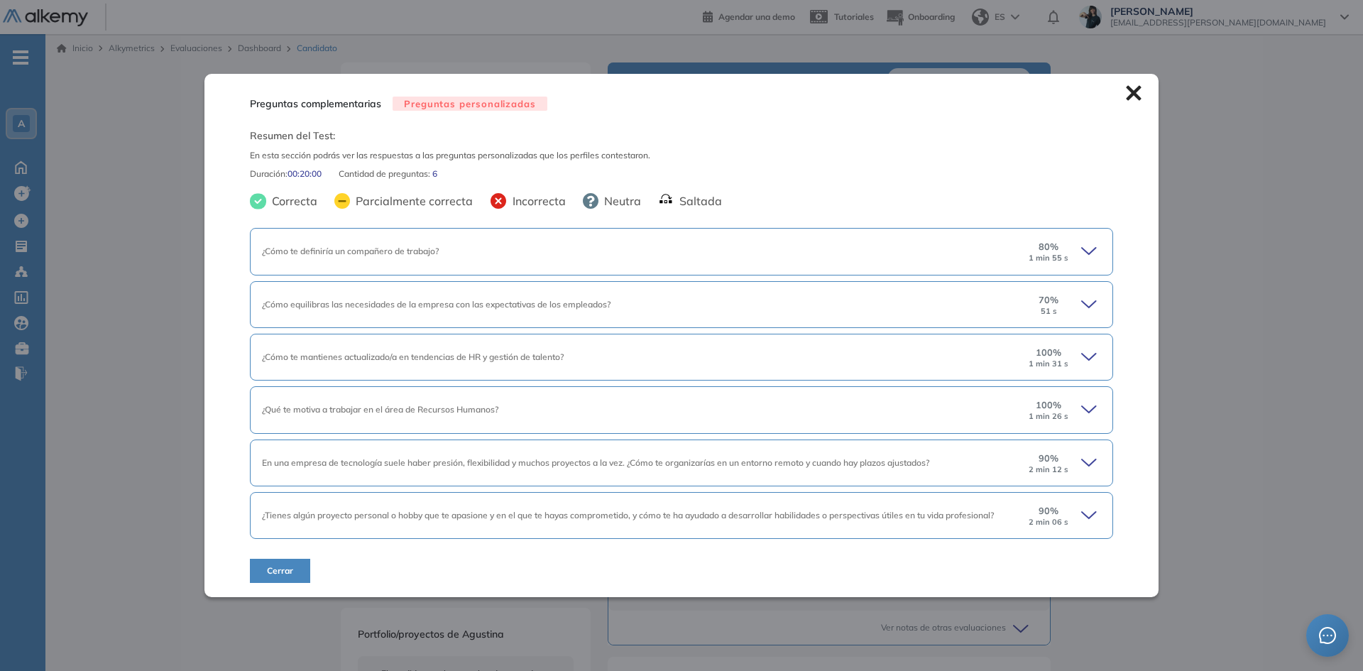
click at [1083, 246] on icon at bounding box center [1091, 251] width 20 height 20
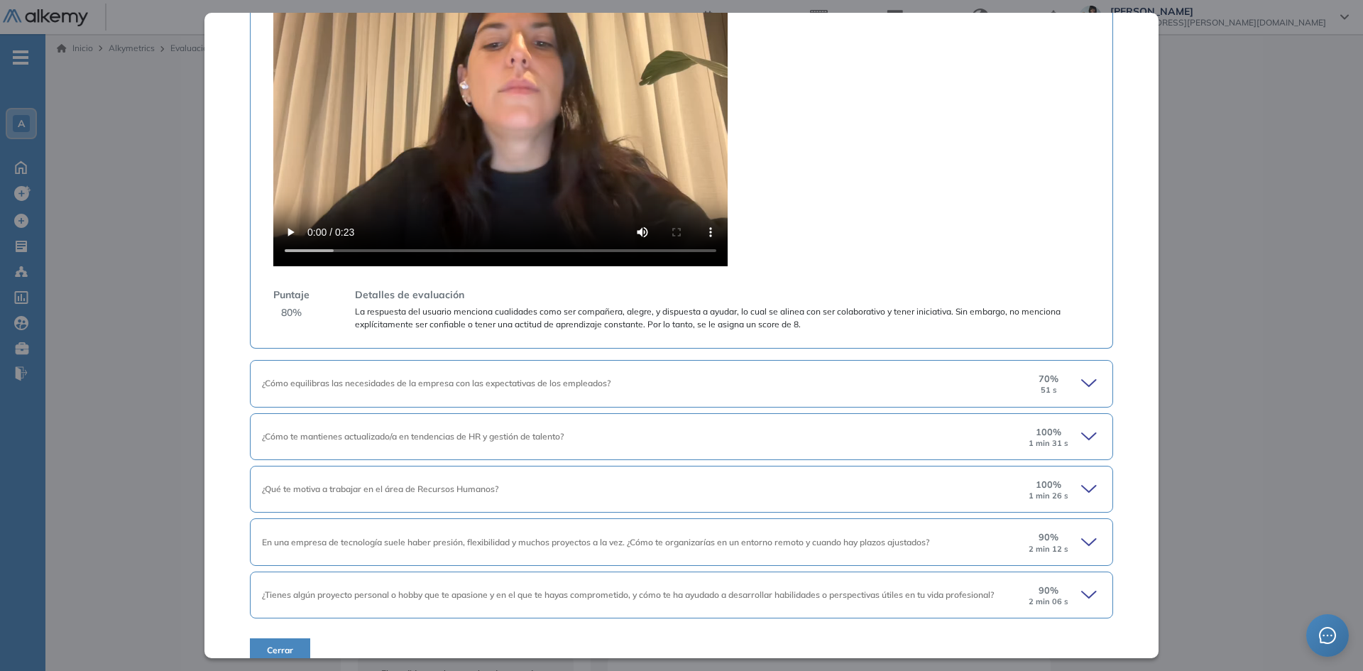
scroll to position [472, 0]
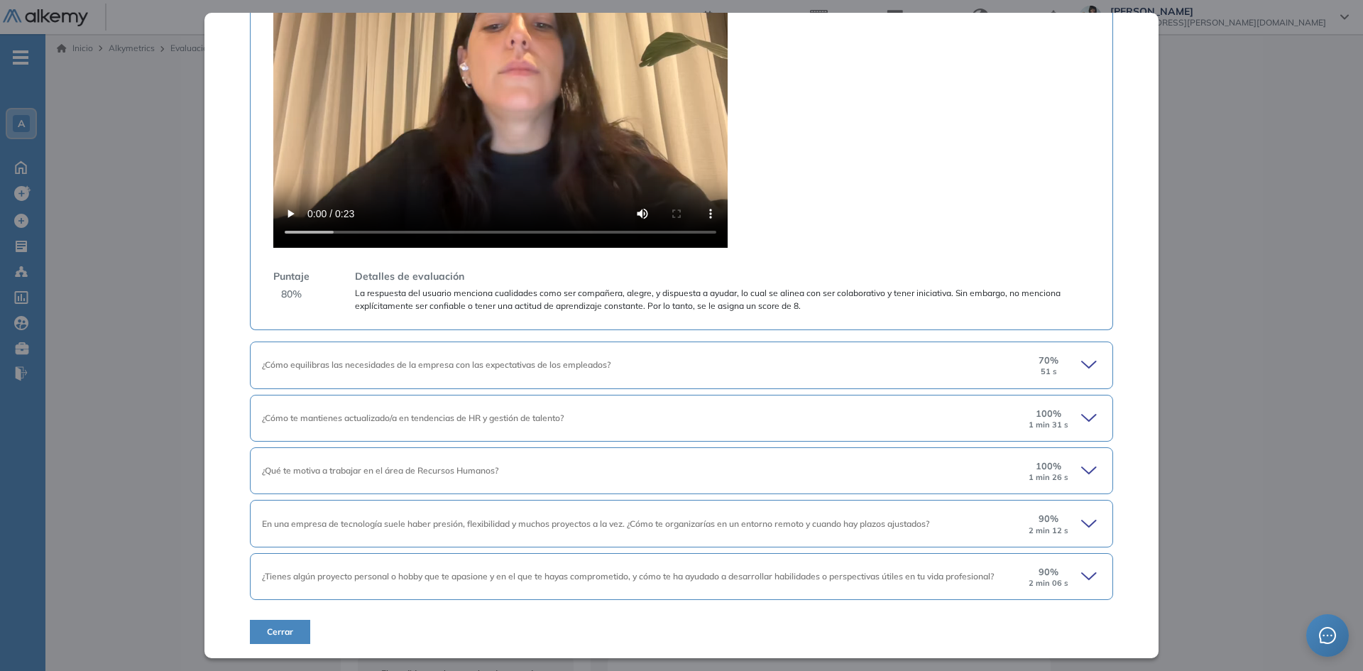
click at [1082, 364] on icon at bounding box center [1089, 364] width 14 height 6
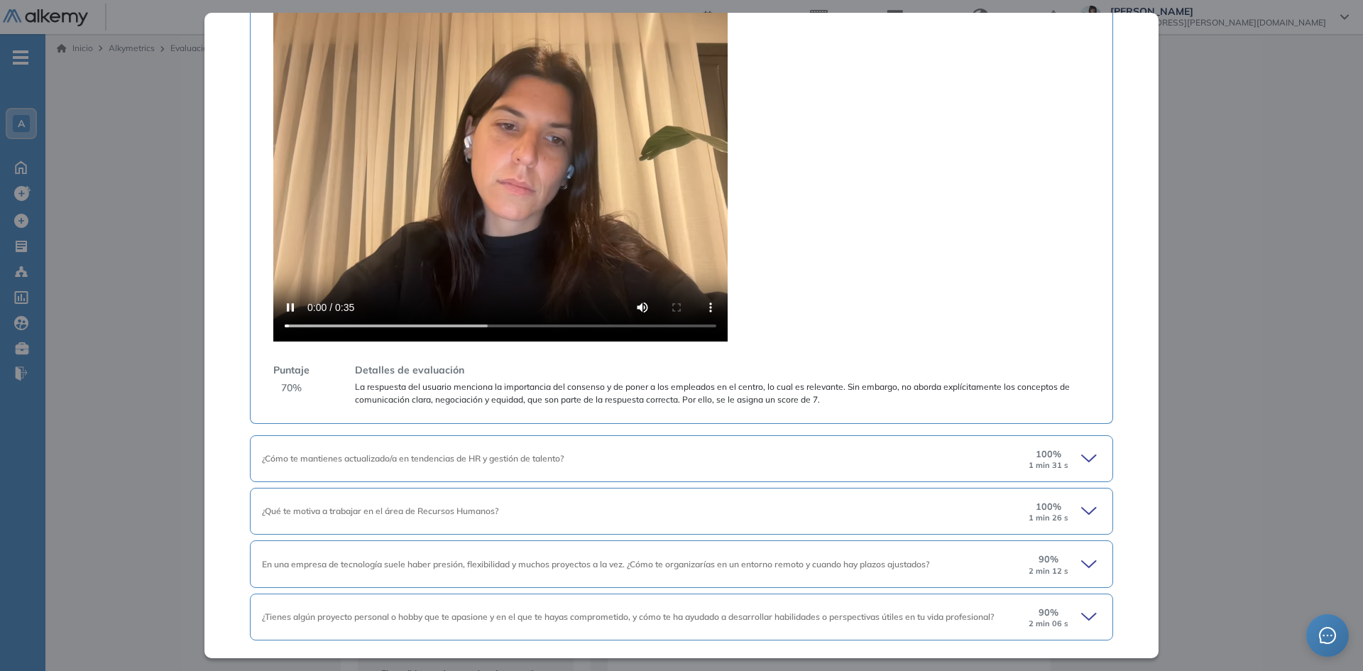
scroll to position [1081, 0]
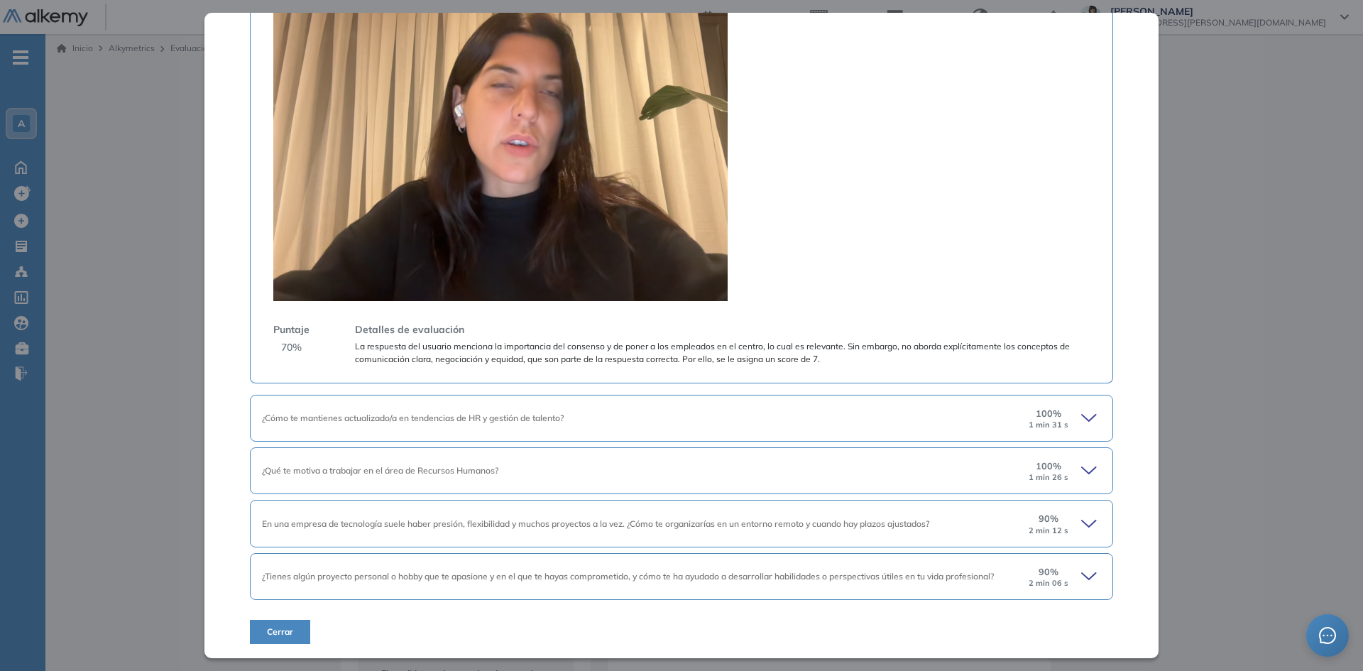
click at [471, 116] on video at bounding box center [500, 130] width 454 height 341
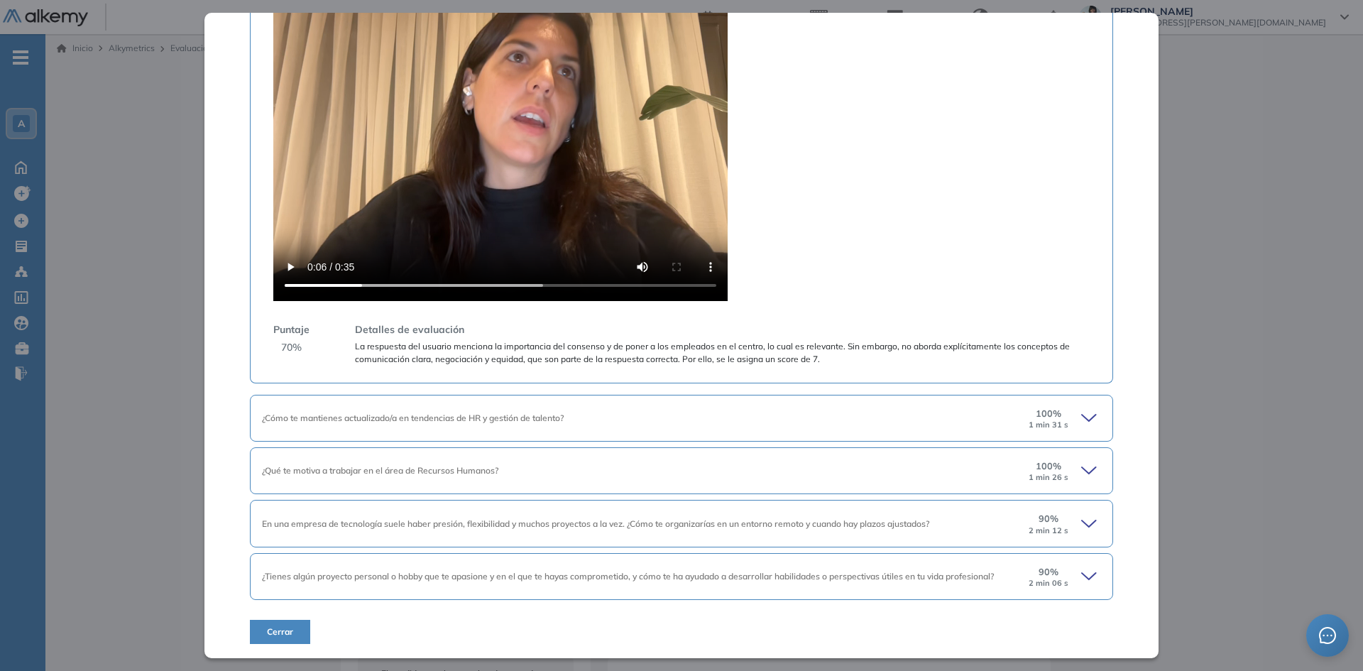
click at [1081, 576] on icon at bounding box center [1091, 577] width 20 height 20
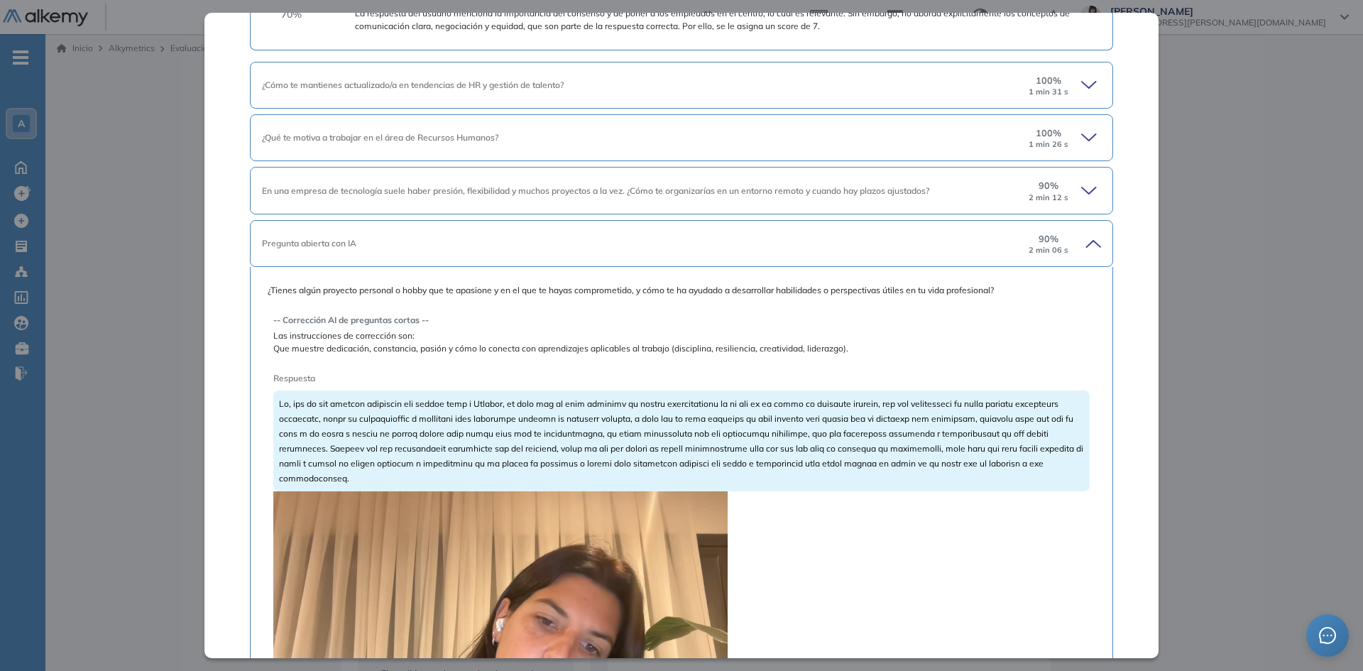
scroll to position [1507, 0]
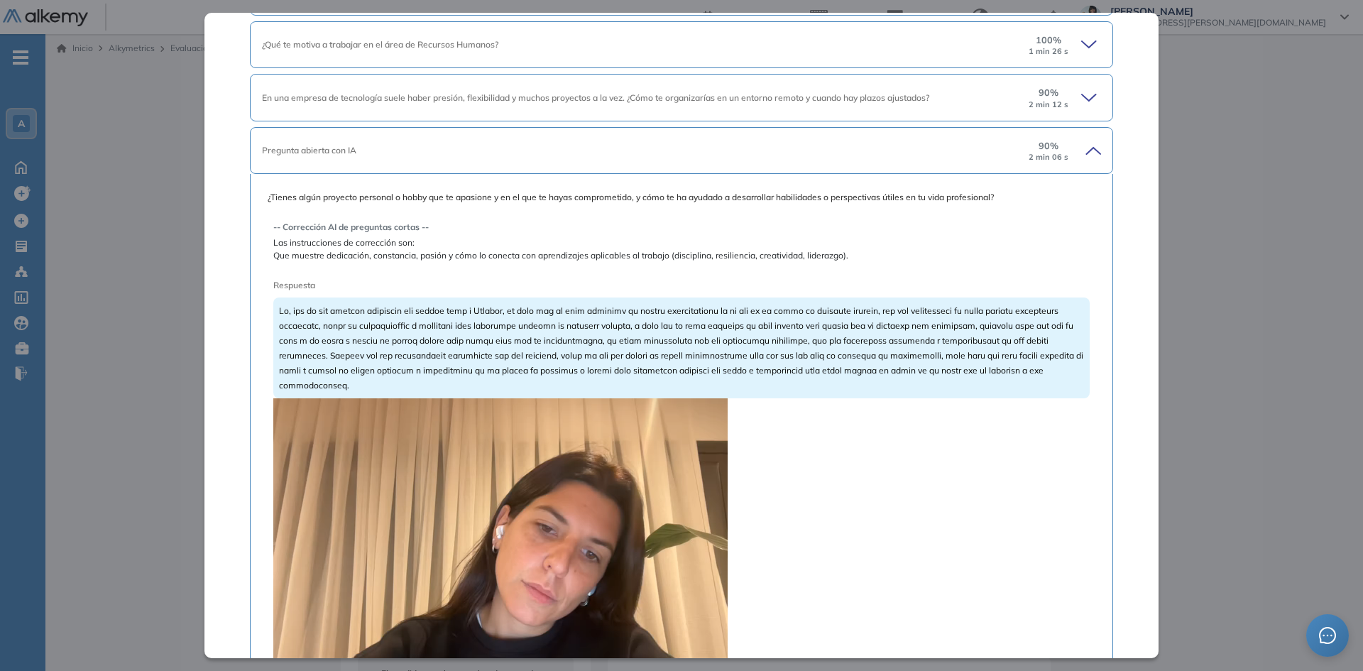
click at [441, 534] on video at bounding box center [500, 568] width 454 height 341
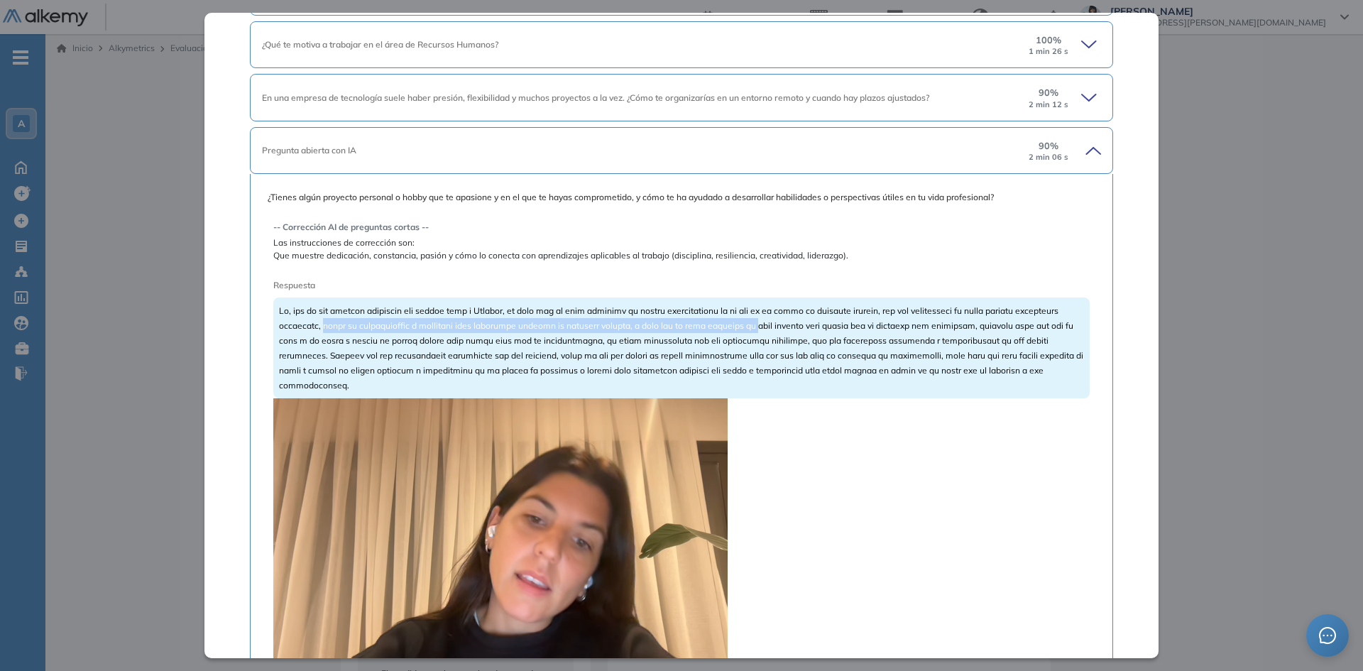
drag, startPoint x: 361, startPoint y: 326, endPoint x: 798, endPoint y: 322, distance: 436.7
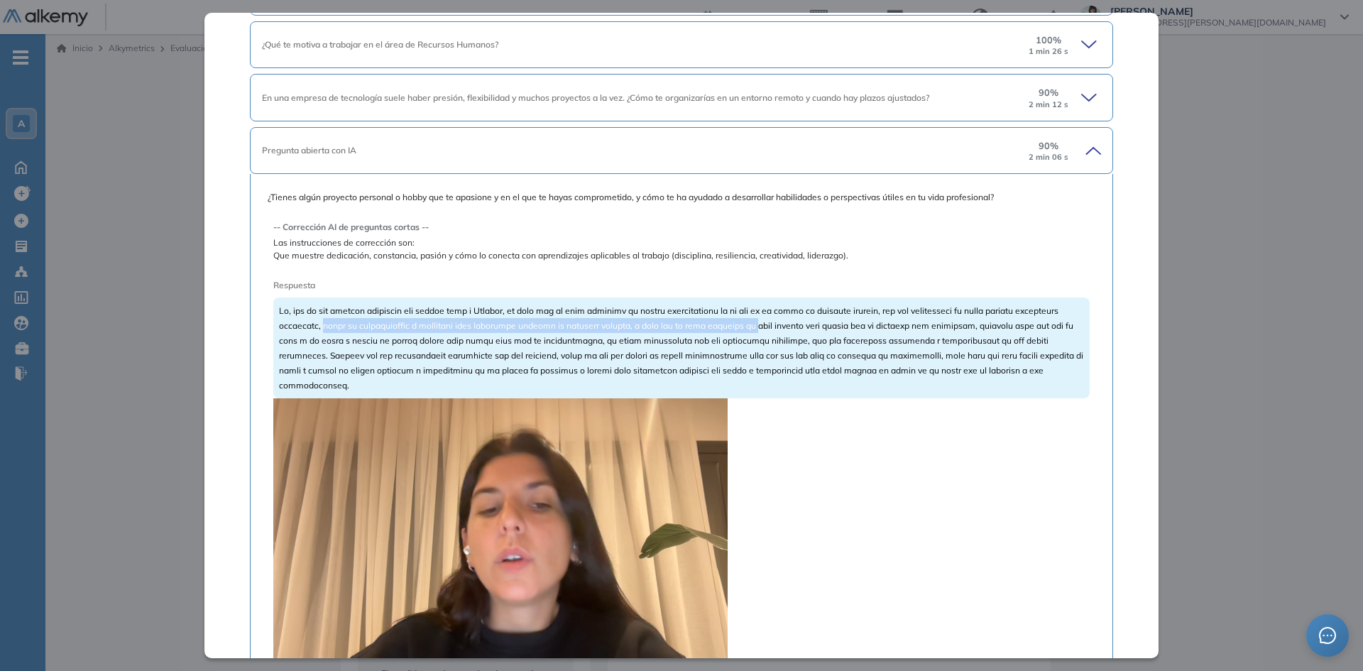
click at [798, 322] on span at bounding box center [681, 347] width 804 height 85
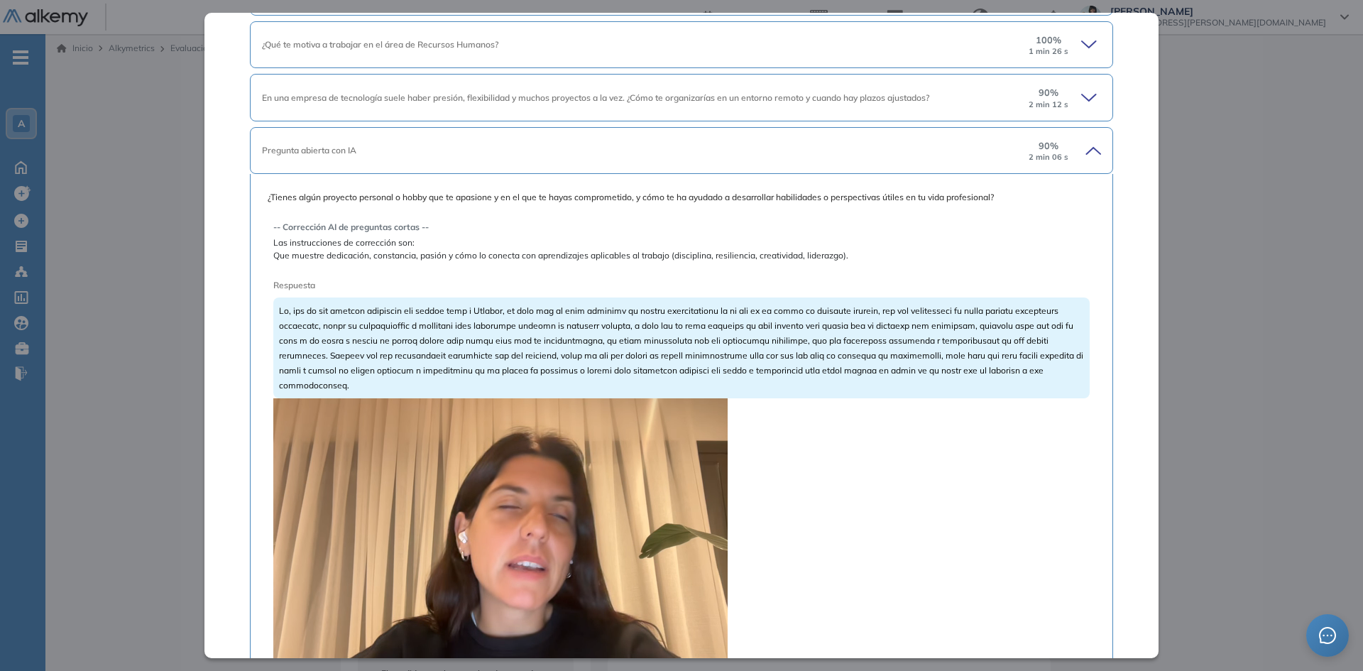
click at [655, 356] on span at bounding box center [681, 347] width 804 height 85
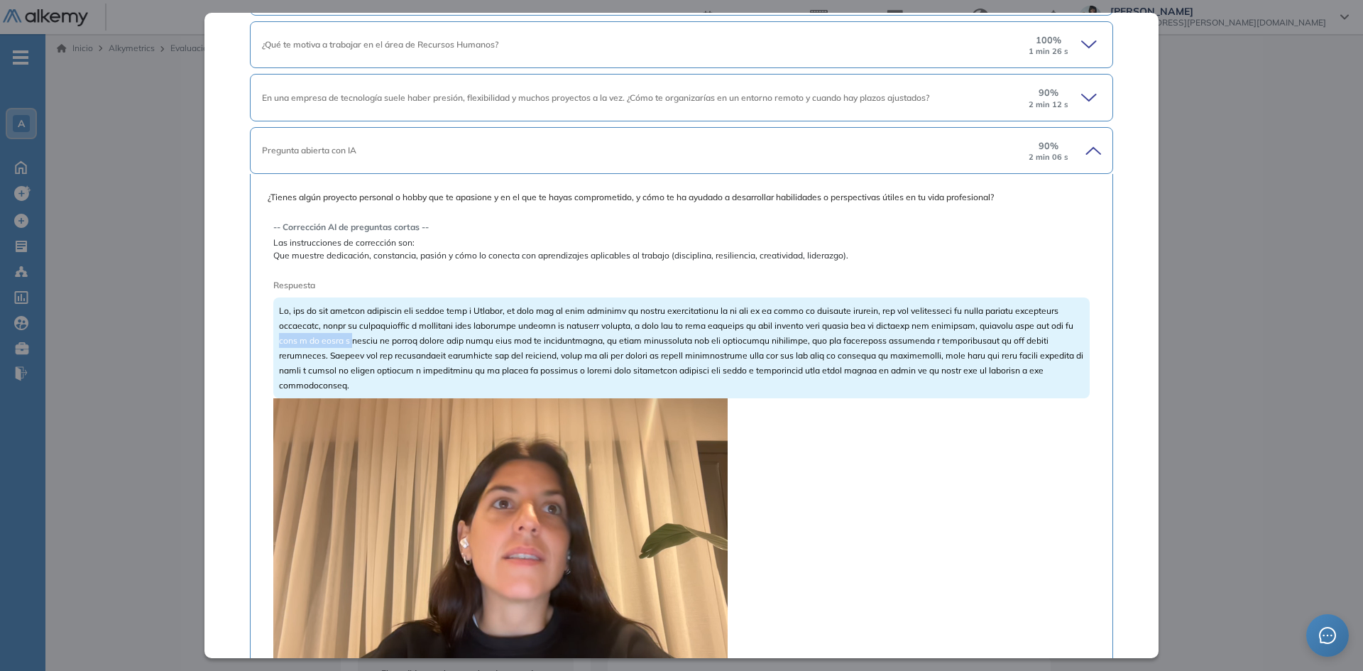
drag, startPoint x: 343, startPoint y: 343, endPoint x: 418, endPoint y: 342, distance: 75.3
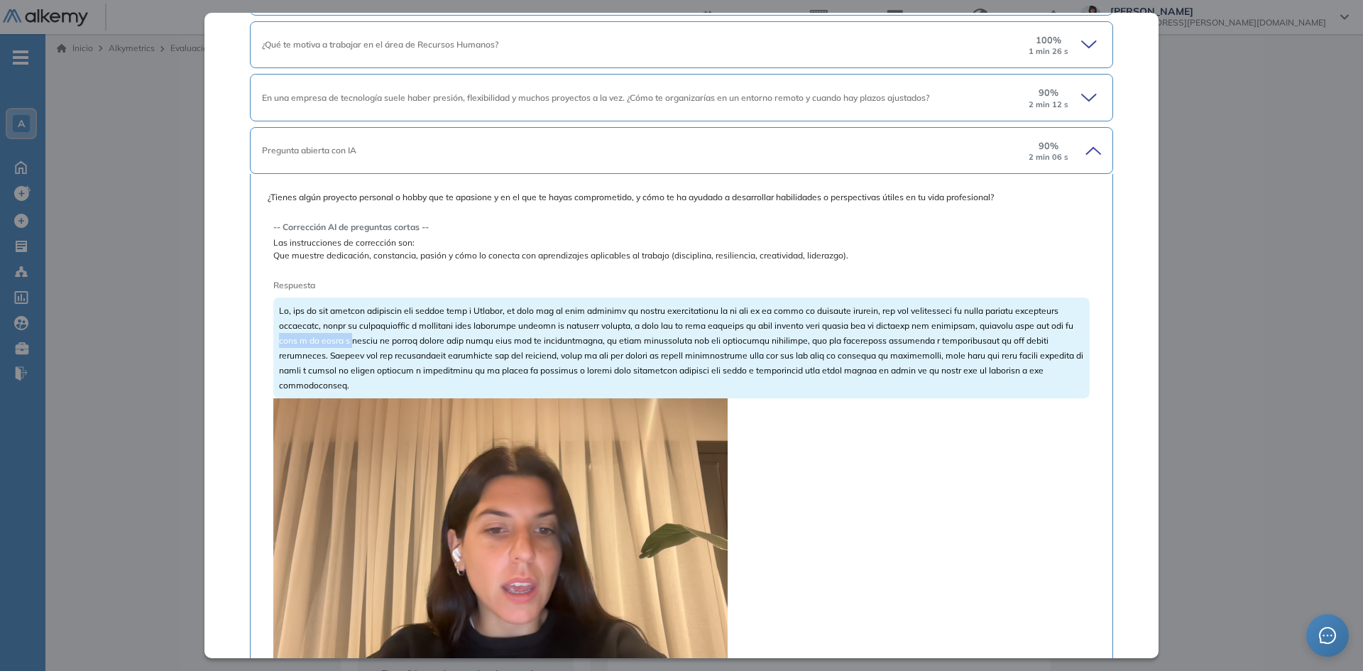
click at [418, 342] on span at bounding box center [681, 347] width 804 height 85
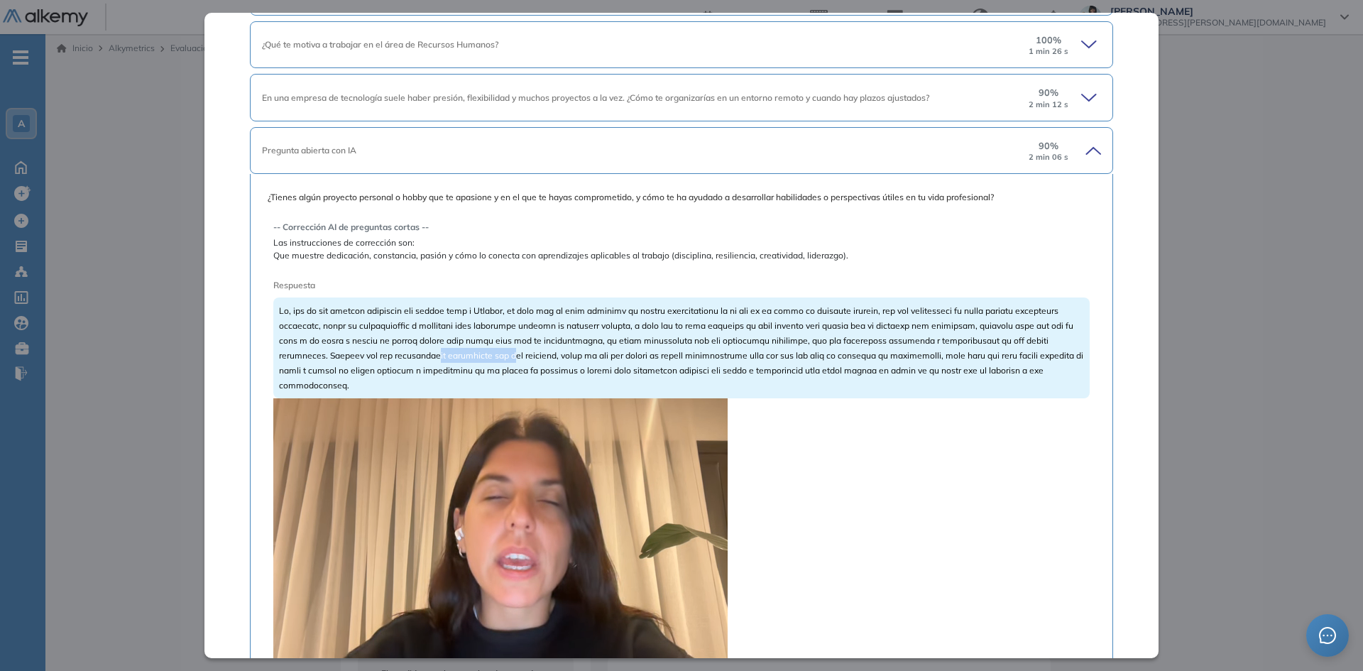
drag, startPoint x: 494, startPoint y: 355, endPoint x: 571, endPoint y: 356, distance: 76.7
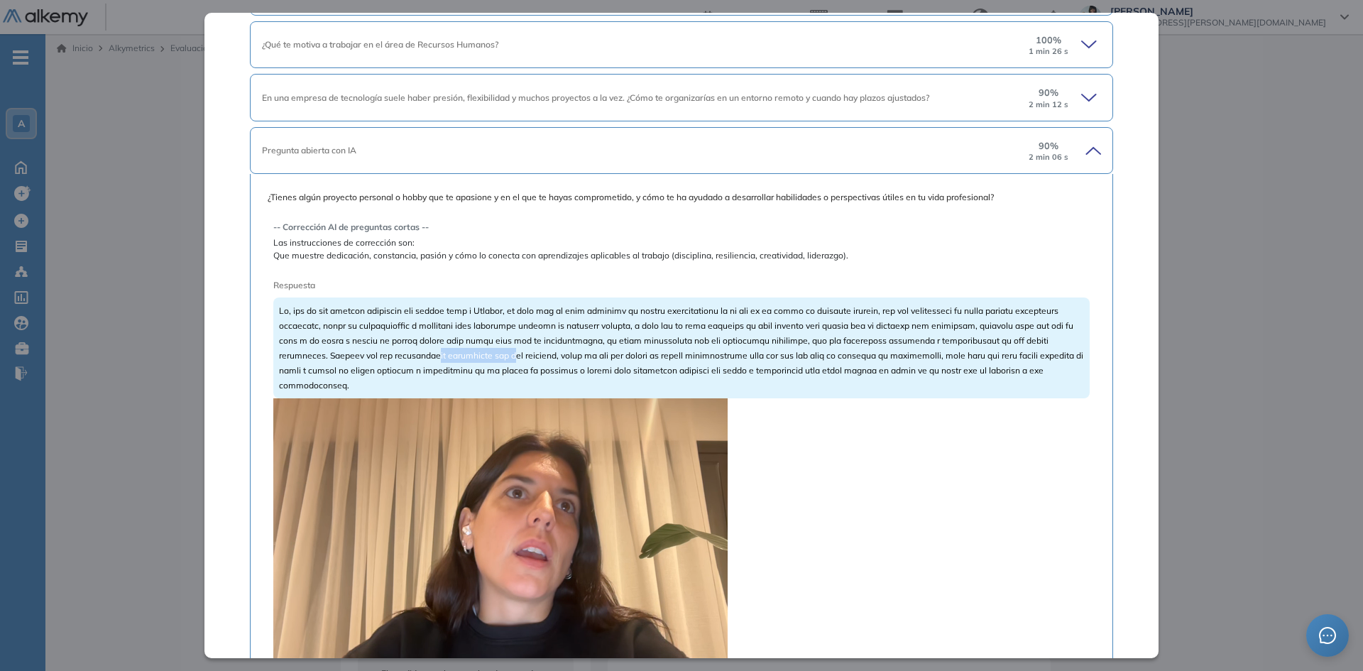
click at [571, 356] on span at bounding box center [681, 347] width 804 height 85
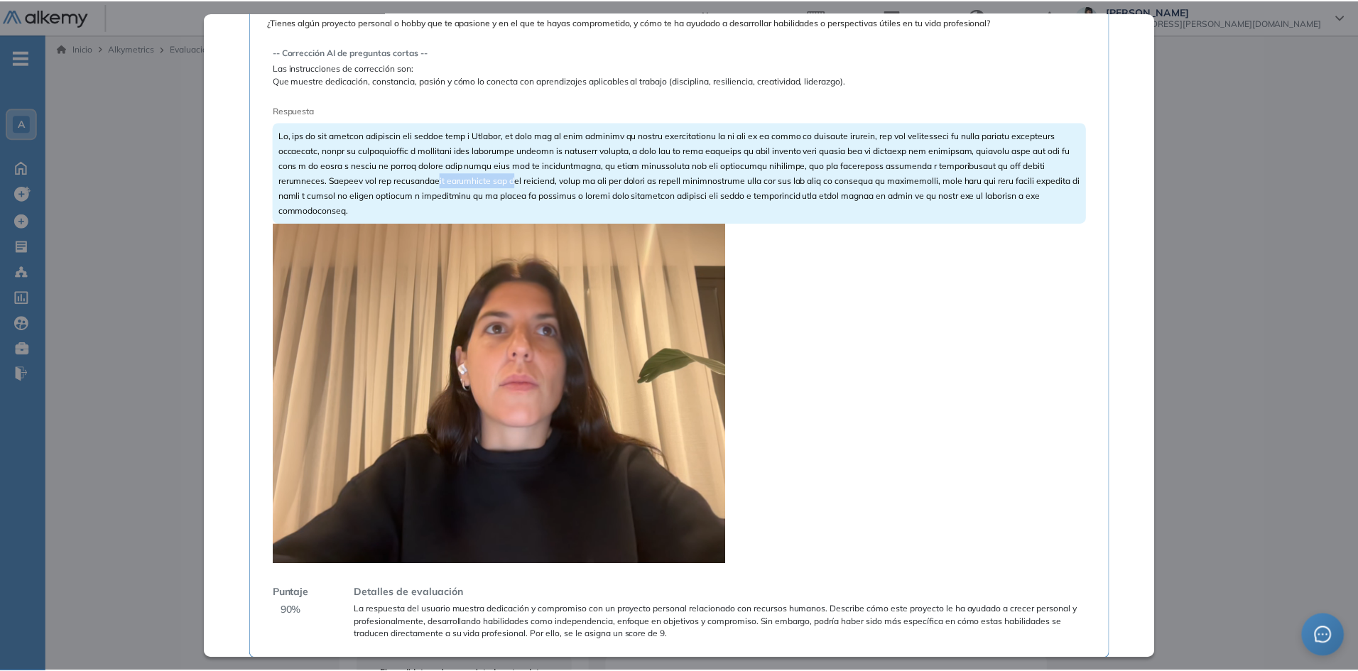
scroll to position [1720, 0]
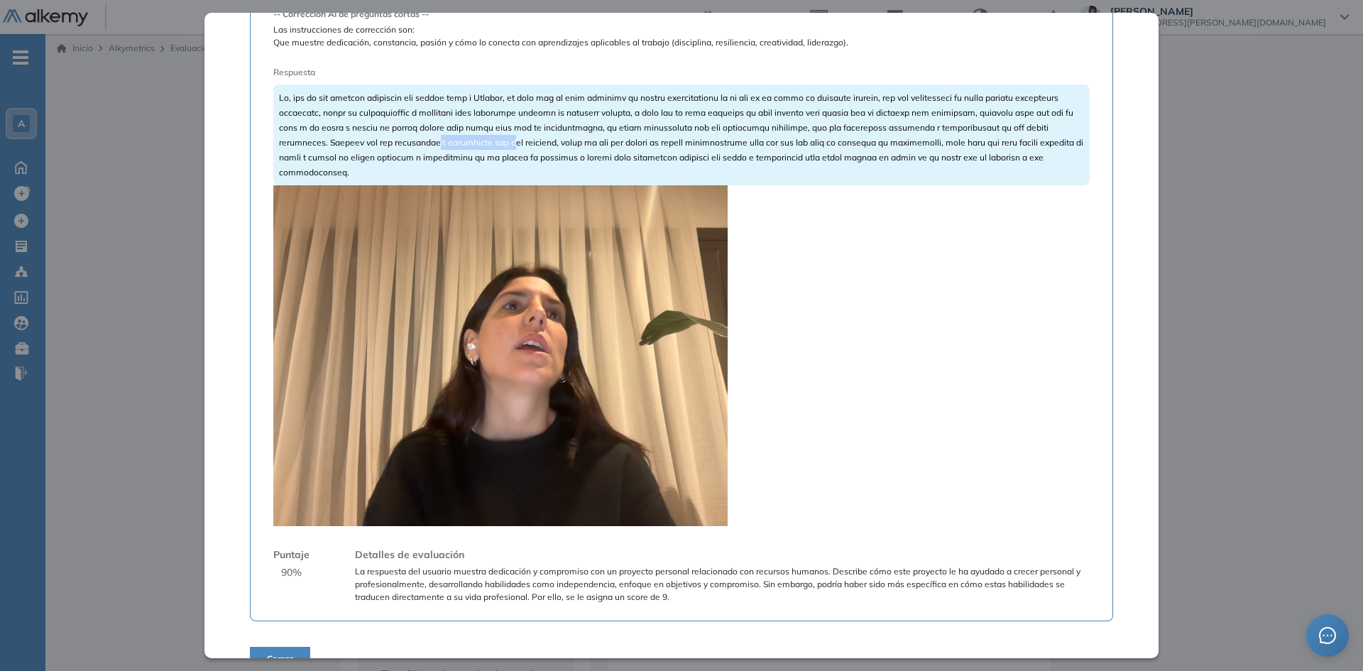
click at [456, 362] on video at bounding box center [500, 355] width 454 height 341
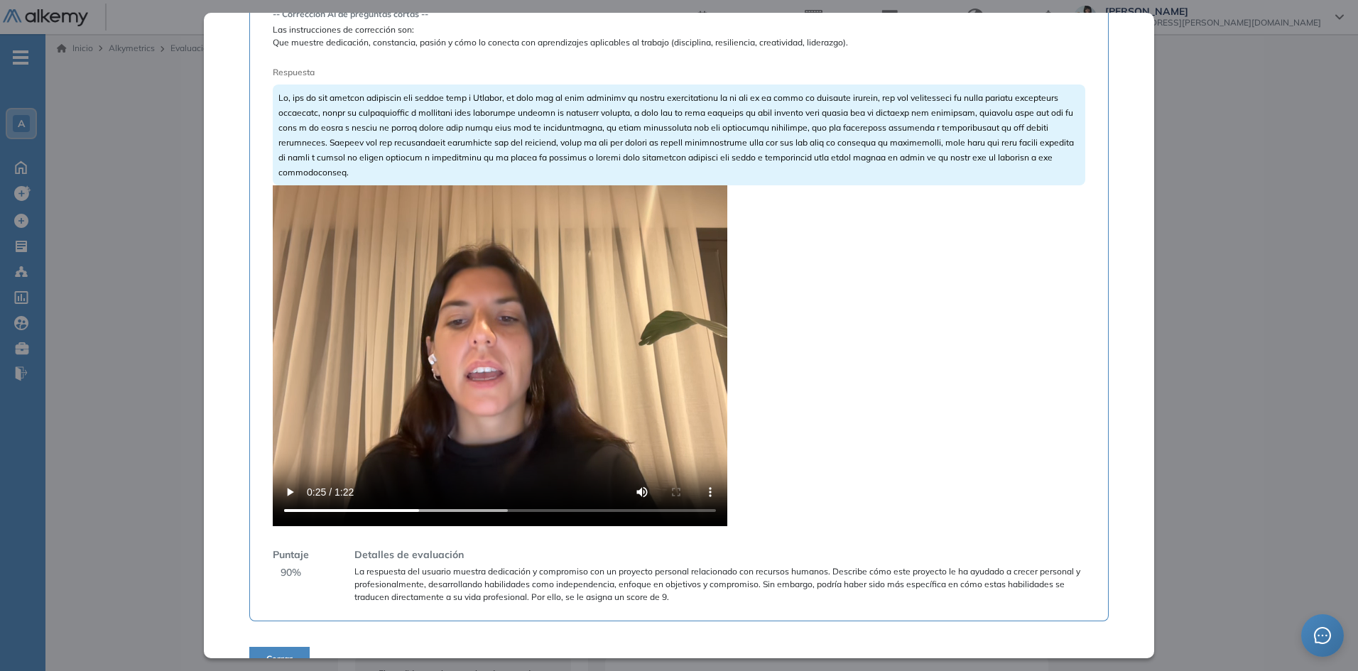
drag, startPoint x: 157, startPoint y: 274, endPoint x: 160, endPoint y: 246, distance: 28.6
click at [156, 273] on div "Inicio Alkymetrics Evaluaciones Dashboard Candidato Preguntas complementarias P…" at bounding box center [701, 516] width 1312 height 964
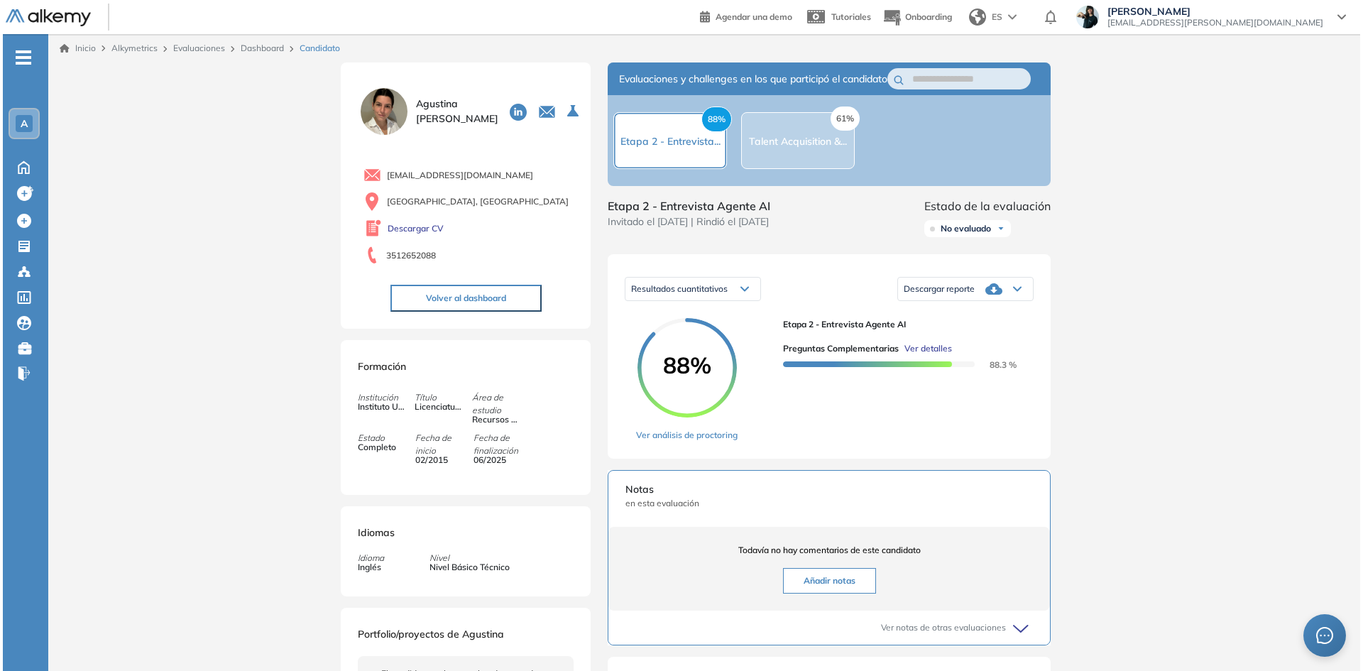
scroll to position [1682, 0]
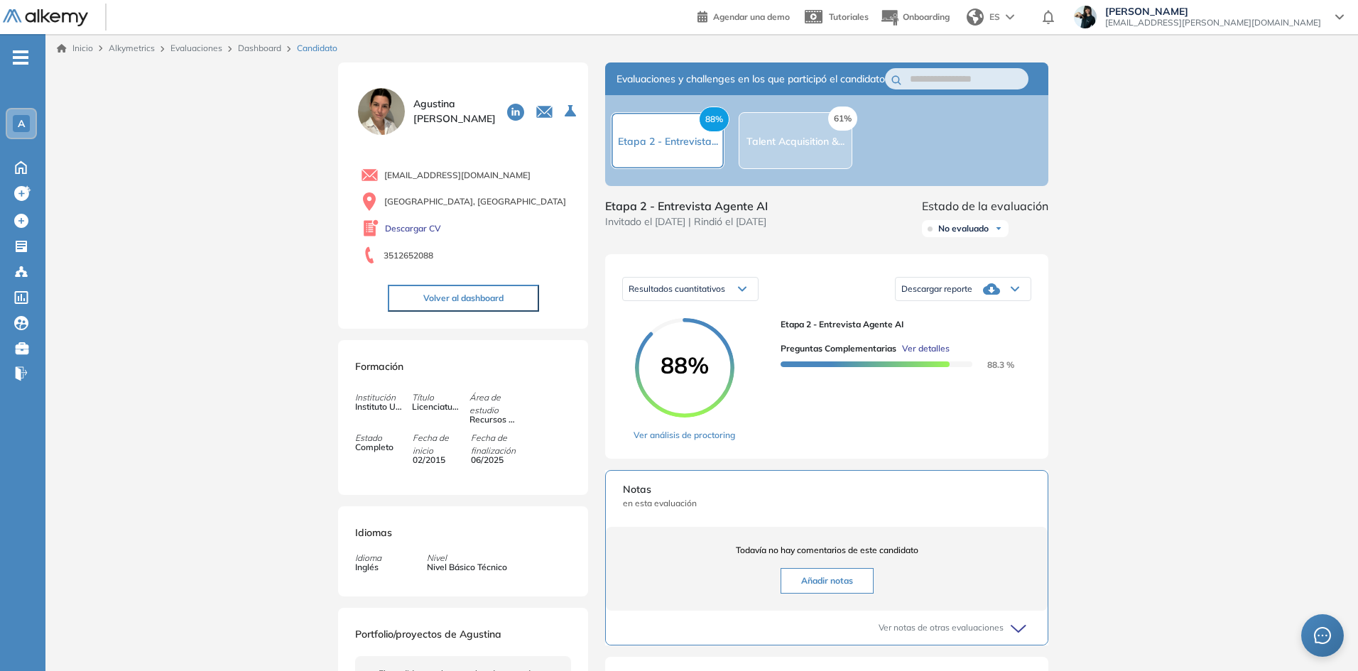
click at [259, 45] on link "Dashboard" at bounding box center [259, 48] width 43 height 11
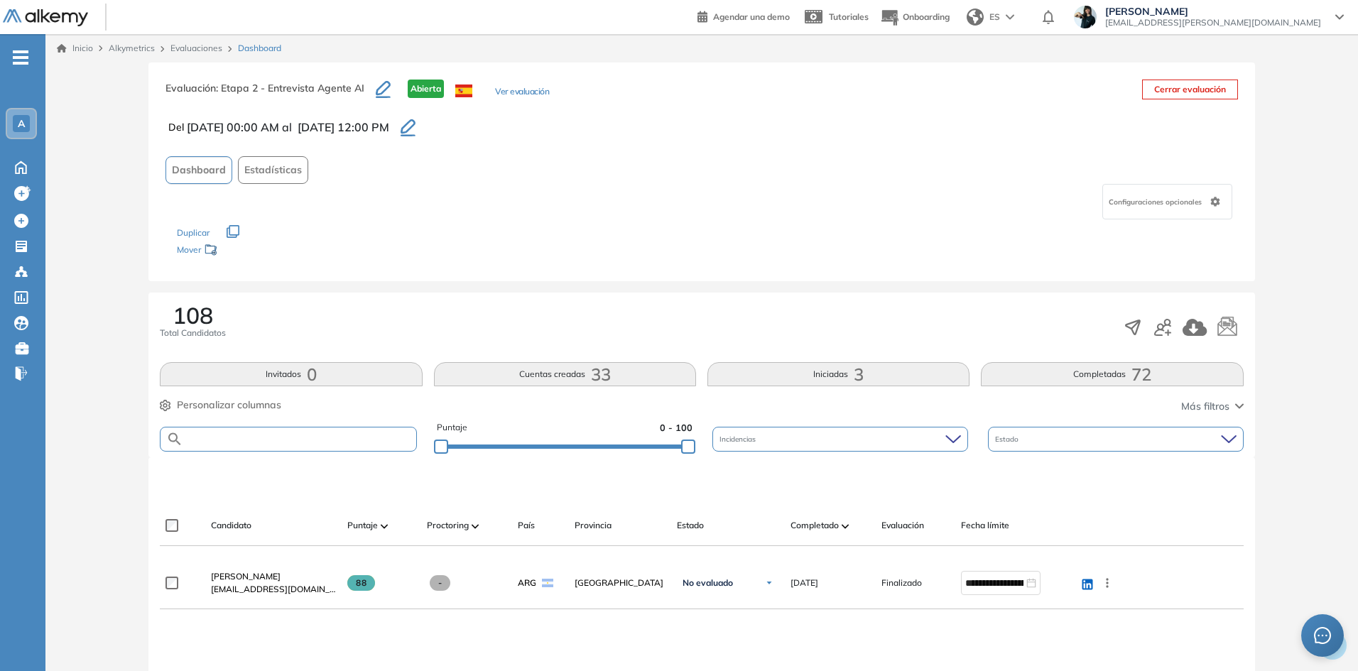
click at [235, 439] on input "text" at bounding box center [299, 439] width 232 height 11
paste input "**********"
type input "**********"
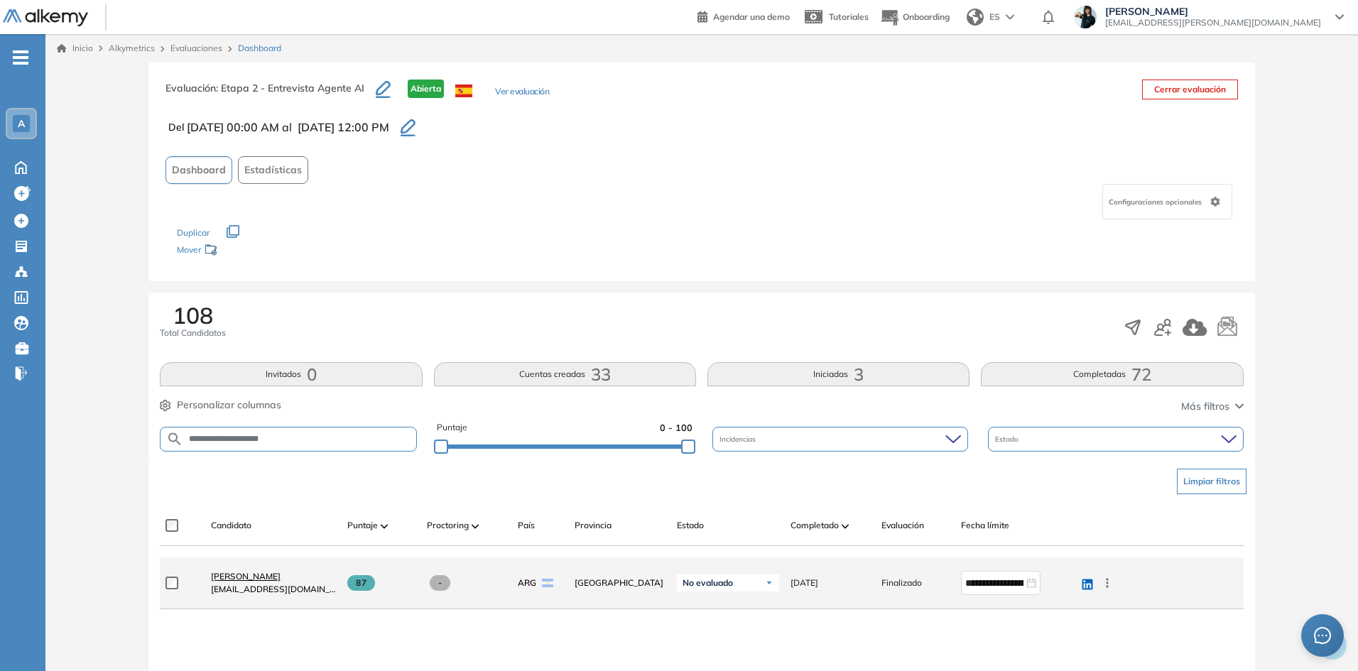
click at [246, 576] on span "[PERSON_NAME]" at bounding box center [246, 576] width 70 height 11
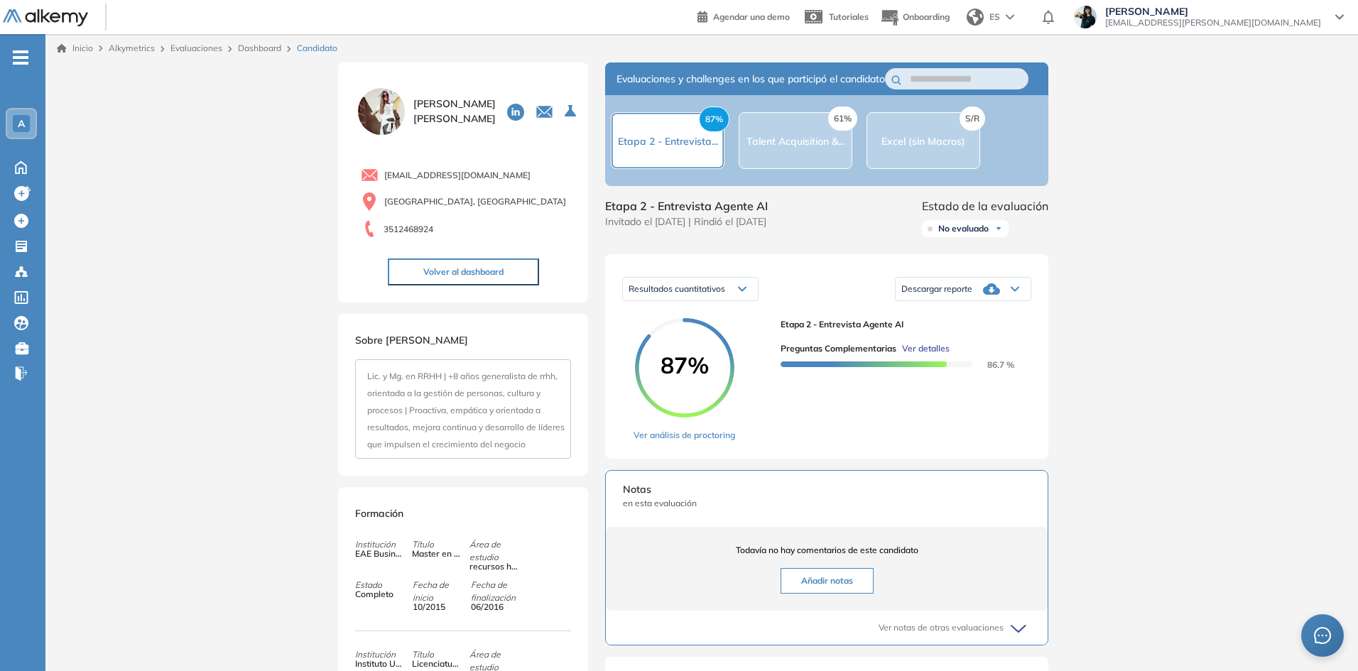
click at [917, 355] on span "Ver detalles" at bounding box center [926, 348] width 48 height 13
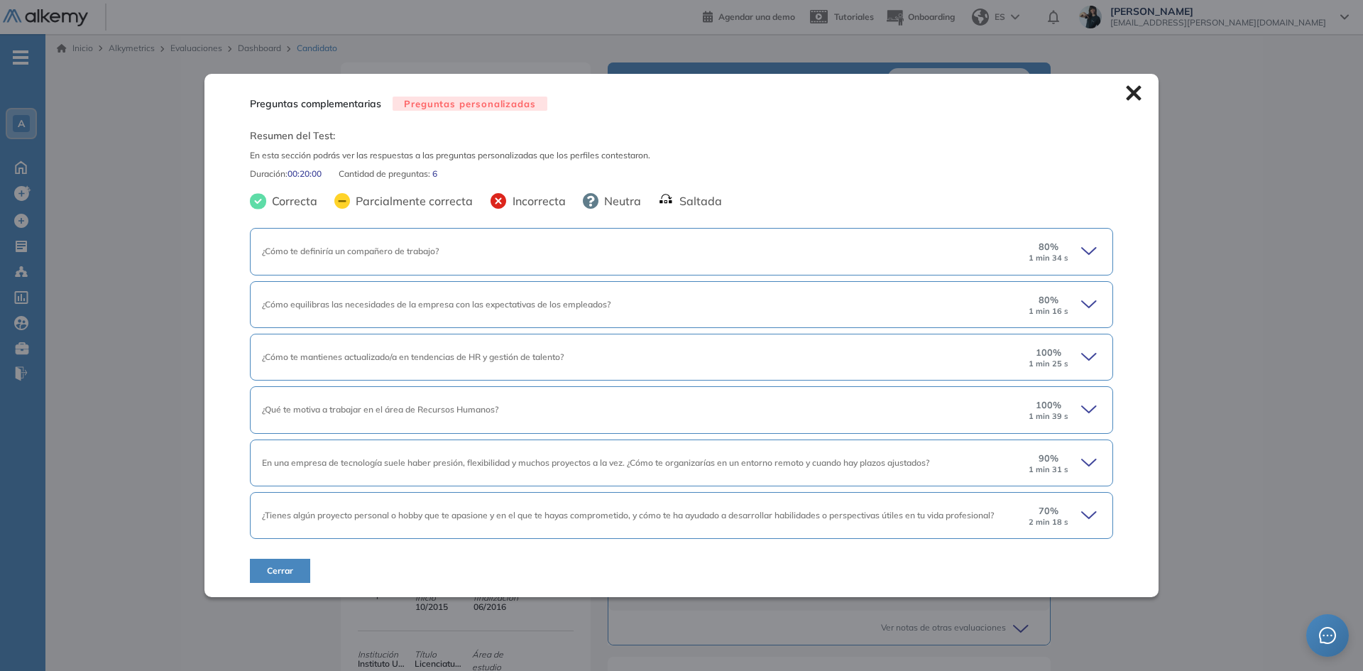
click at [1081, 246] on icon at bounding box center [1091, 251] width 20 height 20
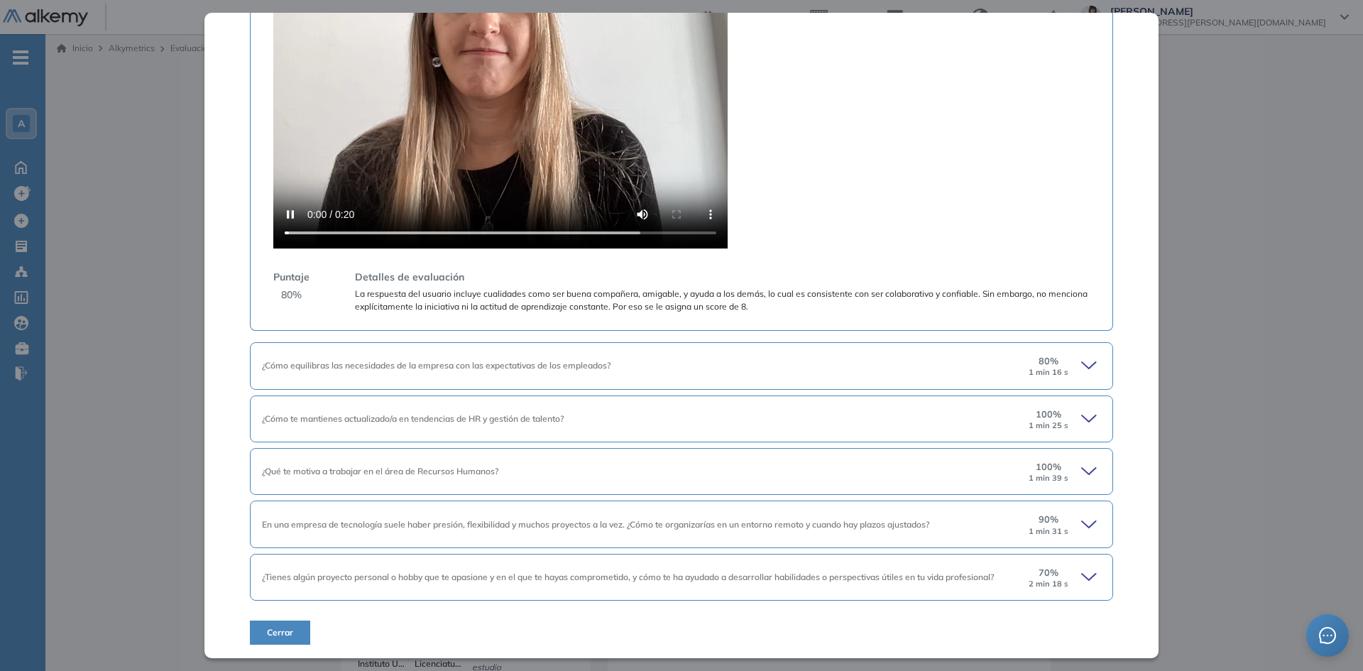
scroll to position [472, 0]
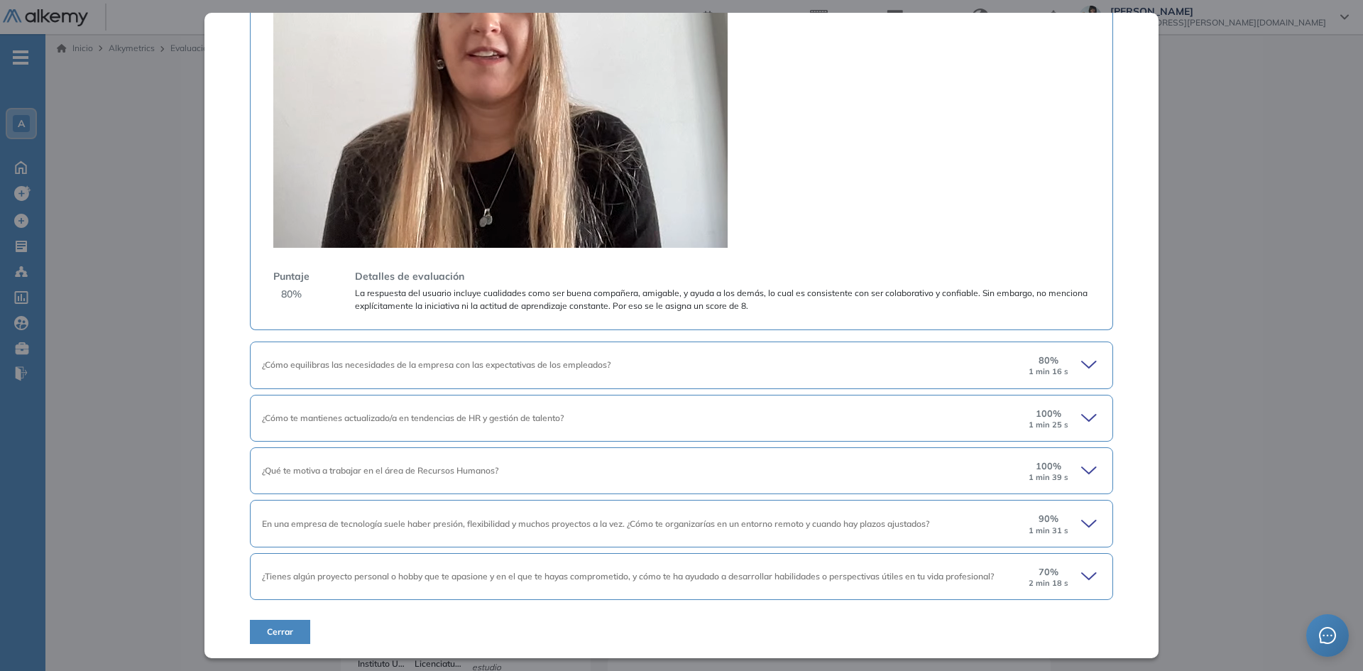
click at [1081, 578] on icon at bounding box center [1091, 577] width 20 height 20
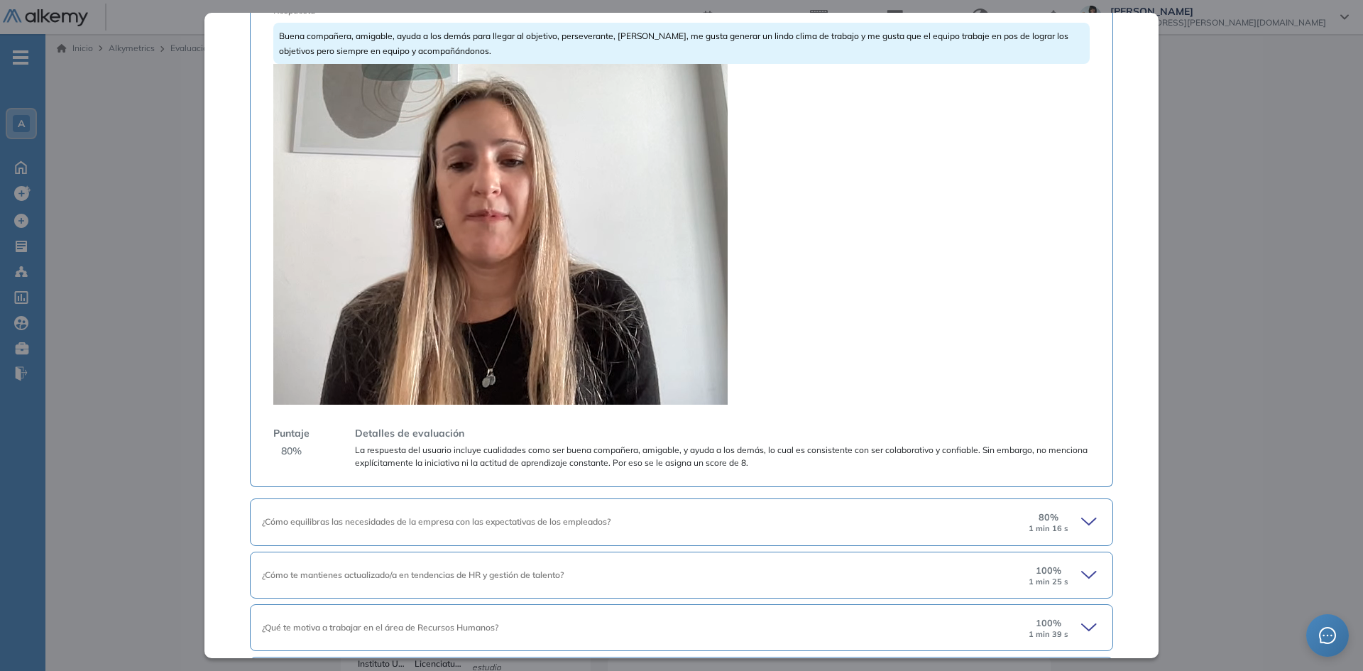
scroll to position [259, 0]
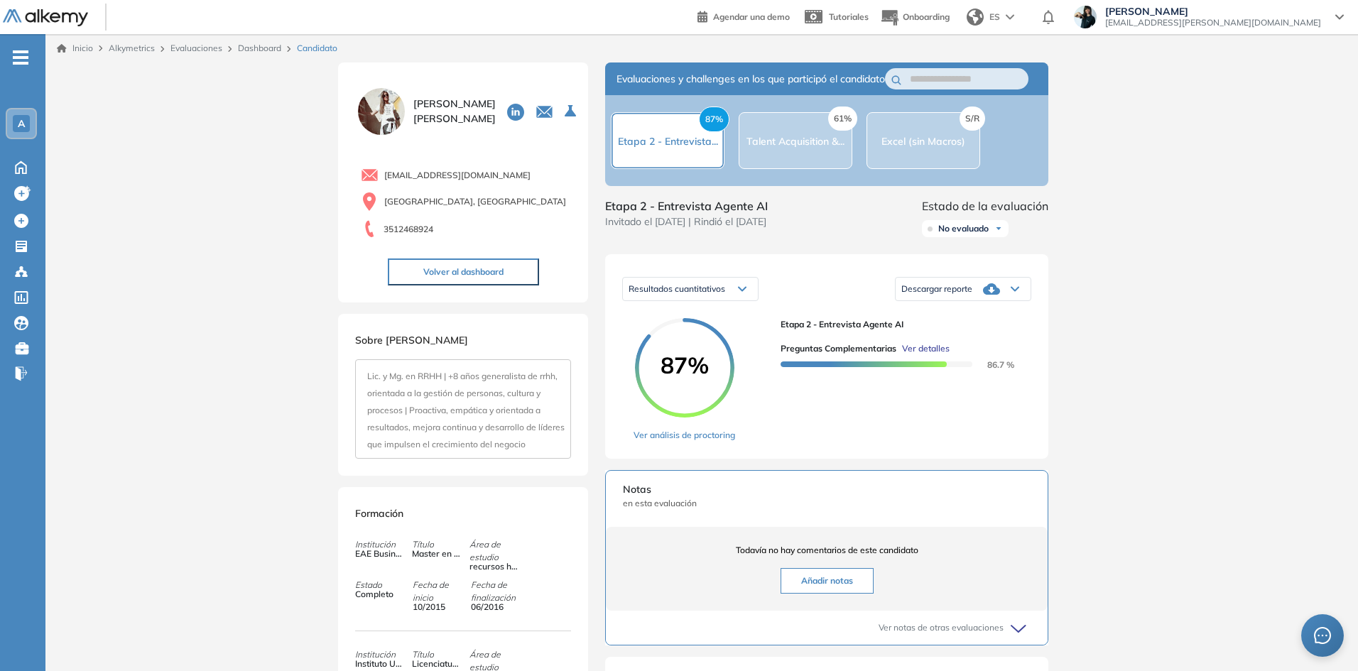
click at [142, 272] on div "Inicio Alkymetrics Evaluaciones Dashboard Candidato Preguntas complementarias P…" at bounding box center [701, 538] width 1312 height 1008
click at [263, 51] on link "Dashboard" at bounding box center [259, 48] width 43 height 11
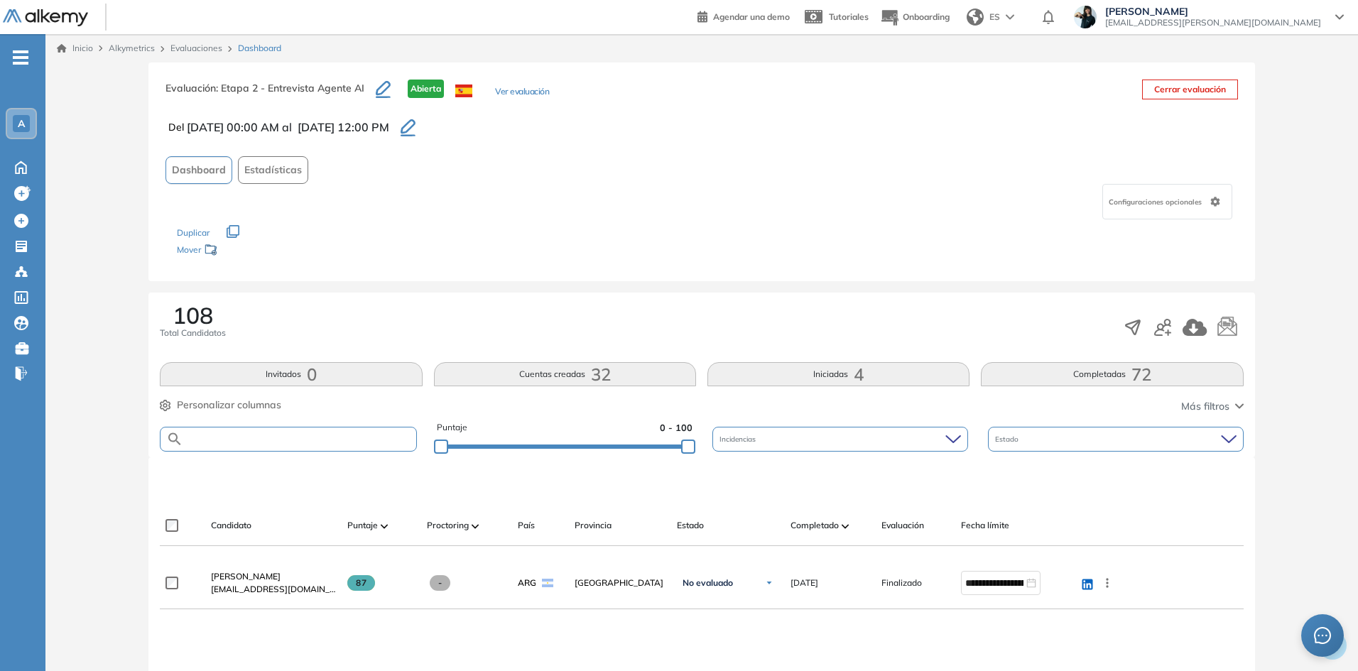
click at [310, 437] on input "text" at bounding box center [299, 439] width 232 height 11
paste input "**********"
type input "**********"
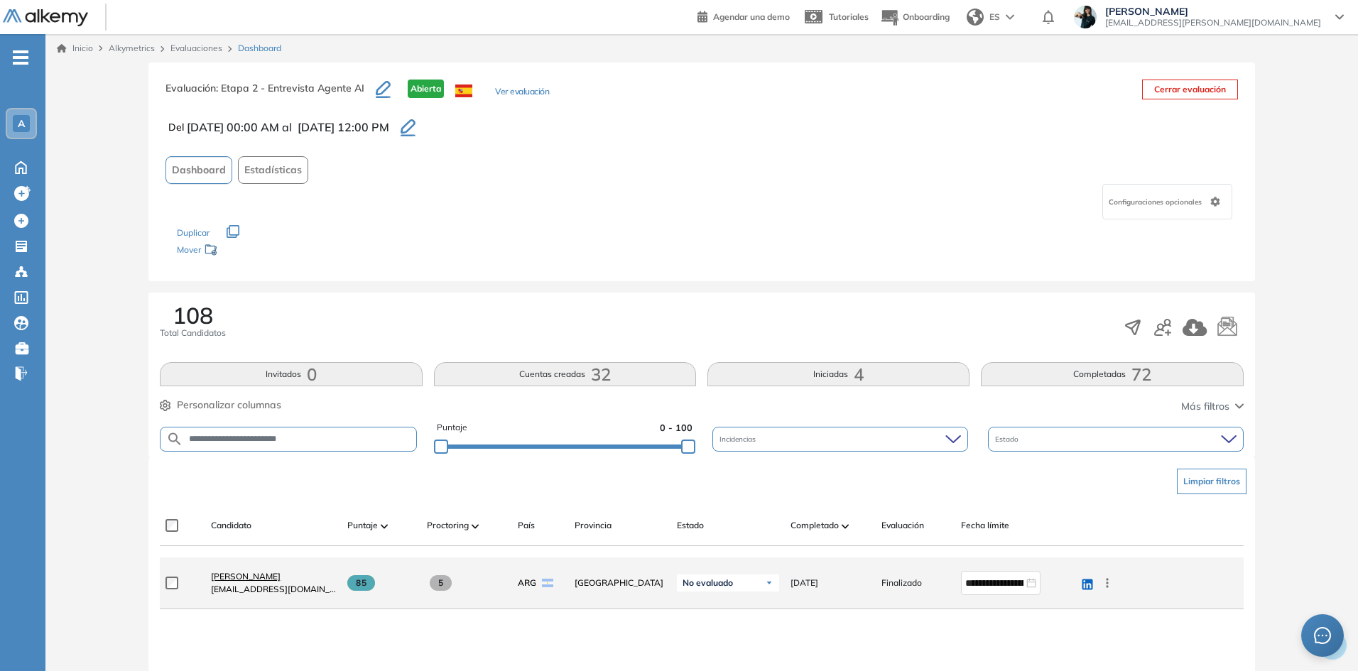
click at [256, 579] on span "[PERSON_NAME]" at bounding box center [246, 576] width 70 height 11
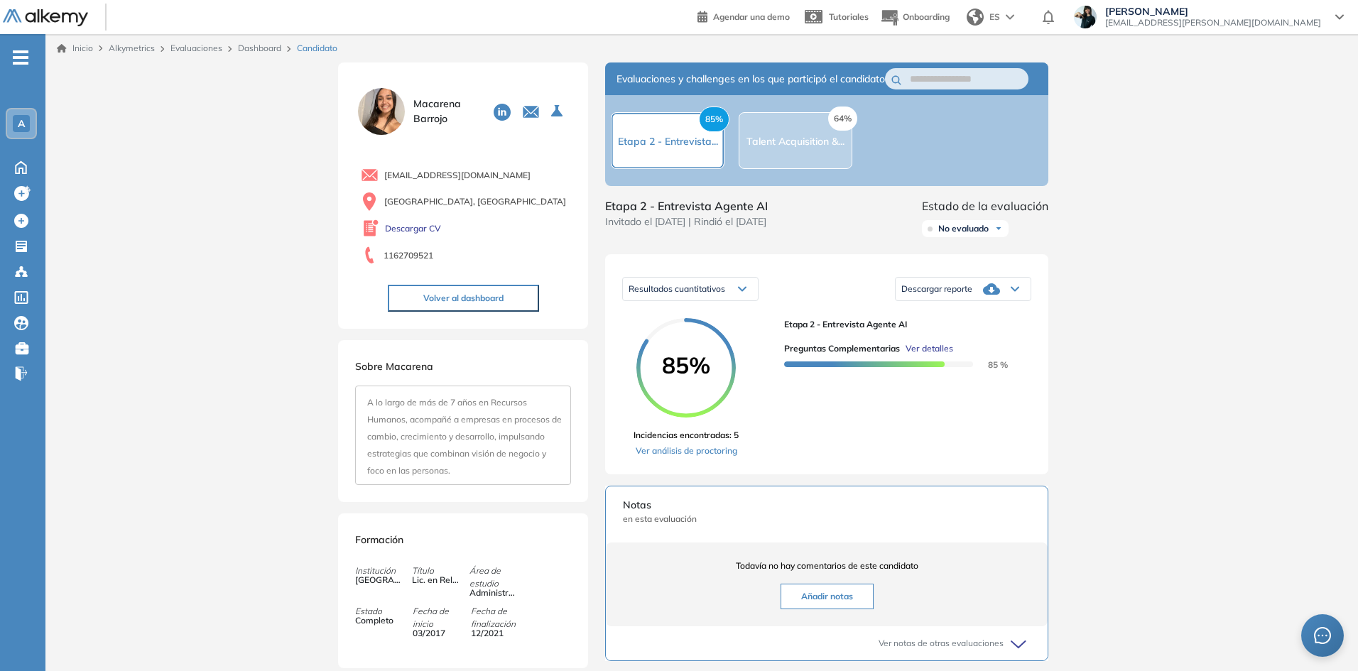
click at [937, 355] on span "Ver detalles" at bounding box center [929, 348] width 48 height 13
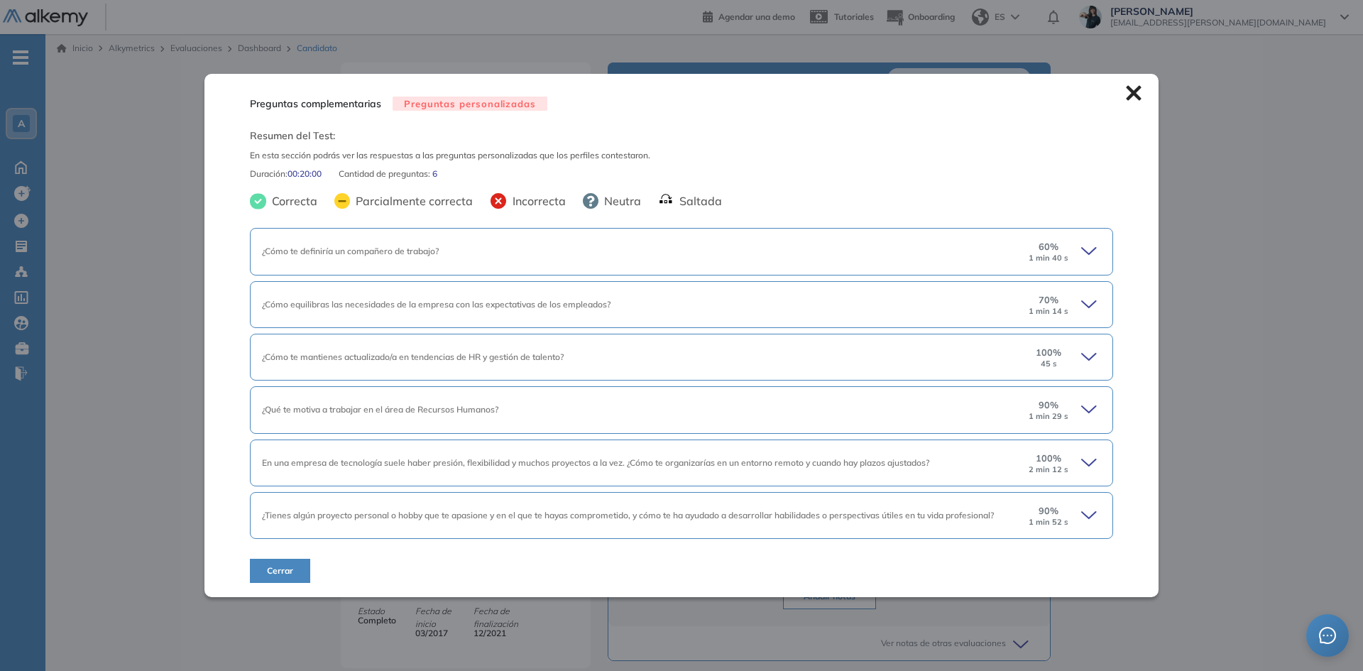
click at [1093, 247] on icon at bounding box center [1091, 251] width 20 height 20
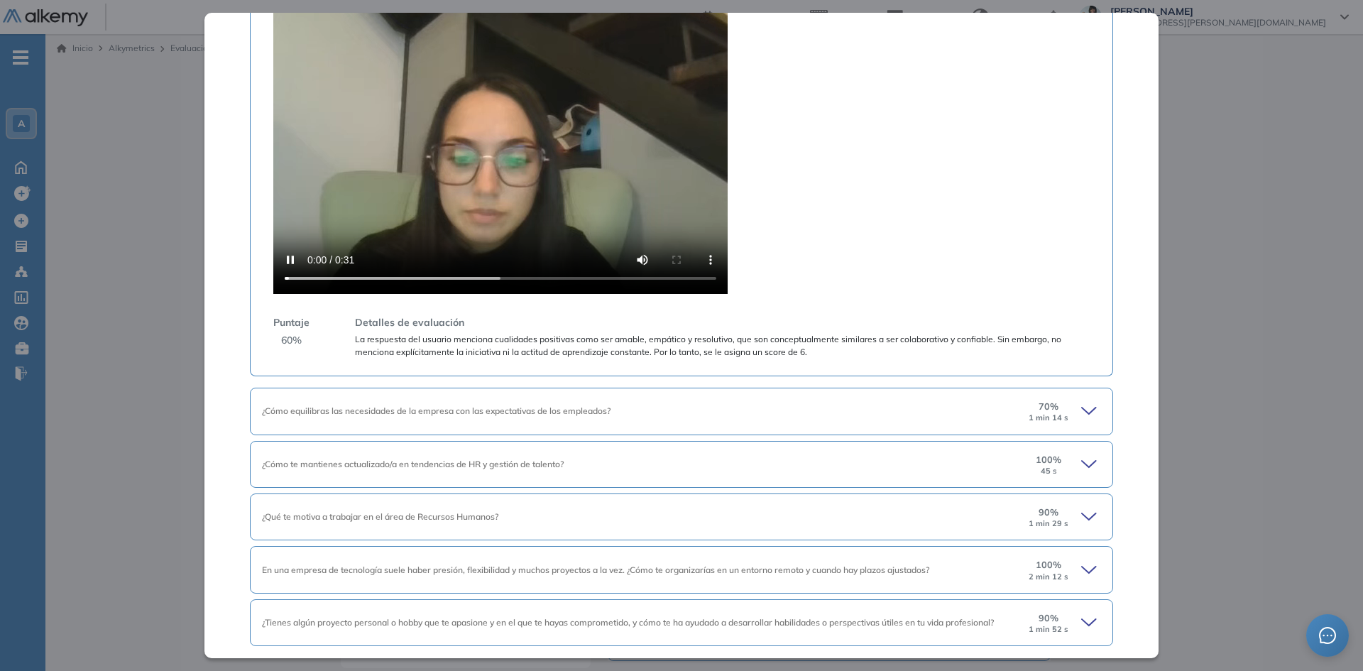
scroll to position [472, 0]
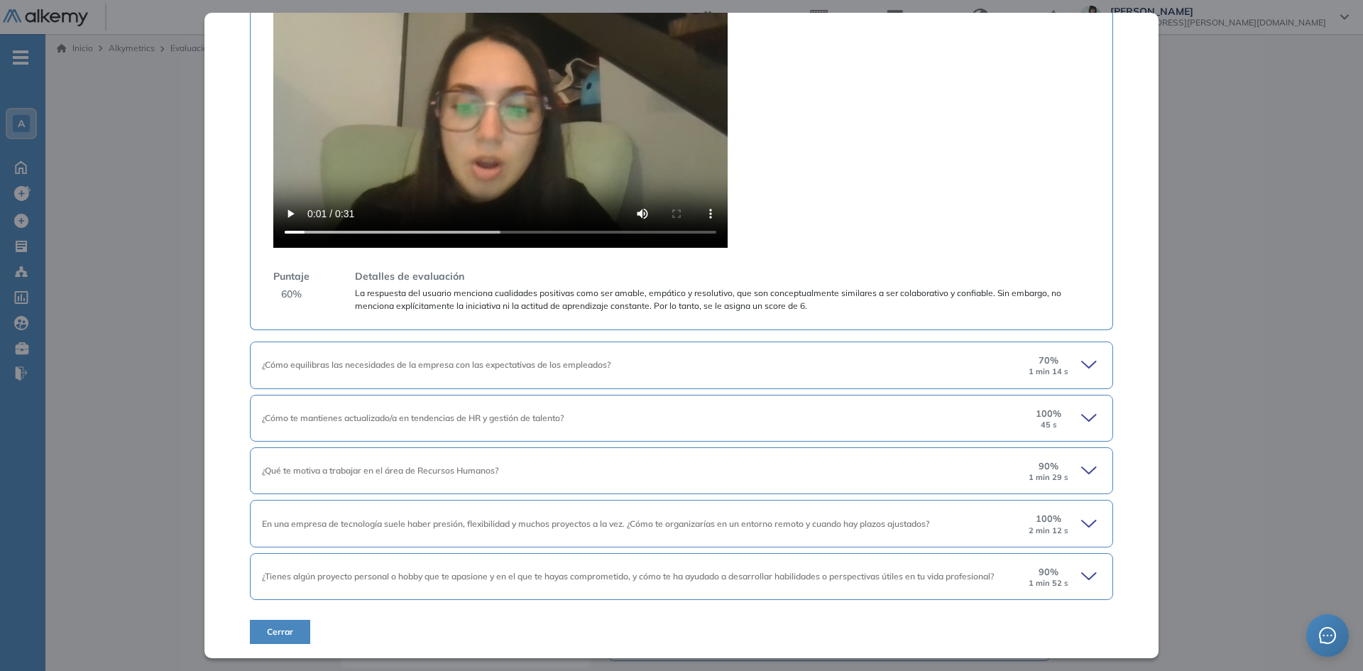
drag, startPoint x: 1086, startPoint y: 576, endPoint x: 875, endPoint y: 559, distance: 212.3
click at [1086, 575] on icon at bounding box center [1091, 577] width 20 height 20
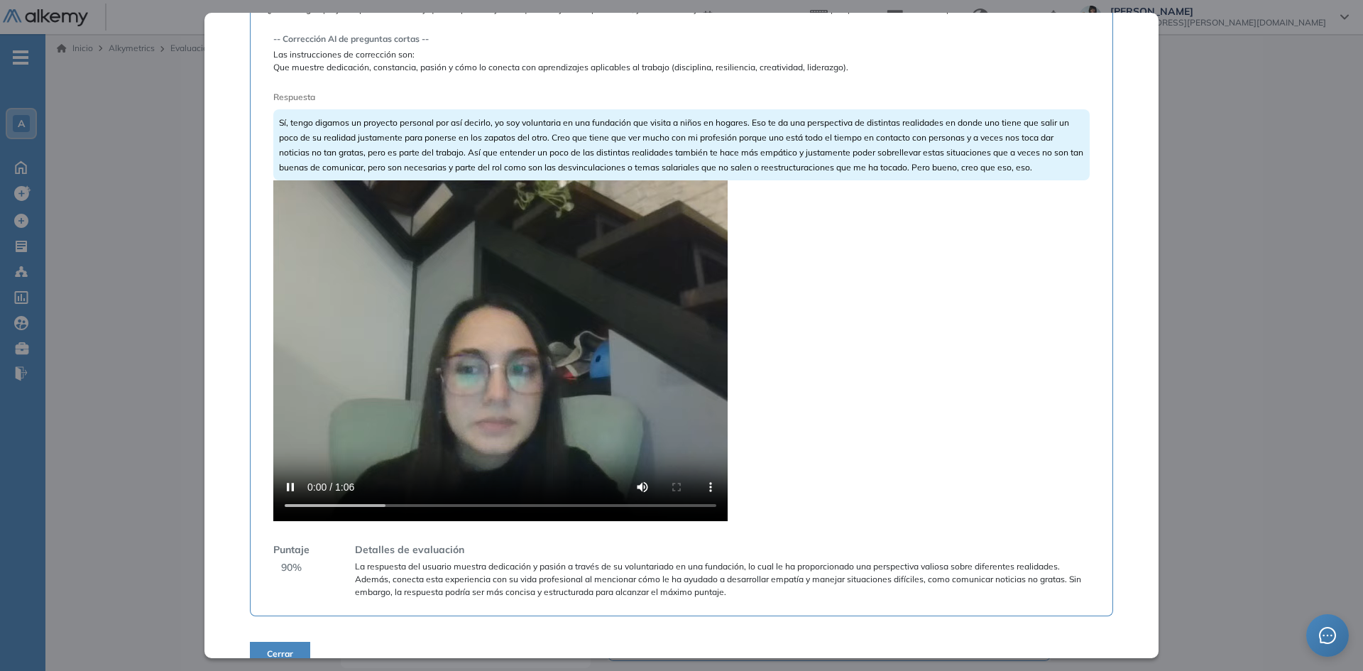
scroll to position [1108, 0]
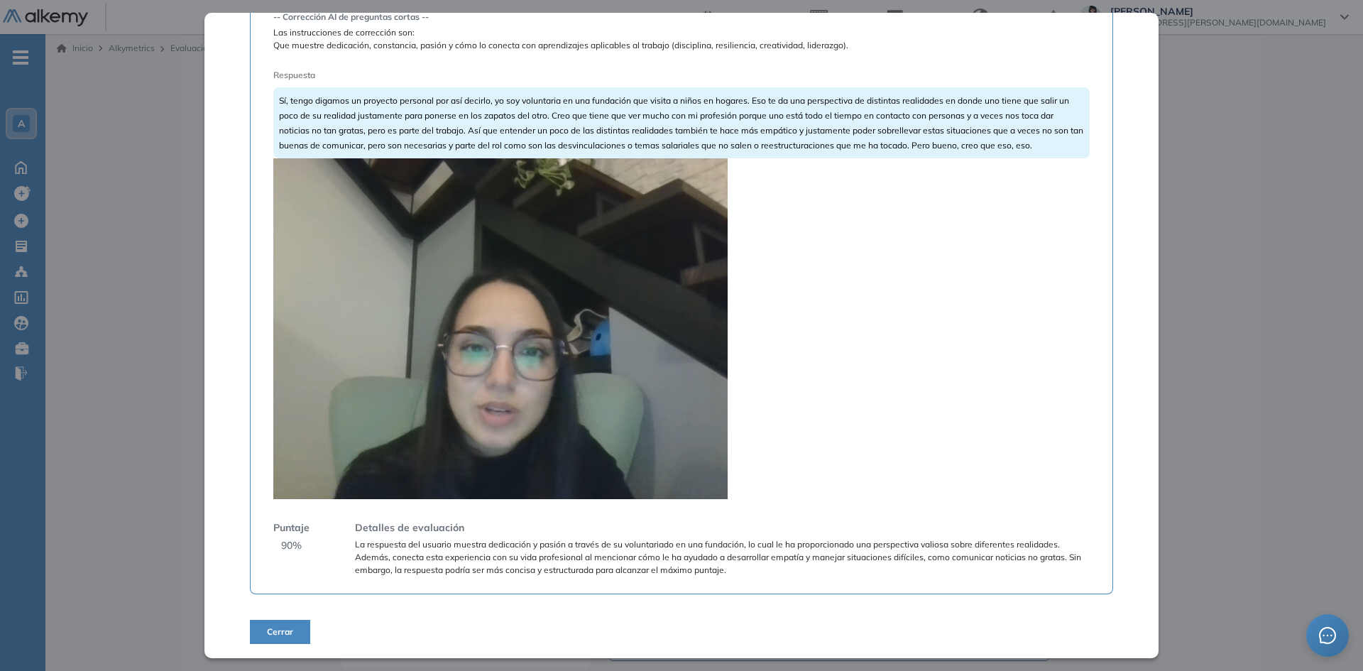
click at [496, 335] on video at bounding box center [500, 328] width 454 height 341
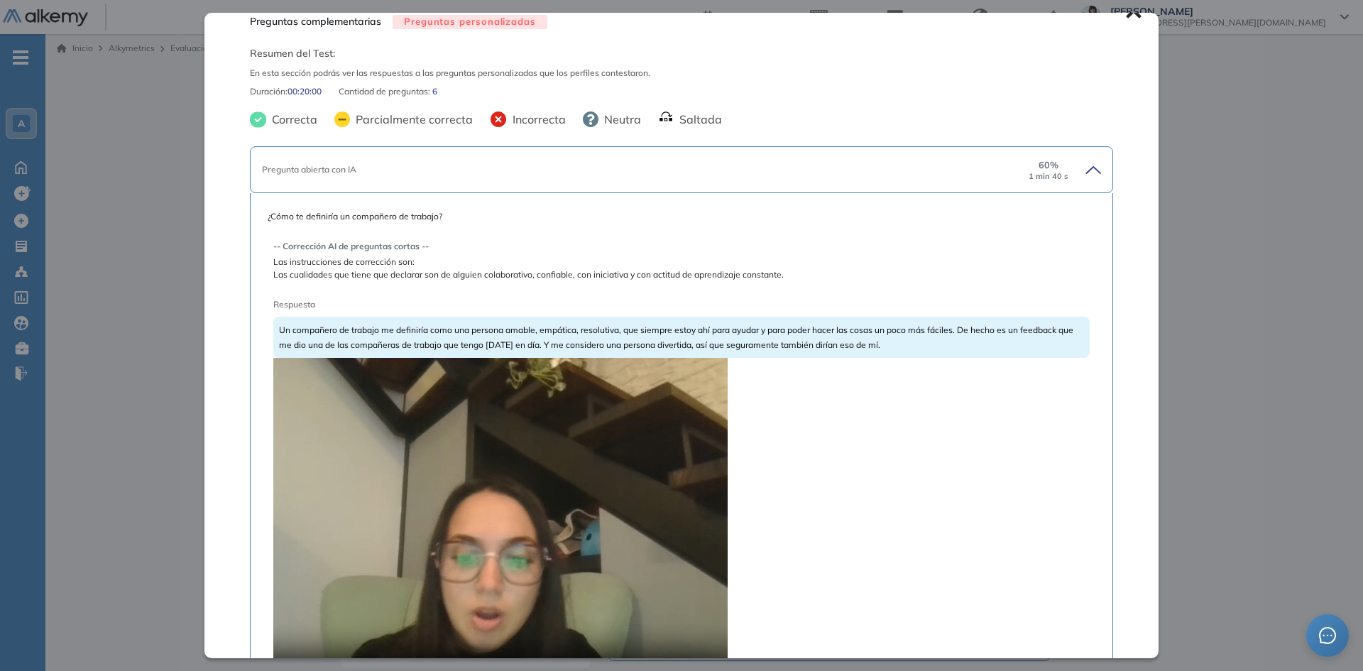
scroll to position [0, 0]
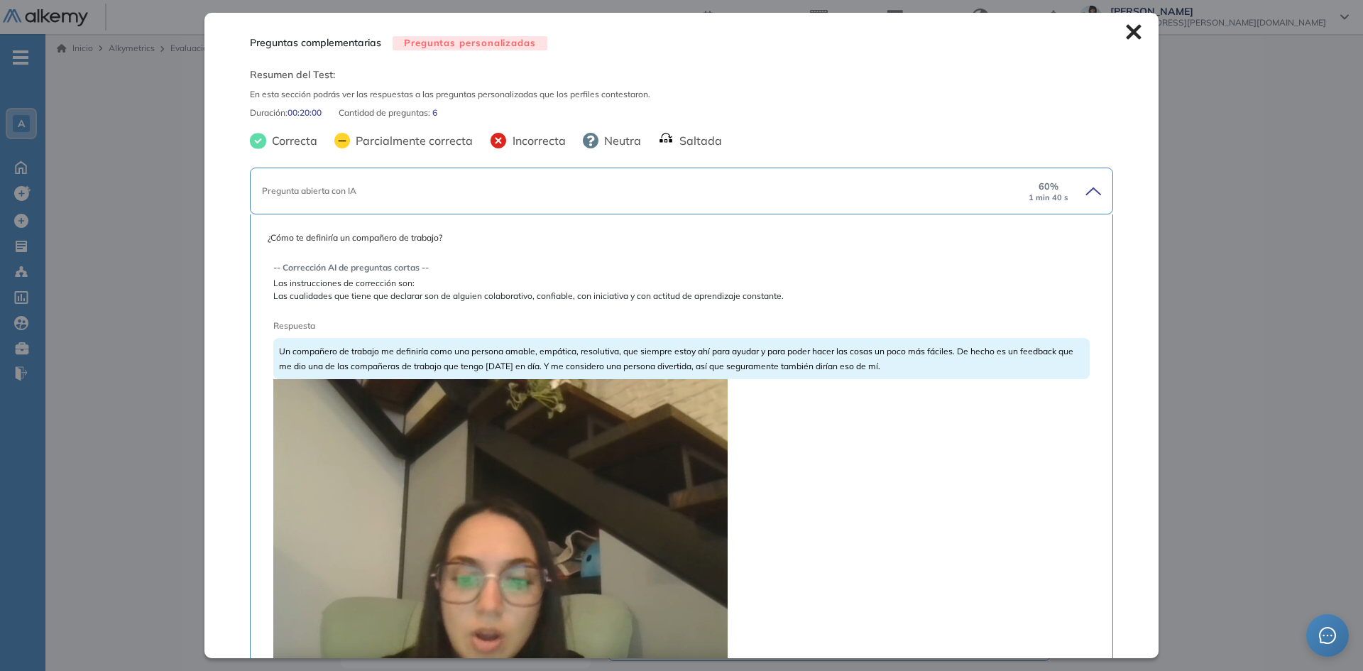
click at [1126, 33] on icon at bounding box center [1133, 32] width 15 height 15
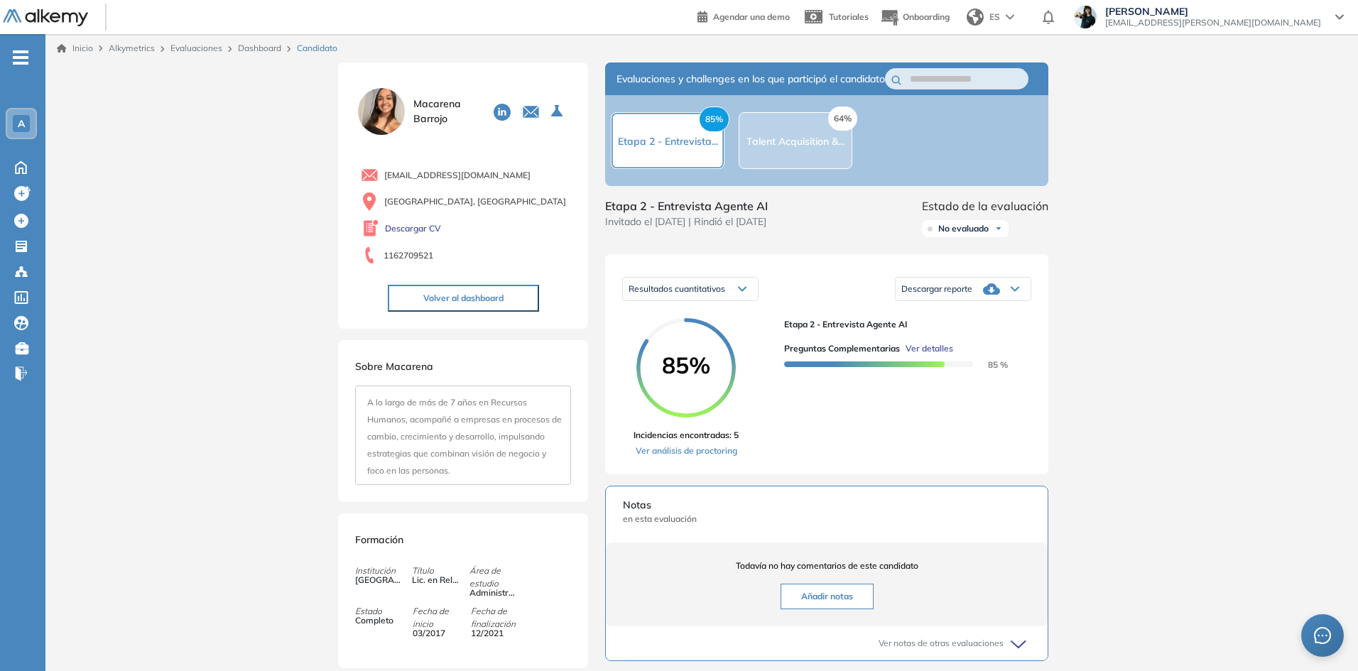
click at [266, 44] on link "Dashboard" at bounding box center [259, 48] width 43 height 11
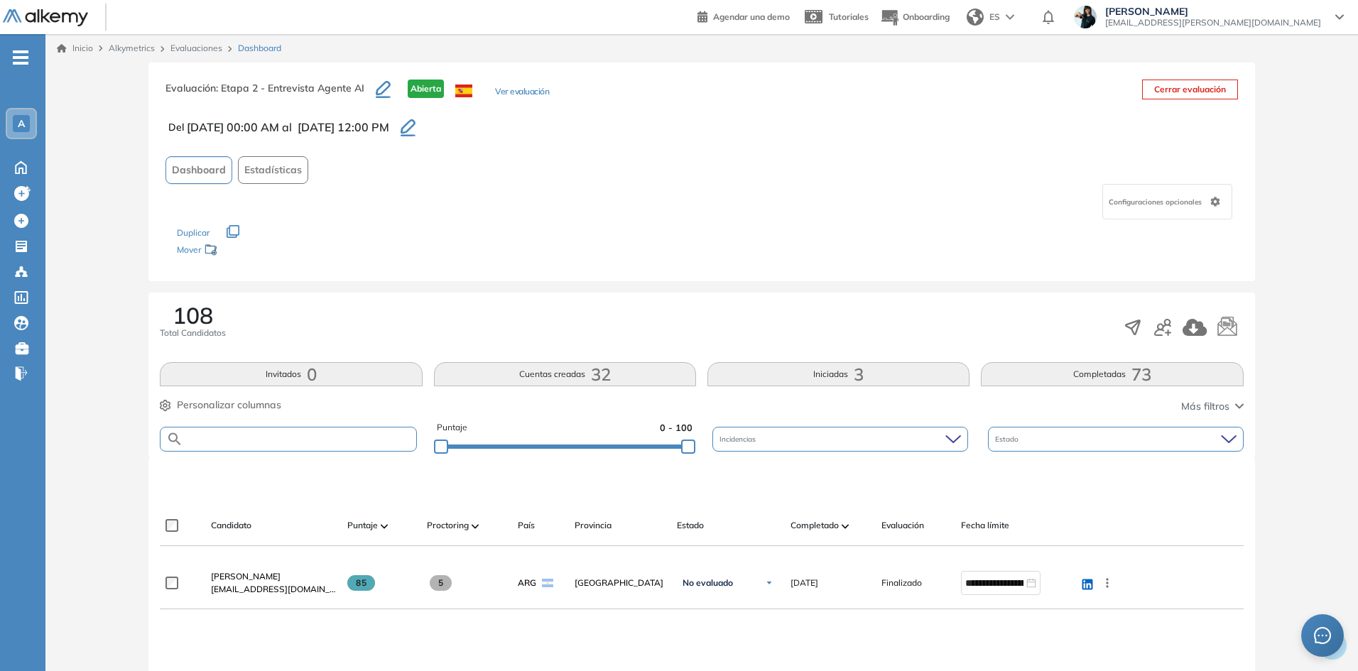
click at [250, 440] on input "text" at bounding box center [299, 439] width 232 height 11
type input "******"
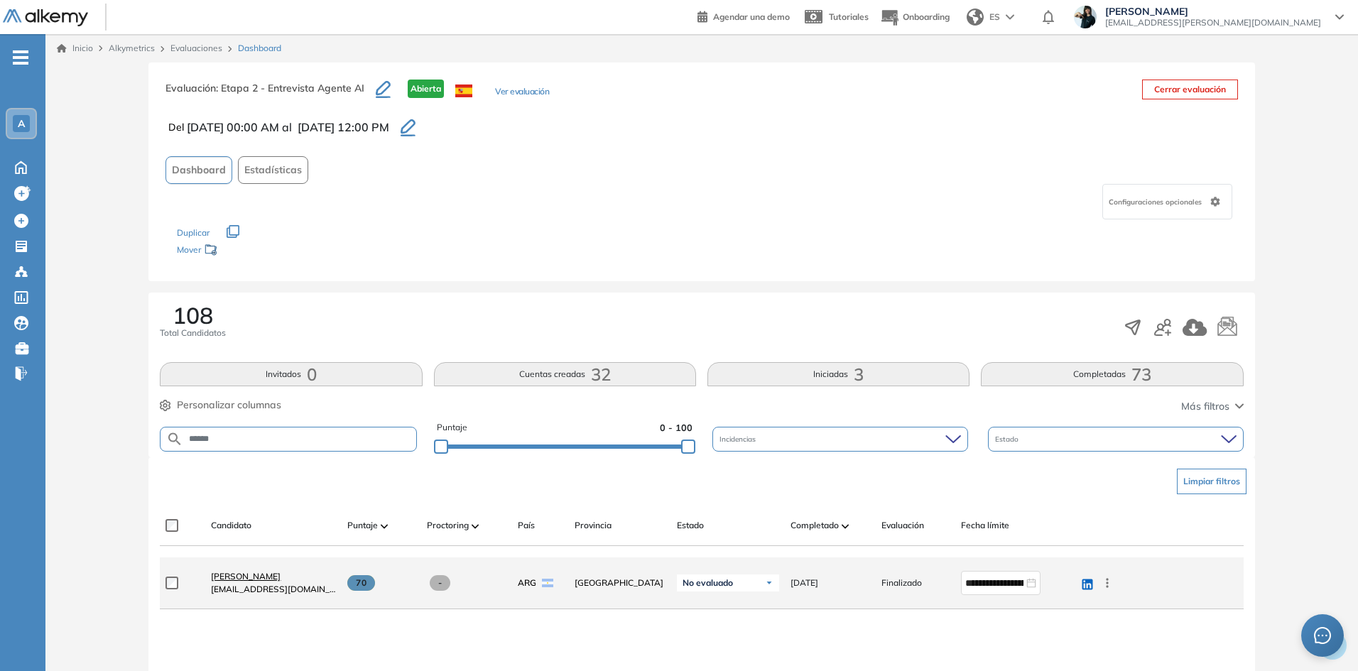
click at [258, 572] on span "[PERSON_NAME]" at bounding box center [246, 576] width 70 height 11
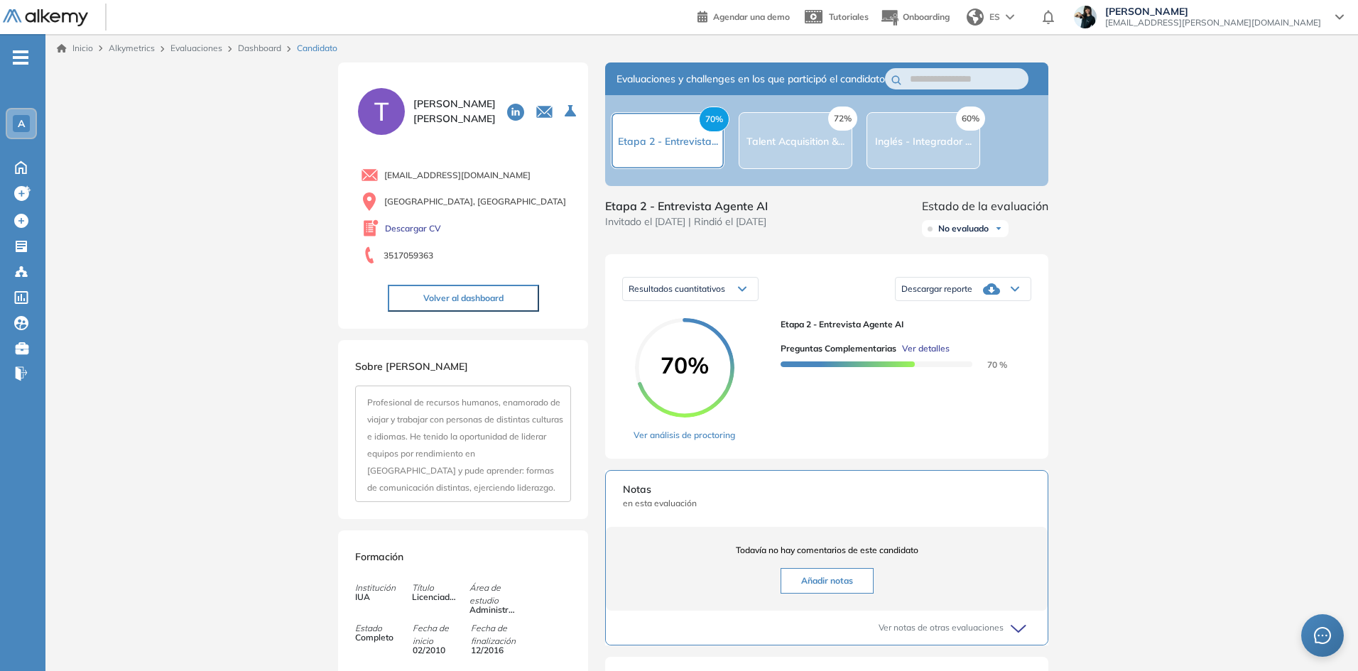
click at [922, 355] on span "Ver detalles" at bounding box center [926, 348] width 48 height 13
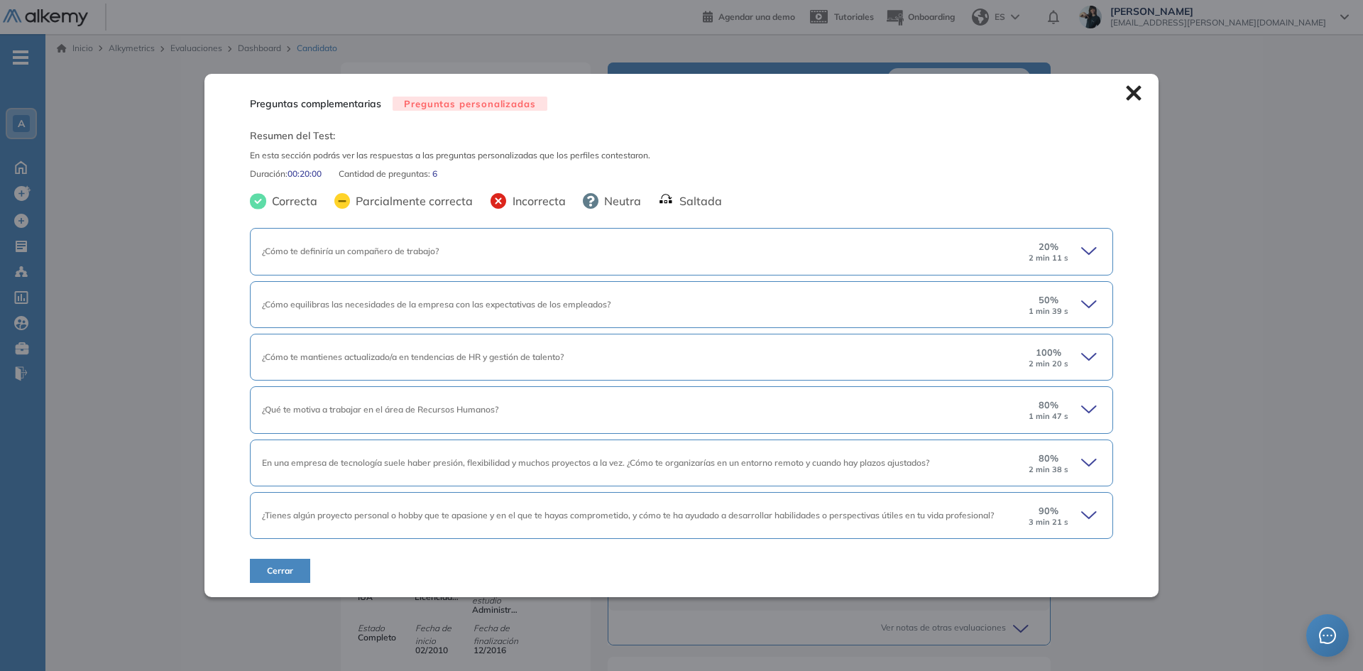
click at [1083, 254] on icon at bounding box center [1091, 251] width 20 height 20
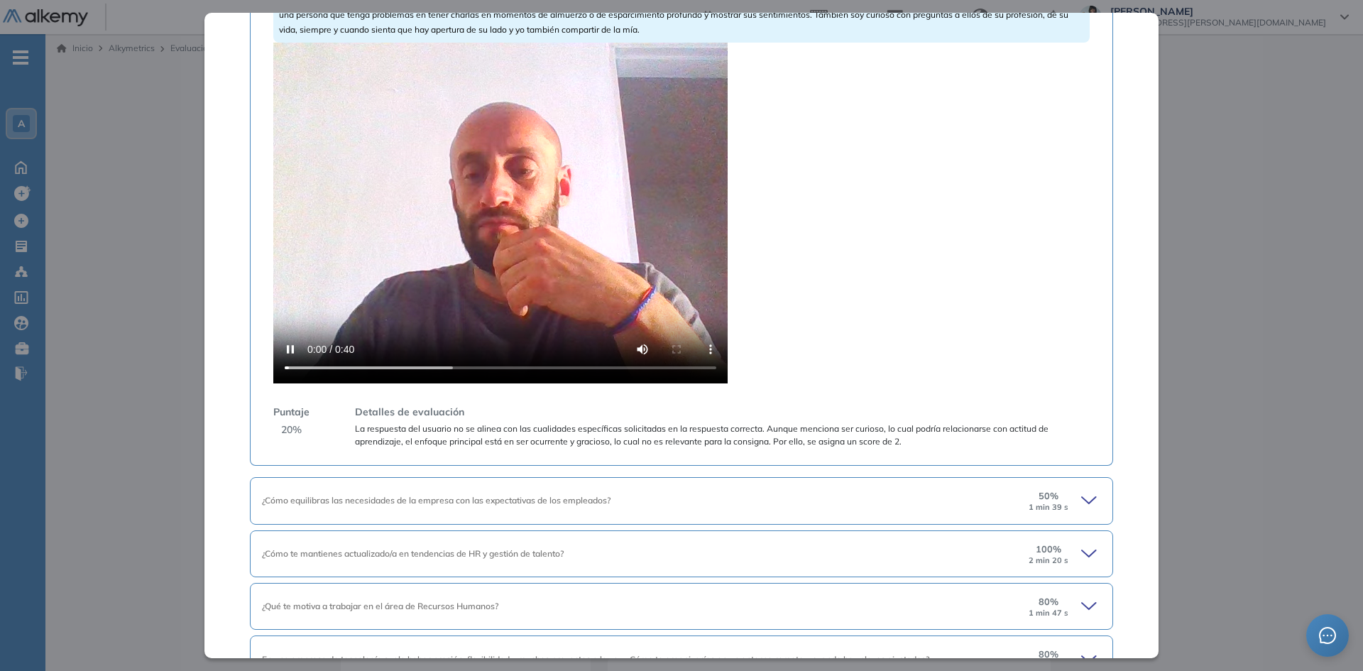
scroll to position [487, 0]
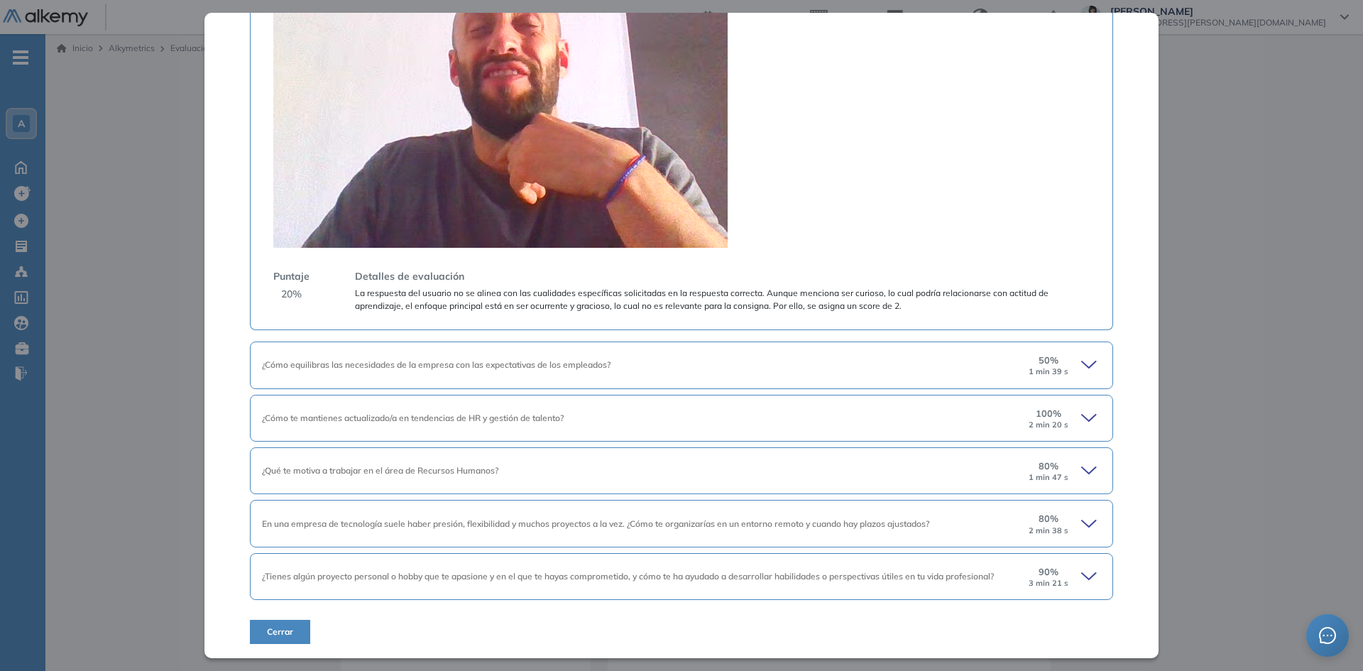
click at [1084, 580] on icon at bounding box center [1091, 577] width 20 height 20
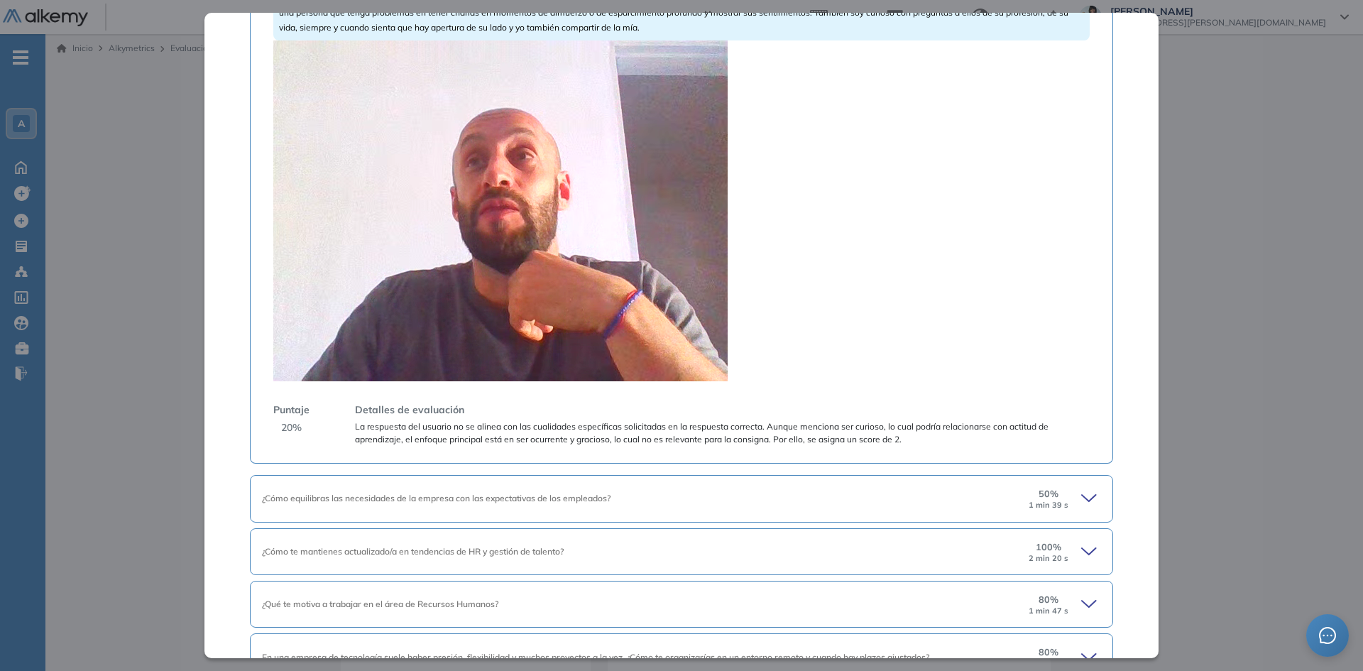
scroll to position [345, 0]
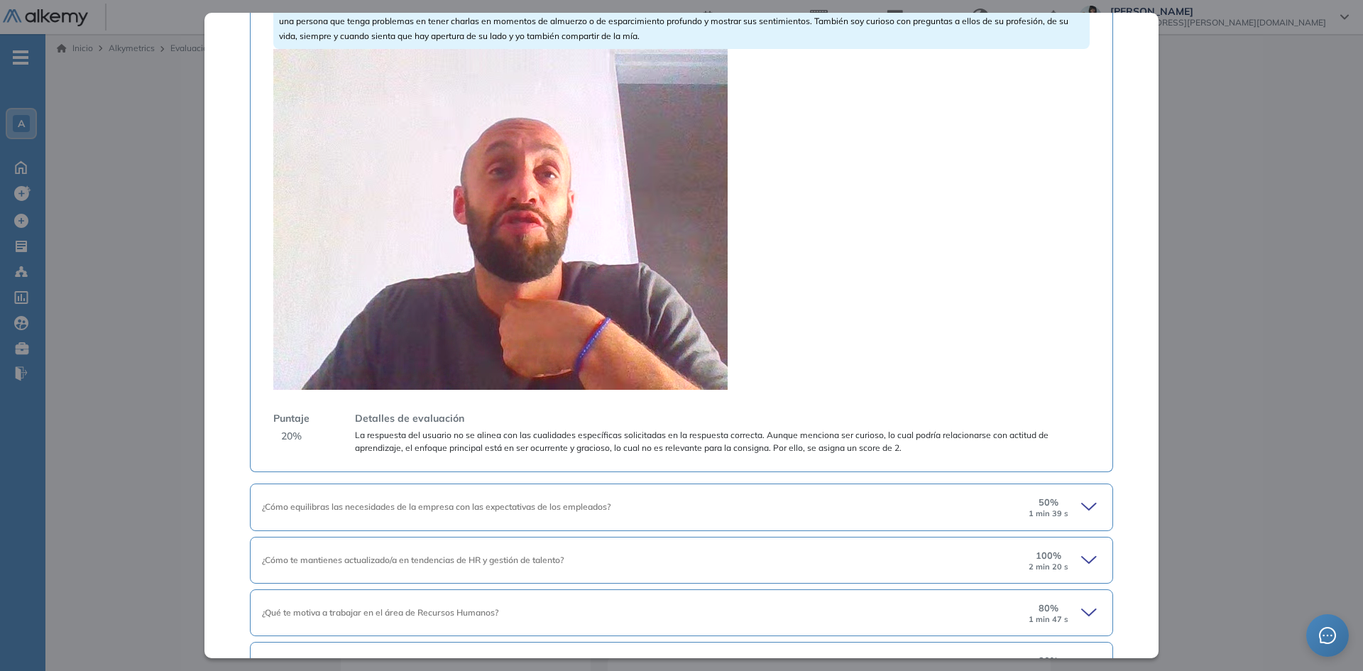
click at [1083, 504] on icon at bounding box center [1091, 507] width 20 height 20
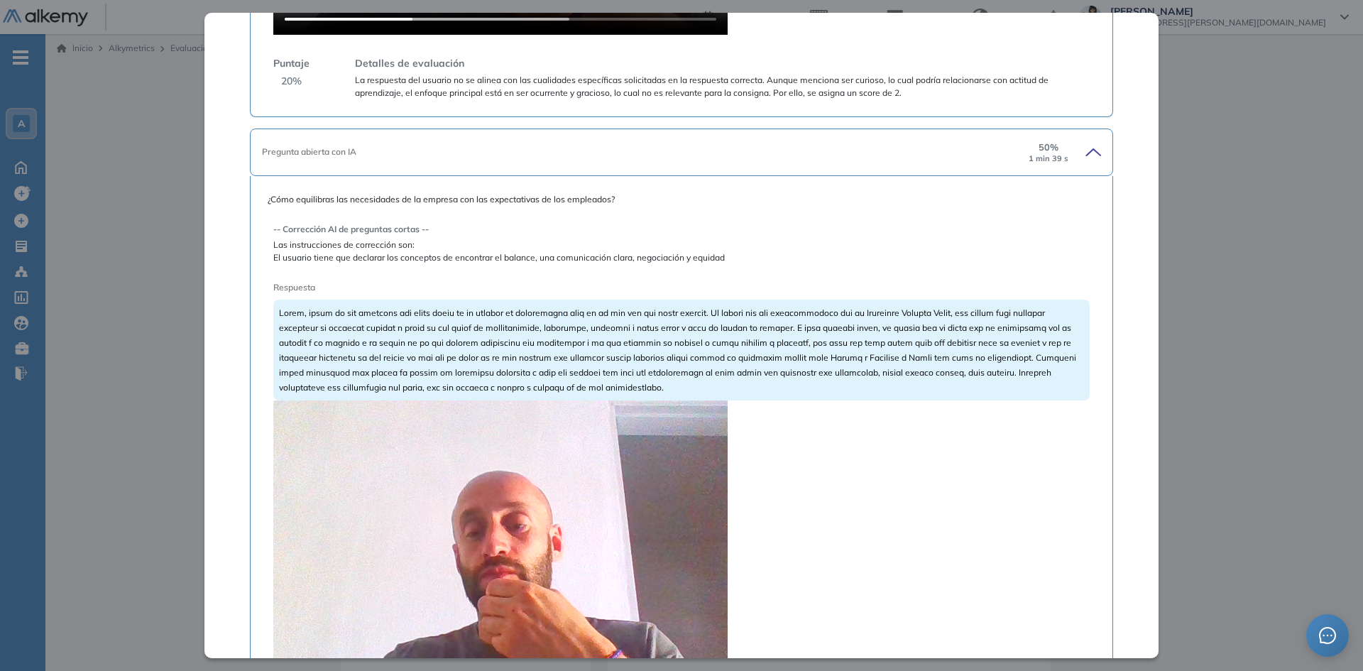
scroll to position [771, 0]
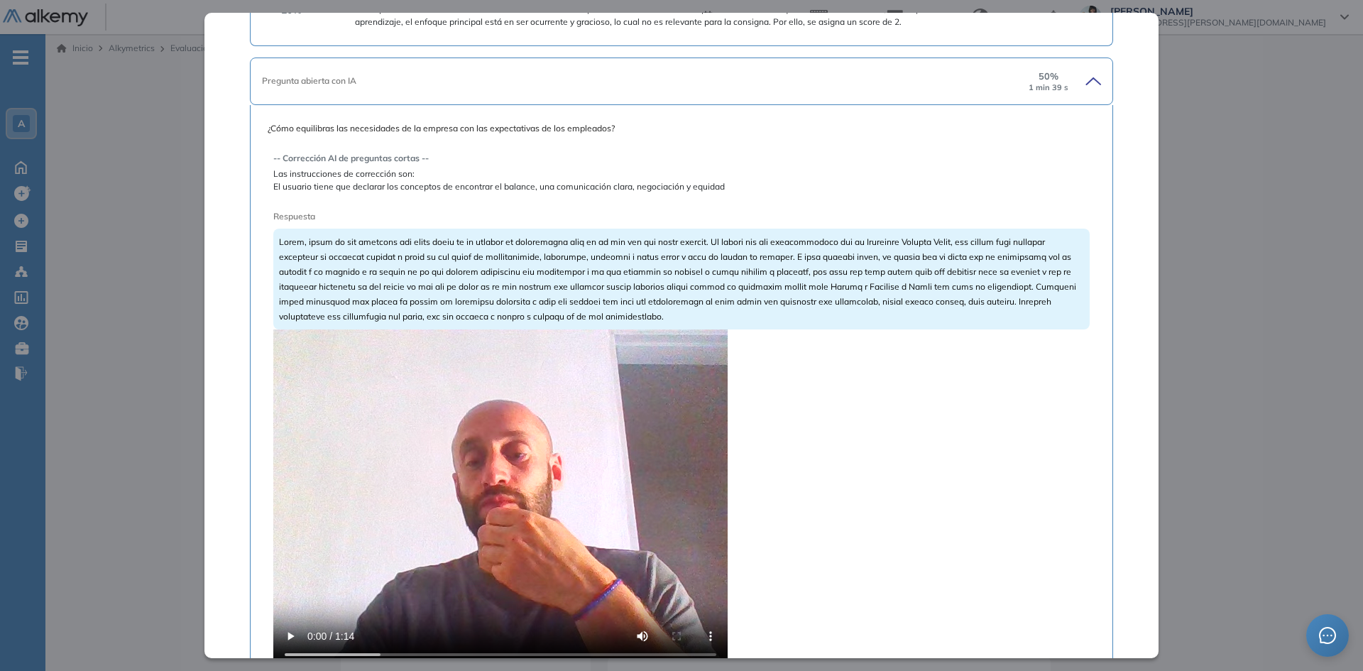
click at [485, 437] on video at bounding box center [500, 499] width 454 height 341
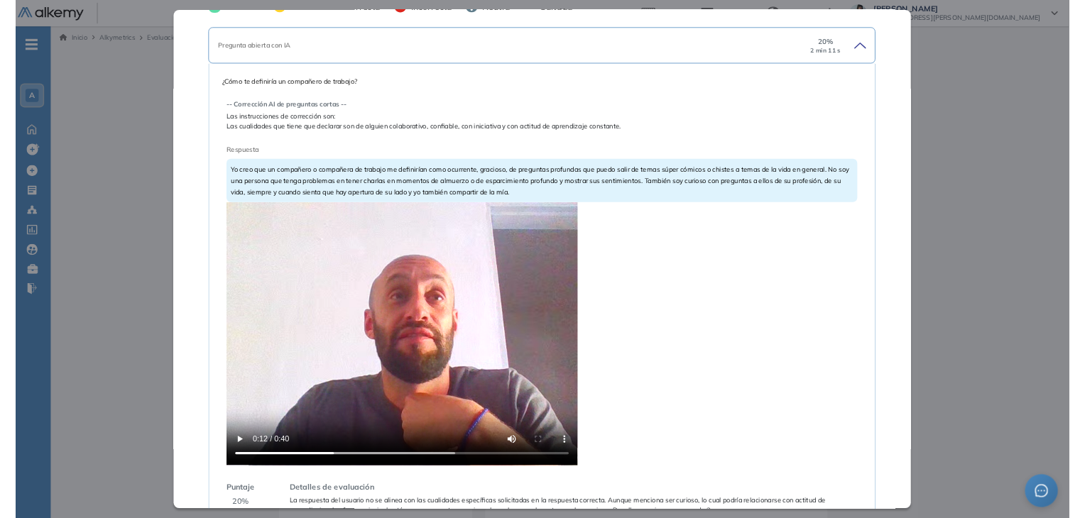
scroll to position [0, 0]
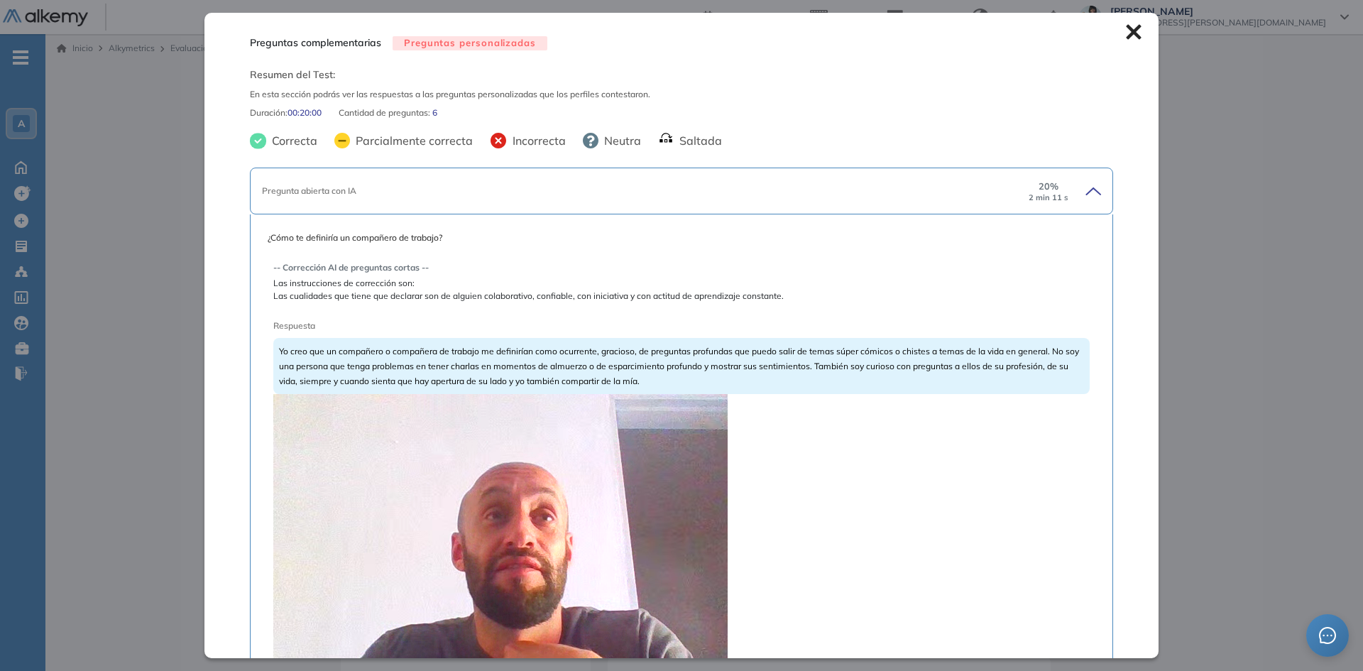
click at [597, 172] on div "Pregunta abierta con IA 20 % 2 min 11 s" at bounding box center [681, 191] width 863 height 47
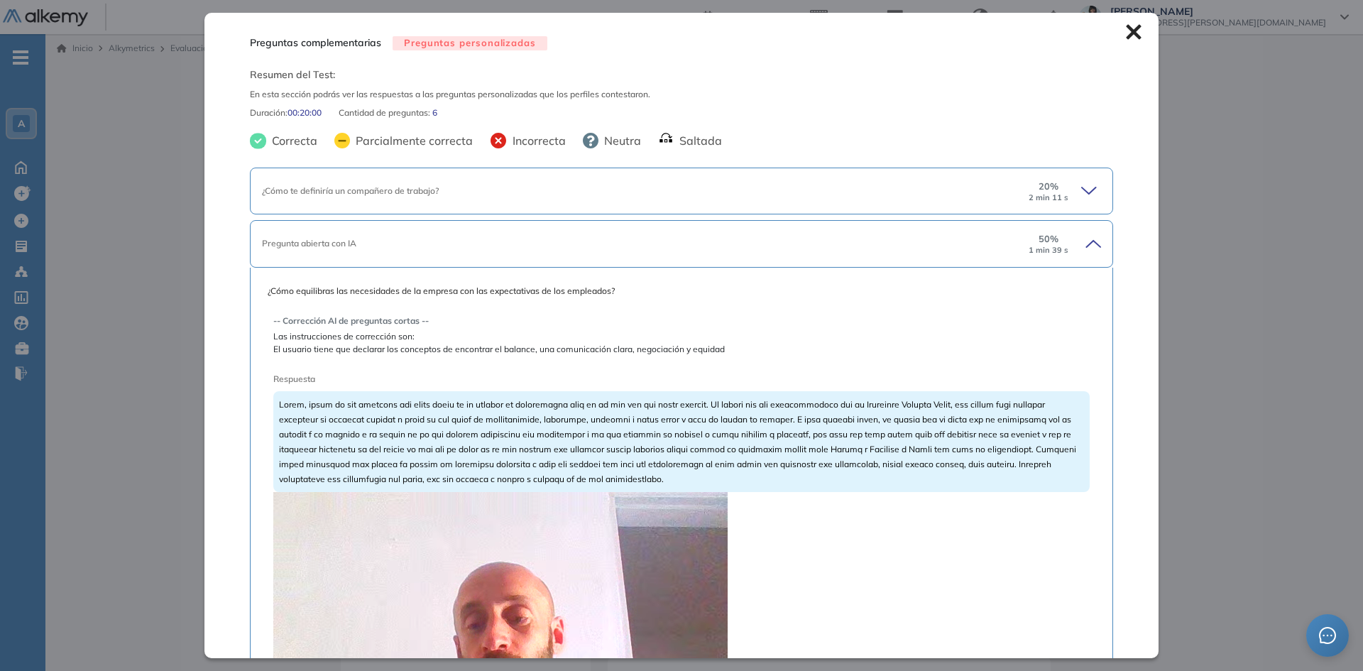
click at [1126, 31] on icon at bounding box center [1133, 32] width 15 height 15
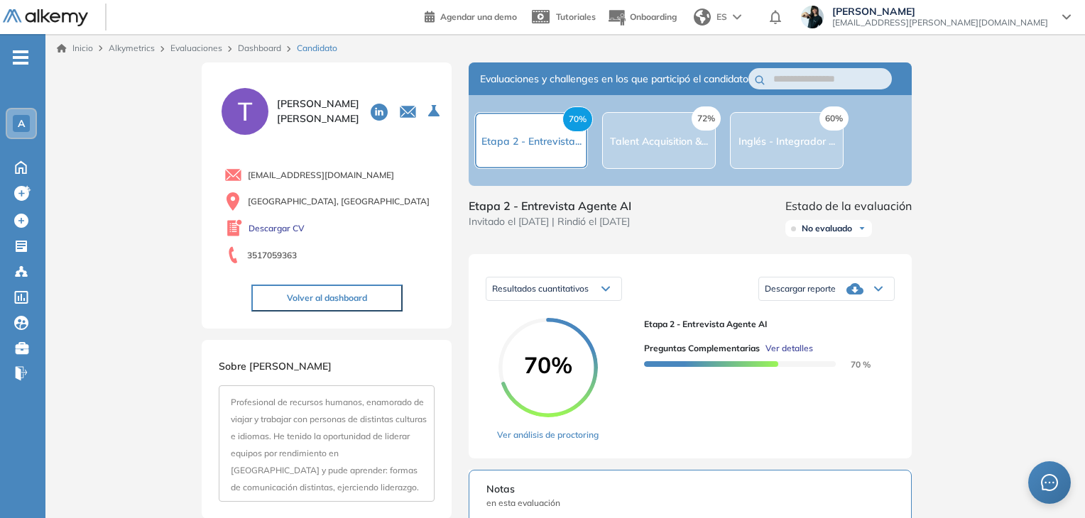
click at [252, 46] on link "Dashboard" at bounding box center [259, 48] width 43 height 11
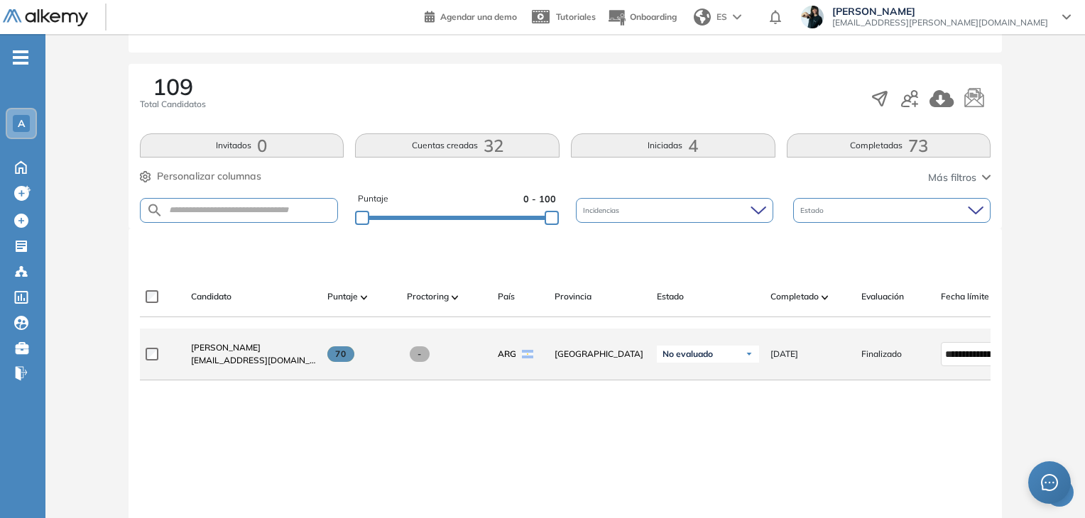
scroll to position [284, 0]
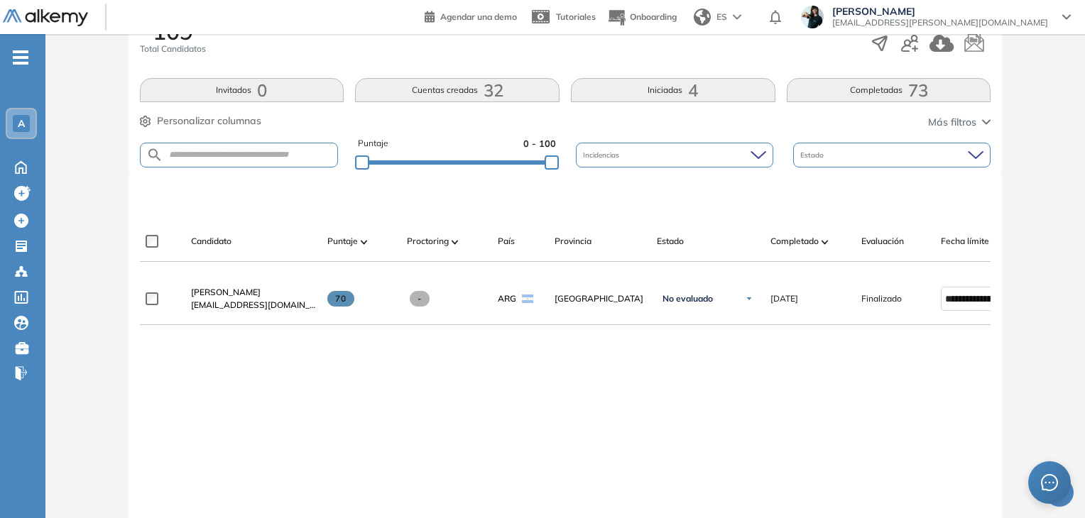
click at [968, 154] on icon at bounding box center [976, 155] width 16 height 9
click at [959, 129] on span "Más filtros" at bounding box center [952, 122] width 48 height 15
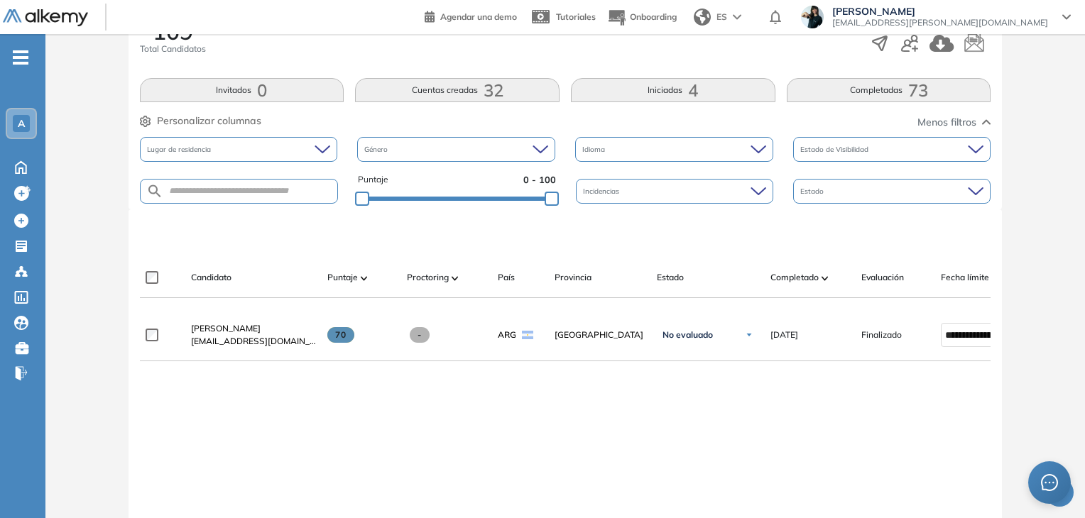
click at [959, 129] on span "Menos filtros" at bounding box center [946, 122] width 59 height 15
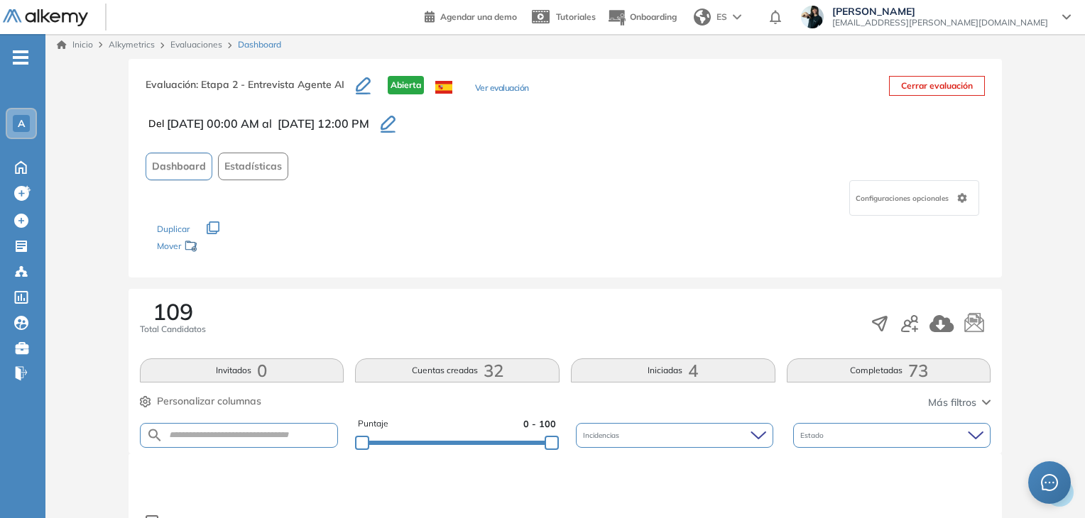
scroll to position [0, 0]
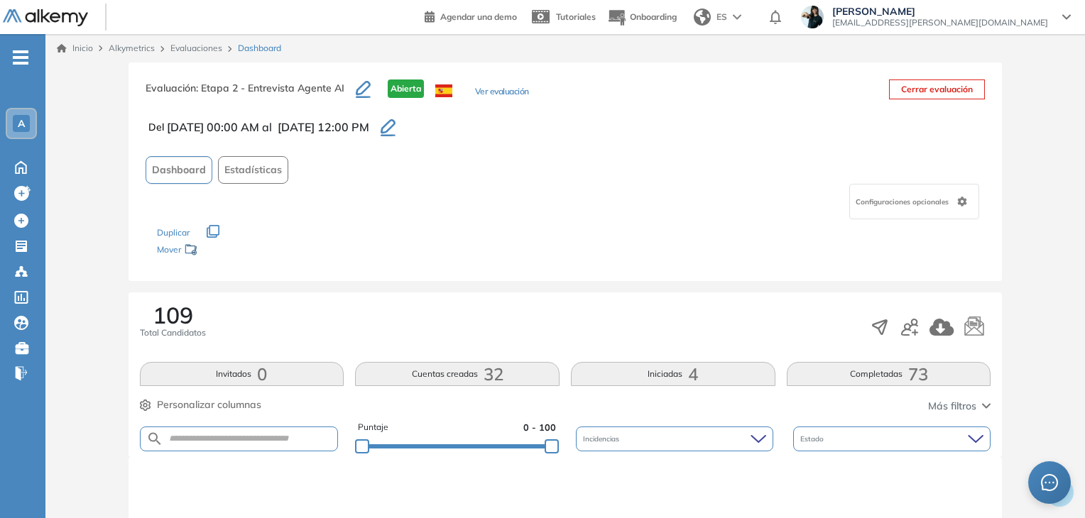
click at [203, 50] on link "Evaluaciones" at bounding box center [196, 48] width 52 height 11
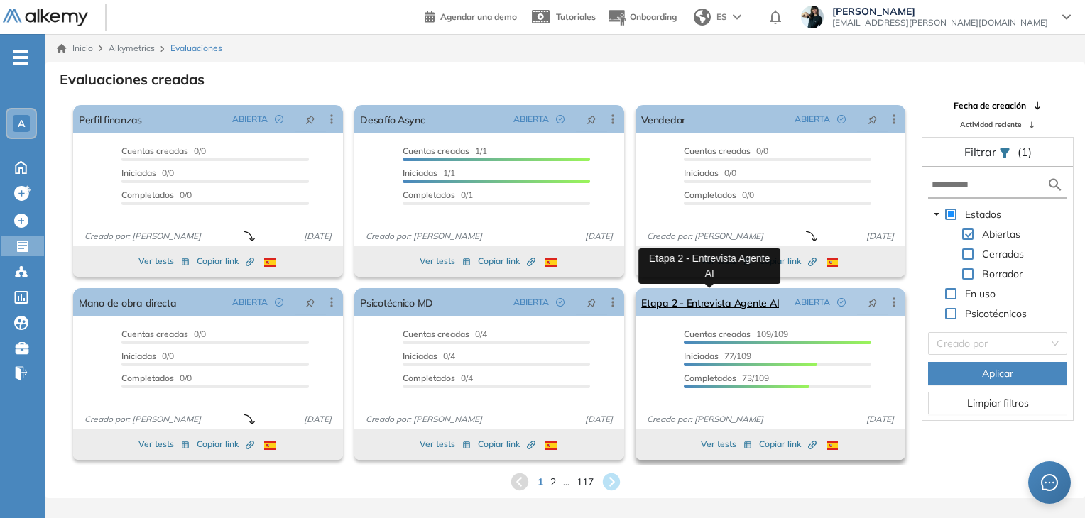
click at [690, 306] on link "Etapa 2 - Entrevista Agente AI" at bounding box center [710, 302] width 138 height 28
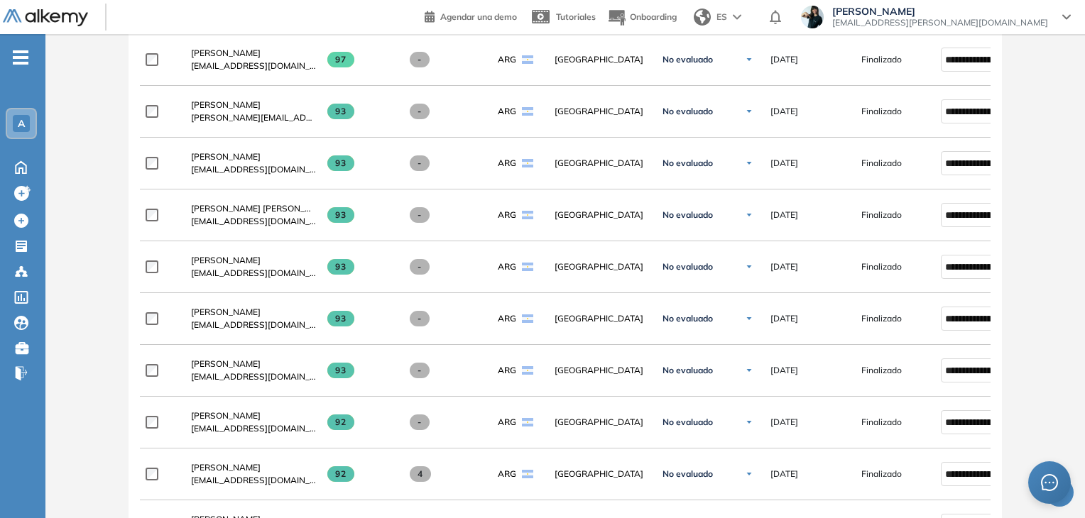
scroll to position [97, 0]
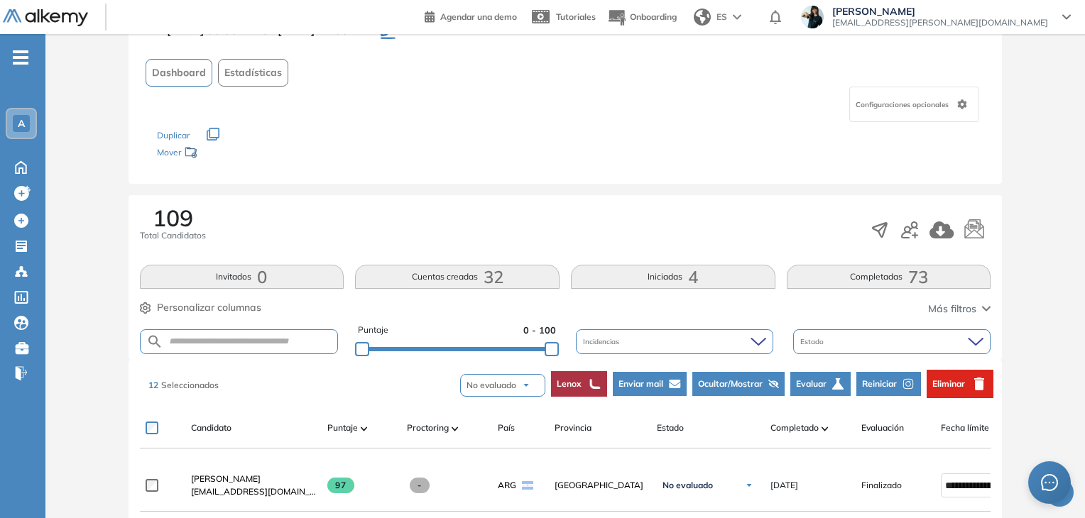
click at [655, 384] on span "Enviar mail" at bounding box center [640, 384] width 45 height 13
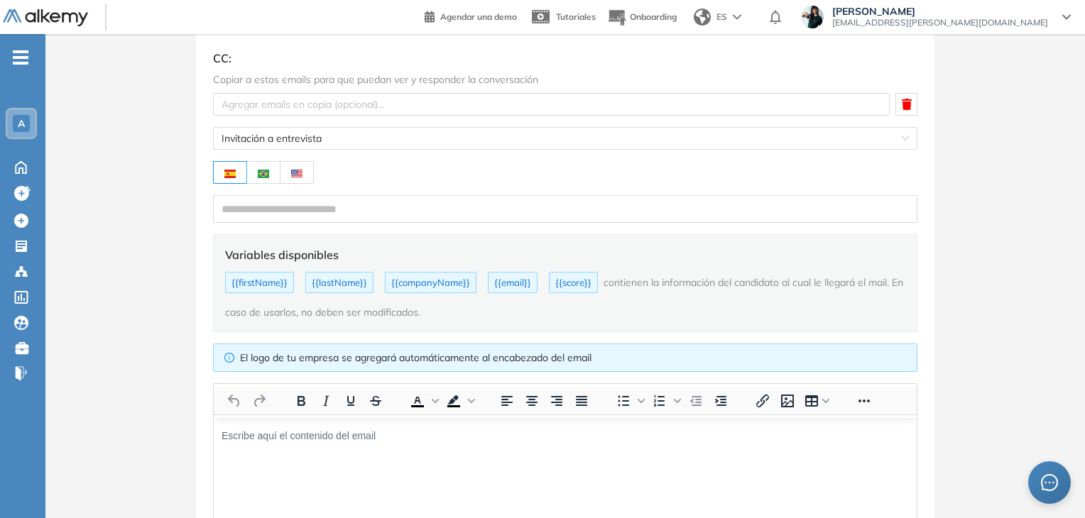
scroll to position [0, 0]
click at [239, 109] on div at bounding box center [552, 104] width 670 height 17
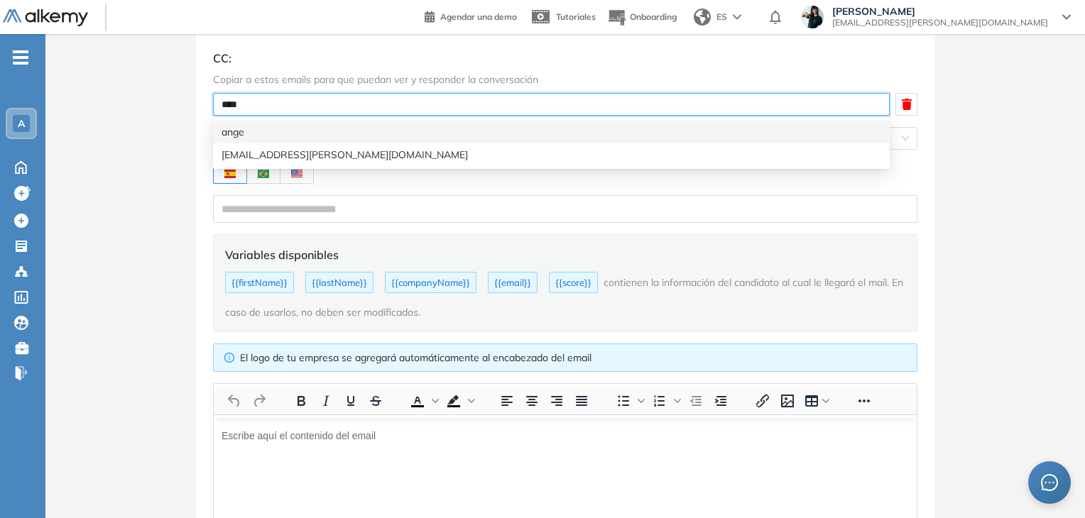
type input "*****"
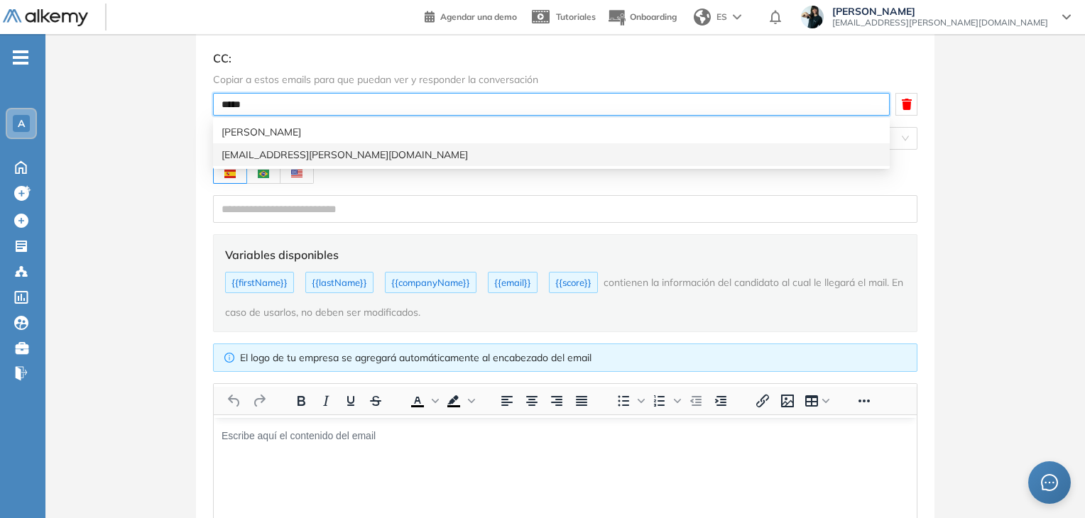
click at [247, 157] on div "[EMAIL_ADDRESS][DOMAIN_NAME]" at bounding box center [552, 155] width 660 height 16
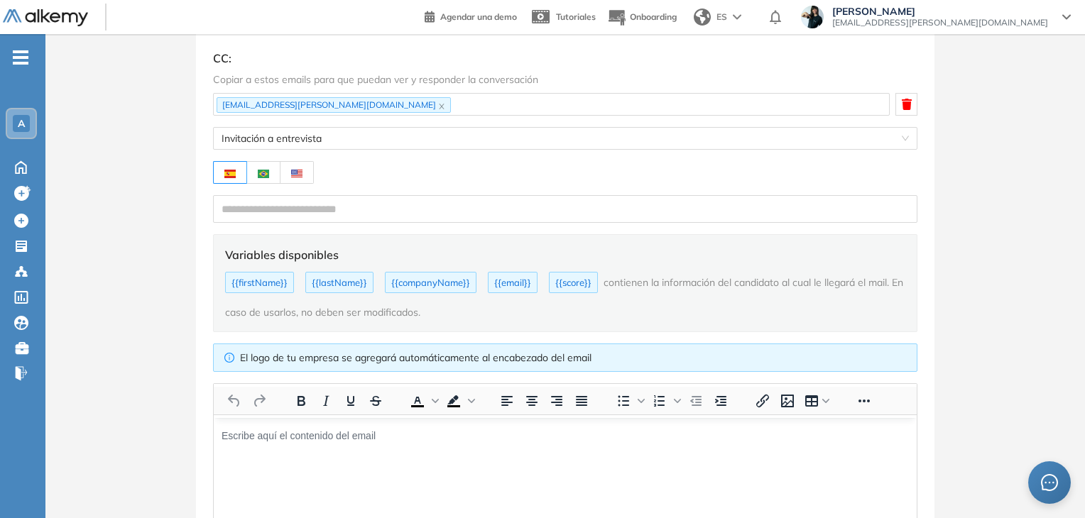
click at [185, 148] on div "Personaliza el email para tu candidato Modifica el email y asunto como gustes p…" at bounding box center [564, 350] width 1039 height 770
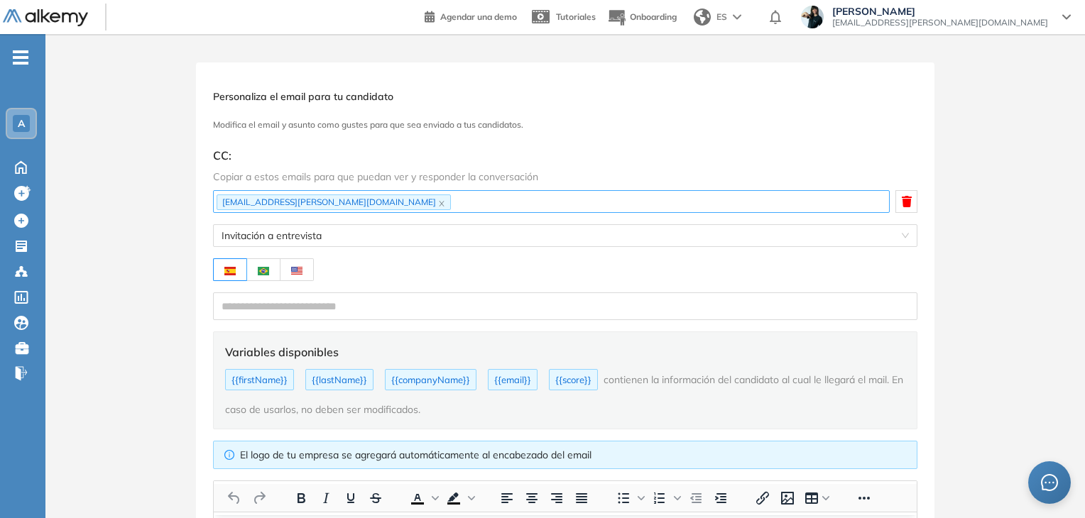
scroll to position [142, 0]
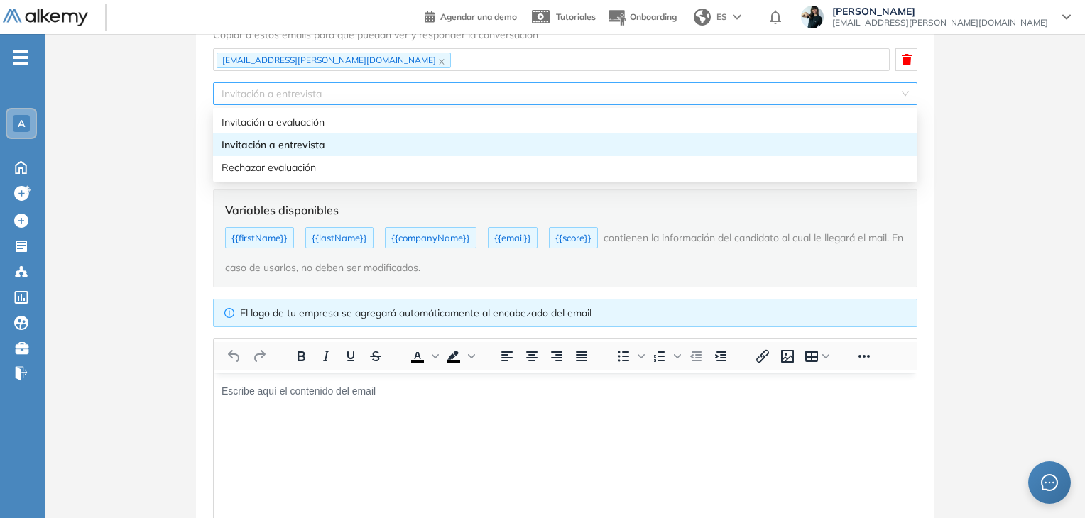
click at [407, 89] on span "Invitación a entrevista" at bounding box center [565, 93] width 687 height 21
click at [332, 143] on div "Invitación a entrevista" at bounding box center [565, 145] width 687 height 16
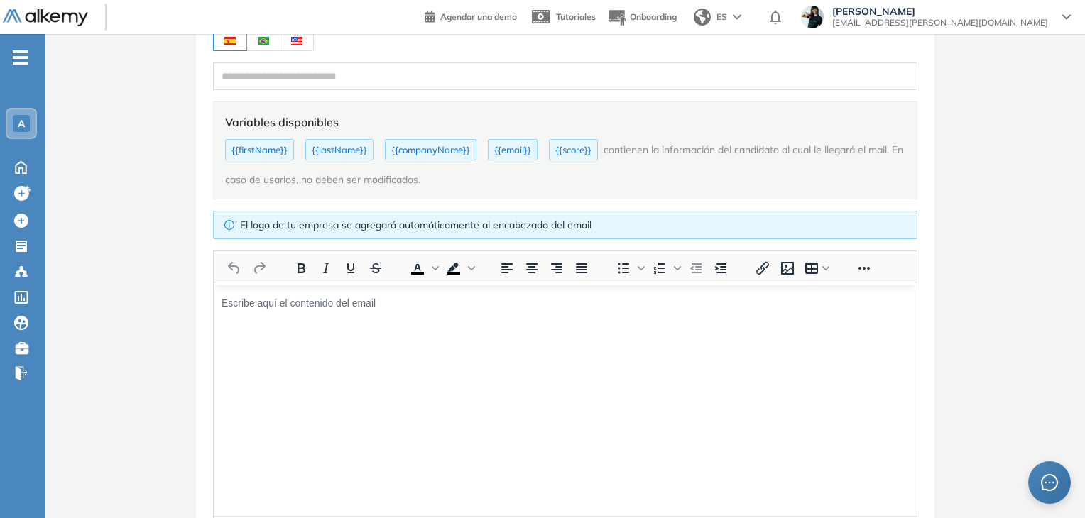
scroll to position [100, 0]
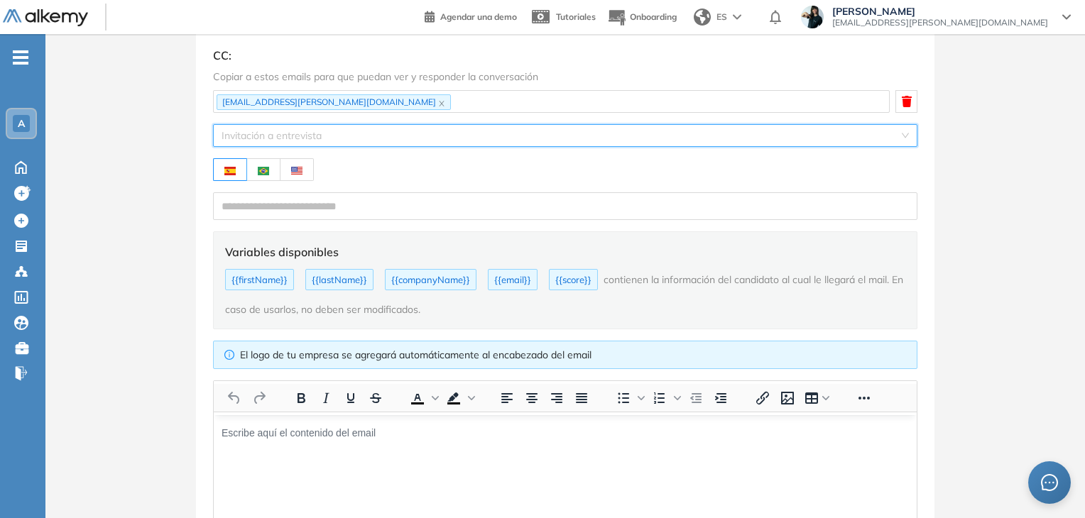
click at [335, 138] on span "Invitación a entrevista" at bounding box center [565, 135] width 687 height 21
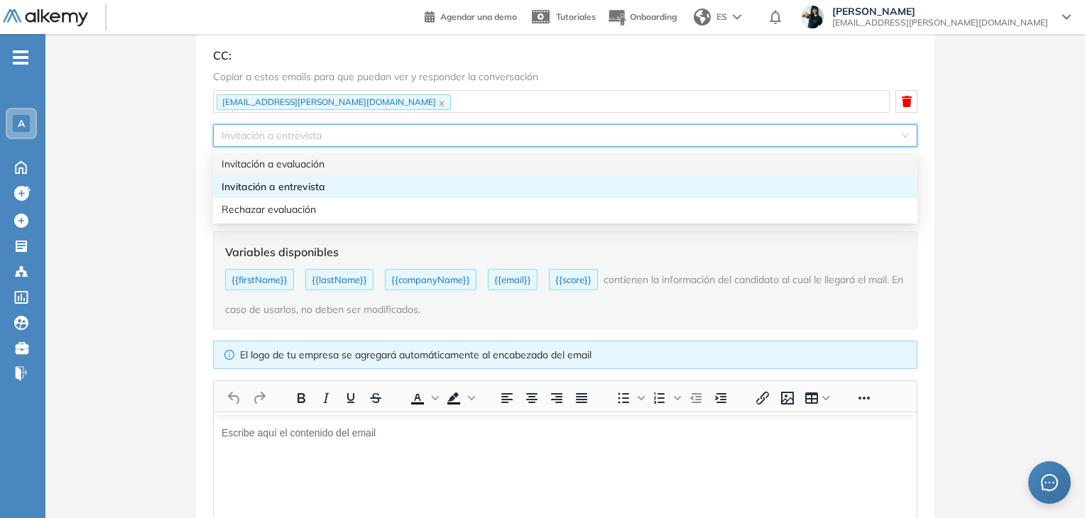
click at [315, 171] on div "Invitación a evaluación" at bounding box center [565, 164] width 704 height 23
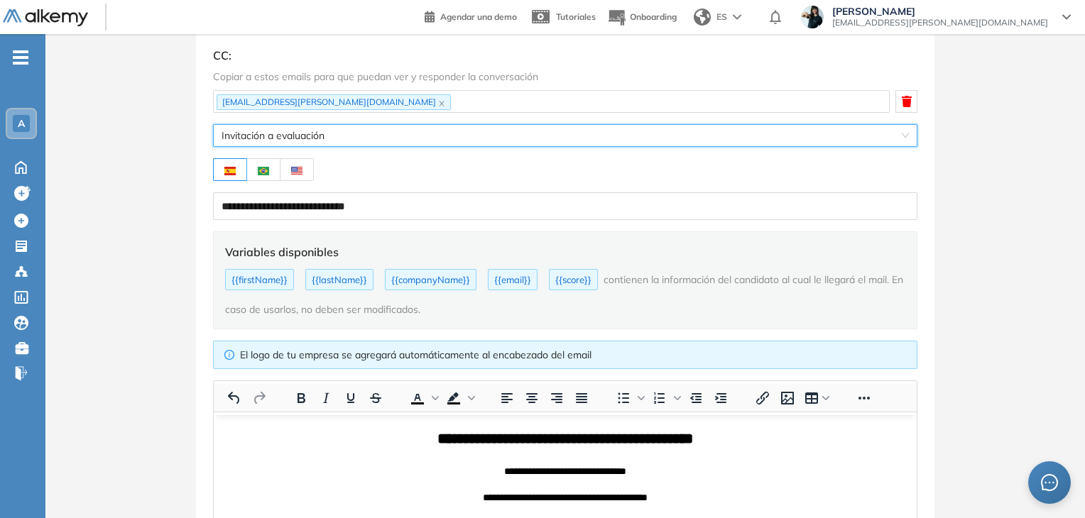
click at [349, 140] on span "Invitación a evaluación" at bounding box center [565, 135] width 687 height 21
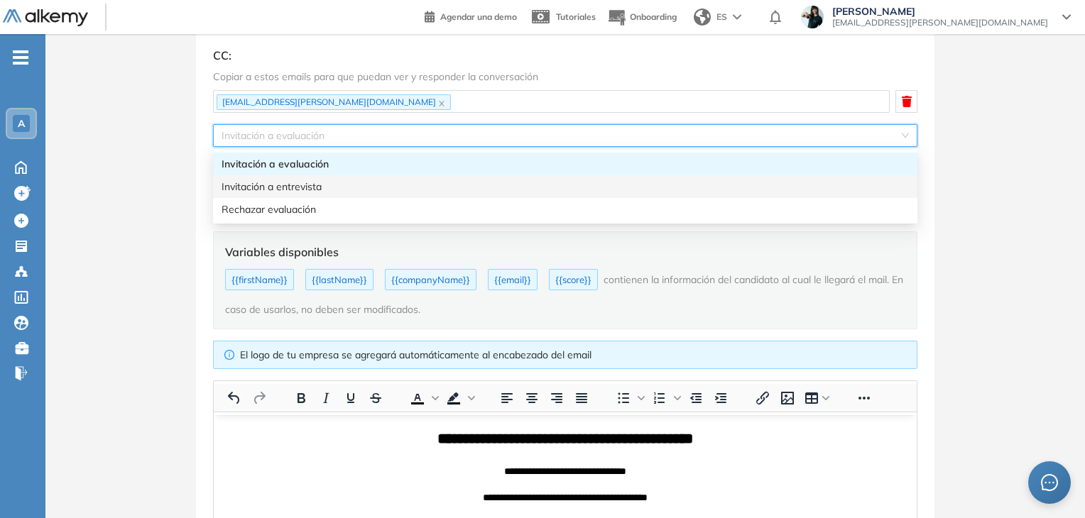
click at [325, 191] on div "Invitación a entrevista" at bounding box center [565, 187] width 687 height 16
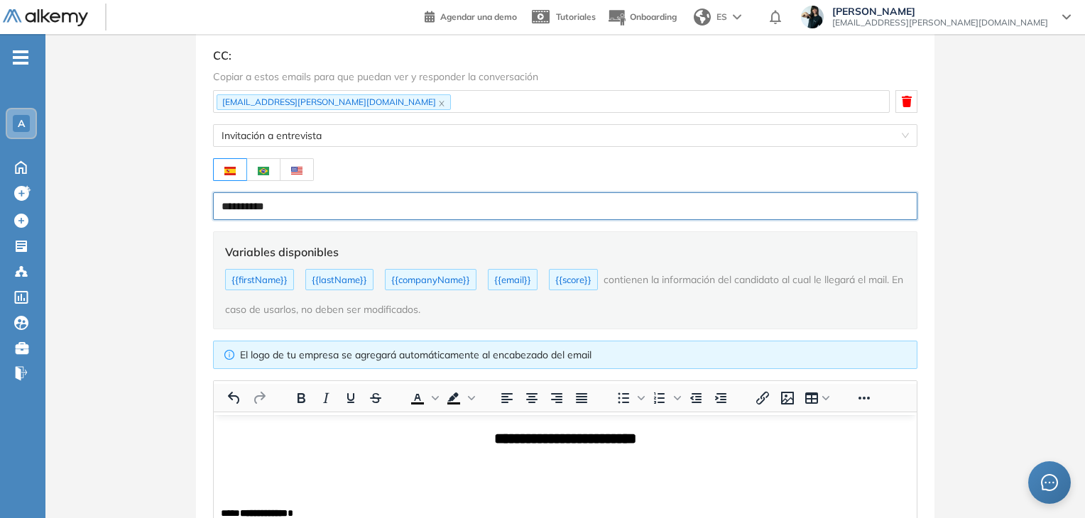
click at [310, 212] on input "**********" at bounding box center [565, 206] width 704 height 28
click at [242, 205] on input "**********" at bounding box center [565, 206] width 704 height 28
paste input "**********"
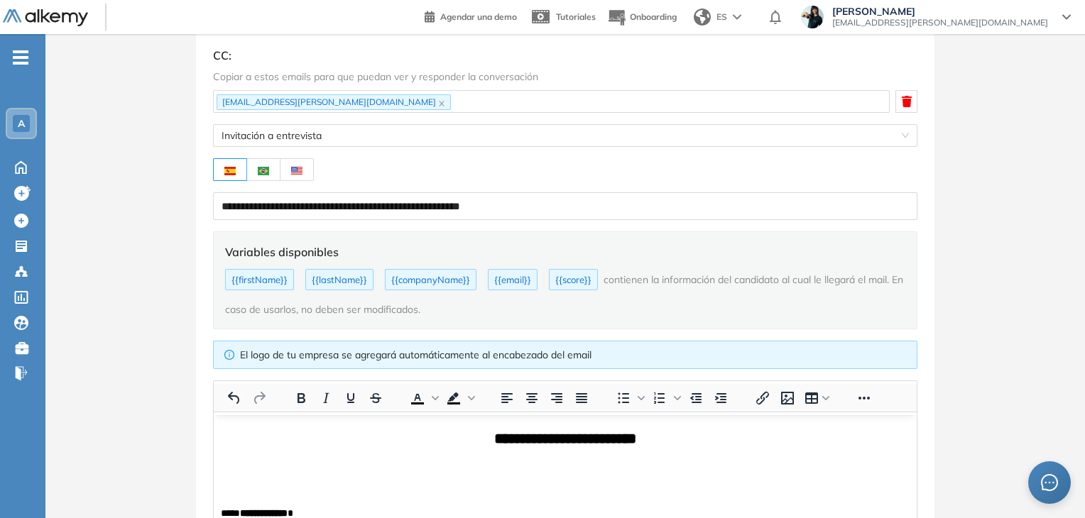
click at [946, 222] on div "**********" at bounding box center [564, 347] width 1039 height 770
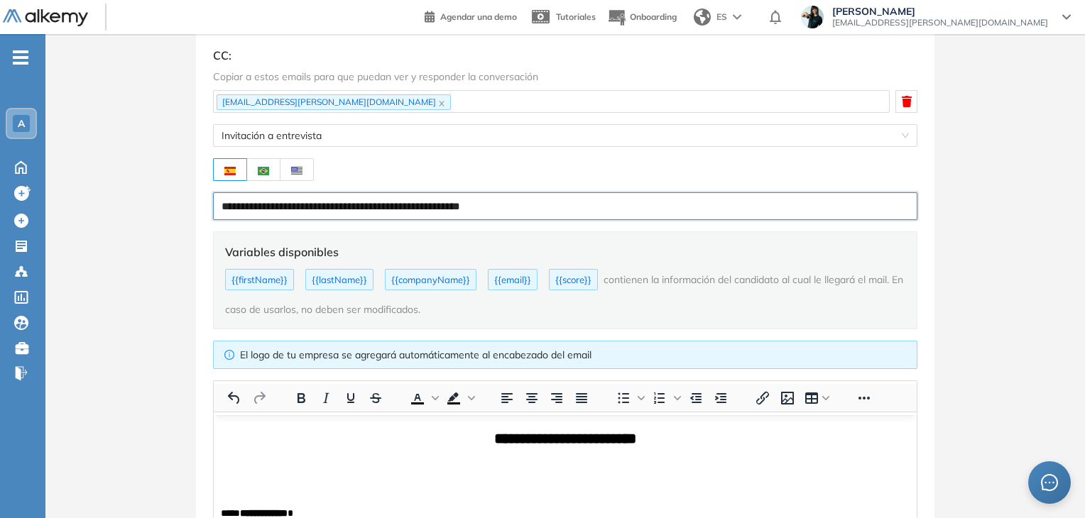
click at [511, 209] on input "**********" at bounding box center [565, 206] width 704 height 28
click at [222, 204] on input "**********" at bounding box center [565, 206] width 704 height 28
type input "**********"
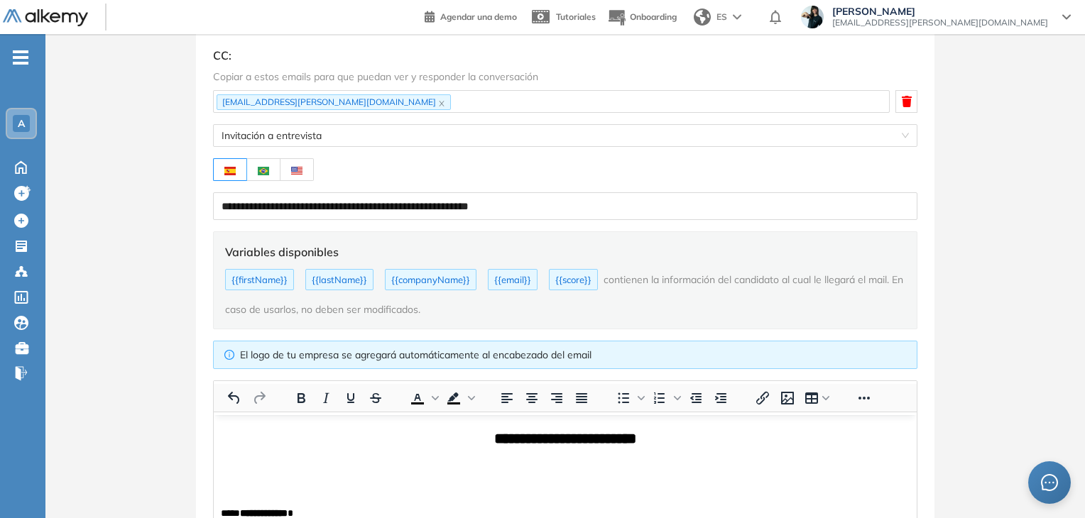
click at [414, 177] on div at bounding box center [565, 169] width 704 height 23
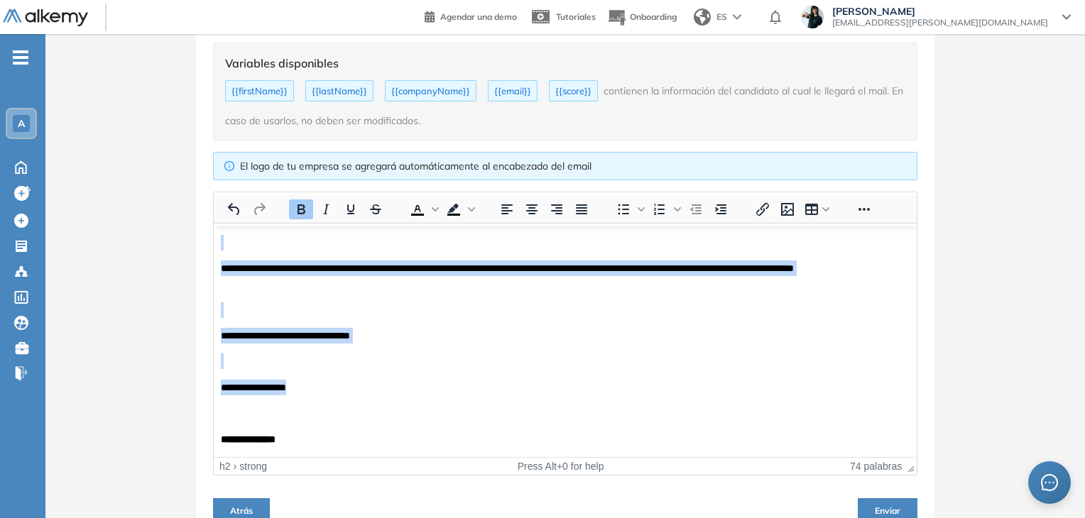
scroll to position [313, 0]
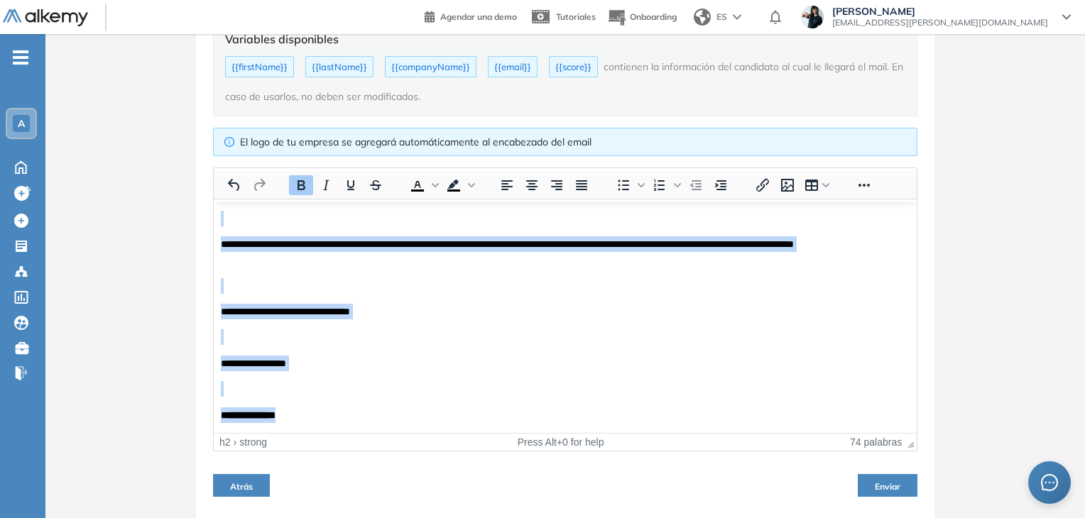
drag, startPoint x: 452, startPoint y: 215, endPoint x: 361, endPoint y: 436, distance: 238.8
click at [361, 432] on html "**********" at bounding box center [565, 185] width 703 height 493
paste body "Área de texto enriquecido. Pulse ALT-0 para abrir la ayuda."
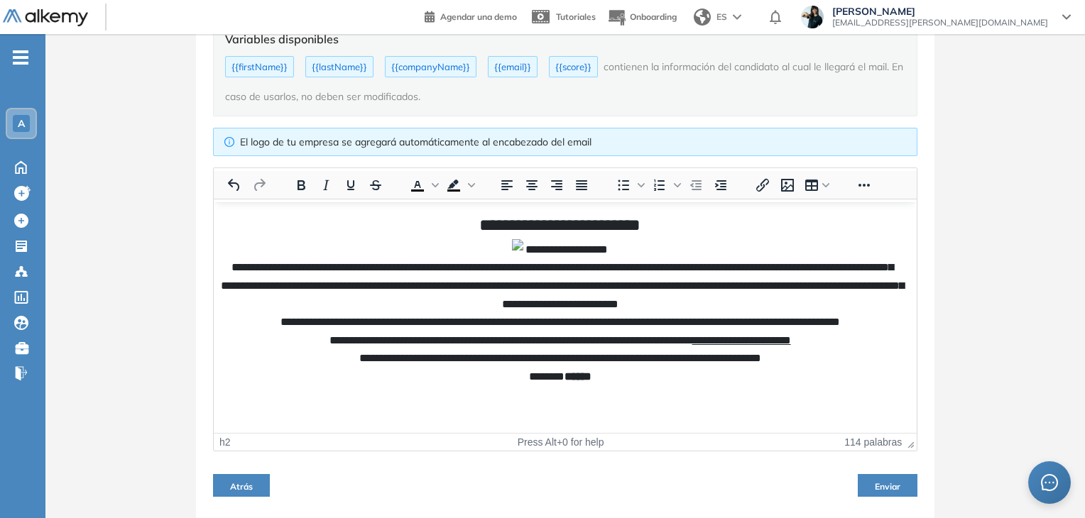
scroll to position [0, 0]
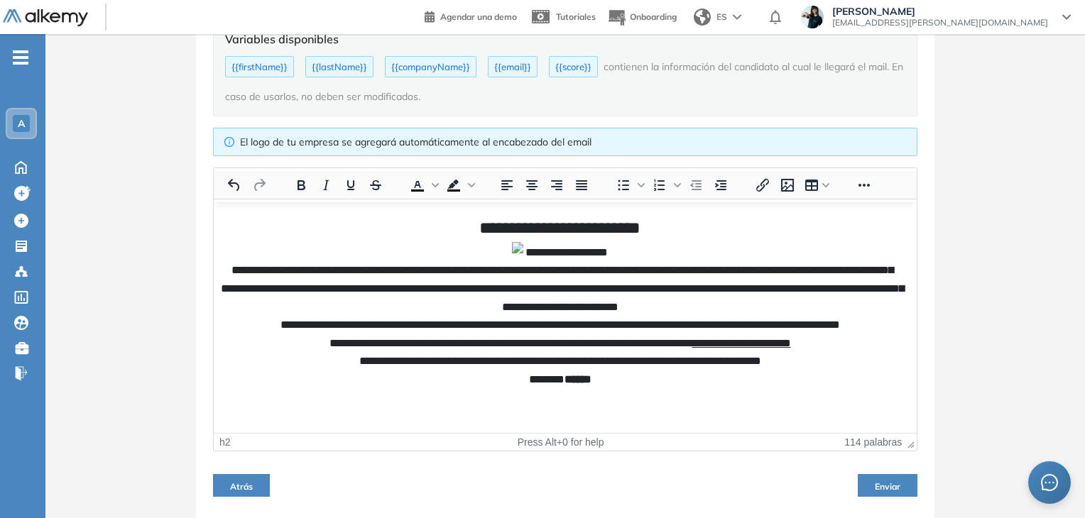
click at [483, 257] on h2 "**********" at bounding box center [560, 325] width 678 height 222
click at [501, 188] on icon "Alinear a la izquierda" at bounding box center [506, 185] width 11 height 10
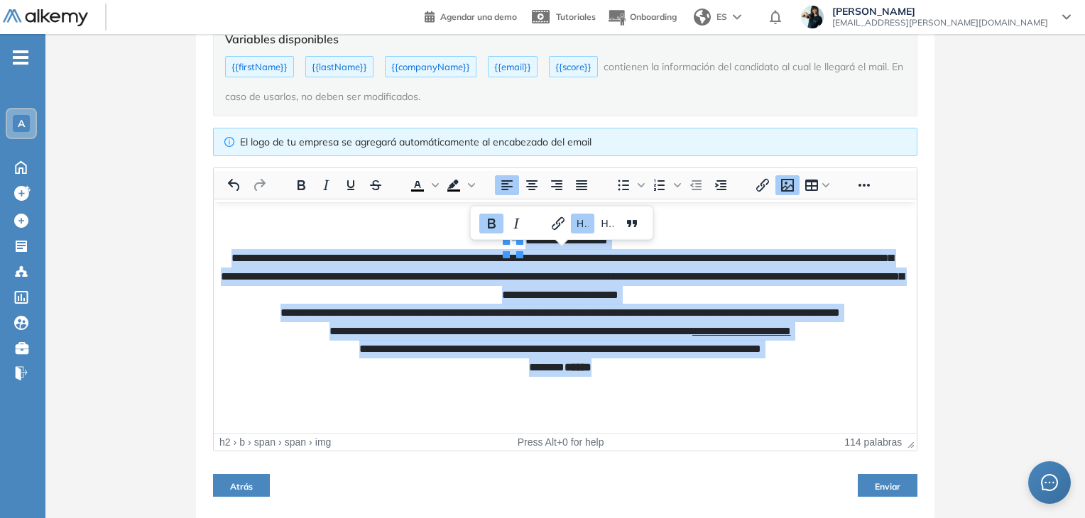
scroll to position [15, 0]
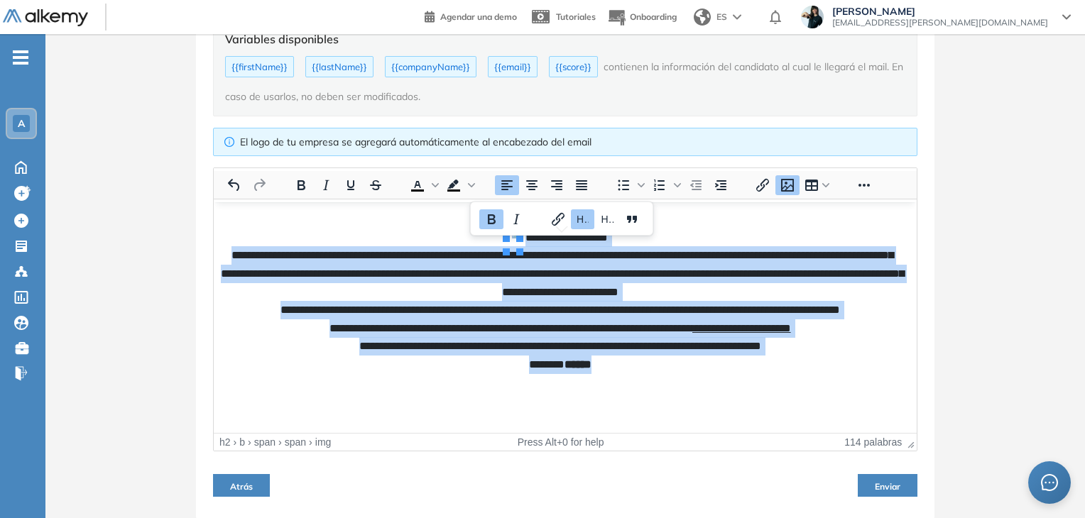
drag, startPoint x: 509, startPoint y: 254, endPoint x: 778, endPoint y: 409, distance: 310.4
click at [778, 409] on h2 "**********" at bounding box center [560, 310] width 678 height 222
click at [501, 182] on icon "Alinear a la izquierda" at bounding box center [506, 185] width 11 height 10
click at [501, 181] on icon "Alinear a la izquierda" at bounding box center [506, 185] width 11 height 10
click at [537, 303] on b "**********" at bounding box center [562, 288] width 683 height 164
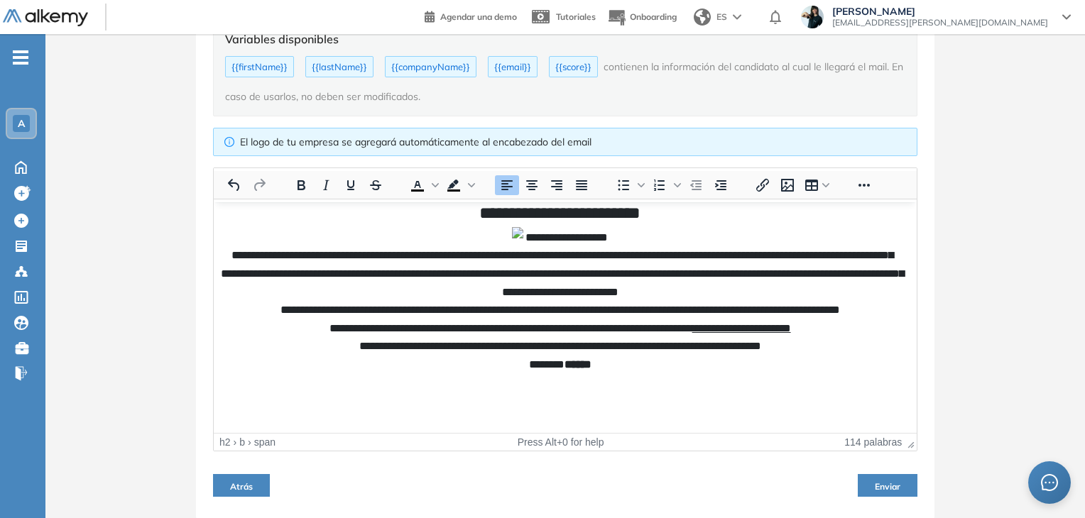
click at [486, 241] on h2 "**********" at bounding box center [560, 310] width 678 height 222
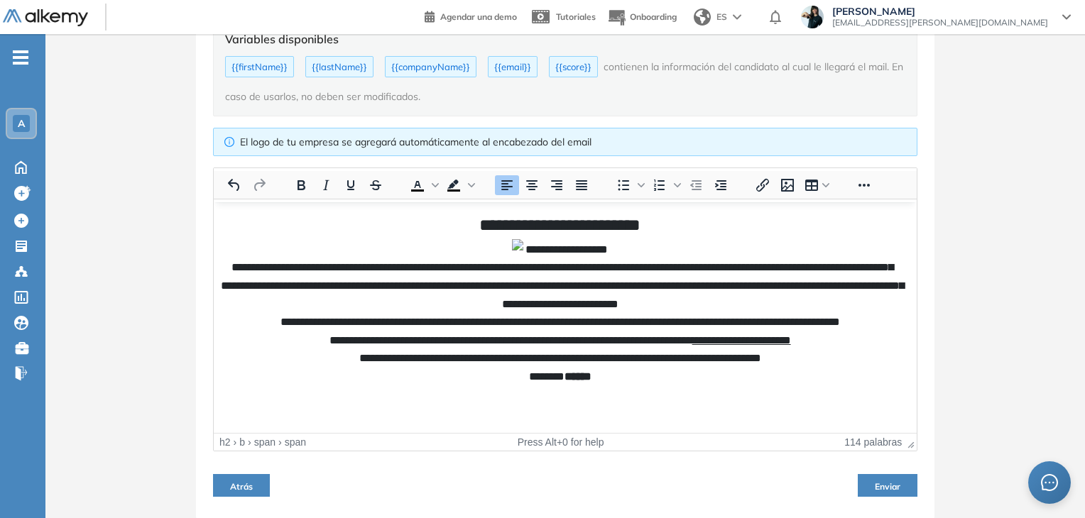
scroll to position [0, 0]
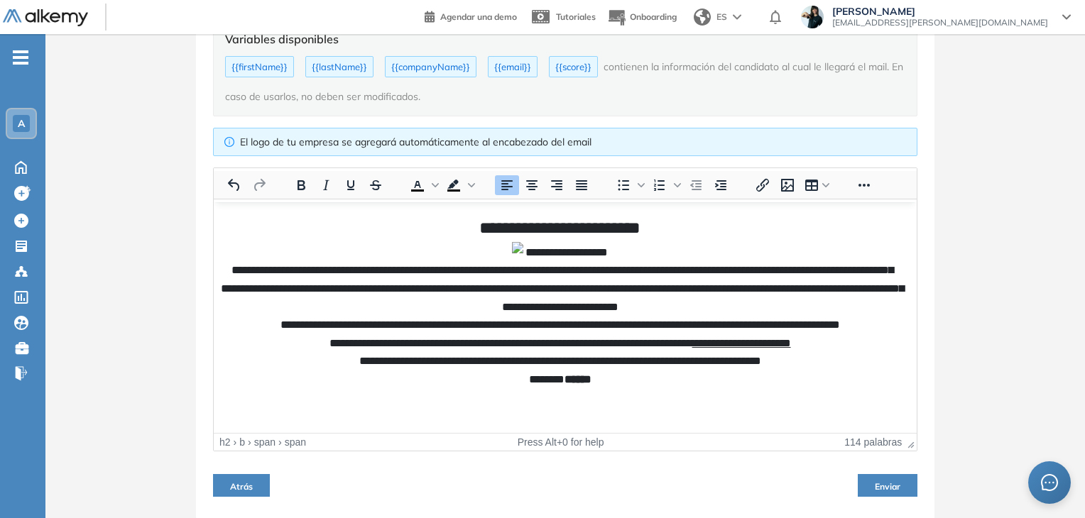
click at [694, 228] on h2 "**********" at bounding box center [560, 325] width 678 height 222
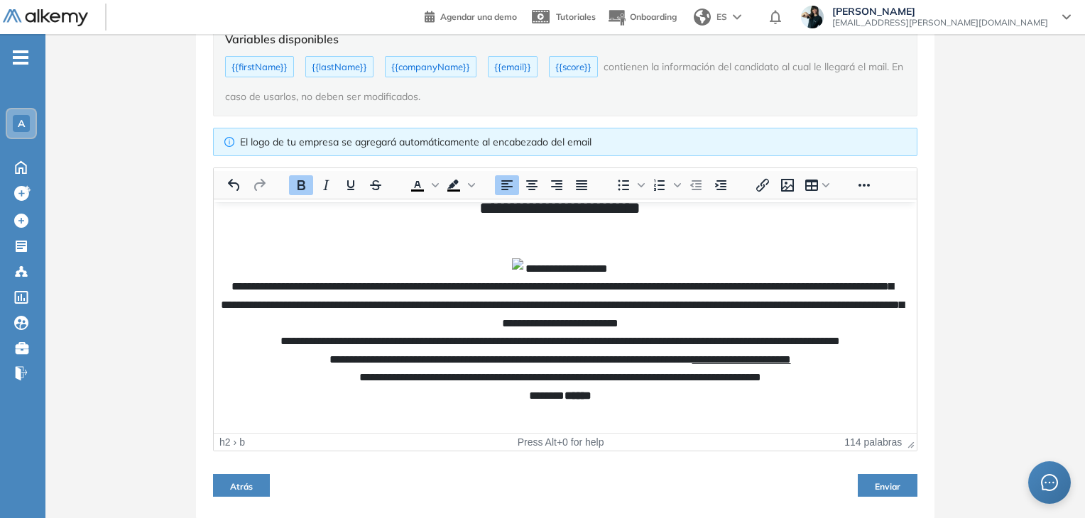
scroll to position [51, 0]
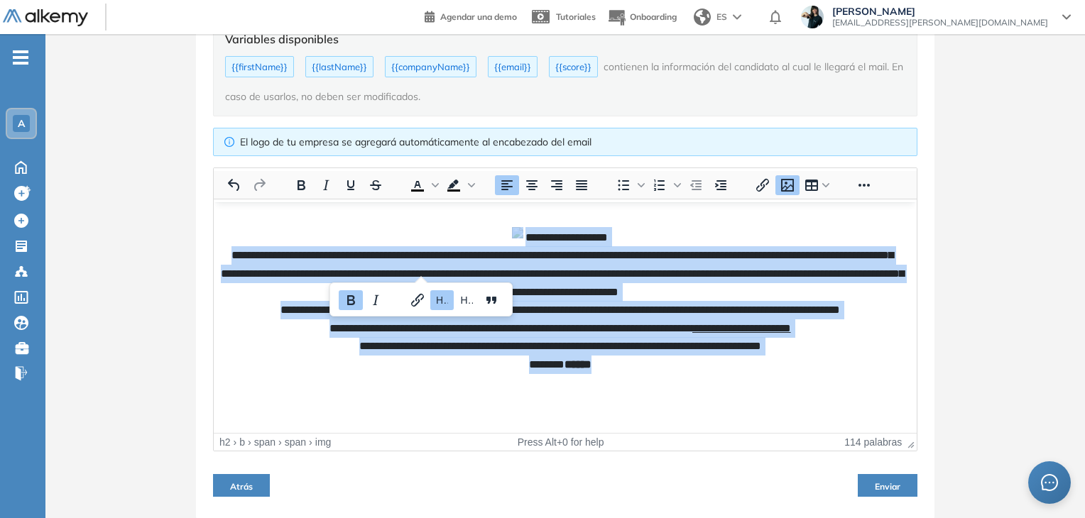
drag, startPoint x: 490, startPoint y: 237, endPoint x: 644, endPoint y: 419, distance: 238.3
click at [644, 419] on h2 "**********" at bounding box center [560, 311] width 678 height 218
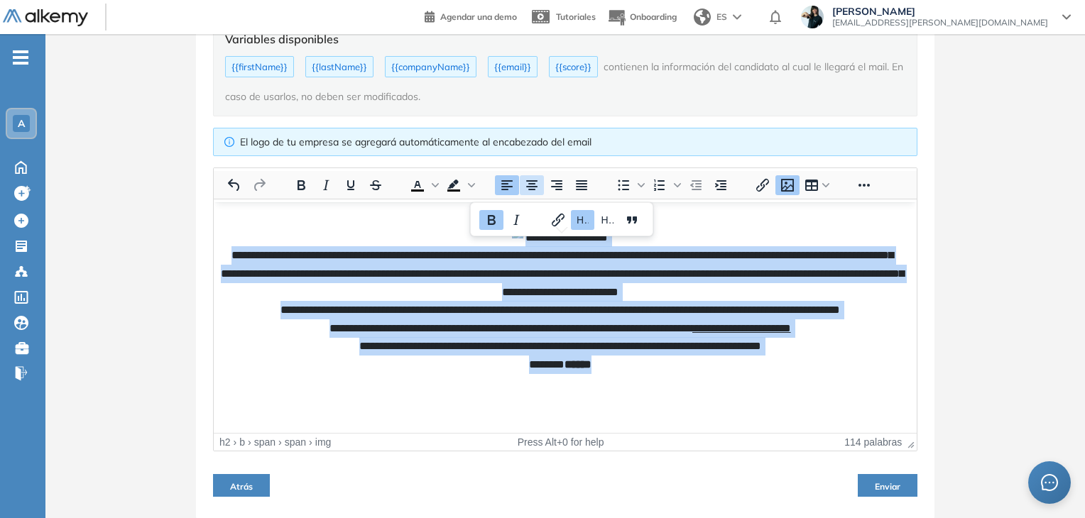
click at [533, 185] on icon "Alinear al centro" at bounding box center [531, 185] width 11 height 10
click at [551, 180] on icon "Alinear a la derecha" at bounding box center [556, 185] width 17 height 17
click at [501, 180] on icon "Alinear a la izquierda" at bounding box center [506, 185] width 17 height 17
click at [645, 325] on h2 "**********" at bounding box center [560, 311] width 678 height 218
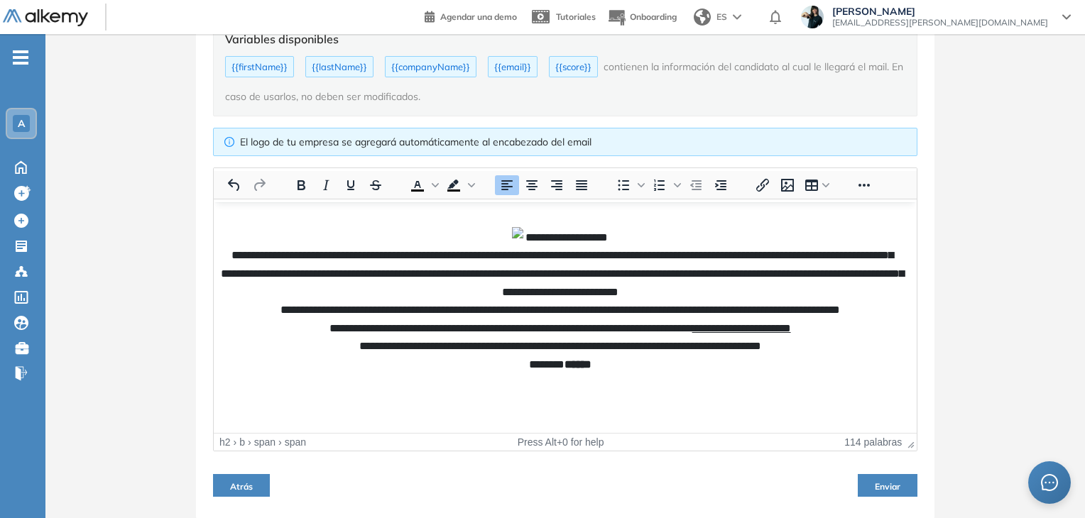
click at [495, 244] on h2 "**********" at bounding box center [560, 311] width 678 height 218
click at [525, 182] on icon "Alinear al centro" at bounding box center [531, 185] width 17 height 17
click at [594, 301] on h2 "**********" at bounding box center [560, 311] width 678 height 218
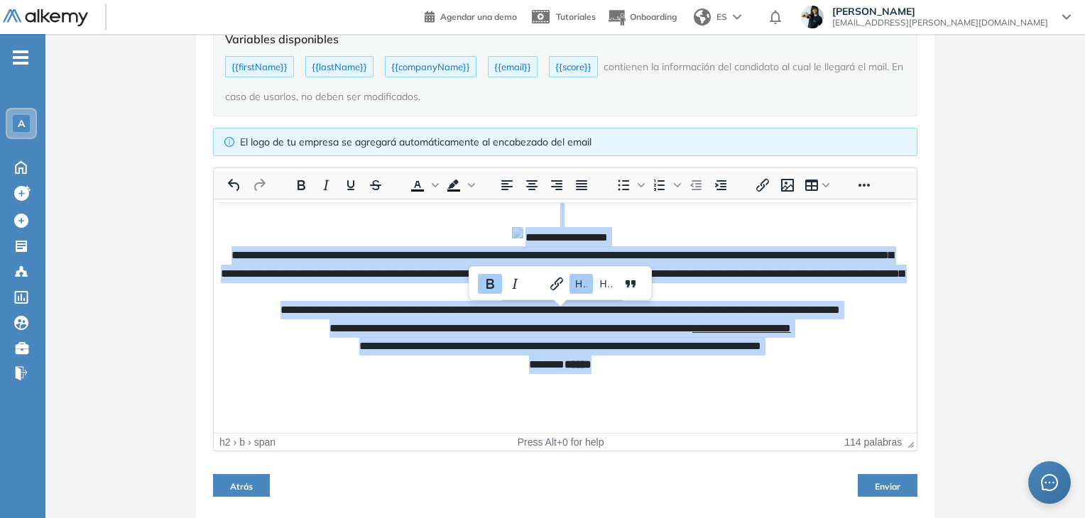
scroll to position [0, 0]
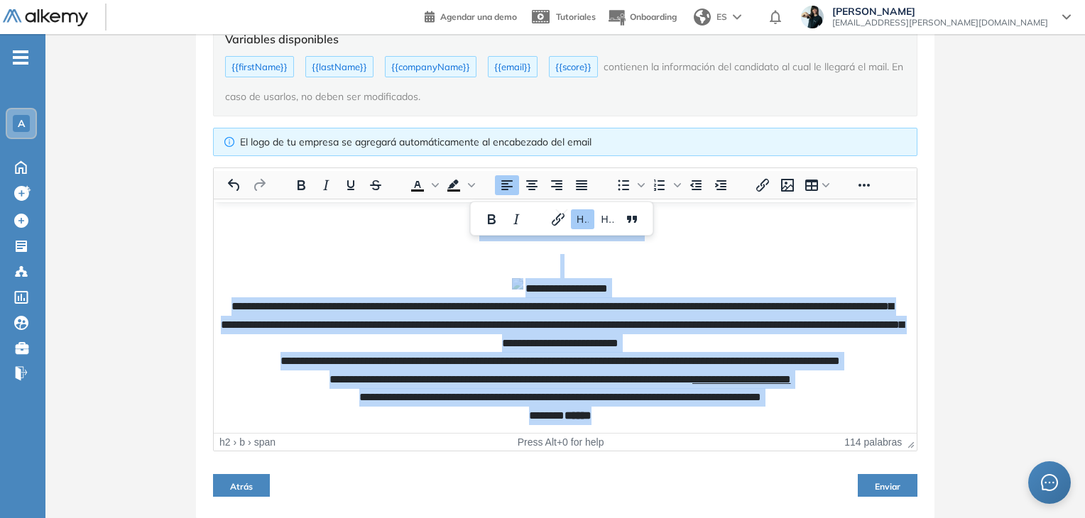
drag, startPoint x: 623, startPoint y: 415, endPoint x: 371, endPoint y: 138, distance: 374.5
click at [371, 202] on html "**********" at bounding box center [565, 343] width 703 height 283
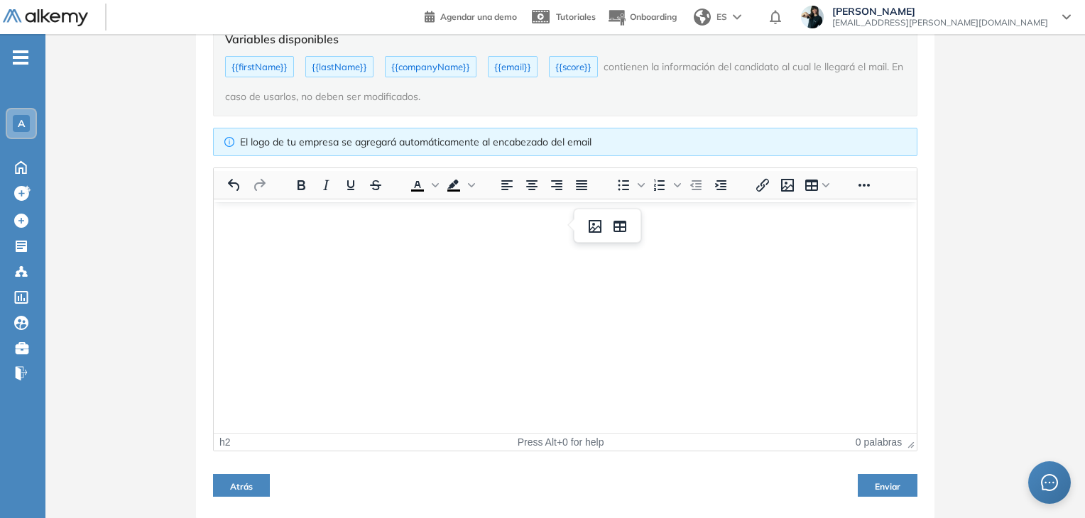
drag, startPoint x: 466, startPoint y: 219, endPoint x: 538, endPoint y: 242, distance: 76.1
click at [471, 219] on h2 "Área de texto enriquecido. Pulse ALT-0 para abrir la ayuda." at bounding box center [565, 226] width 689 height 24
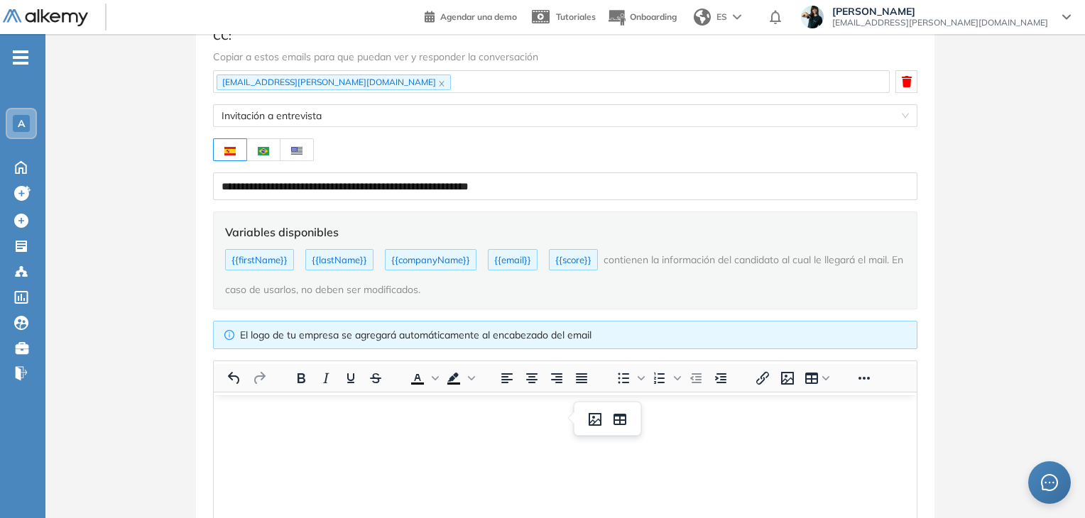
scroll to position [284, 0]
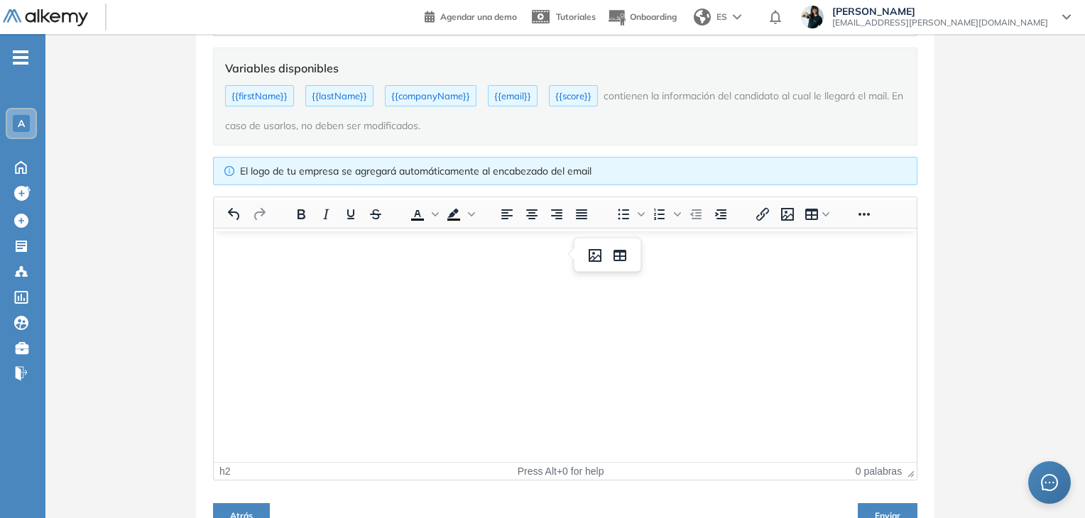
click at [552, 260] on h2 "Área de texto enriquecido. Pulse ALT-0 para abrir la ayuda." at bounding box center [565, 255] width 689 height 24
click at [557, 251] on h2 "Área de texto enriquecido. Pulse ALT-0 para abrir la ayuda." at bounding box center [565, 255] width 689 height 24
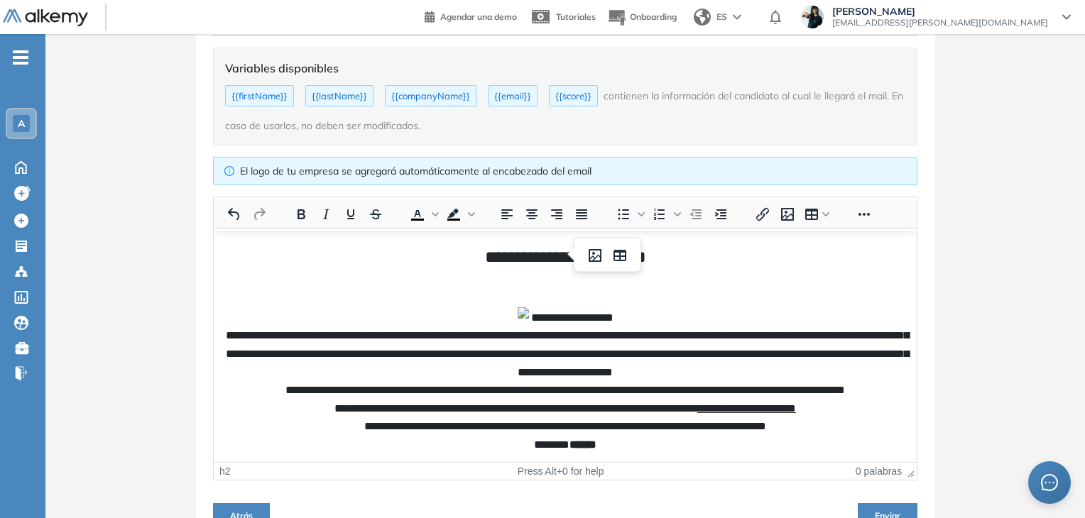
scroll to position [51, 0]
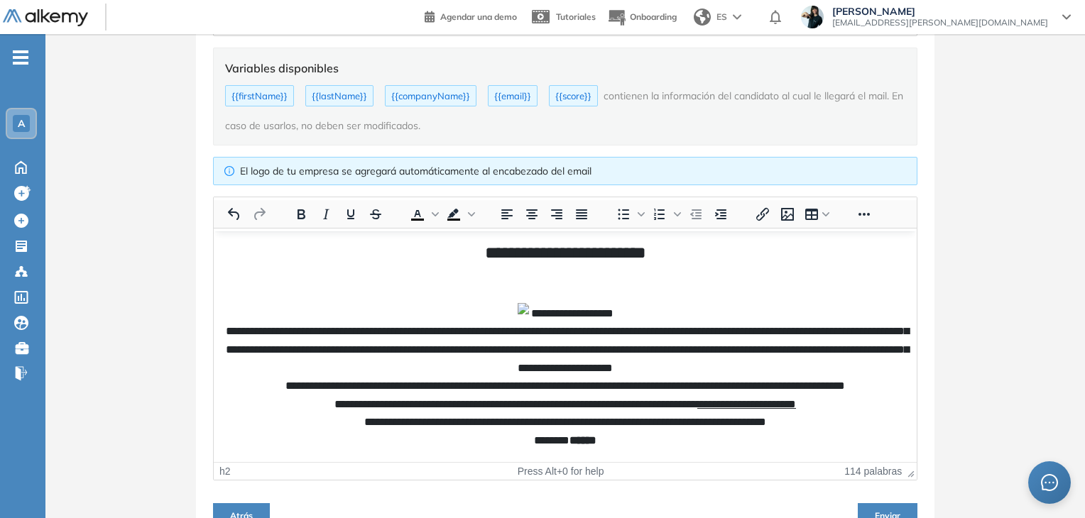
click at [532, 307] on span "**********" at bounding box center [572, 312] width 82 height 11
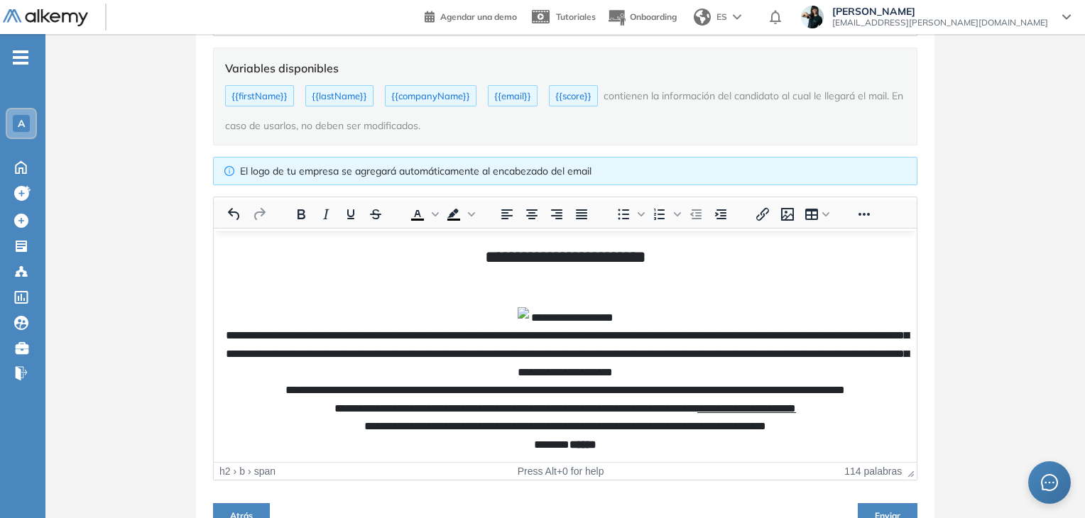
click at [535, 283] on h2 "**********" at bounding box center [565, 368] width 689 height 170
click at [497, 319] on h2 "**********" at bounding box center [565, 368] width 689 height 170
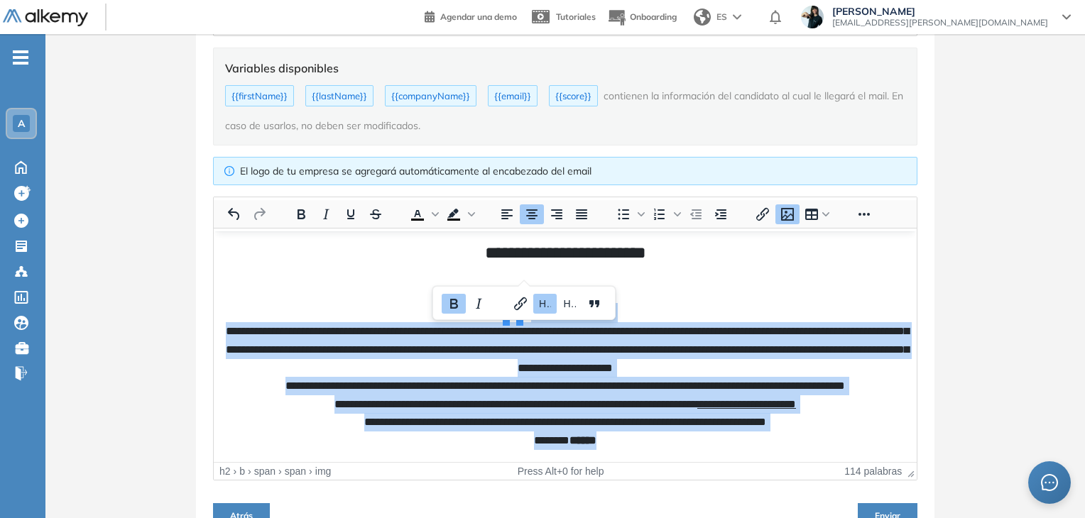
drag, startPoint x: 506, startPoint y: 266, endPoint x: 633, endPoint y: 445, distance: 219.5
click at [633, 445] on h2 "**********" at bounding box center [565, 363] width 689 height 170
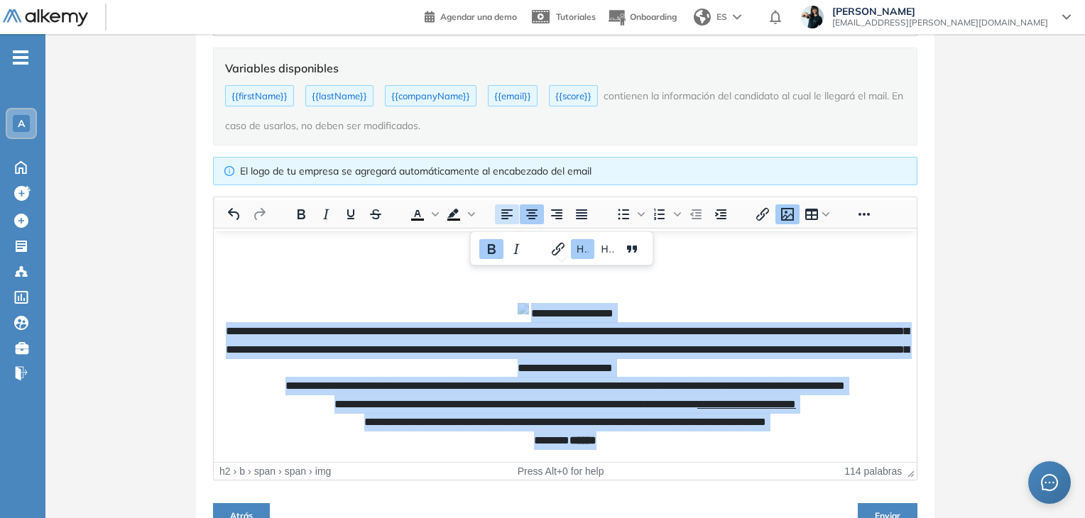
click at [512, 208] on icon "Alinear a la izquierda" at bounding box center [506, 214] width 17 height 17
click at [498, 213] on icon "Alinear a la izquierda" at bounding box center [506, 214] width 17 height 17
click at [520, 357] on b "**********" at bounding box center [567, 375] width 683 height 141
click at [482, 357] on b "**********" at bounding box center [567, 375] width 683 height 141
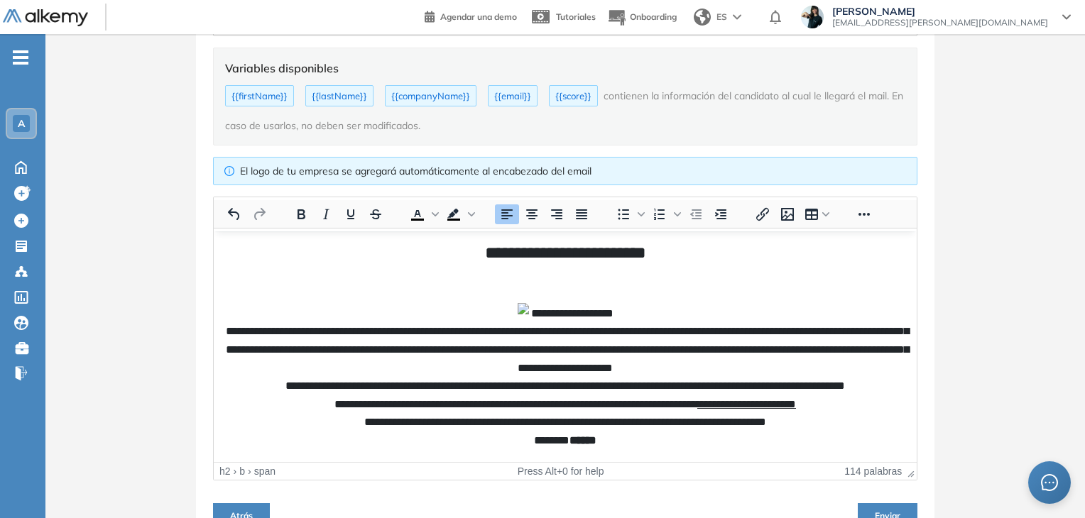
scroll to position [0, 0]
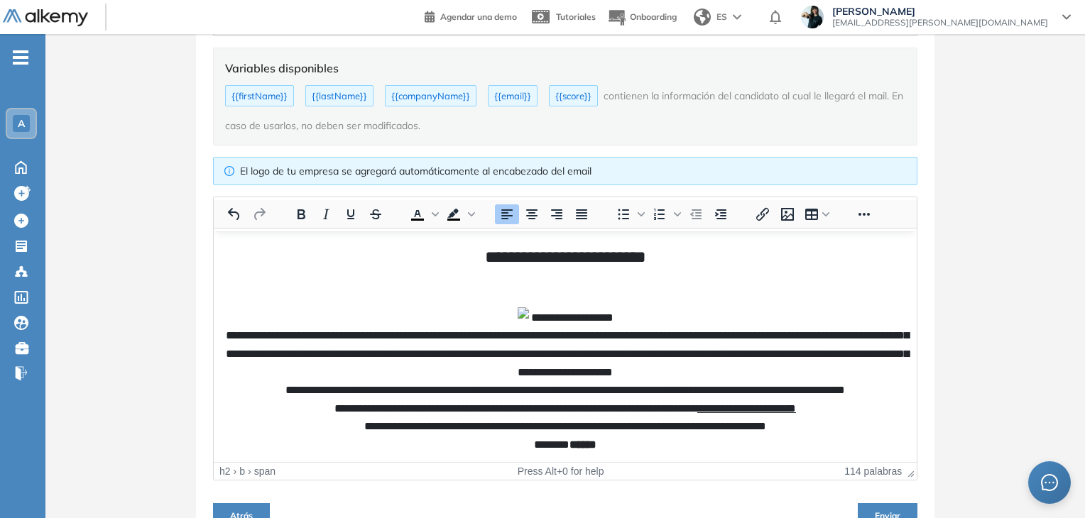
click at [427, 258] on h2 "**********" at bounding box center [565, 256] width 689 height 27
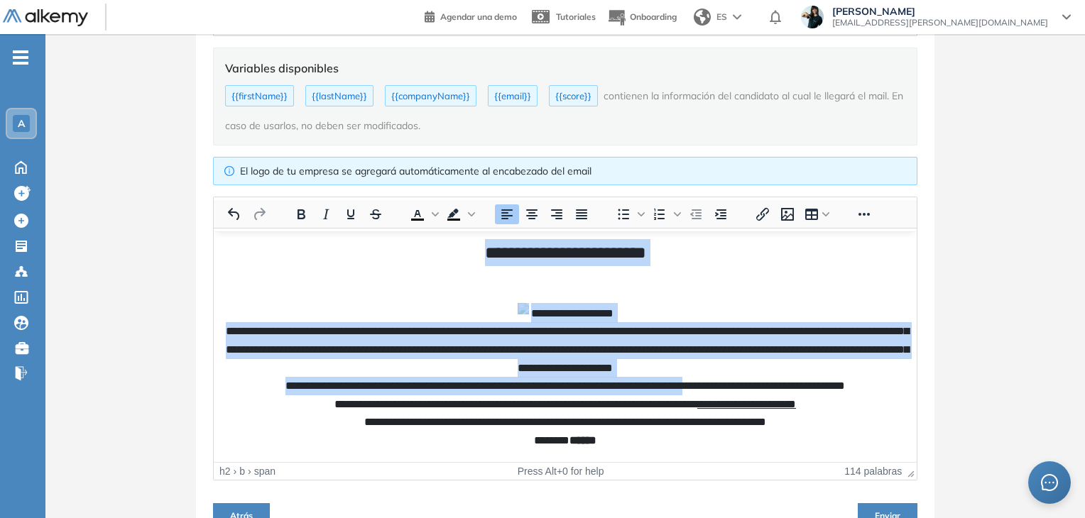
scroll to position [51, 0]
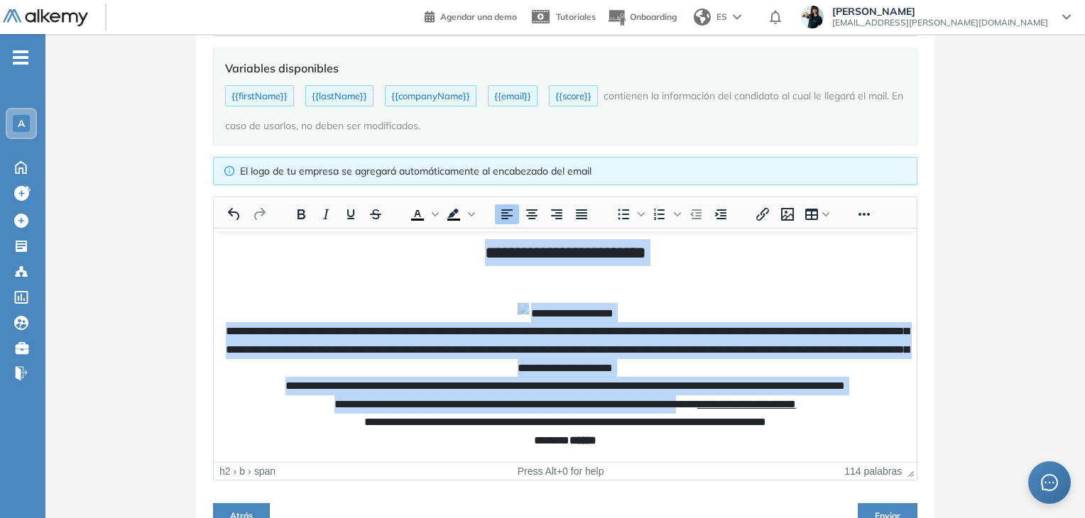
drag, startPoint x: 552, startPoint y: 283, endPoint x: 698, endPoint y: 391, distance: 181.8
click at [698, 391] on body "**********" at bounding box center [565, 344] width 689 height 210
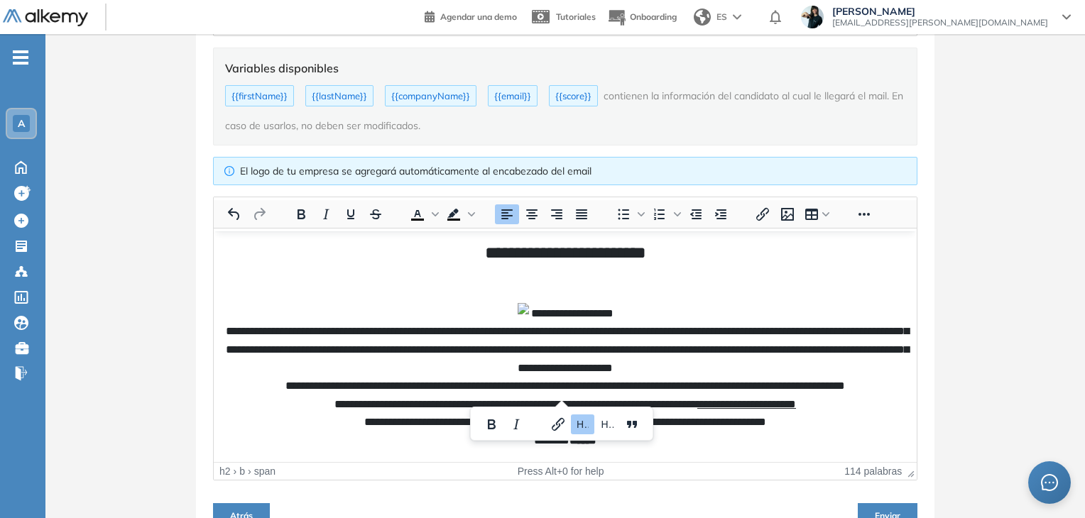
click at [672, 436] on h2 "**********" at bounding box center [565, 363] width 689 height 170
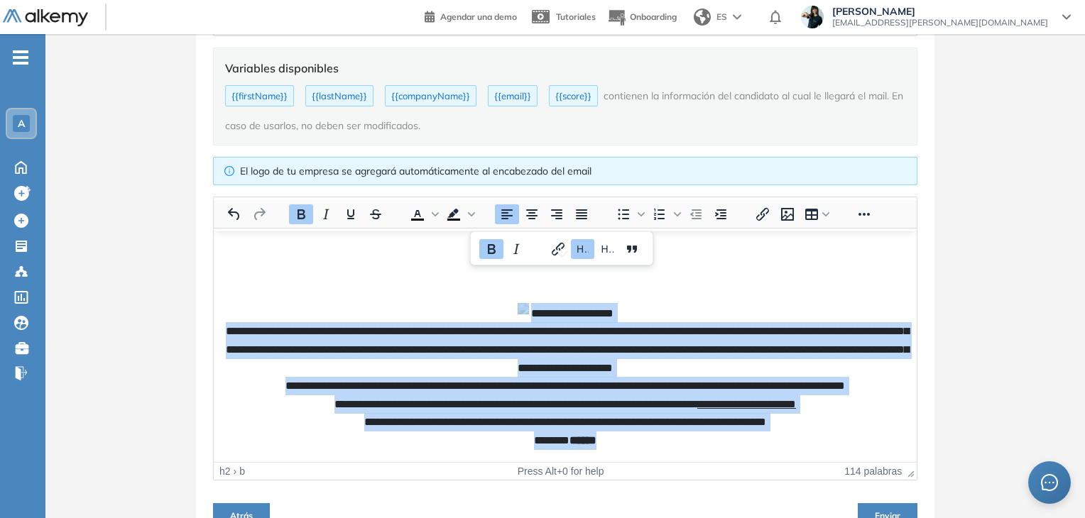
scroll to position [0, 0]
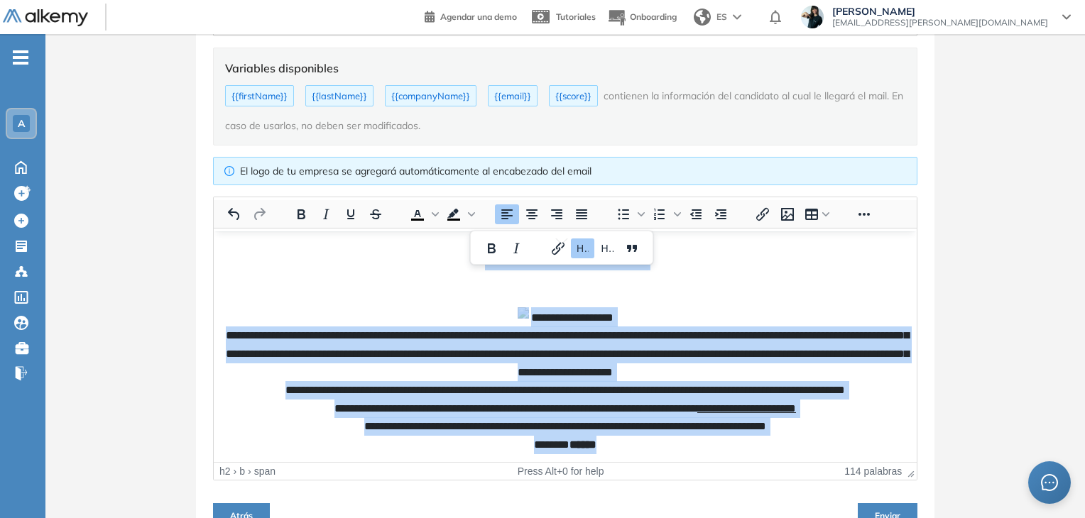
drag, startPoint x: 599, startPoint y: 442, endPoint x: 676, endPoint y: 441, distance: 76.7
click at [431, 231] on html "**********" at bounding box center [565, 348] width 703 height 235
click at [529, 214] on icon "Alinear al centro" at bounding box center [531, 214] width 11 height 10
drag, startPoint x: 564, startPoint y: 214, endPoint x: 422, endPoint y: 214, distance: 142.0
click at [552, 214] on button "Alinear a la derecha" at bounding box center [557, 214] width 24 height 20
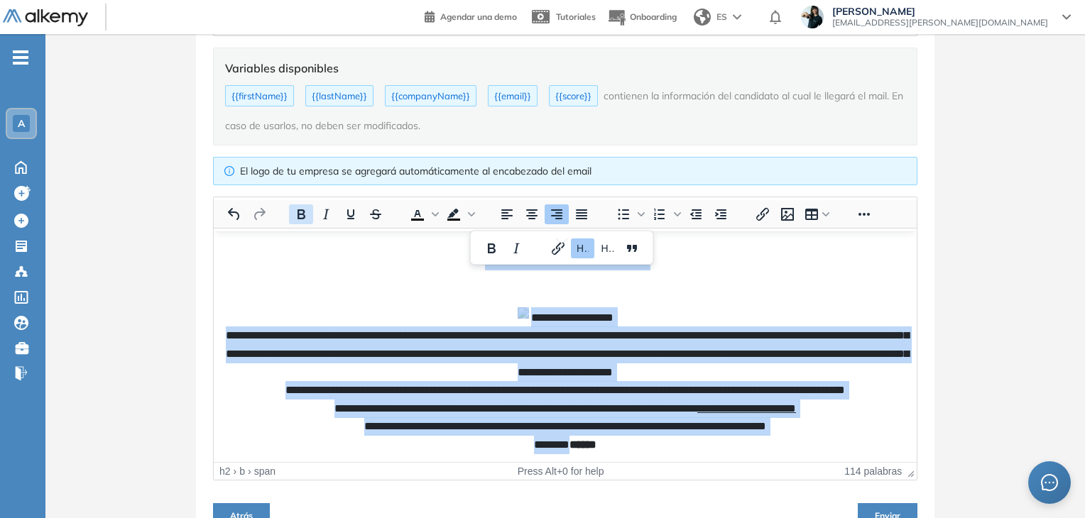
click at [302, 217] on icon "Negrita" at bounding box center [302, 214] width 8 height 10
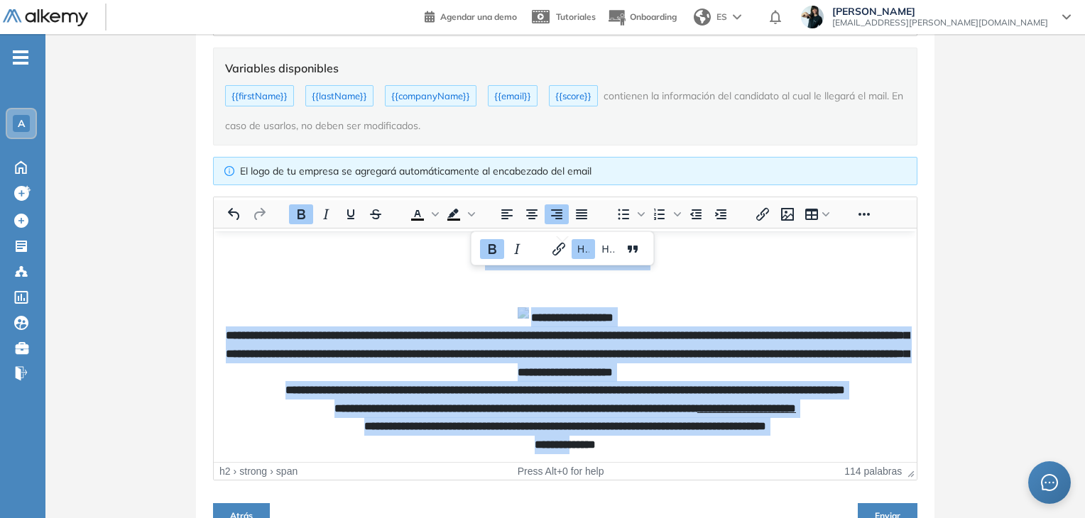
click at [302, 217] on icon "Negrita" at bounding box center [302, 214] width 8 height 10
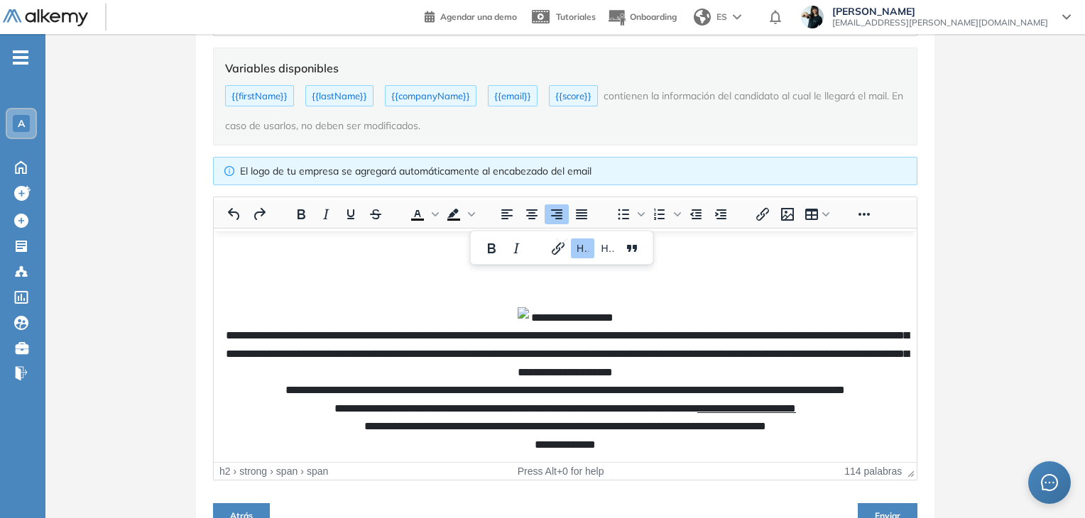
click at [454, 340] on span "**********" at bounding box center [567, 379] width 683 height 141
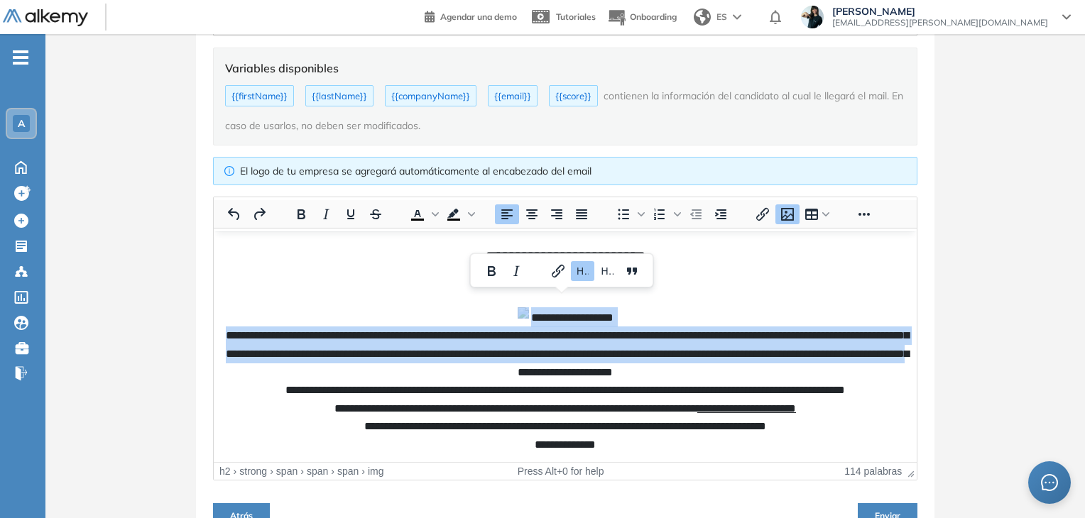
scroll to position [51, 0]
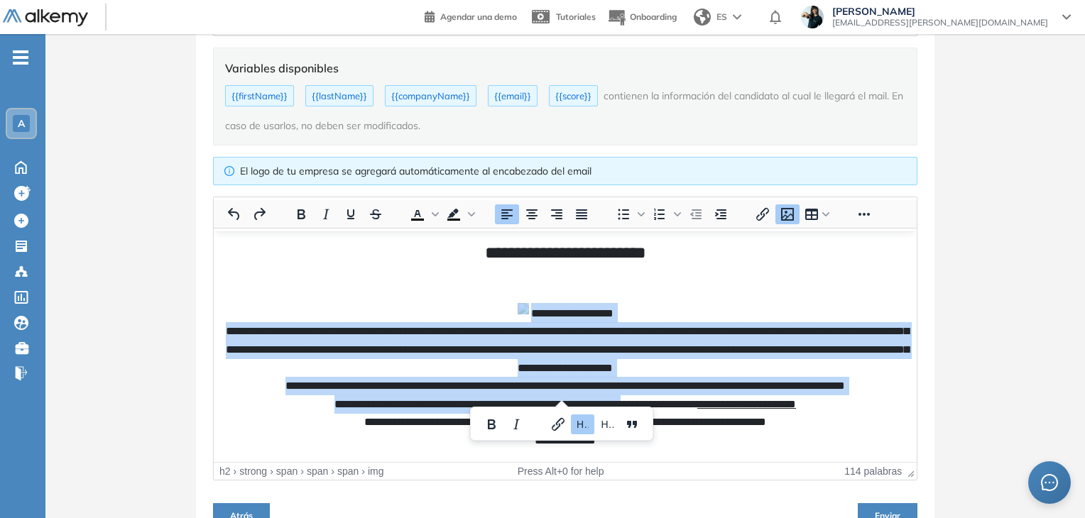
drag, startPoint x: 498, startPoint y: 317, endPoint x: 631, endPoint y: 395, distance: 155.0
click at [631, 395] on h2 "**********" at bounding box center [565, 363] width 689 height 170
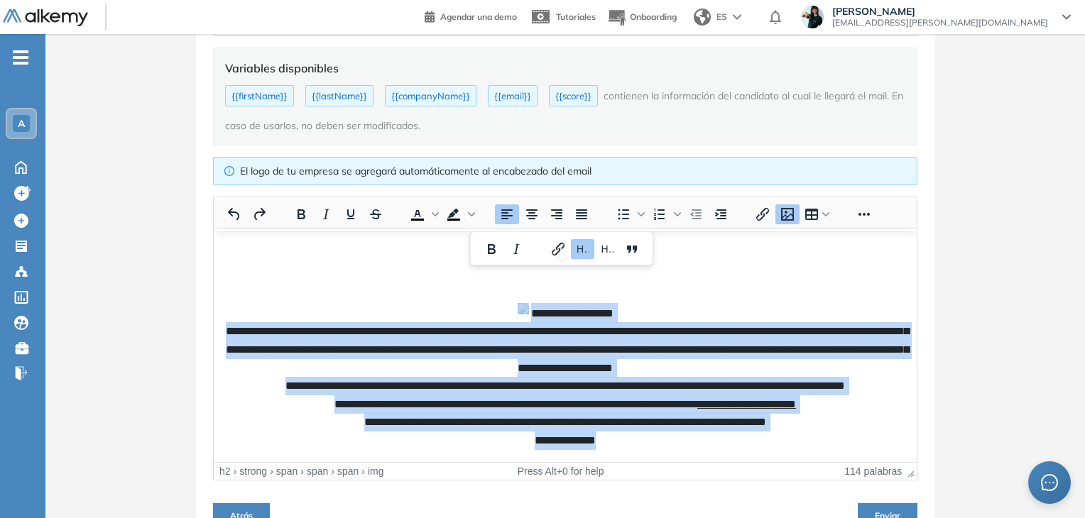
click at [510, 218] on icon "Alinear a la izquierda" at bounding box center [506, 214] width 17 height 17
click at [507, 218] on icon "Alinear a la izquierda" at bounding box center [506, 214] width 17 height 17
click at [528, 214] on icon "Alinear al centro" at bounding box center [531, 214] width 11 height 10
click at [561, 217] on icon "Alinear a la derecha" at bounding box center [556, 214] width 11 height 10
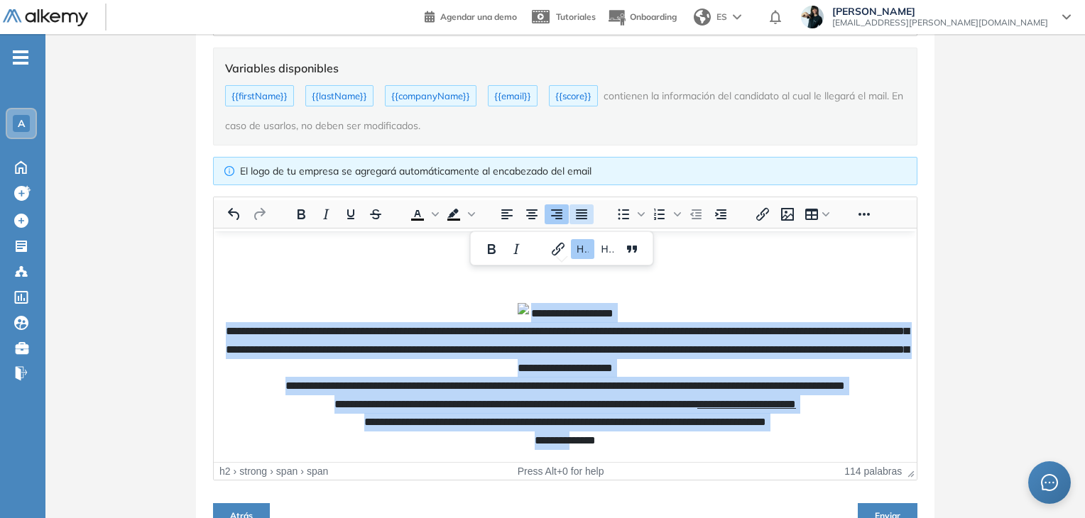
click at [582, 212] on icon "Justificar" at bounding box center [581, 214] width 17 height 17
click at [430, 359] on span "**********" at bounding box center [567, 375] width 683 height 141
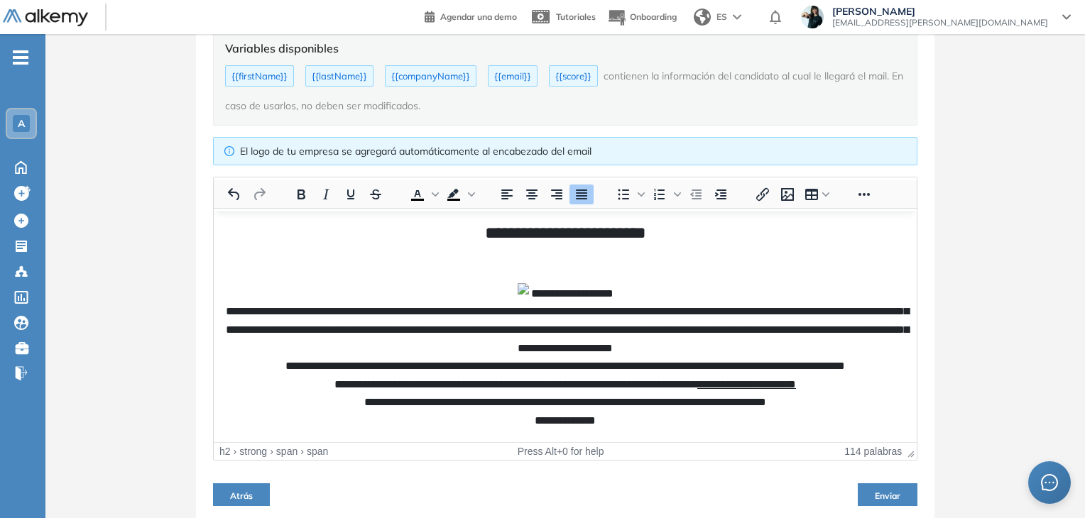
scroll to position [313, 0]
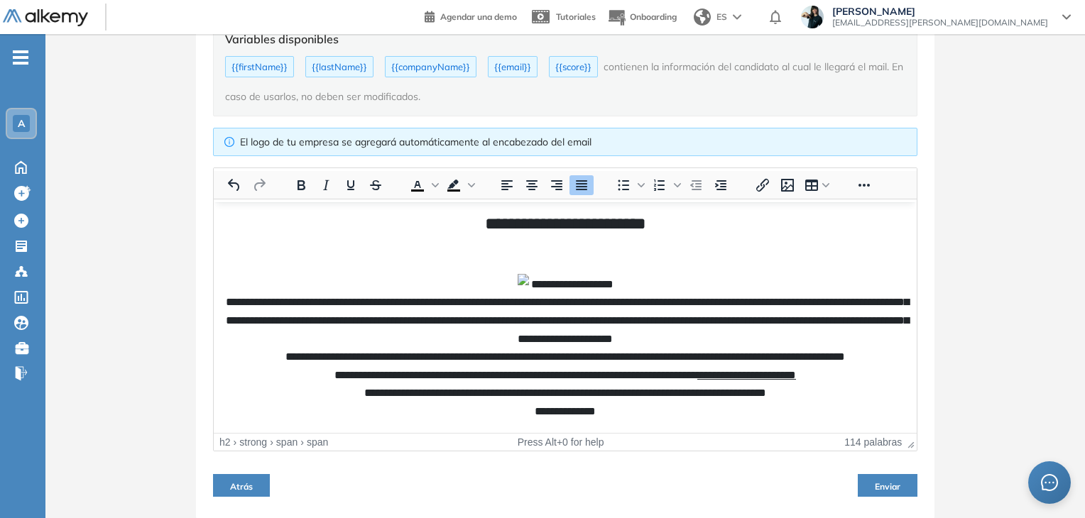
click at [569, 413] on span "******" at bounding box center [582, 410] width 26 height 11
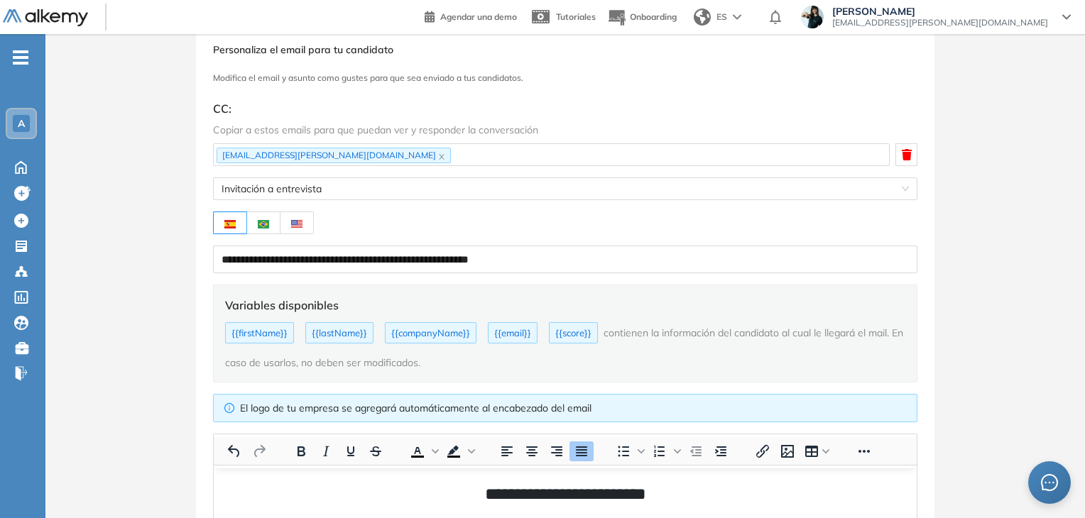
scroll to position [0, 0]
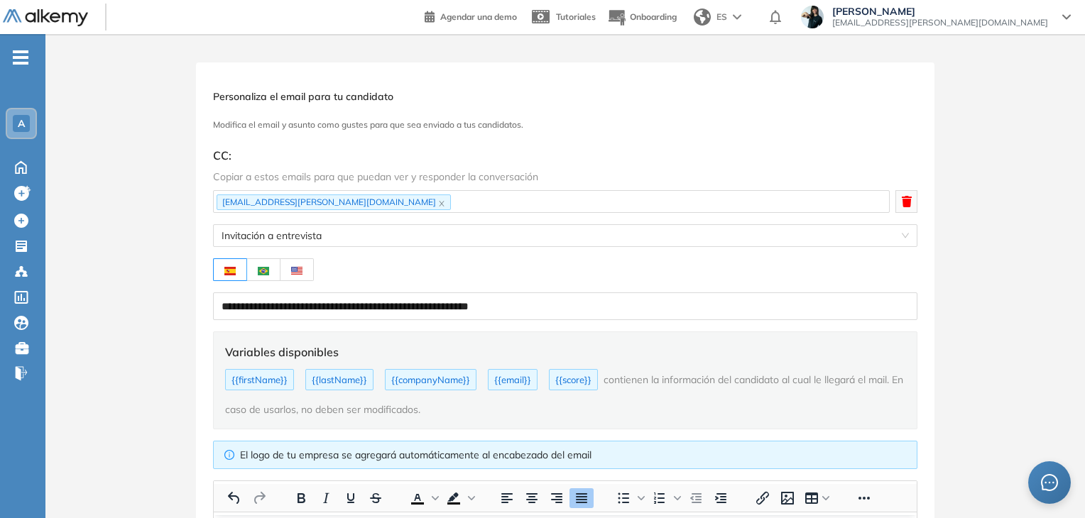
click at [902, 197] on icon "button" at bounding box center [907, 201] width 10 height 11
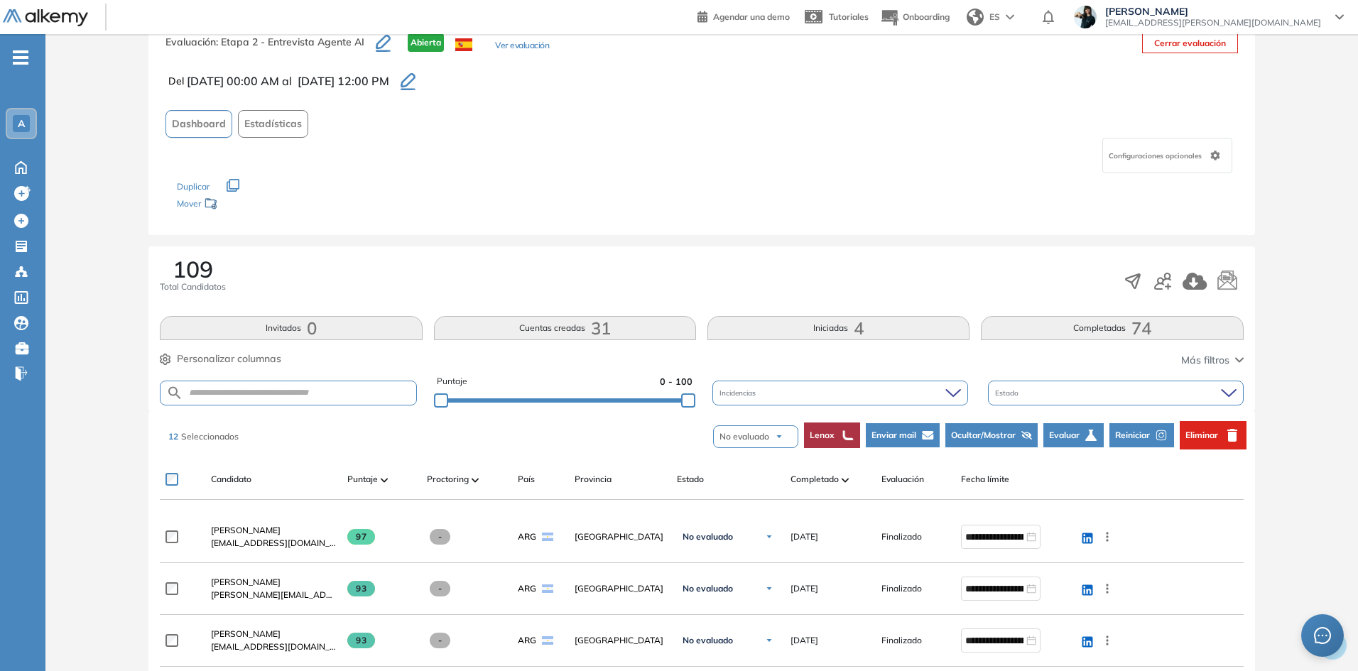
scroll to position [71, 0]
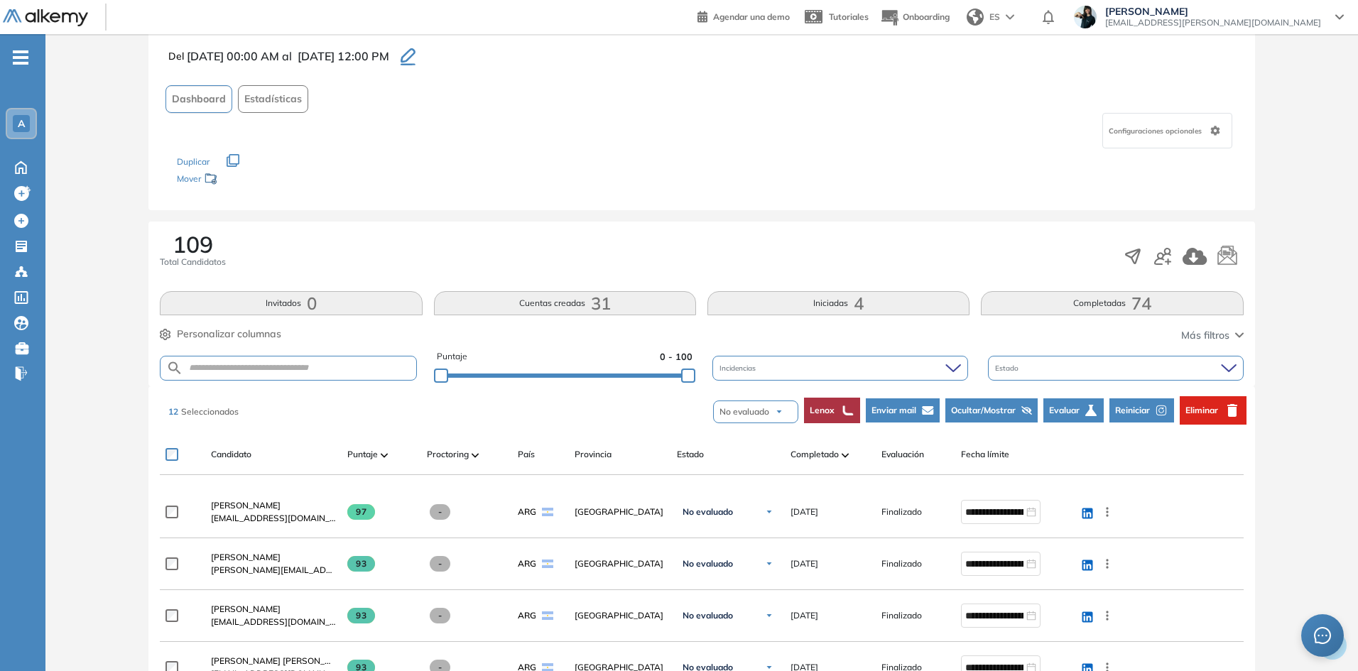
click at [780, 413] on img "button" at bounding box center [779, 412] width 9 height 9
click at [763, 498] on li "A entrevistar" at bounding box center [746, 503] width 56 height 18
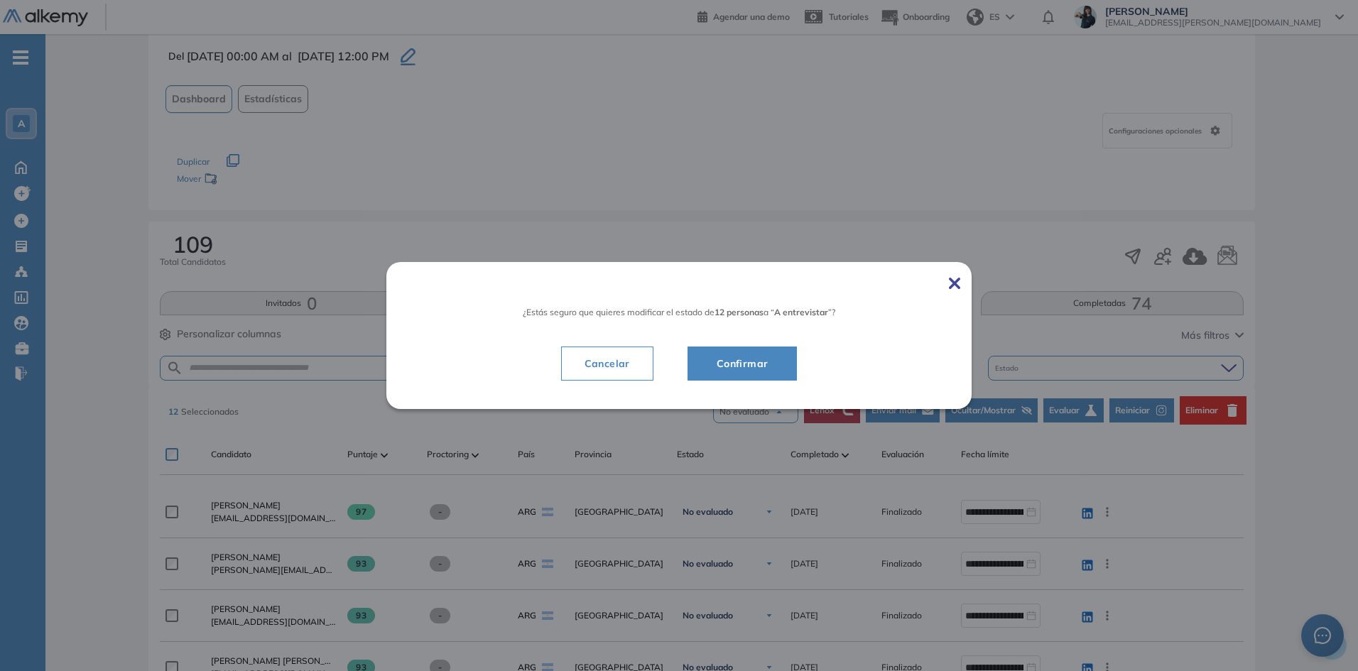
click at [742, 367] on span "Confirmar" at bounding box center [742, 363] width 75 height 17
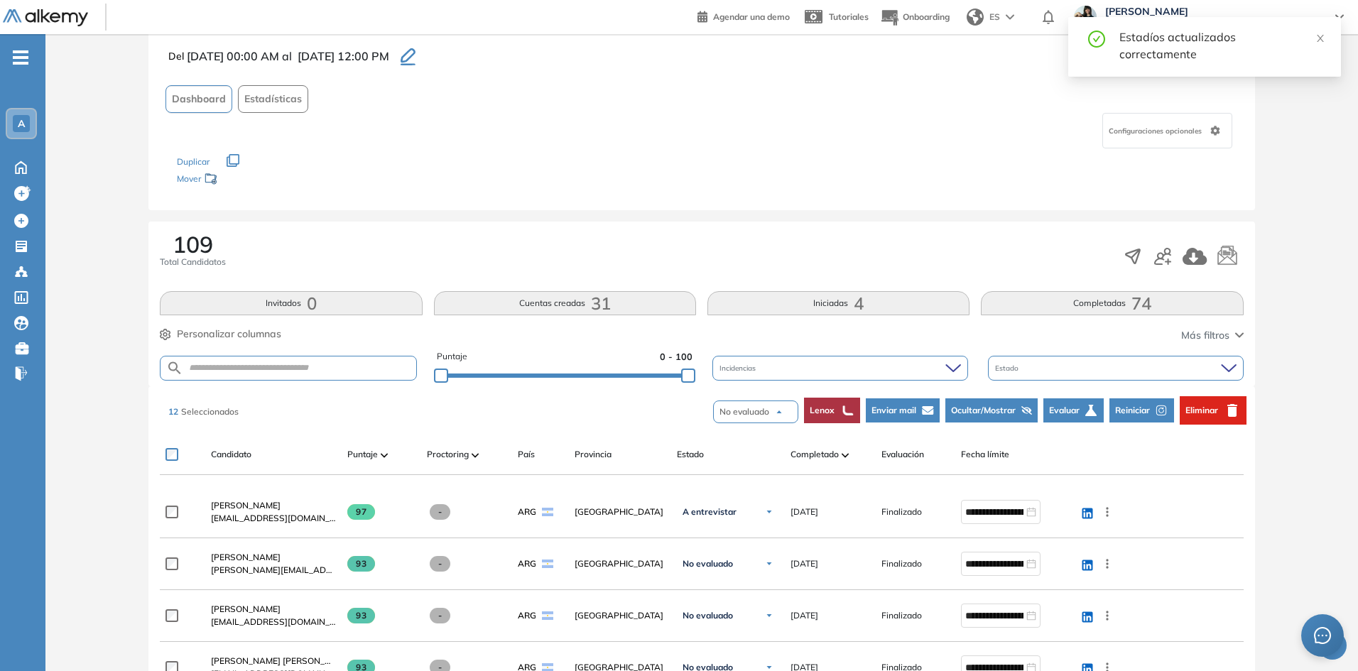
scroll to position [142, 0]
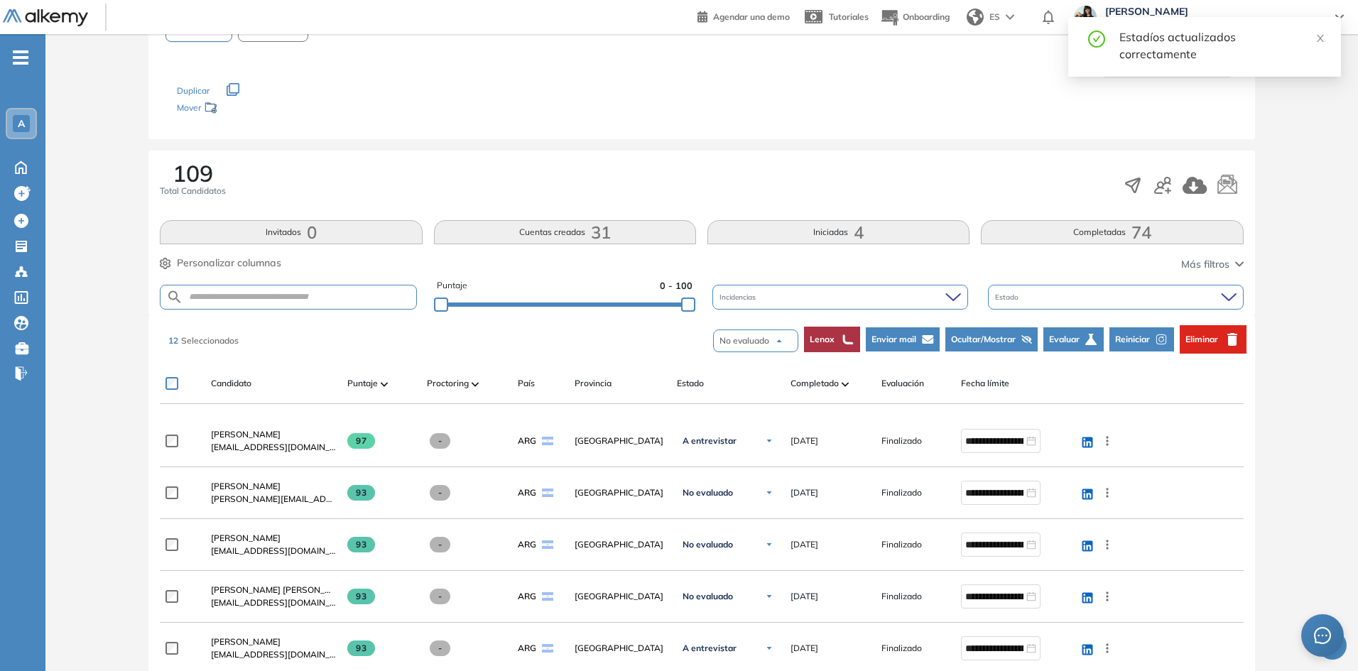
click at [1057, 298] on div "Estado" at bounding box center [1116, 297] width 256 height 25
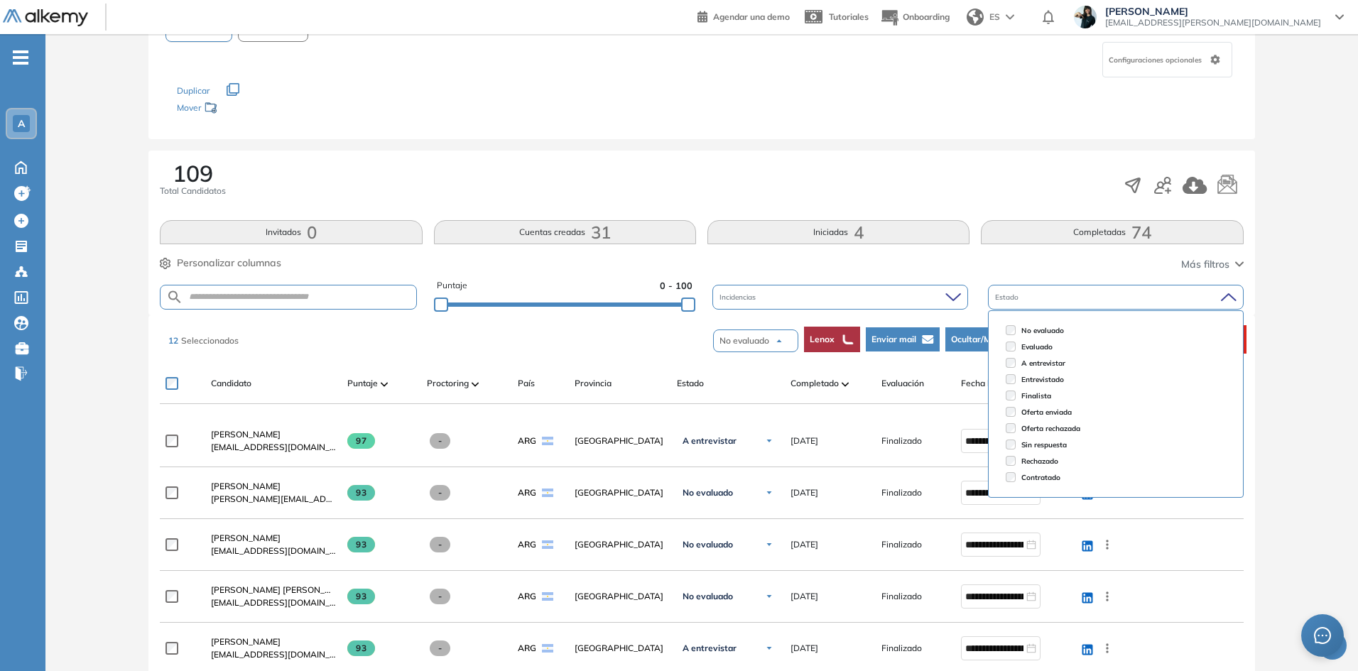
click at [1039, 364] on span "A entrevistar" at bounding box center [1043, 363] width 44 height 11
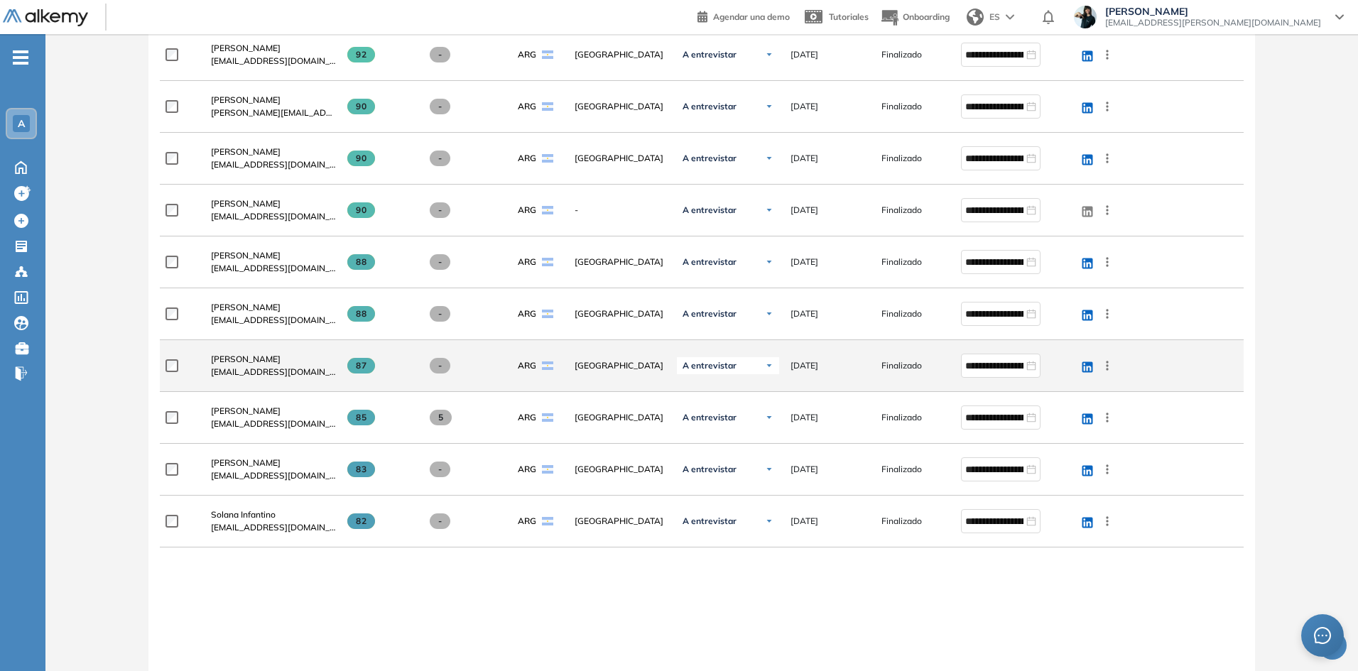
scroll to position [639, 0]
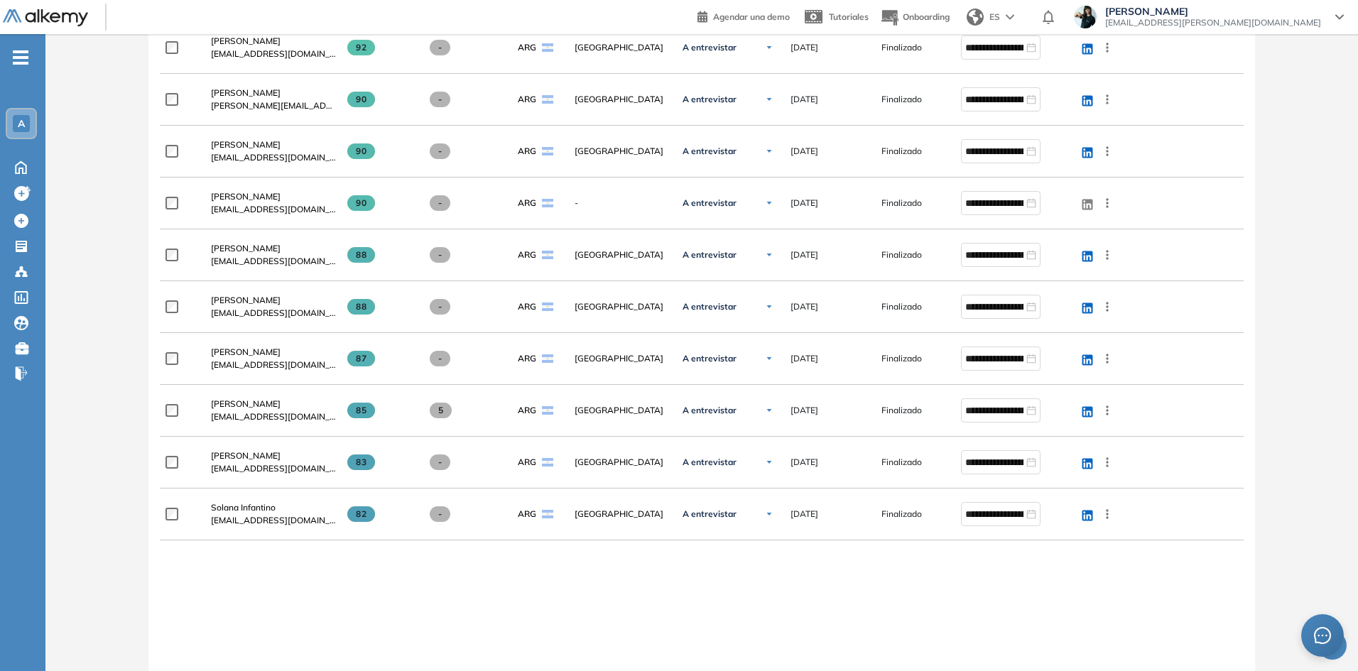
click at [99, 403] on div "Evaluación : Etapa 2 - Entrevista Agente AI Abierta Ver evaluación Cerrar evalu…" at bounding box center [701, 120] width 1301 height 1395
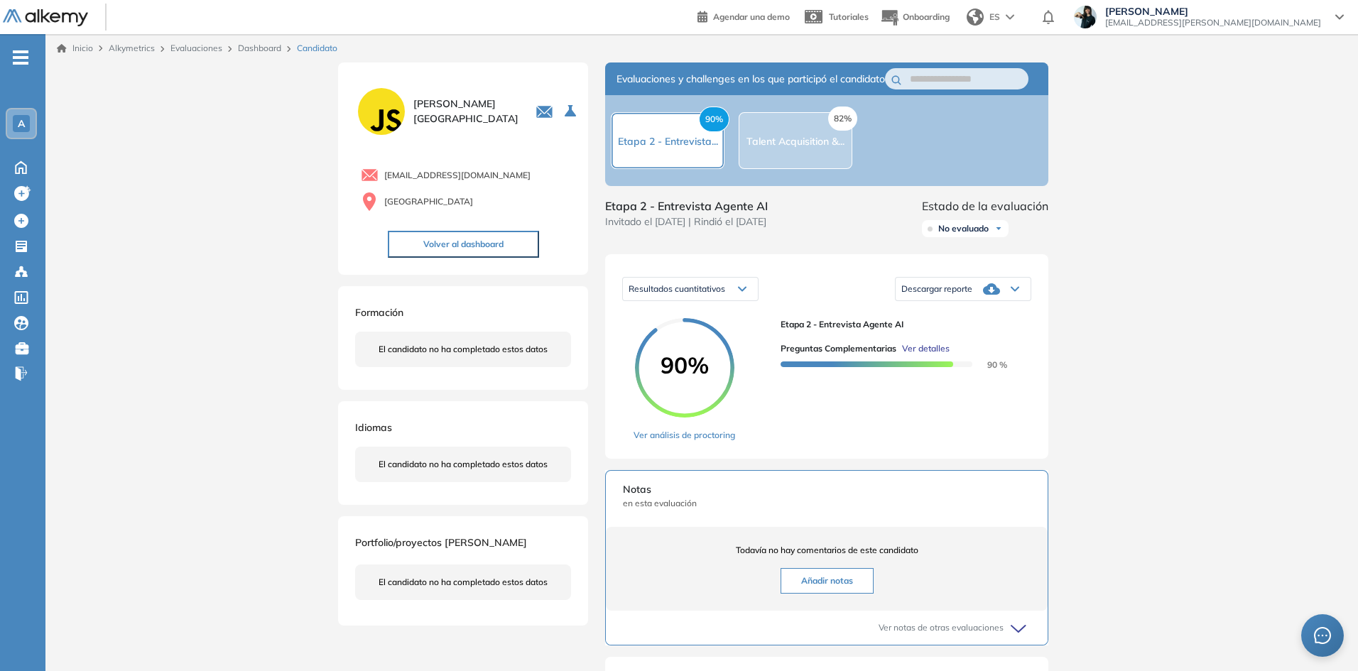
click at [253, 44] on link "Dashboard" at bounding box center [259, 48] width 43 height 11
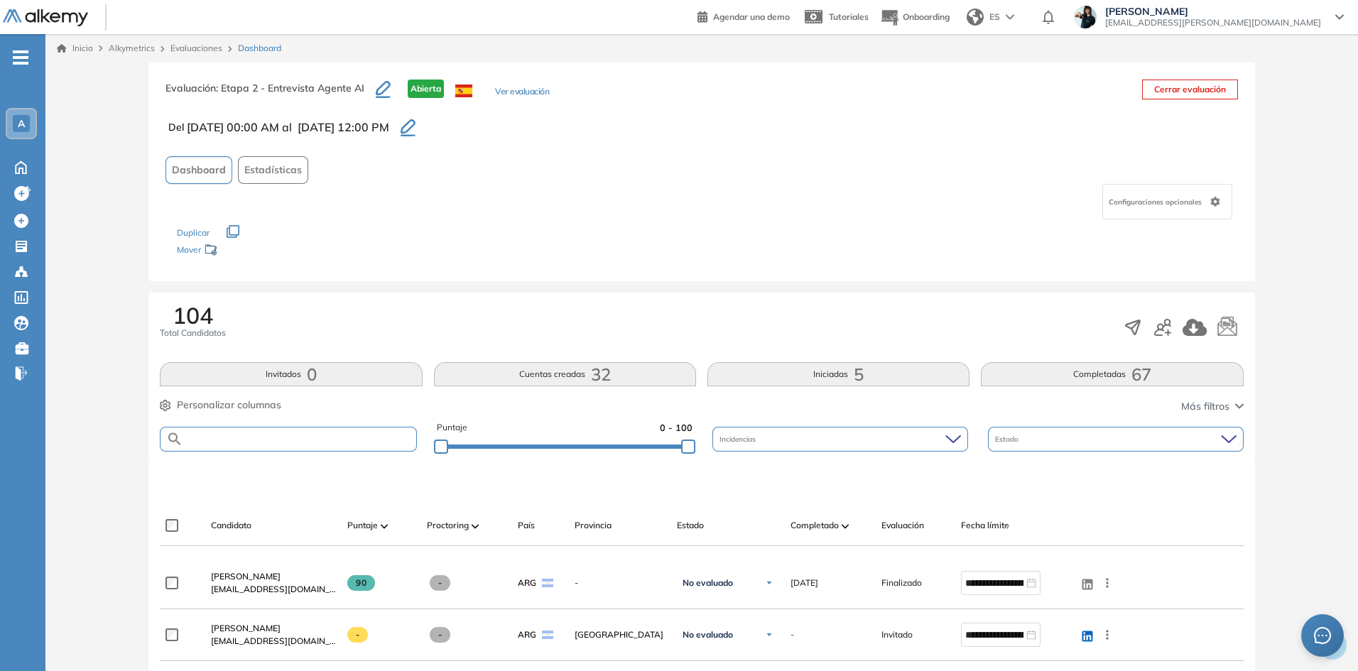
click at [263, 440] on input "text" at bounding box center [299, 439] width 232 height 11
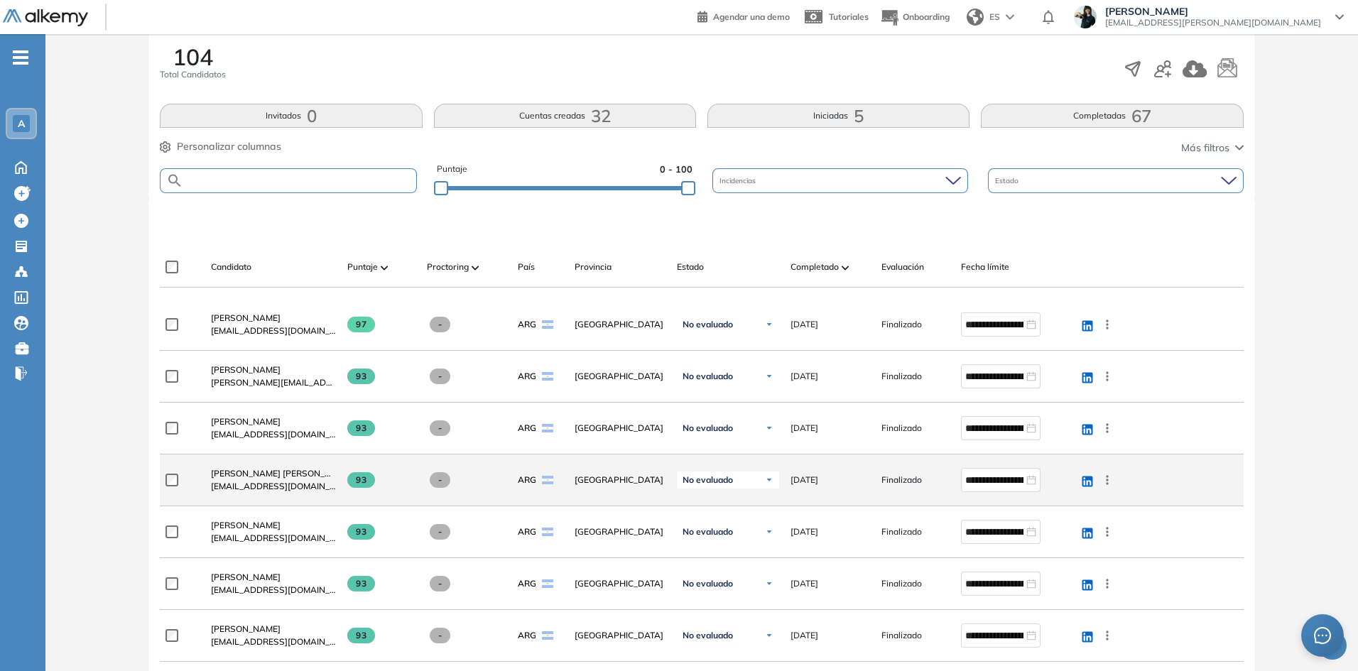
scroll to position [284, 0]
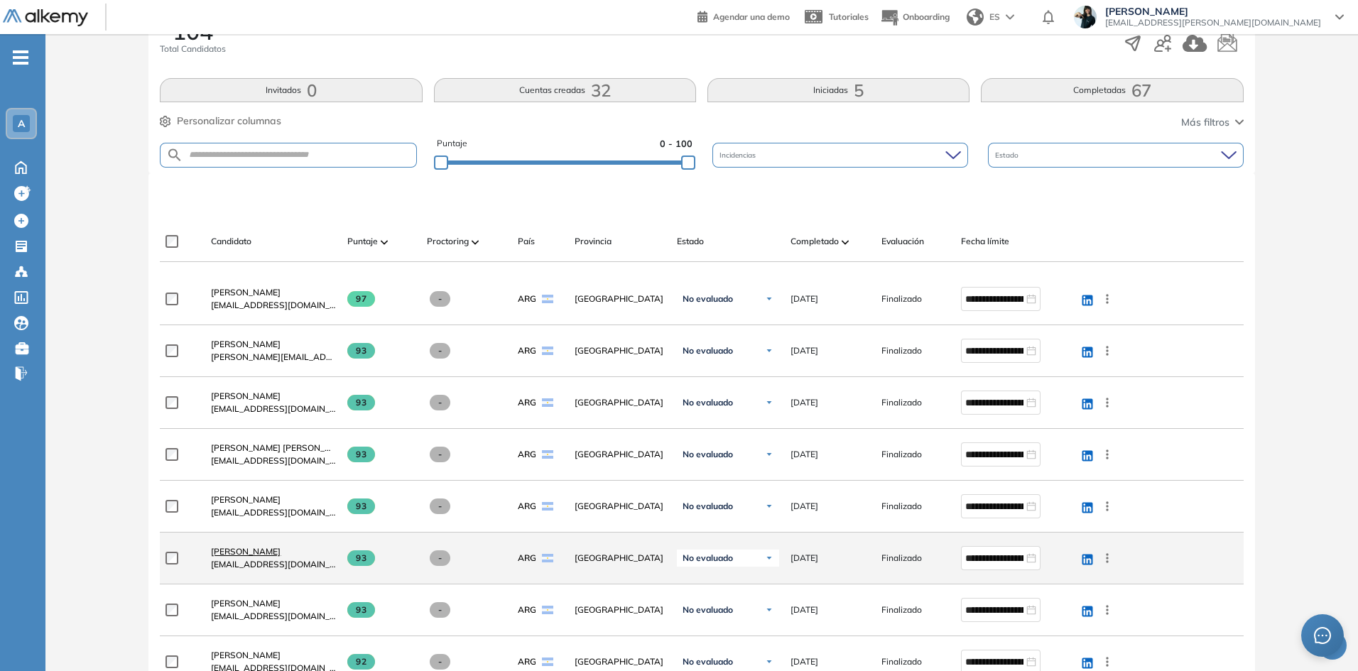
click at [262, 548] on span "[PERSON_NAME]" at bounding box center [246, 551] width 70 height 11
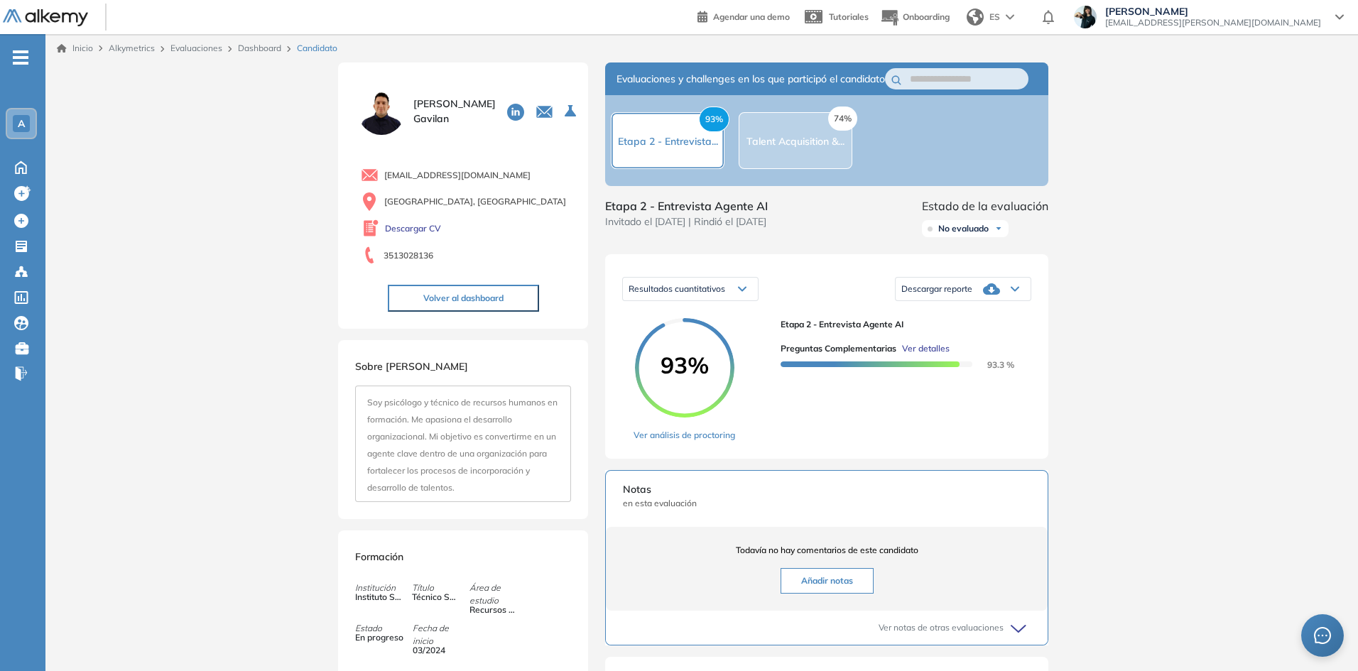
click at [936, 355] on span "Ver detalles" at bounding box center [926, 348] width 48 height 13
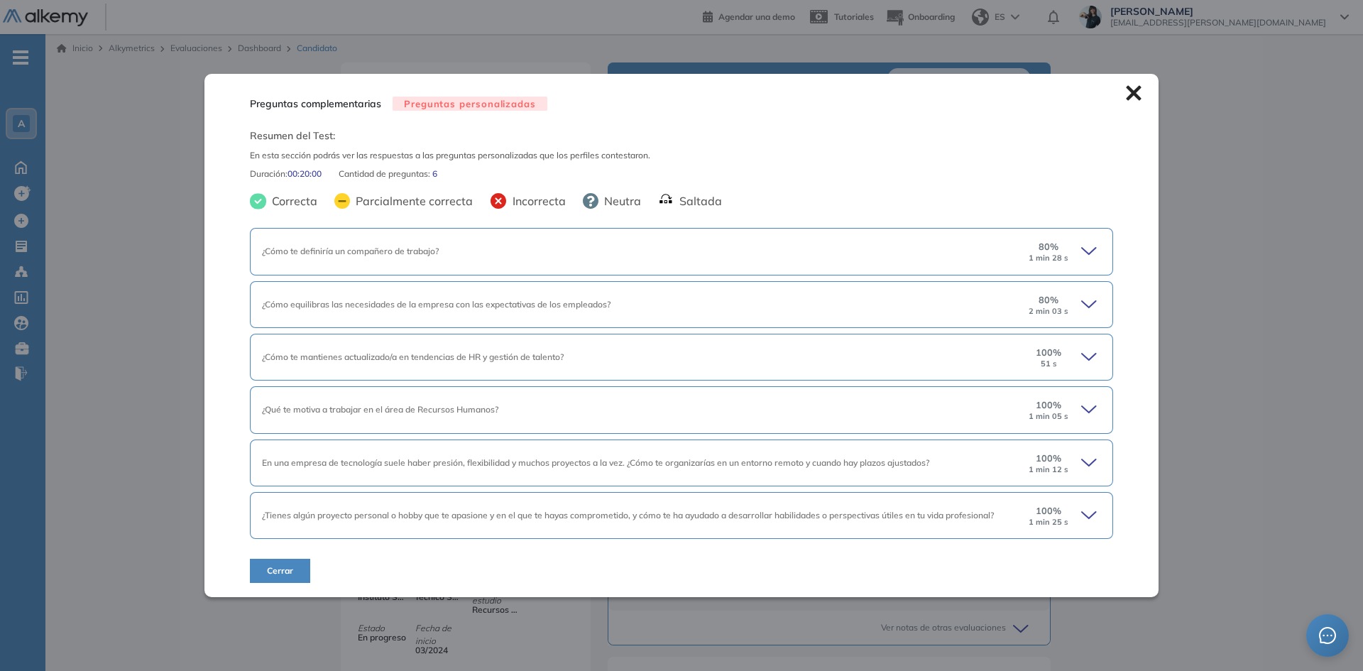
click at [1082, 247] on icon at bounding box center [1091, 251] width 20 height 20
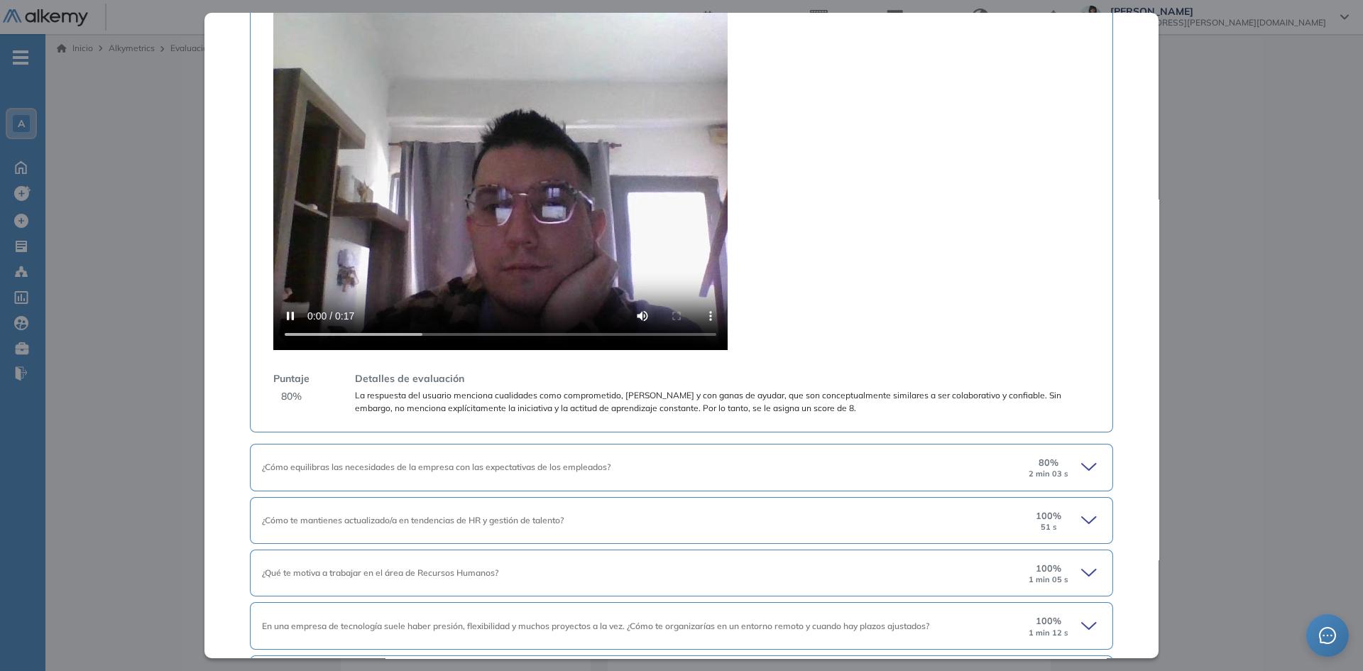
scroll to position [426, 0]
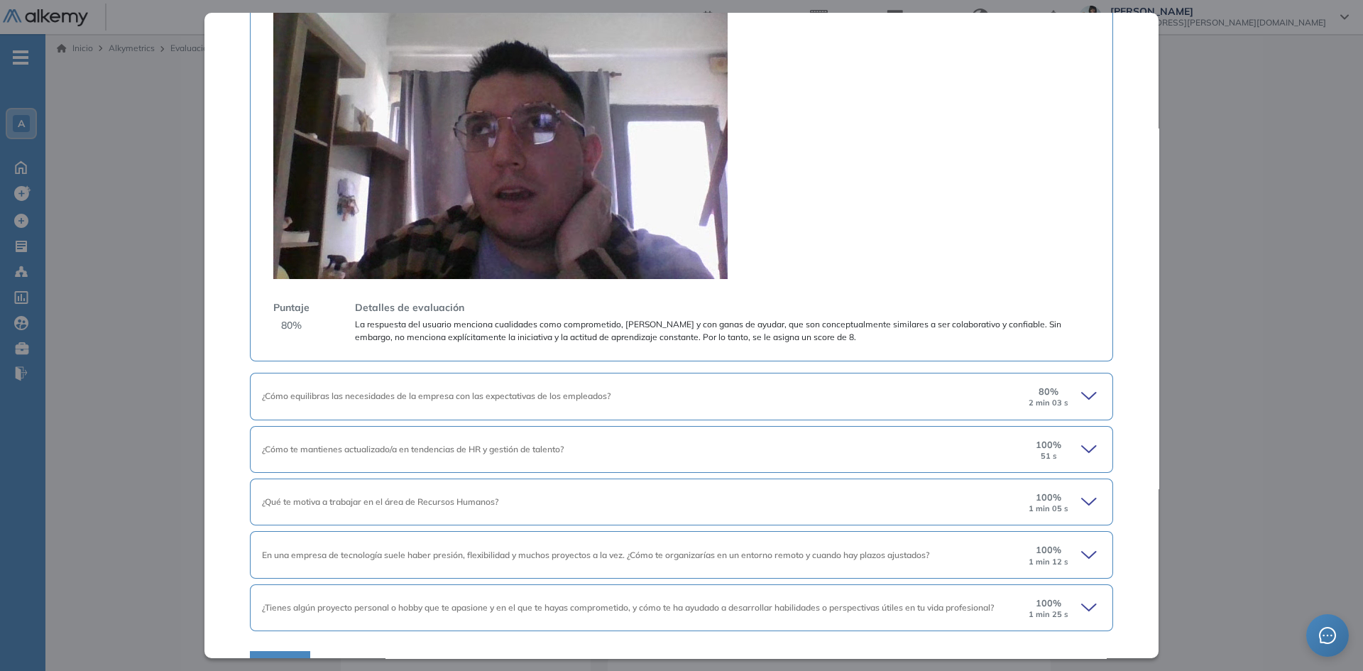
click at [536, 141] on video at bounding box center [500, 108] width 454 height 341
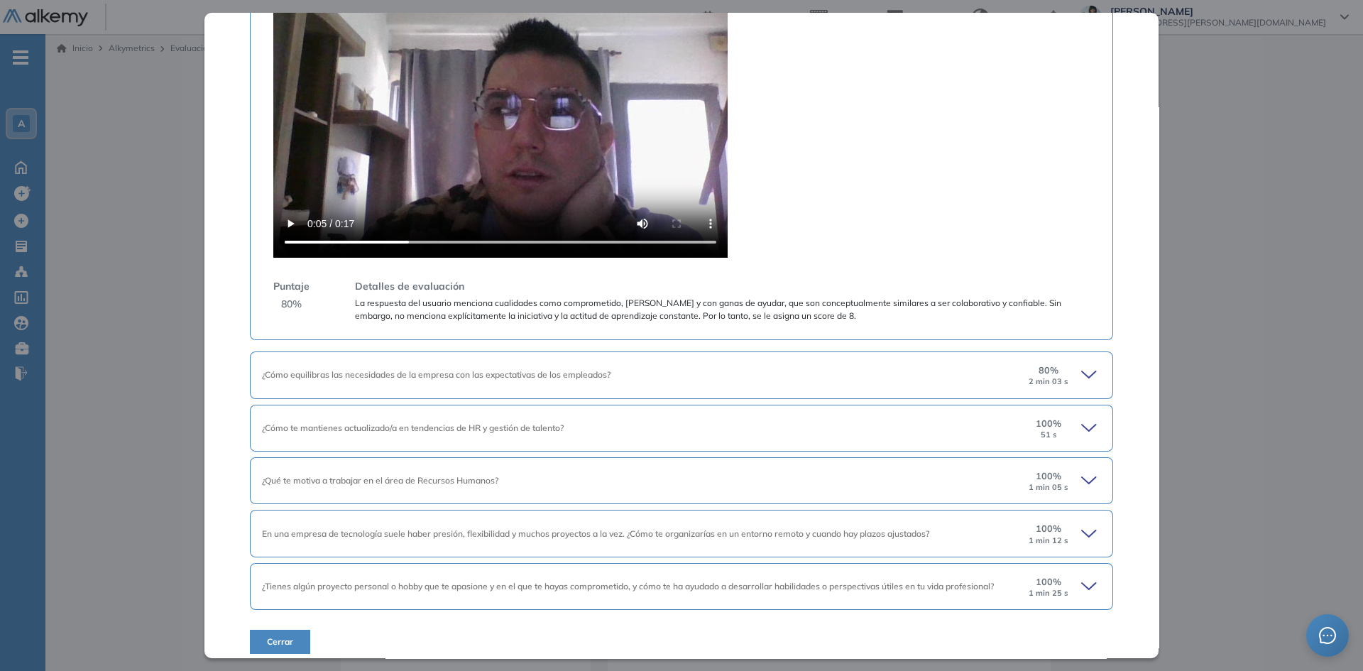
scroll to position [457, 0]
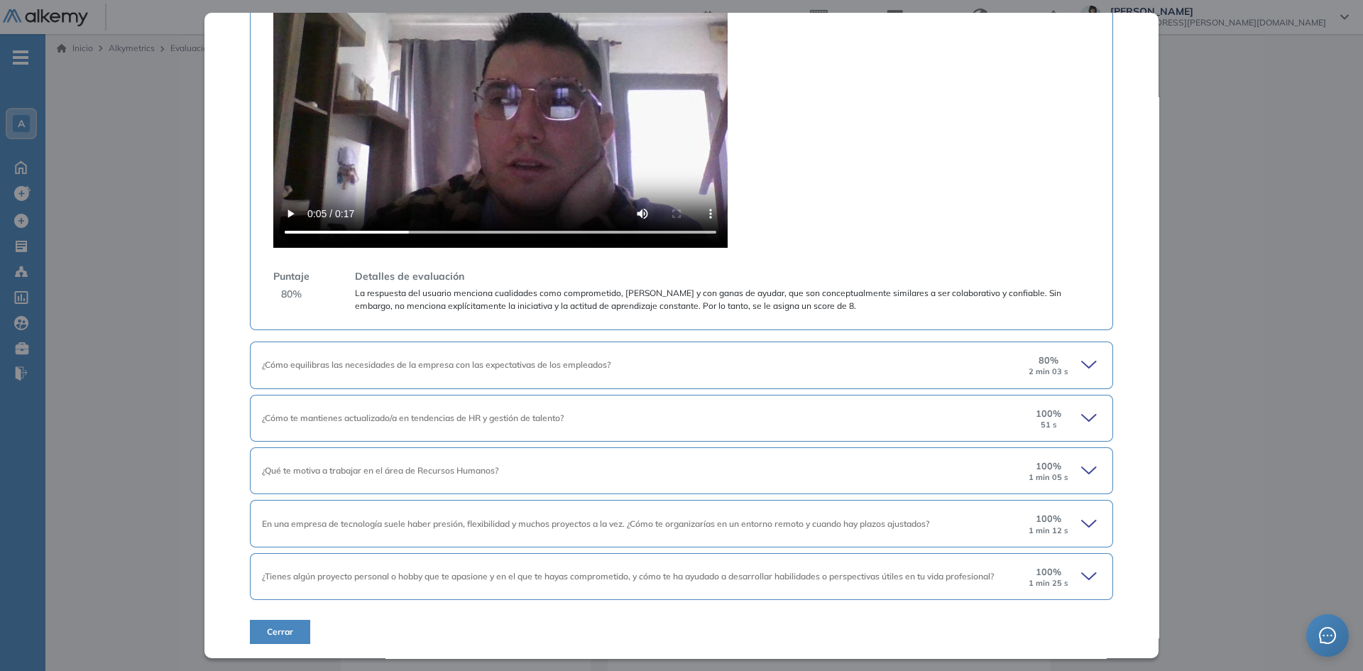
click at [1081, 575] on icon at bounding box center [1091, 577] width 20 height 20
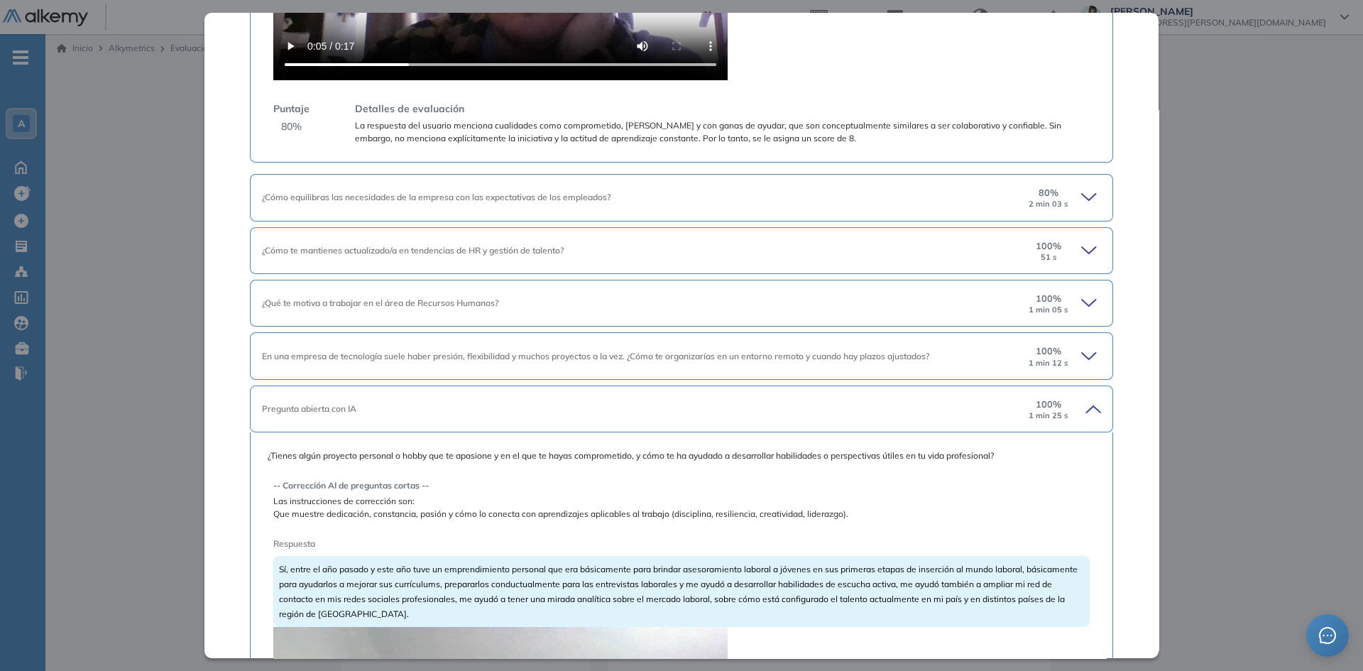
scroll to position [670, 0]
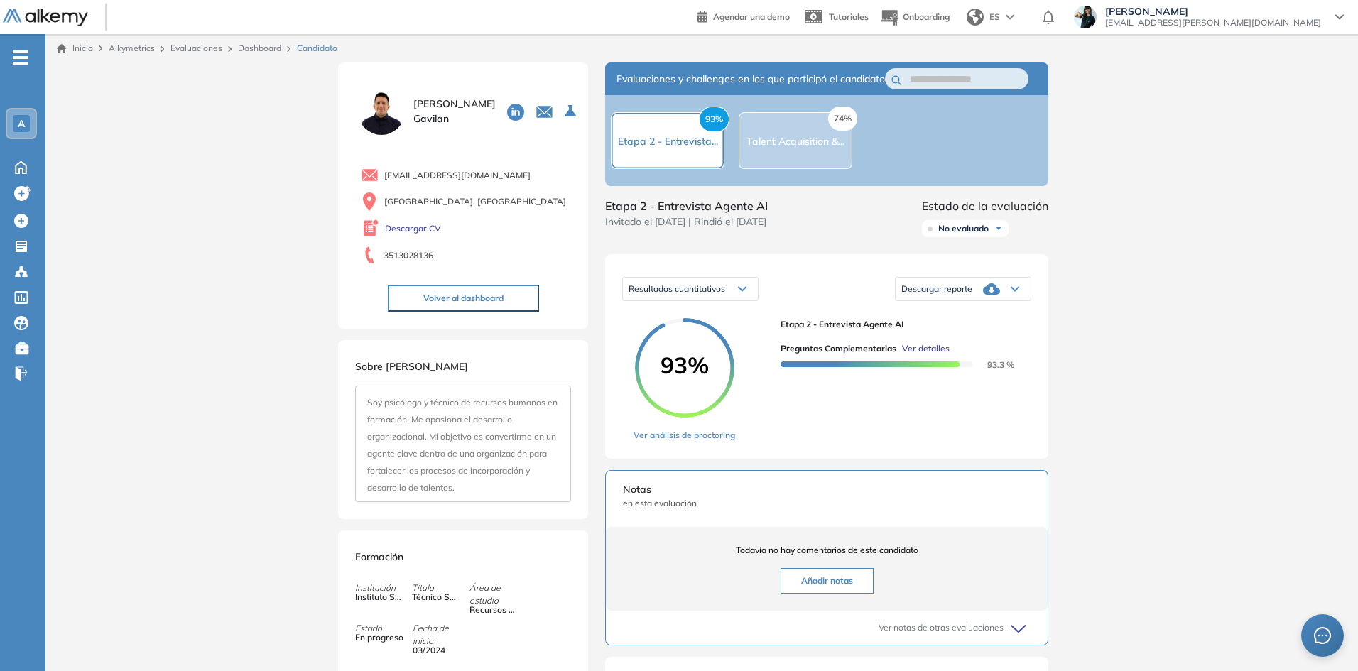
click at [1241, 194] on div "Inicio Alkymetrics Evaluaciones Dashboard Candidato Preguntas complementarias P…" at bounding box center [701, 542] width 1312 height 1017
click at [937, 355] on span "Ver detalles" at bounding box center [926, 348] width 48 height 13
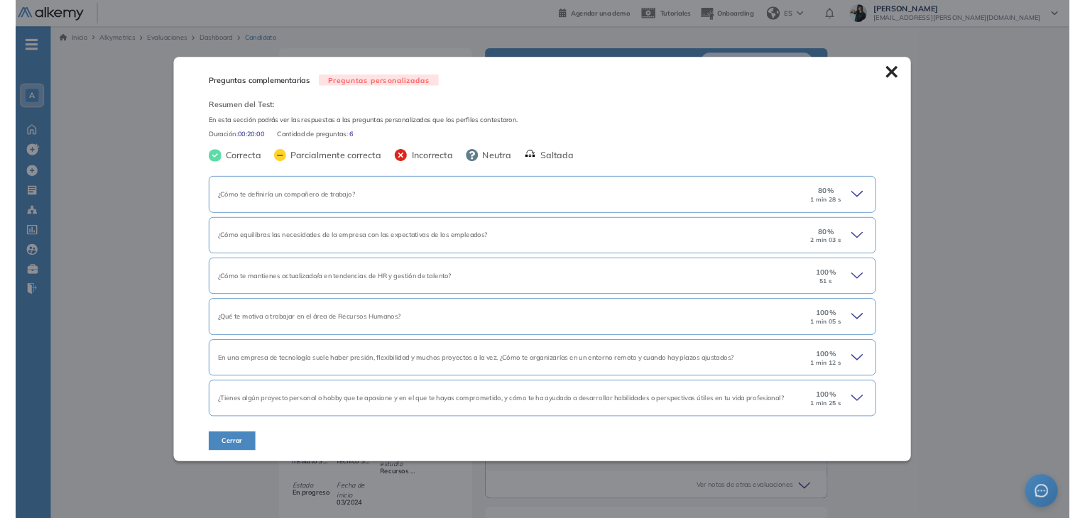
scroll to position [0, 0]
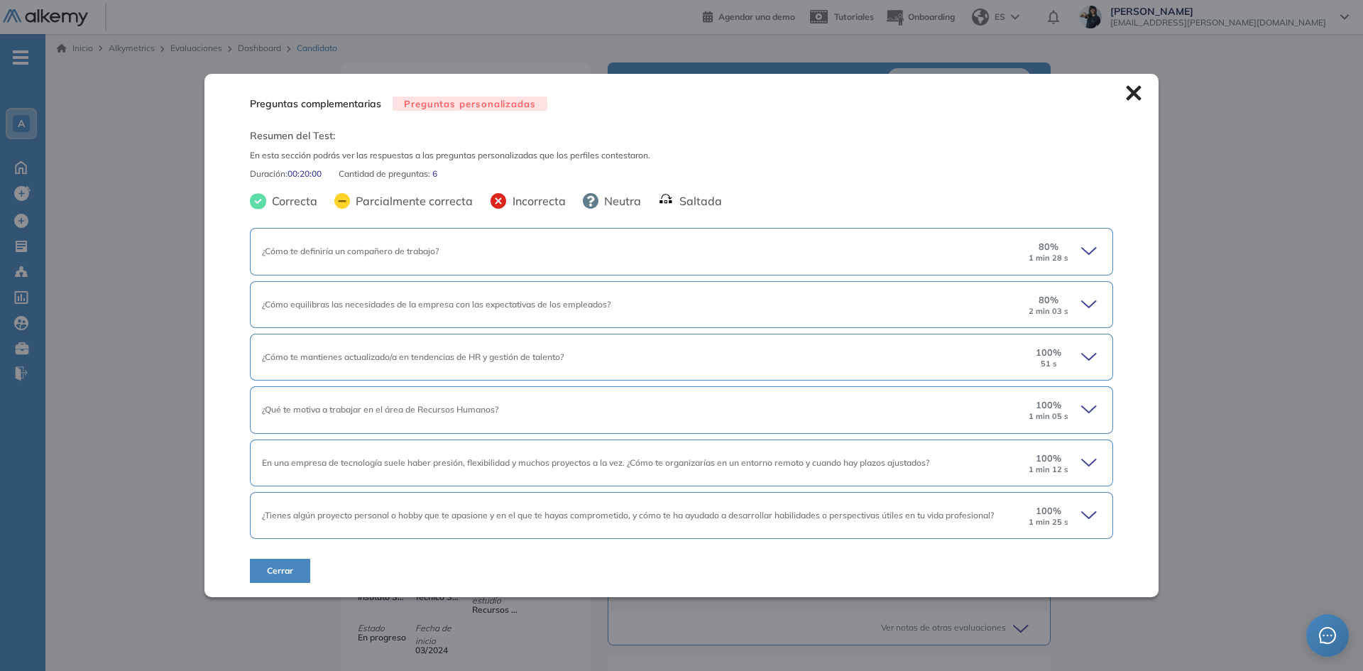
click at [1126, 92] on icon at bounding box center [1133, 92] width 15 height 15
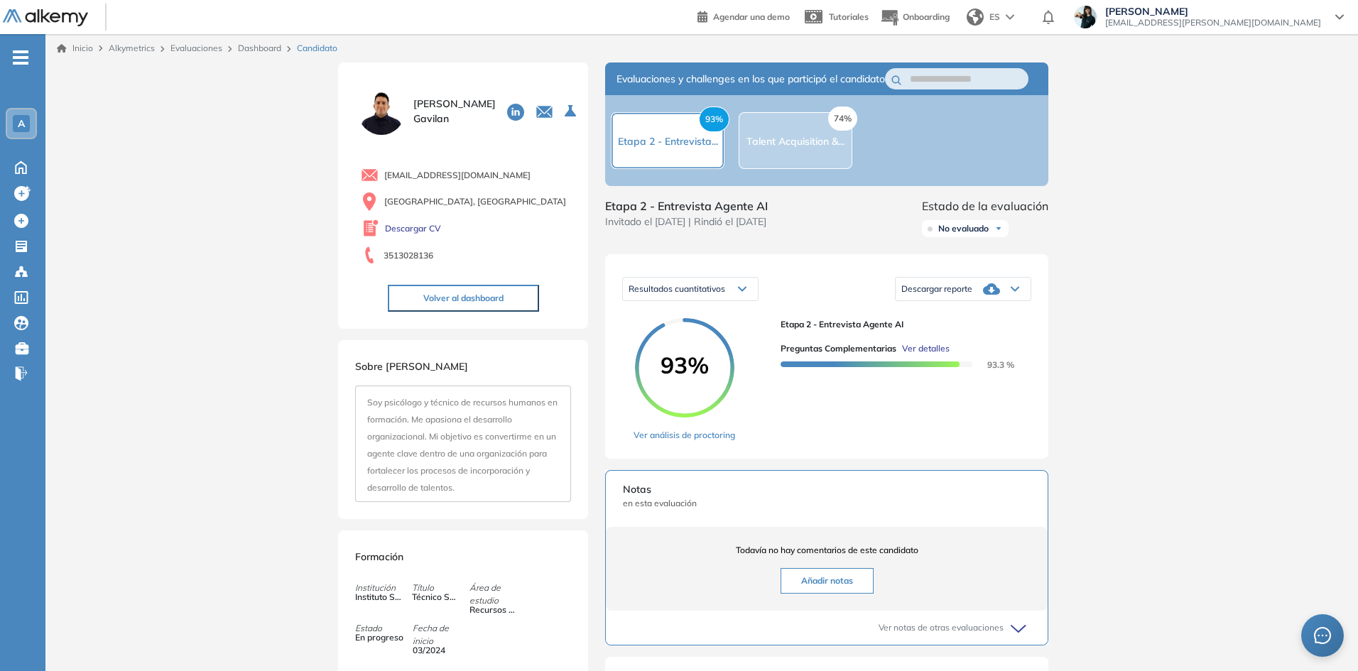
click at [195, 45] on link "Evaluaciones" at bounding box center [196, 48] width 52 height 11
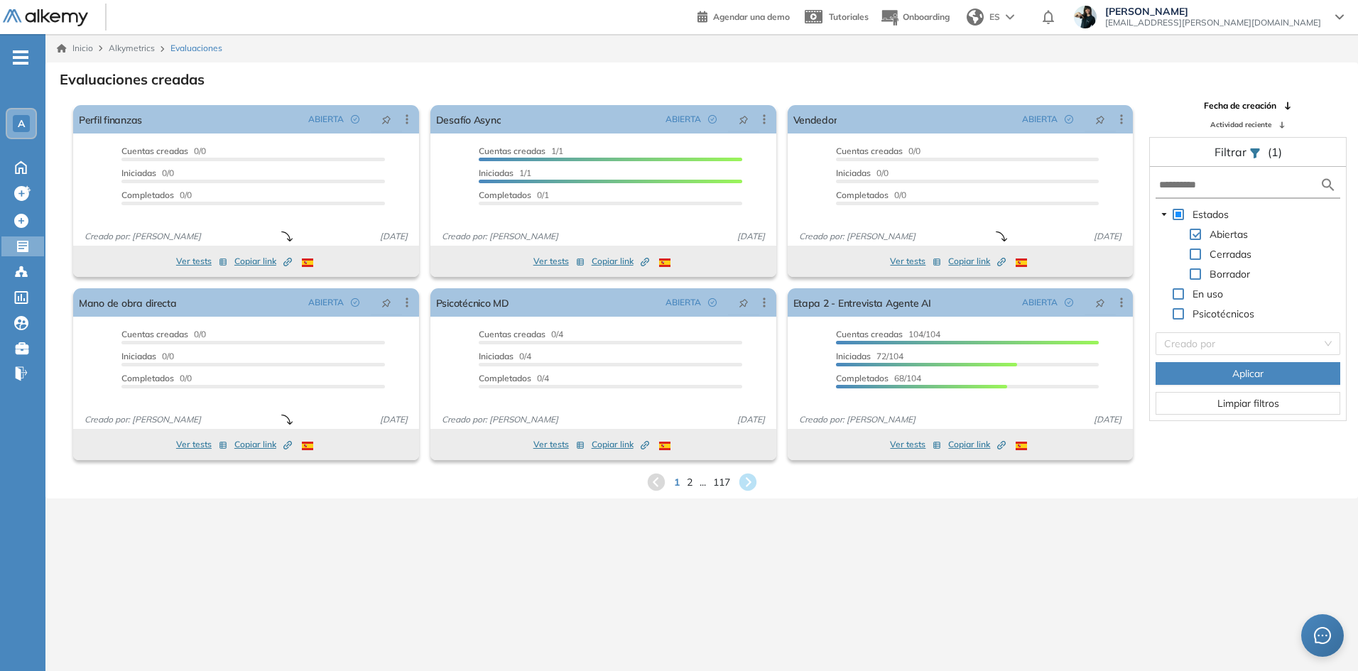
click at [1195, 254] on span at bounding box center [1194, 254] width 11 height 11
click at [1186, 189] on input "text" at bounding box center [1239, 185] width 160 height 15
type input "**"
click at [1223, 376] on button "Aplicar" at bounding box center [1247, 373] width 185 height 23
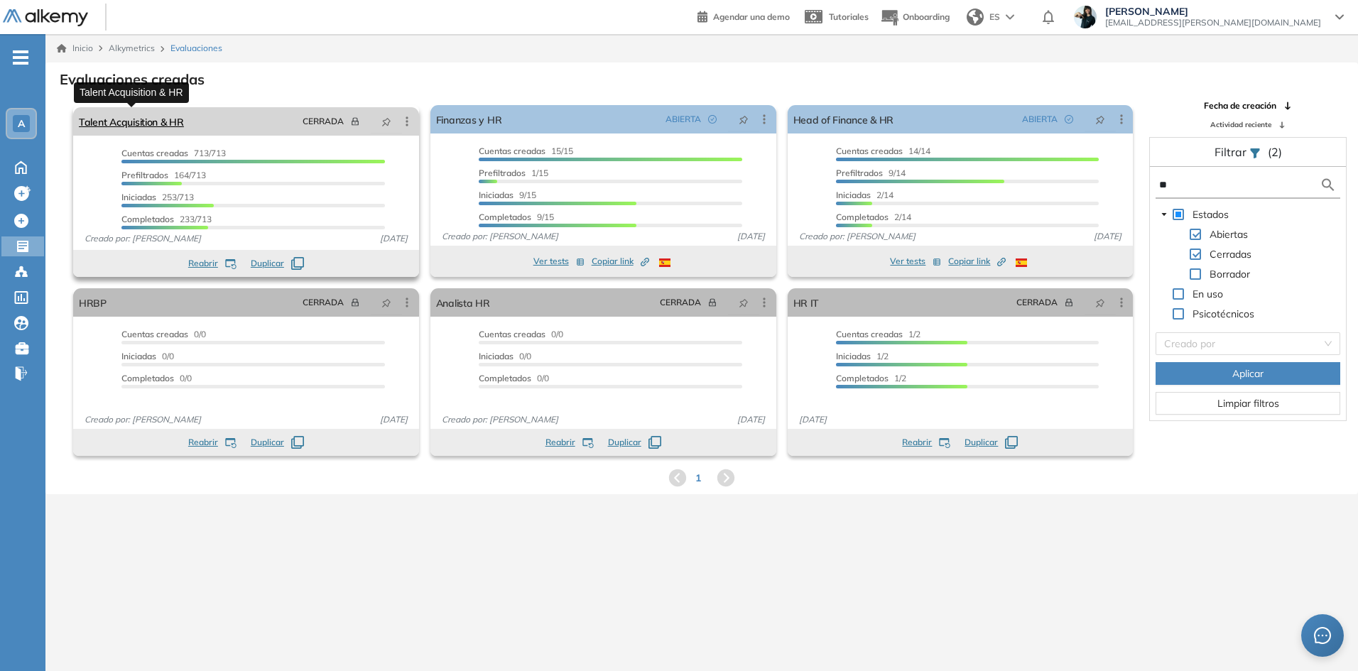
click at [159, 119] on link "Talent Acquisition & HR" at bounding box center [131, 121] width 105 height 28
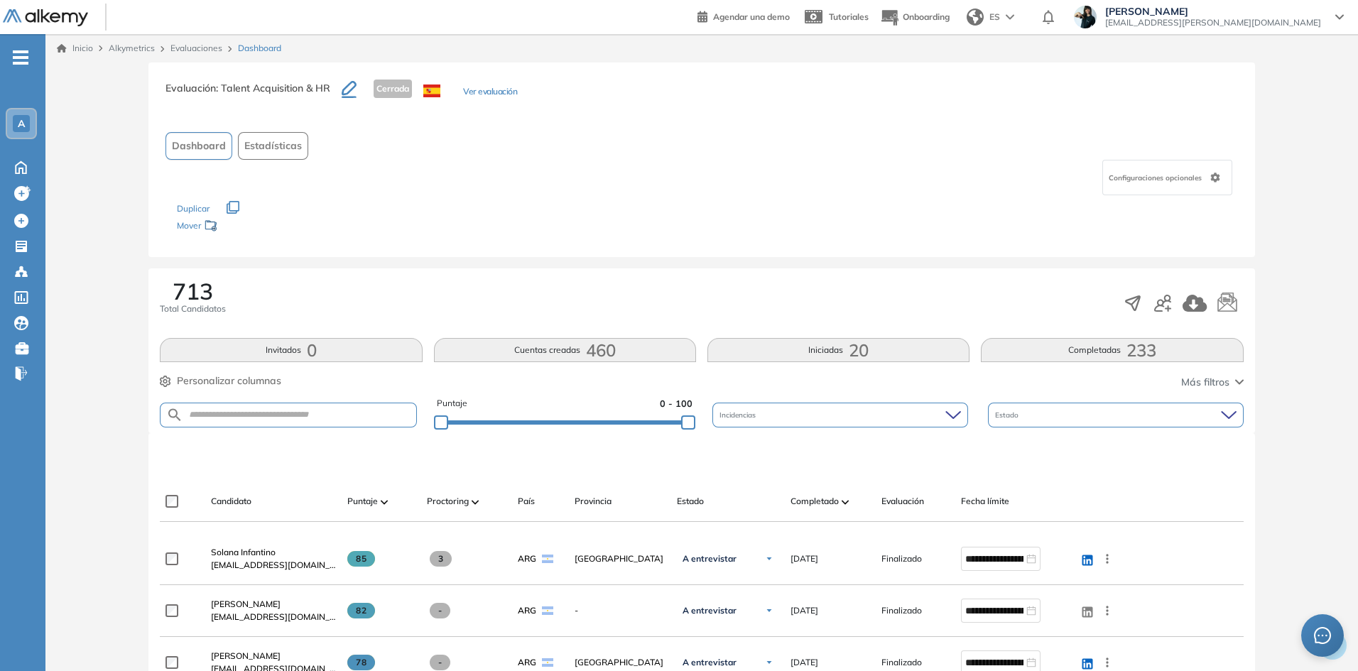
click at [1074, 413] on div "Estado" at bounding box center [1116, 415] width 256 height 25
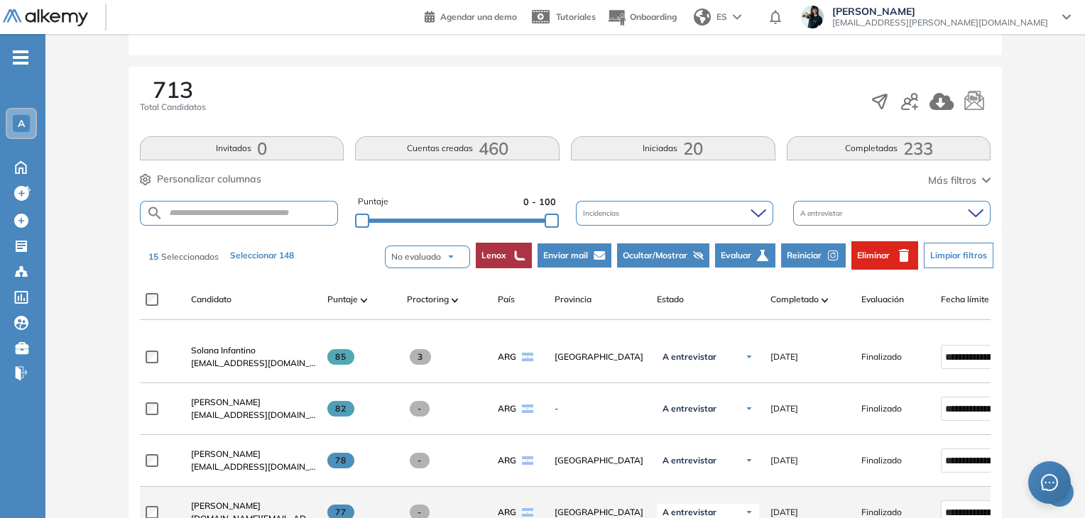
scroll to position [355, 0]
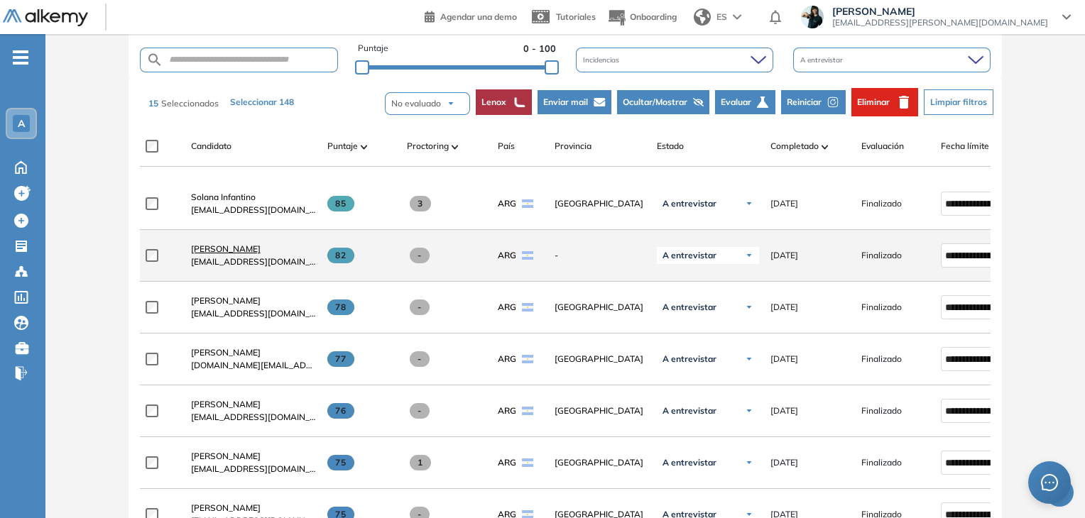
click at [221, 253] on span "[PERSON_NAME]" at bounding box center [226, 249] width 70 height 11
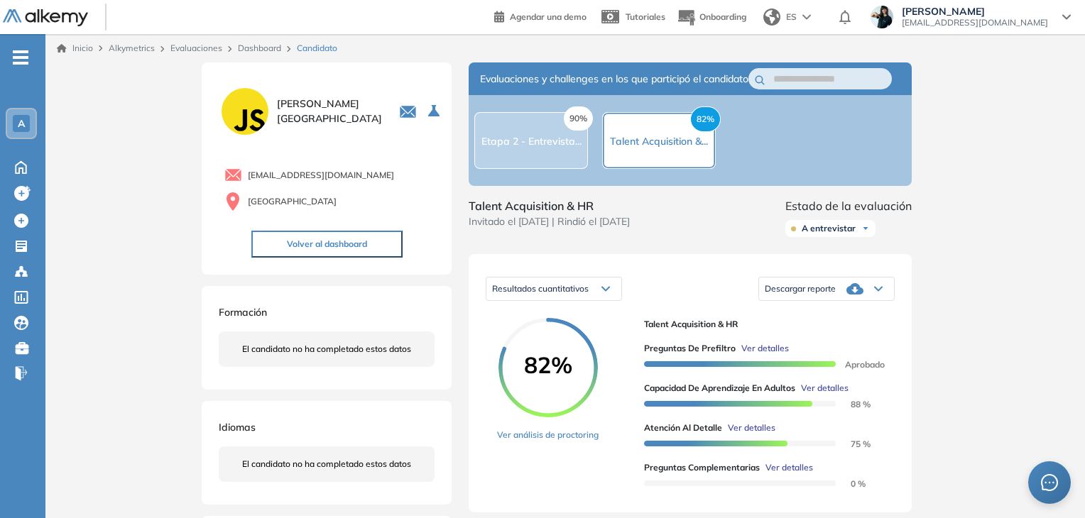
click at [261, 43] on link "Dashboard" at bounding box center [259, 48] width 43 height 11
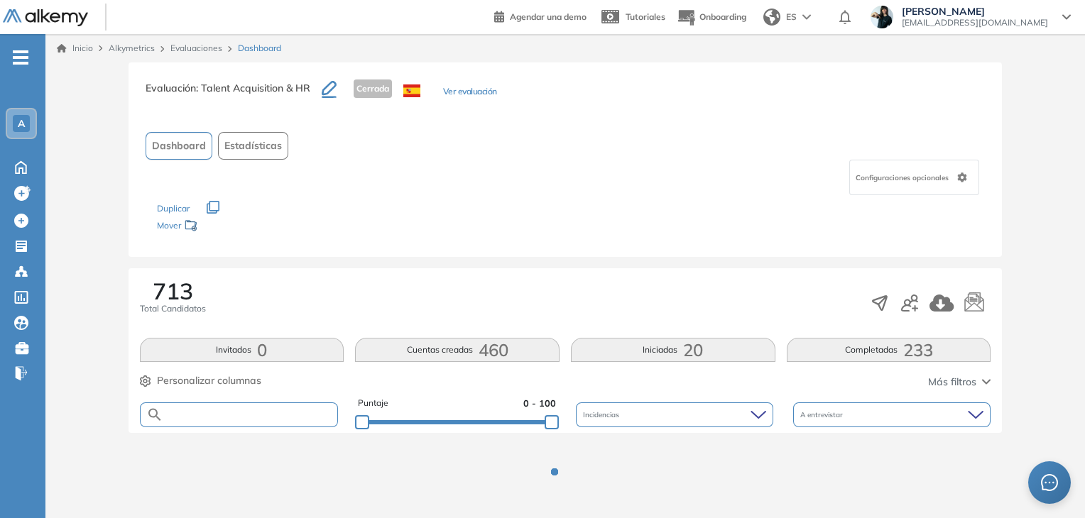
click at [190, 415] on input "text" at bounding box center [250, 415] width 175 height 11
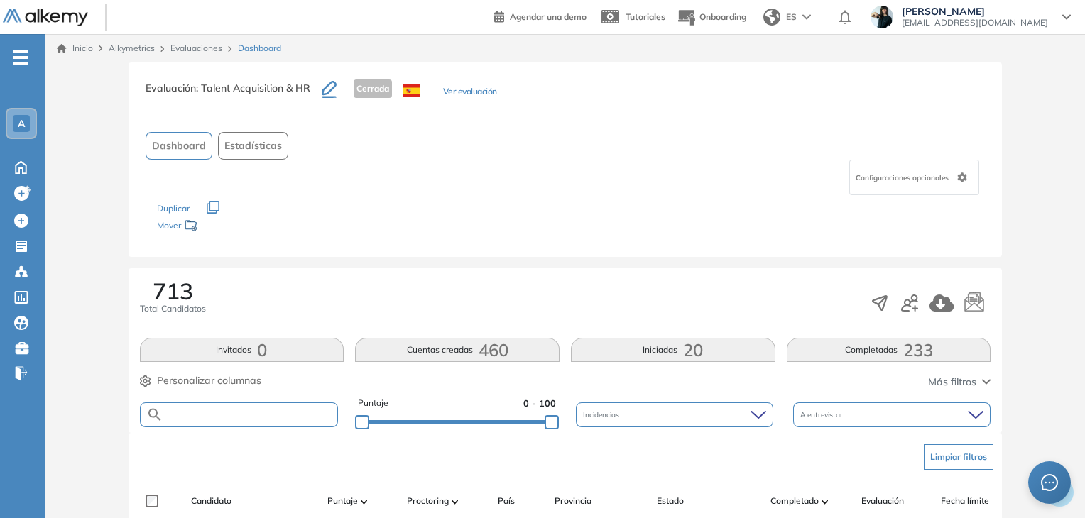
click at [187, 415] on input "text" at bounding box center [250, 415] width 175 height 11
paste input "**********"
type input "**********"
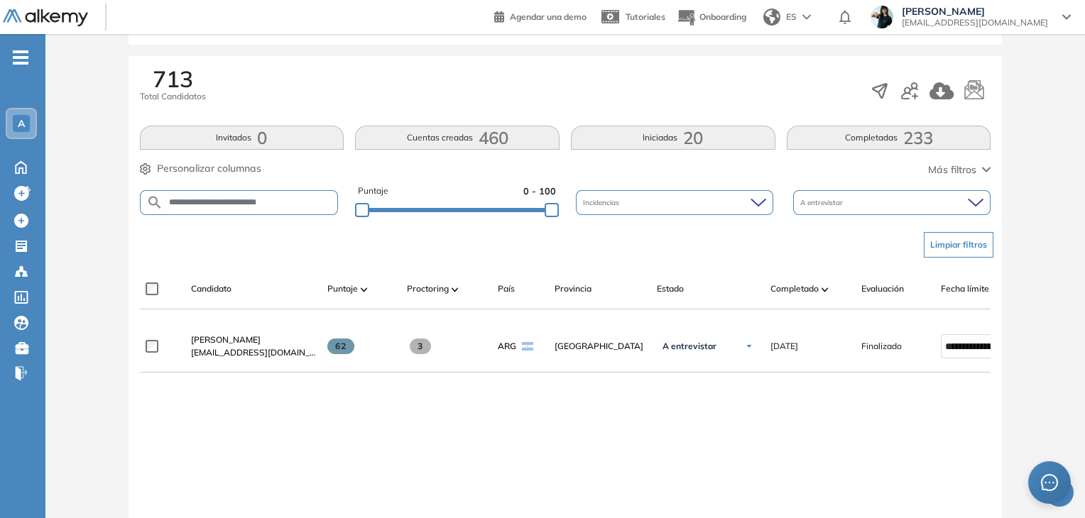
scroll to position [213, 0]
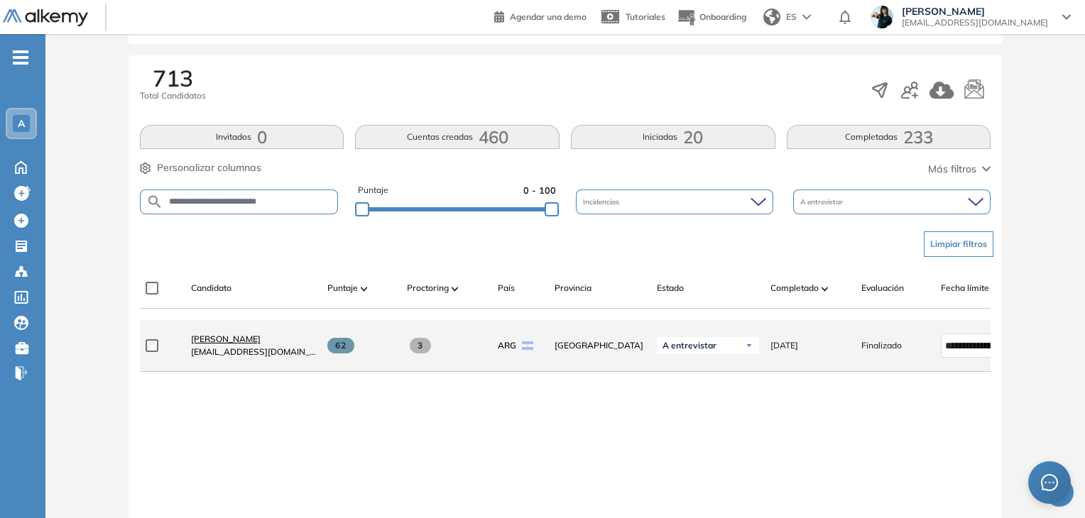
click at [210, 344] on span "[PERSON_NAME]" at bounding box center [226, 339] width 70 height 11
